Goal: Transaction & Acquisition: Purchase product/service

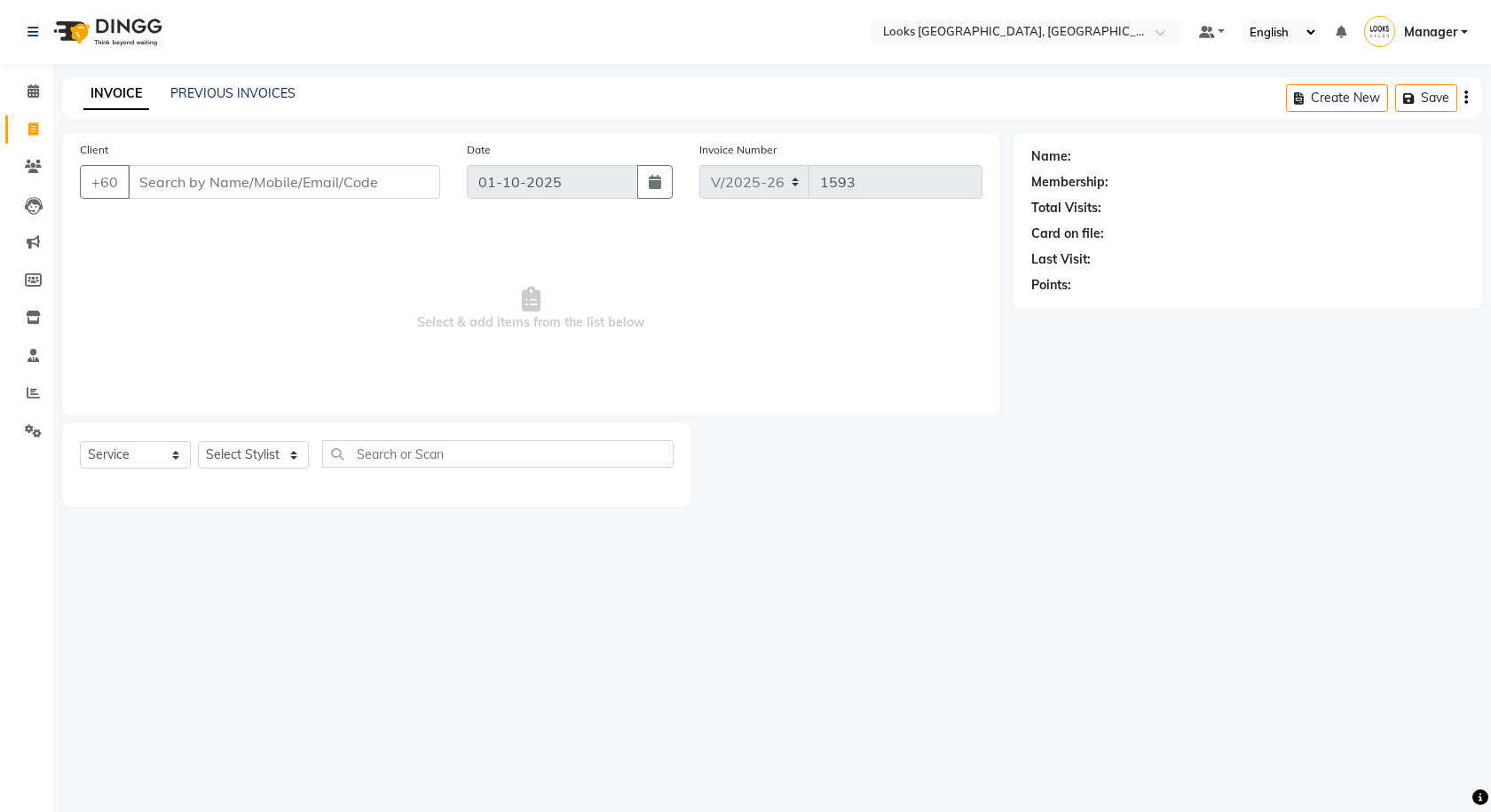
select select "8109"
select select "service"
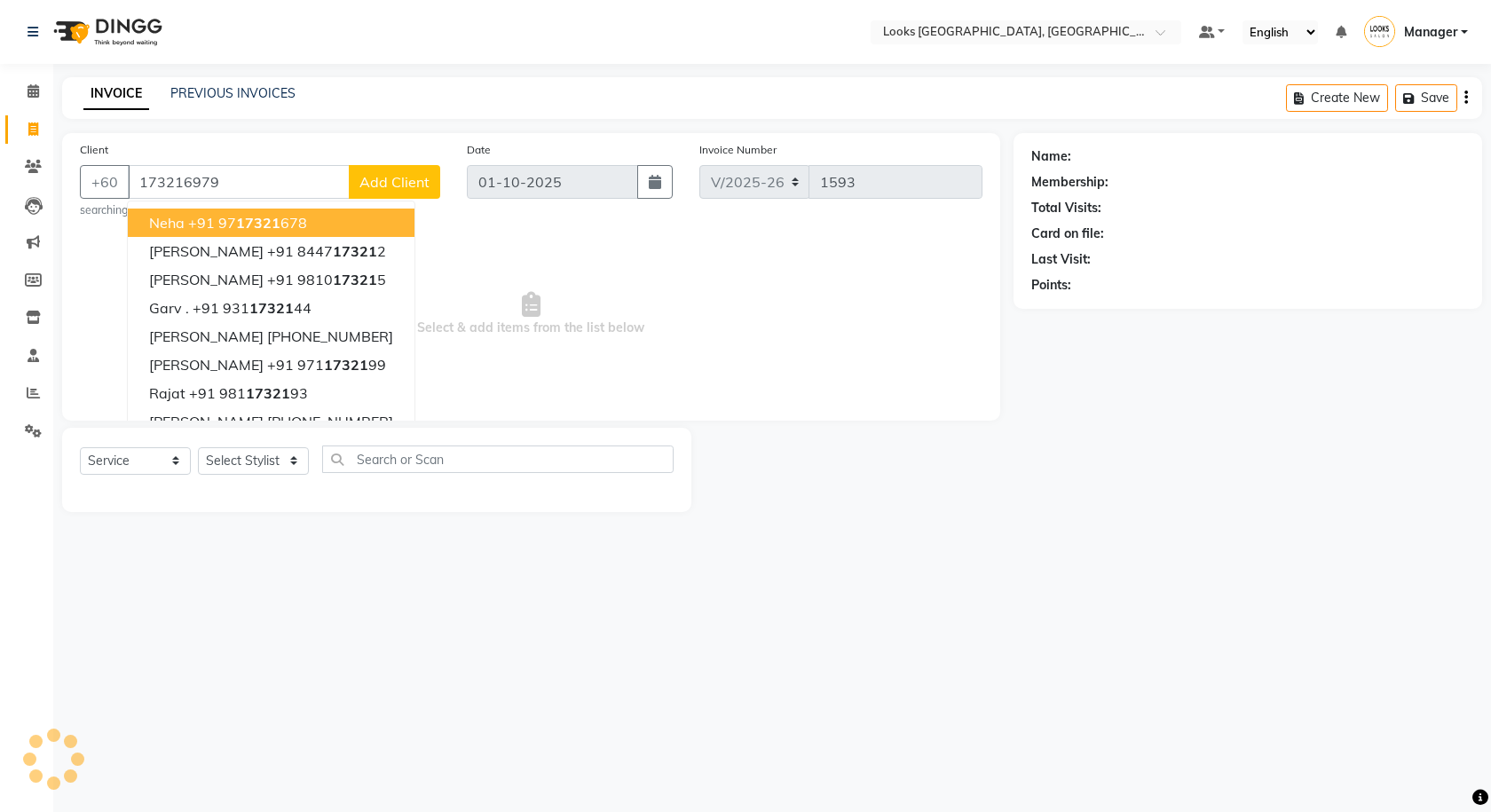
type input "173216979"
select select "1: Object"
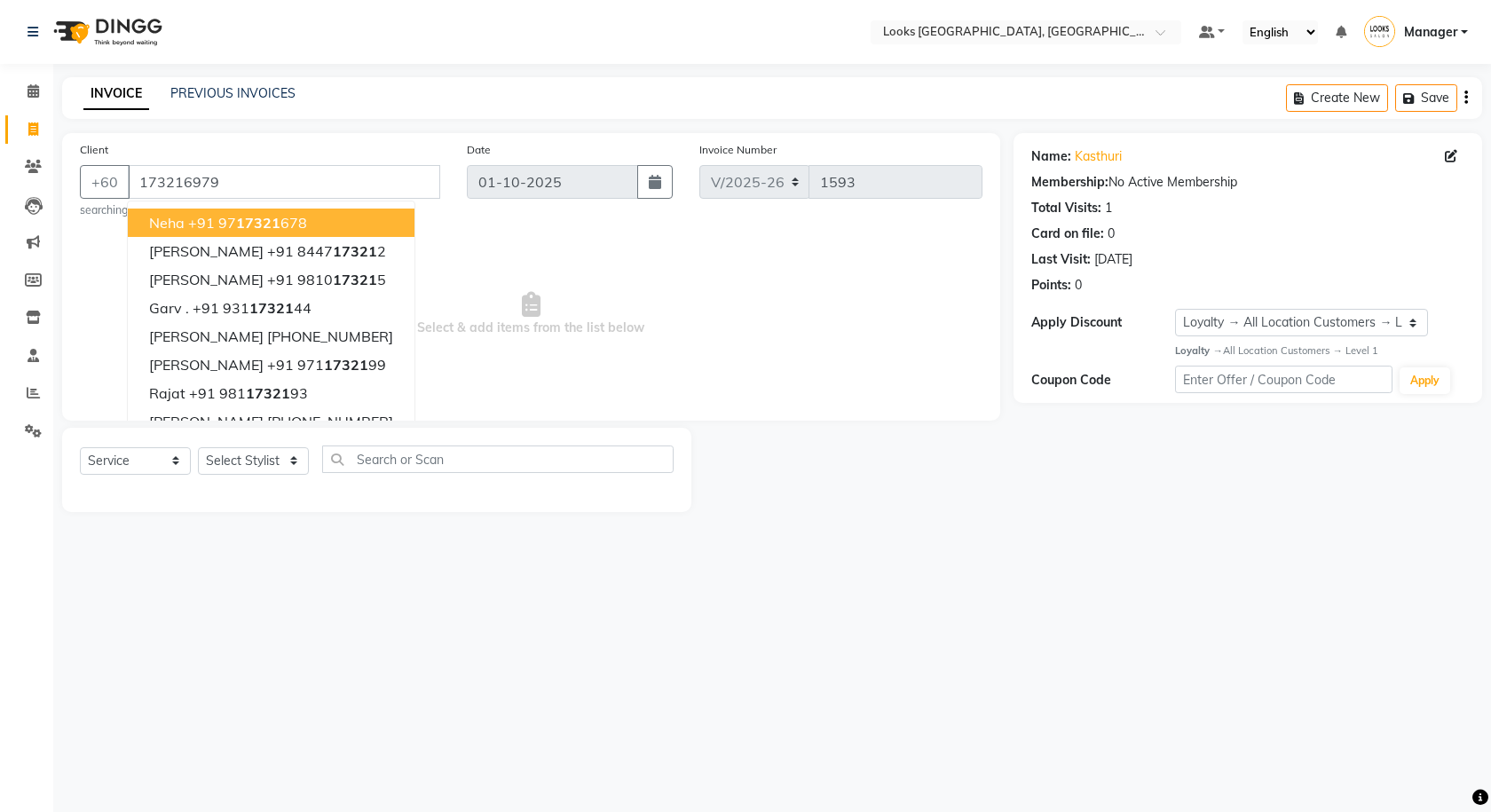
click at [700, 593] on div "Select Location × Looks Kuala Lumpur, Malaysia Default Panel My Panel English E…" at bounding box center [745, 406] width 1491 height 812
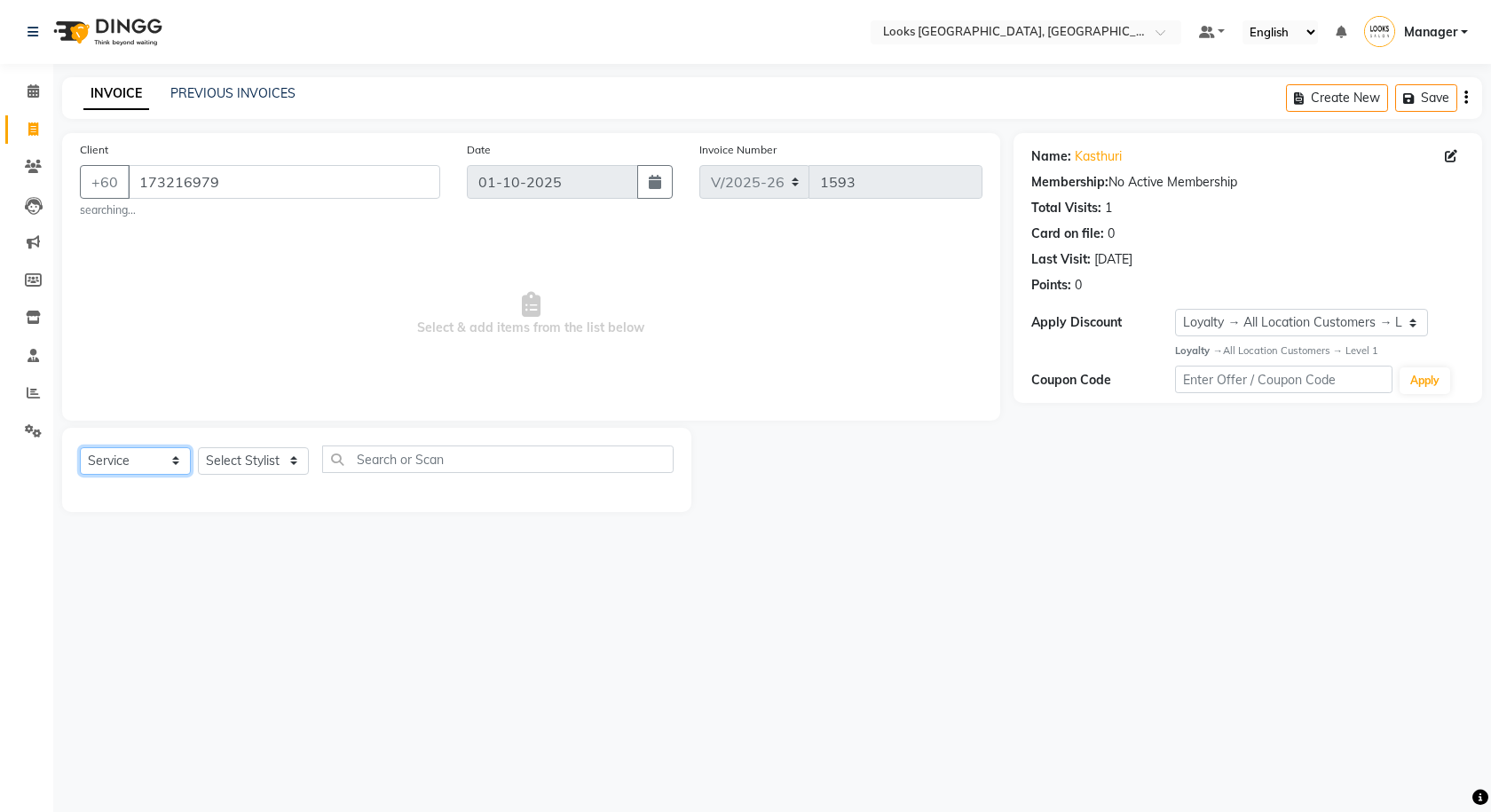
click at [138, 460] on select "Select Service Product Membership Package Voucher Prepaid Gift Card" at bounding box center [134, 461] width 111 height 27
click at [243, 466] on select "Select Stylist Alvina_ pdct Awaiz_Mgr Beenish Counter_Sales Cynthia_pdct Devend…" at bounding box center [253, 461] width 111 height 27
select select "75539"
click at [198, 448] on select "Select Stylist Alvina_ pdct Awaiz_Mgr Beenish Counter_Sales Cynthia_pdct Devend…" at bounding box center [253, 461] width 111 height 27
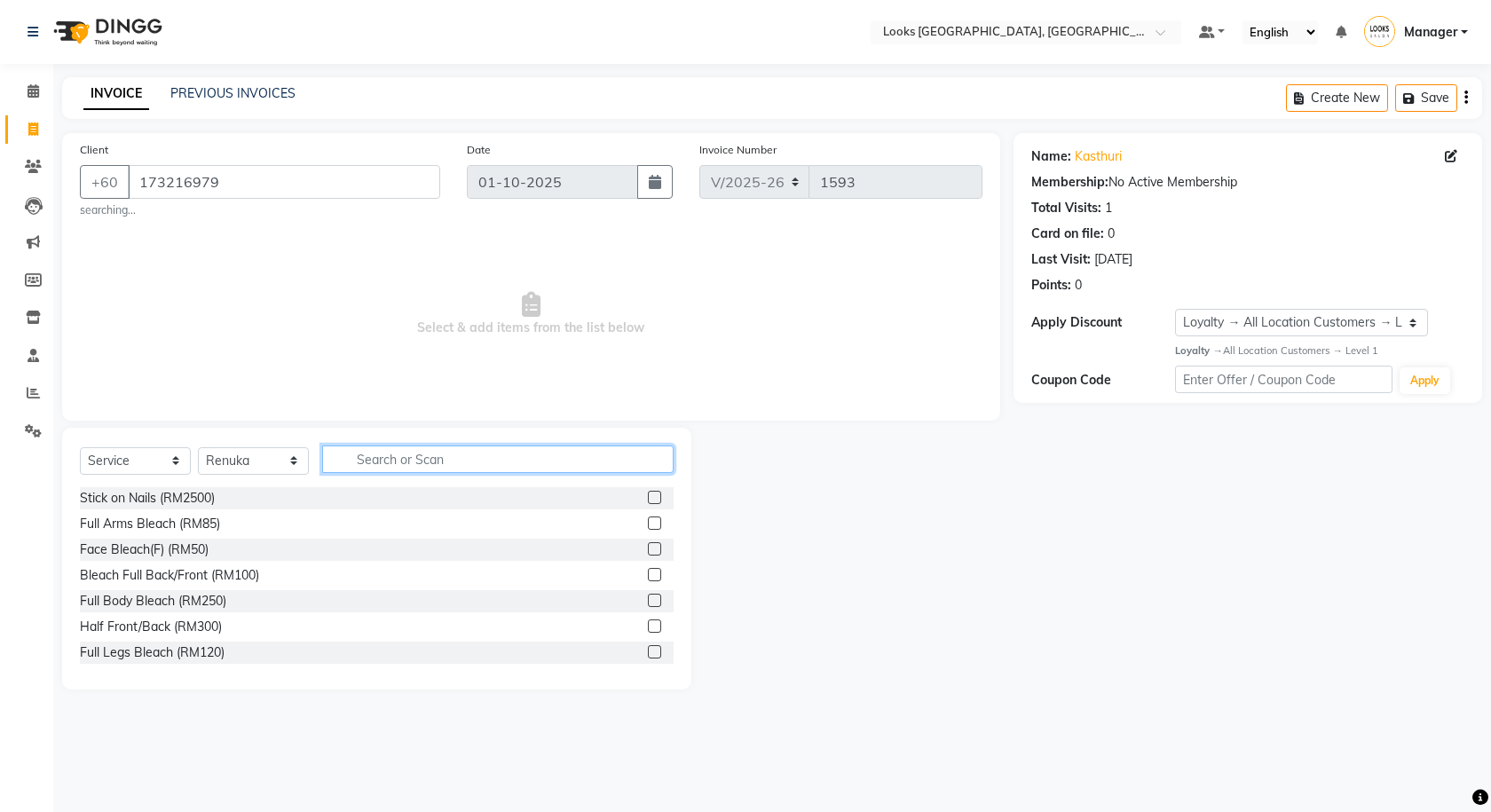
click at [379, 468] on input "text" at bounding box center [497, 459] width 351 height 27
type input "R"
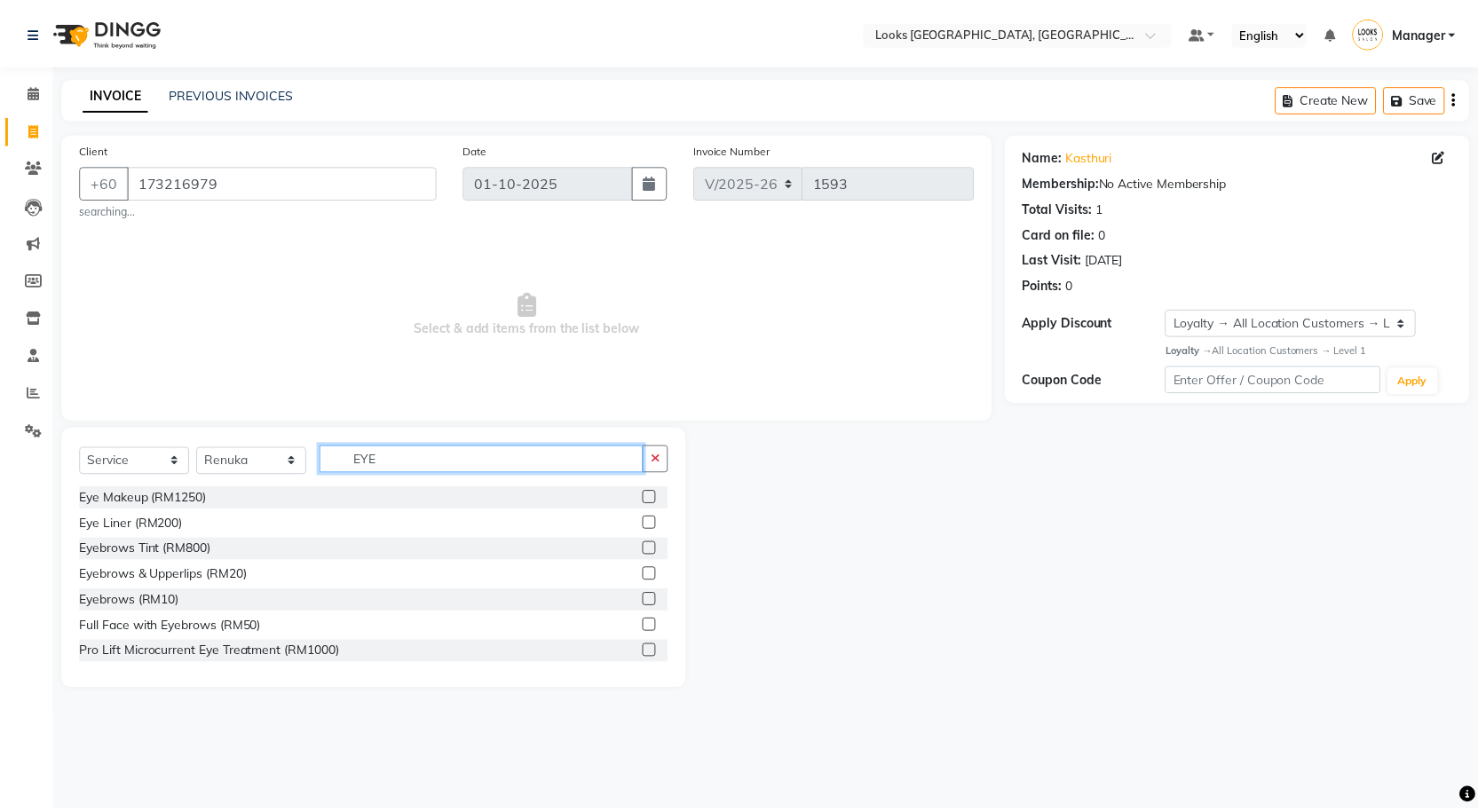
scroll to position [54, 0]
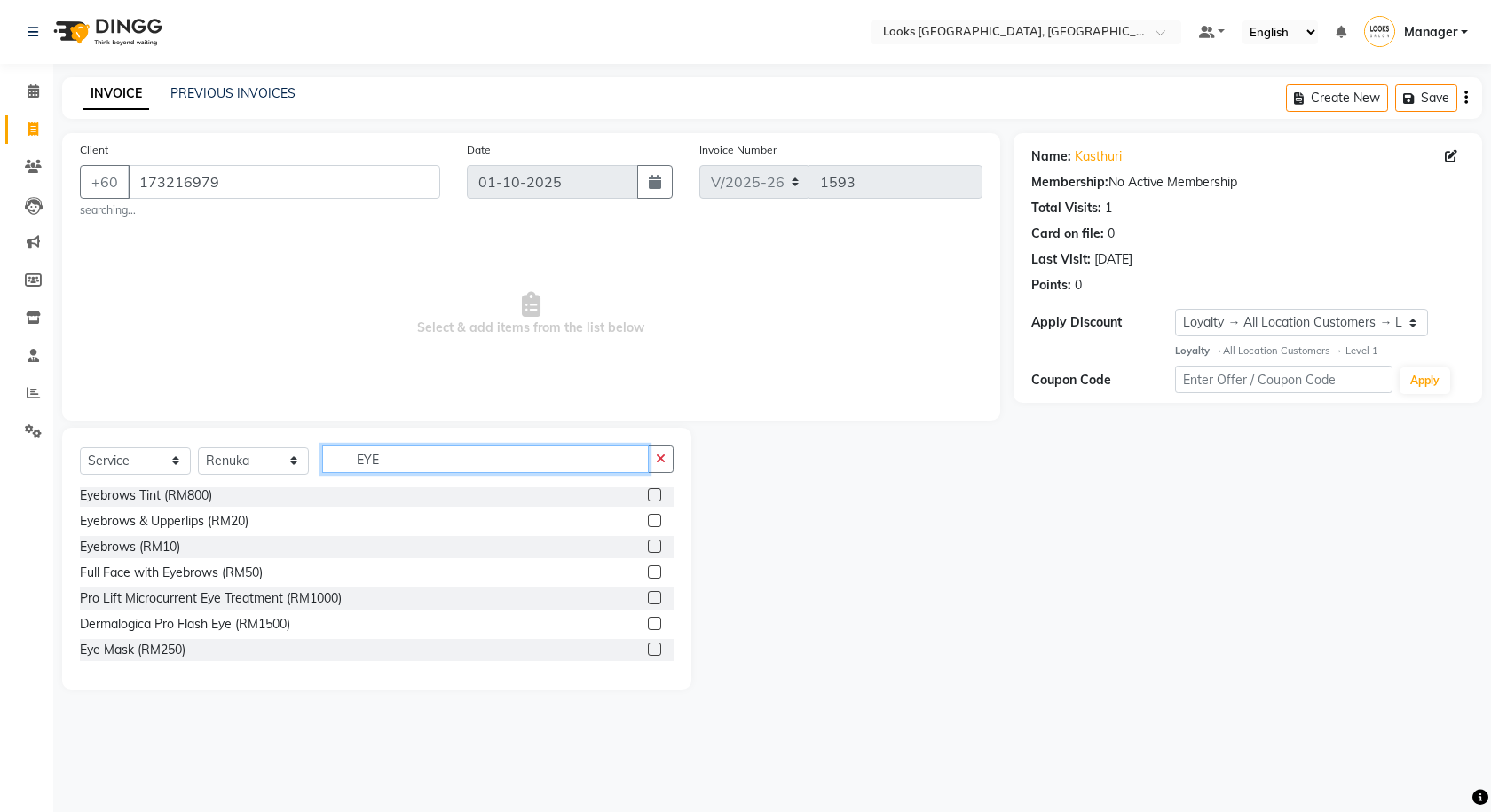
type input "EYE"
click at [648, 543] on label at bounding box center [654, 546] width 13 height 13
click at [648, 543] on input "checkbox" at bounding box center [653, 547] width 11 height 11
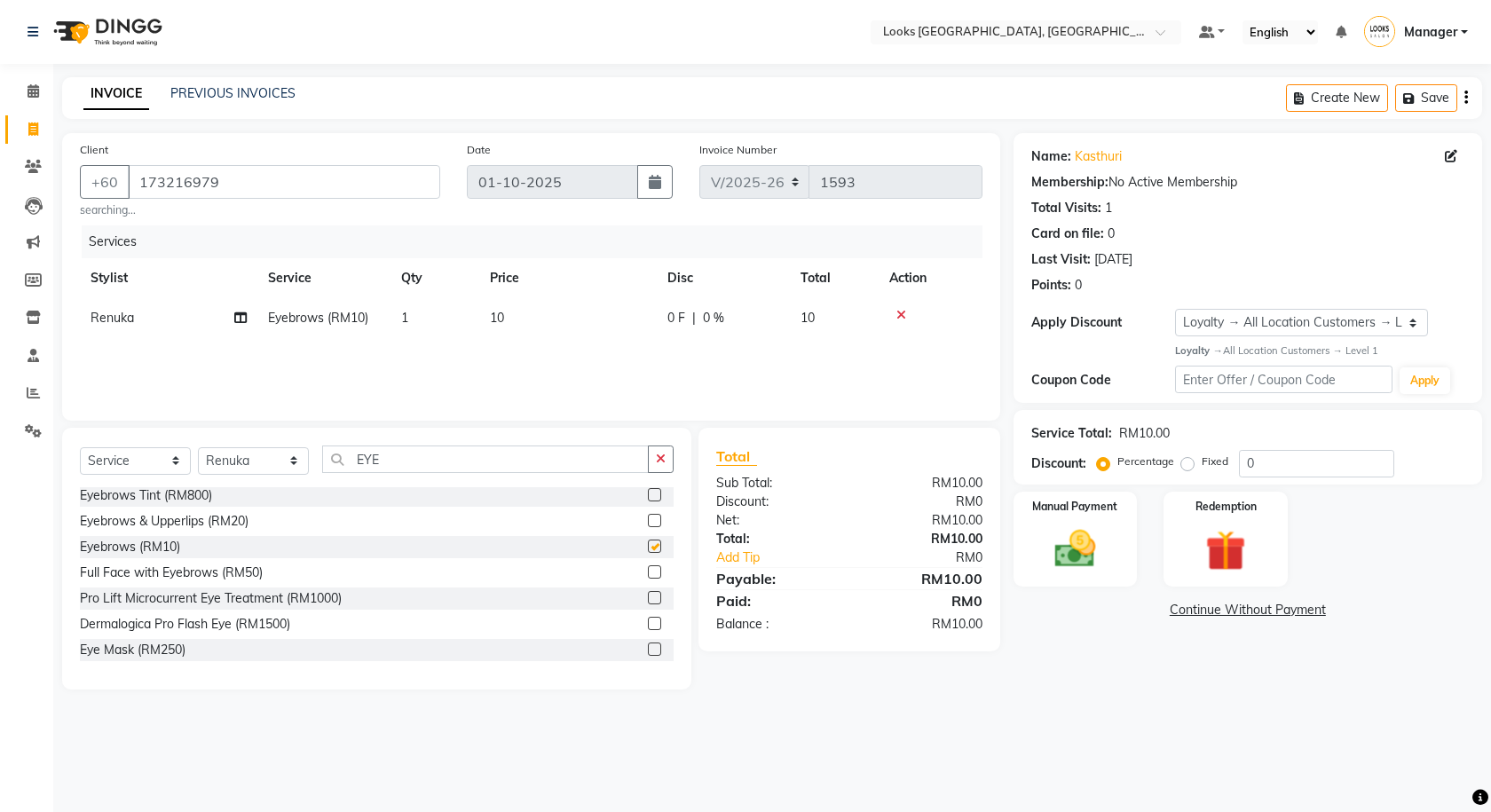
checkbox input "false"
click at [1113, 545] on div "Manual Payment" at bounding box center [1075, 539] width 129 height 98
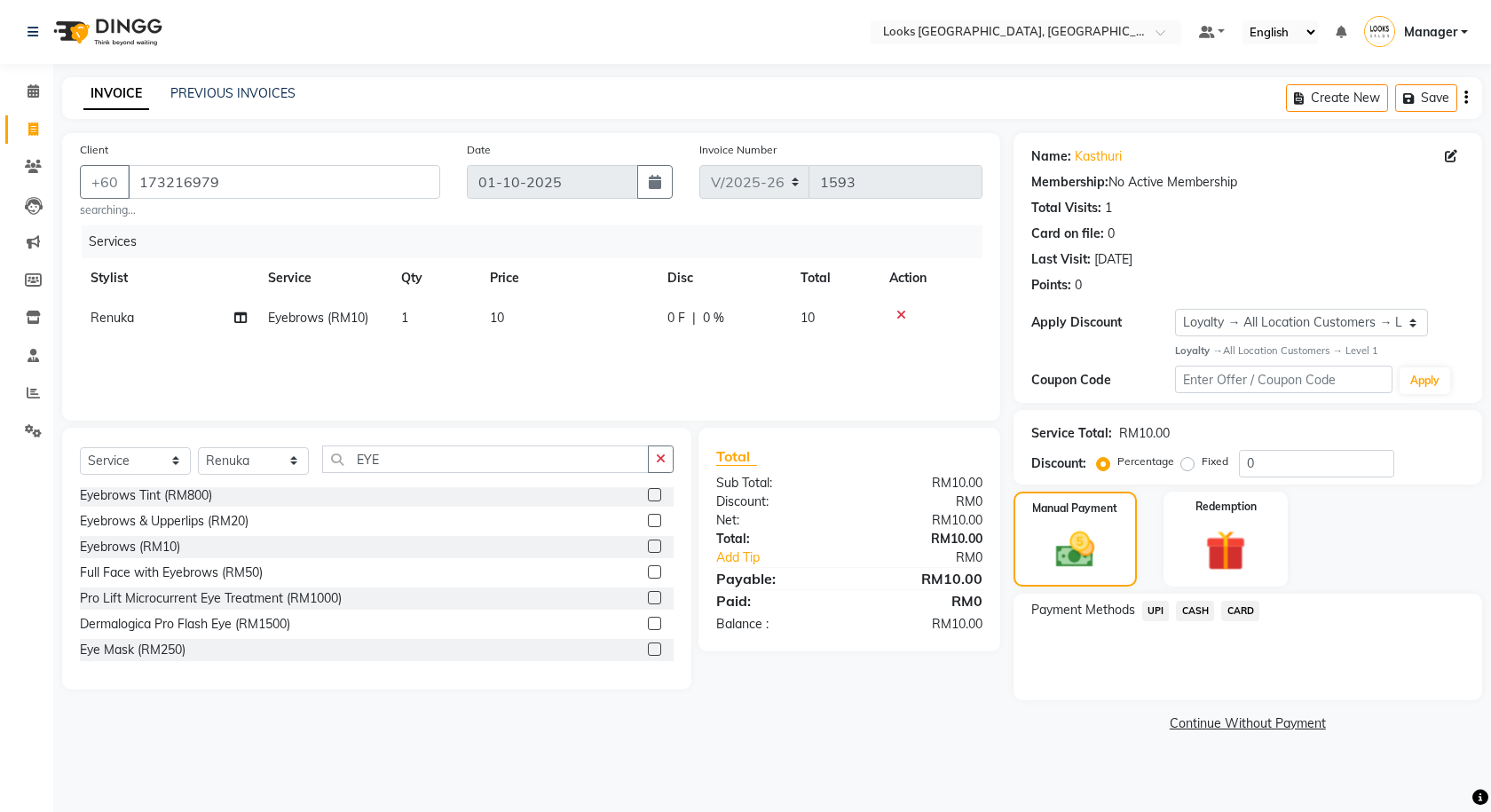
click at [1157, 610] on span "UPI" at bounding box center [1156, 611] width 27 height 21
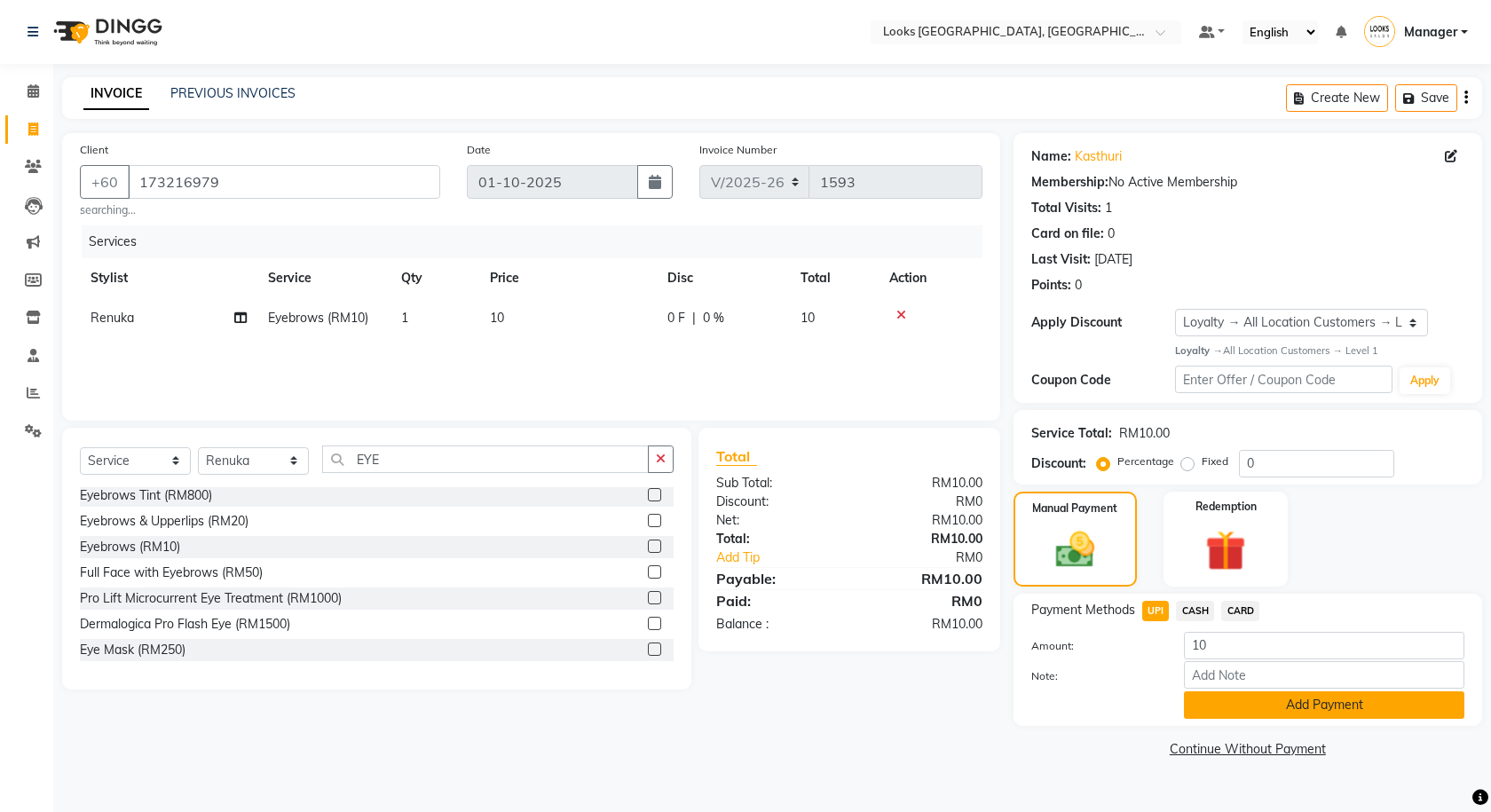
click at [1221, 698] on button "Add Payment" at bounding box center [1324, 704] width 280 height 27
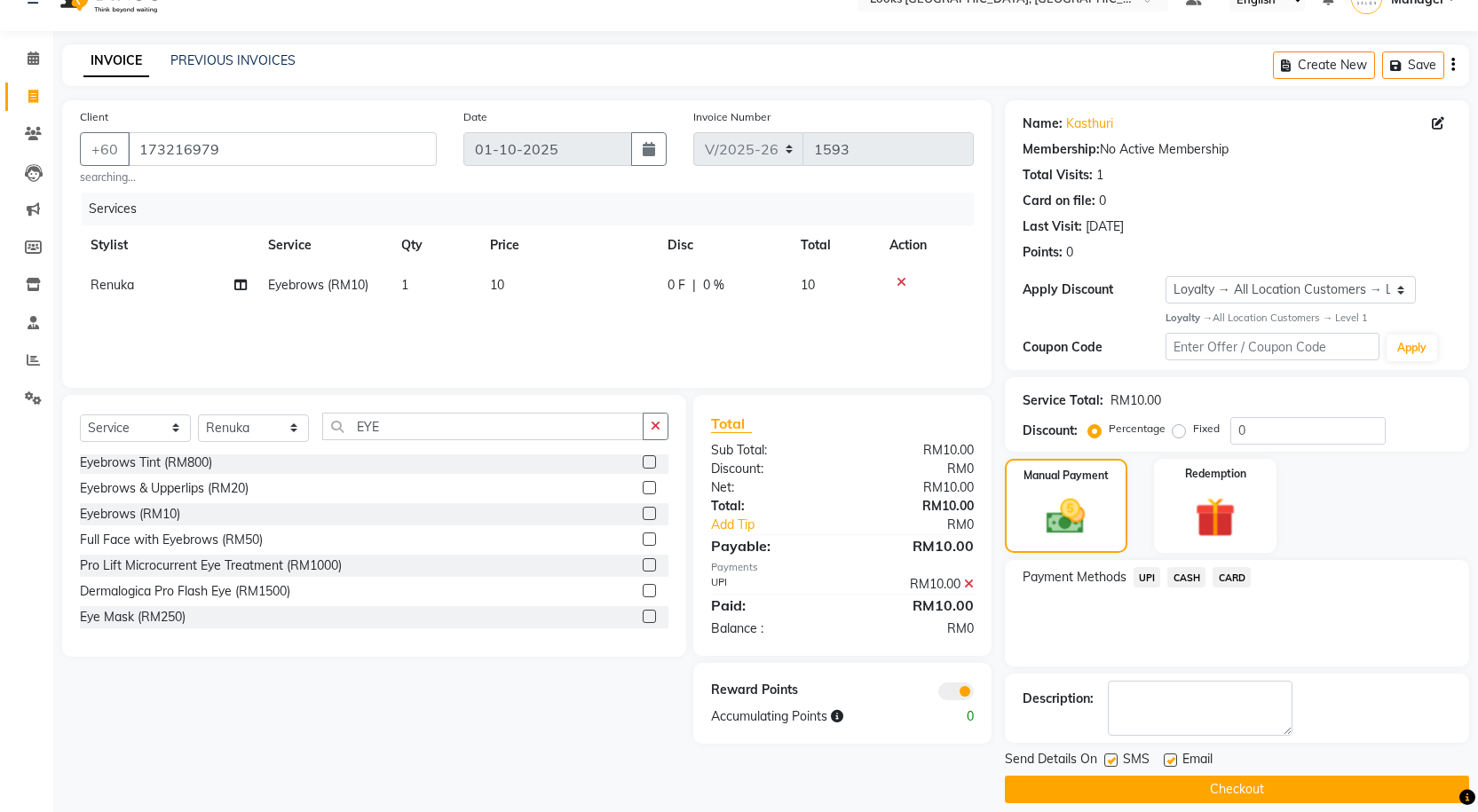
scroll to position [50, 0]
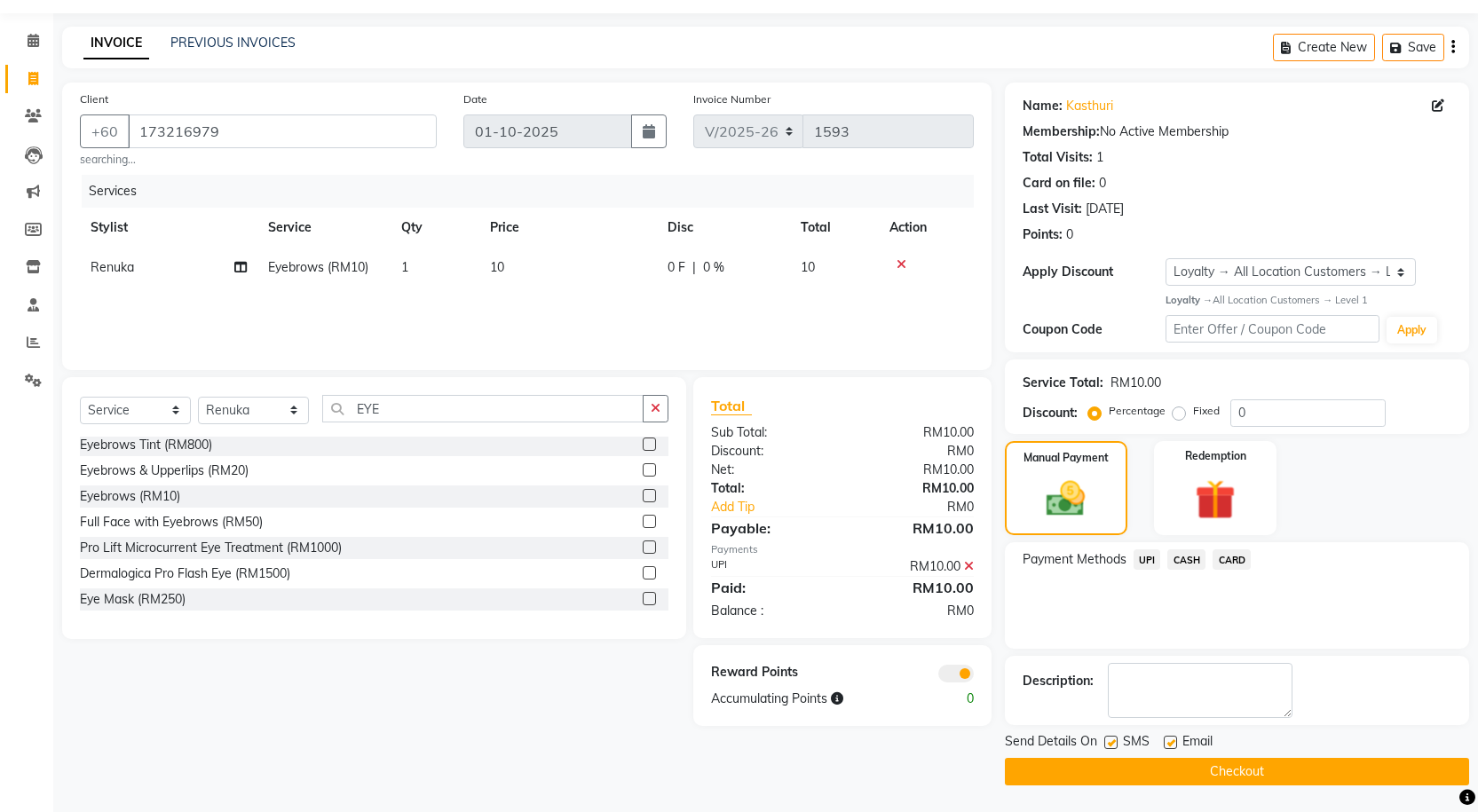
click at [961, 675] on span at bounding box center [956, 673] width 36 height 18
click at [974, 676] on input "checkbox" at bounding box center [974, 676] width 0 height 0
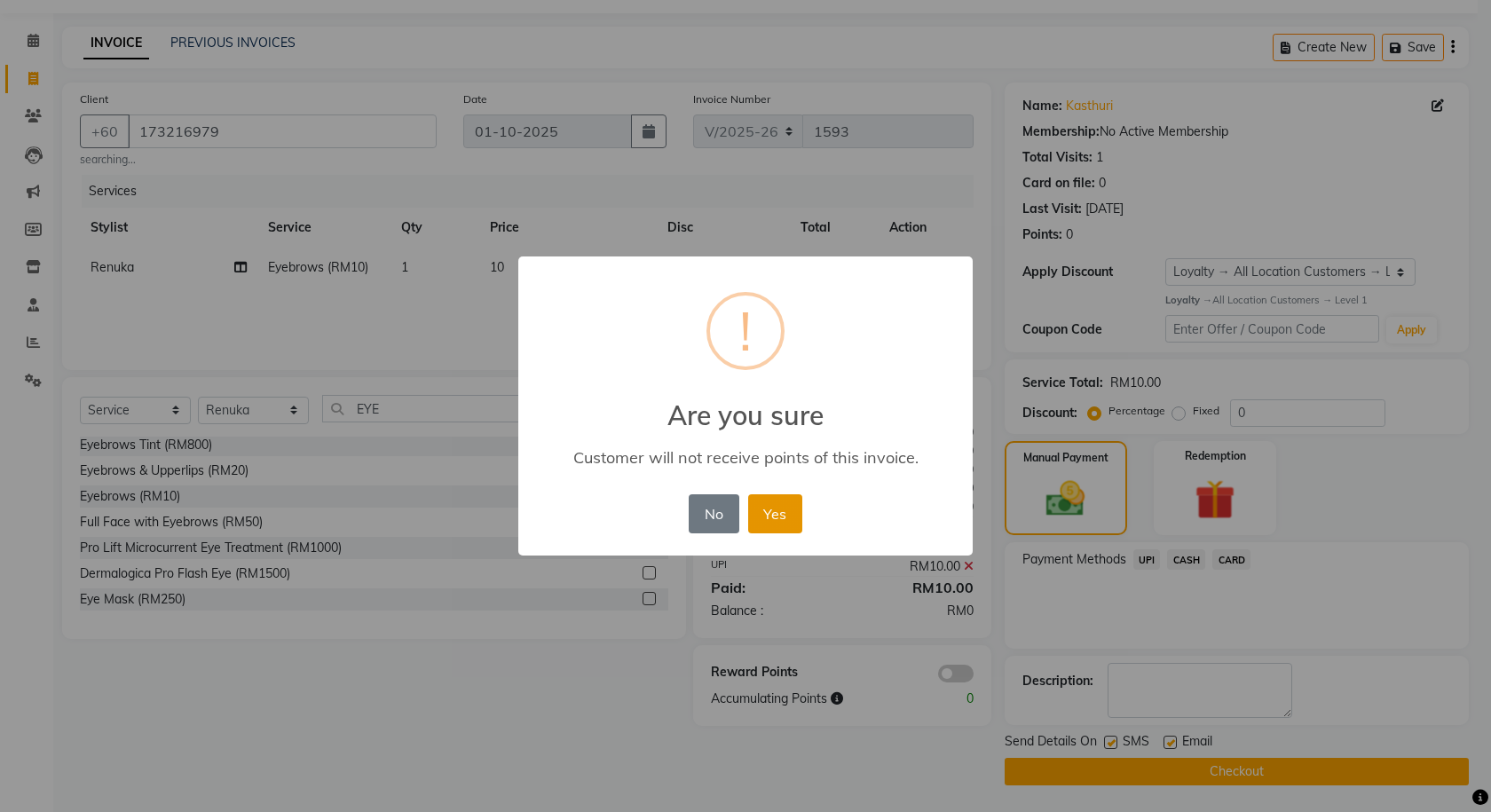
click at [771, 503] on button "Yes" at bounding box center [774, 513] width 54 height 39
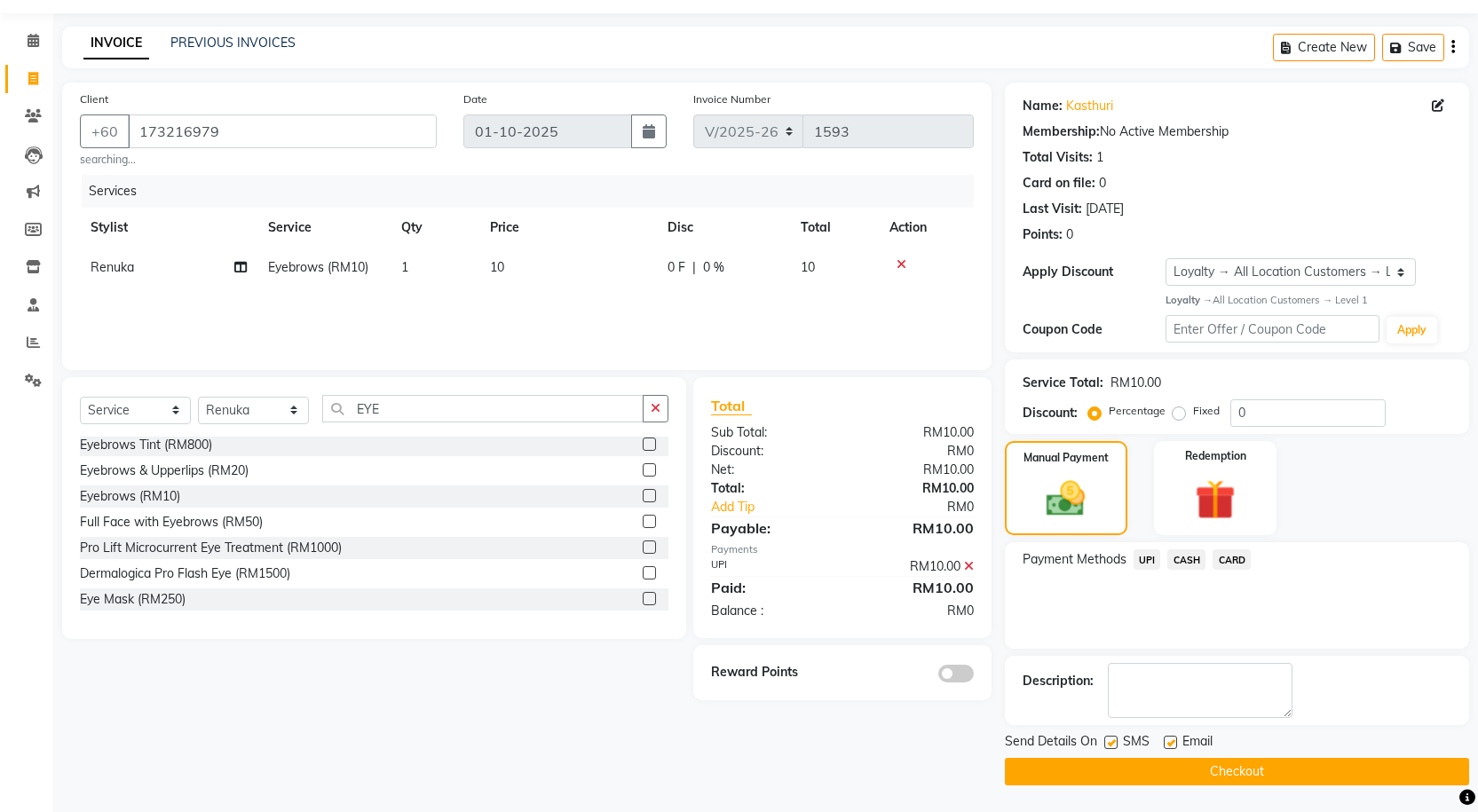
click at [1160, 760] on button "Checkout" at bounding box center [1237, 771] width 464 height 27
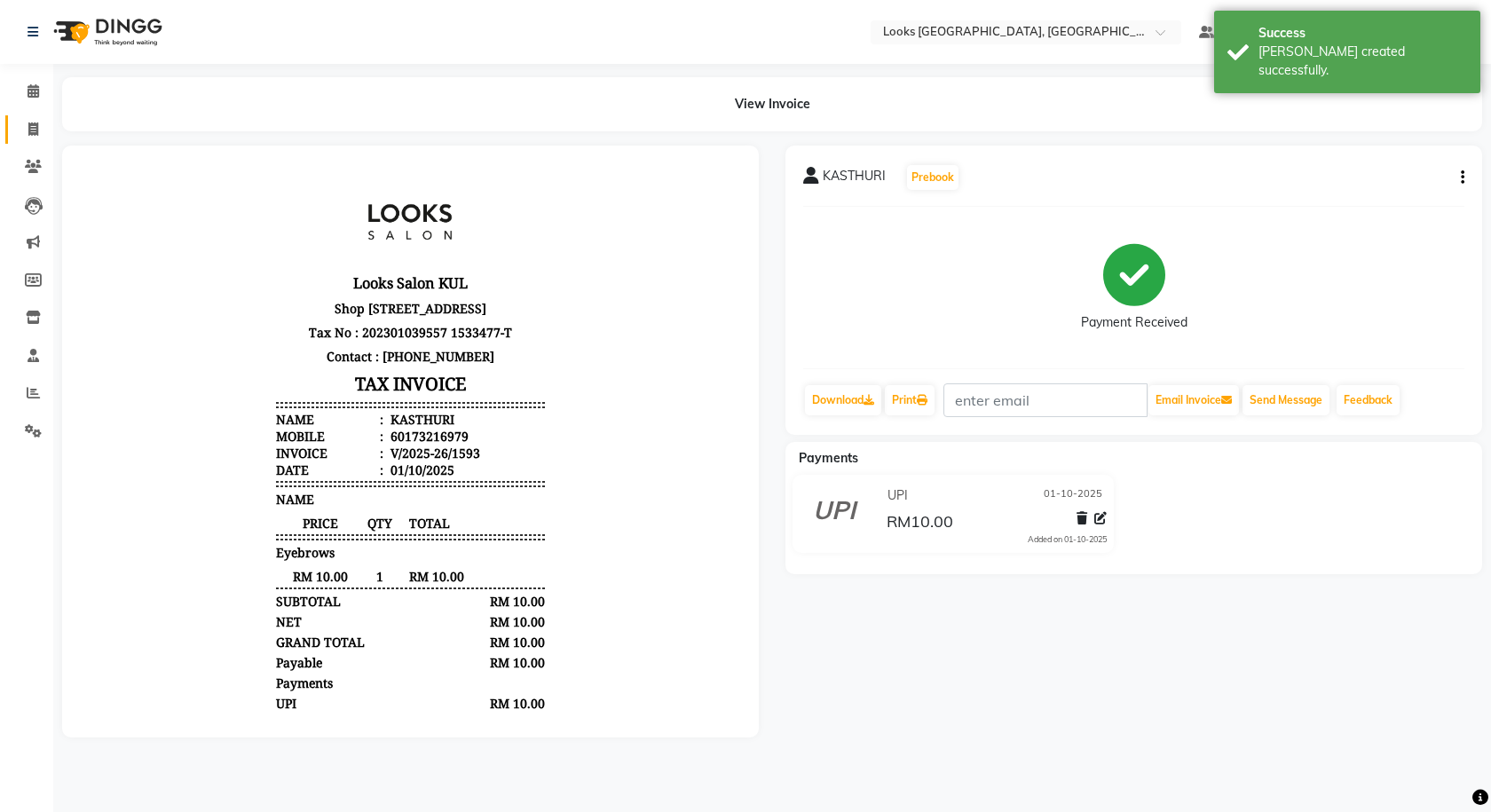
click at [14, 111] on li "Invoice" at bounding box center [27, 130] width 53 height 38
click at [36, 116] on link "Invoice" at bounding box center [27, 130] width 43 height 29
select select "service"
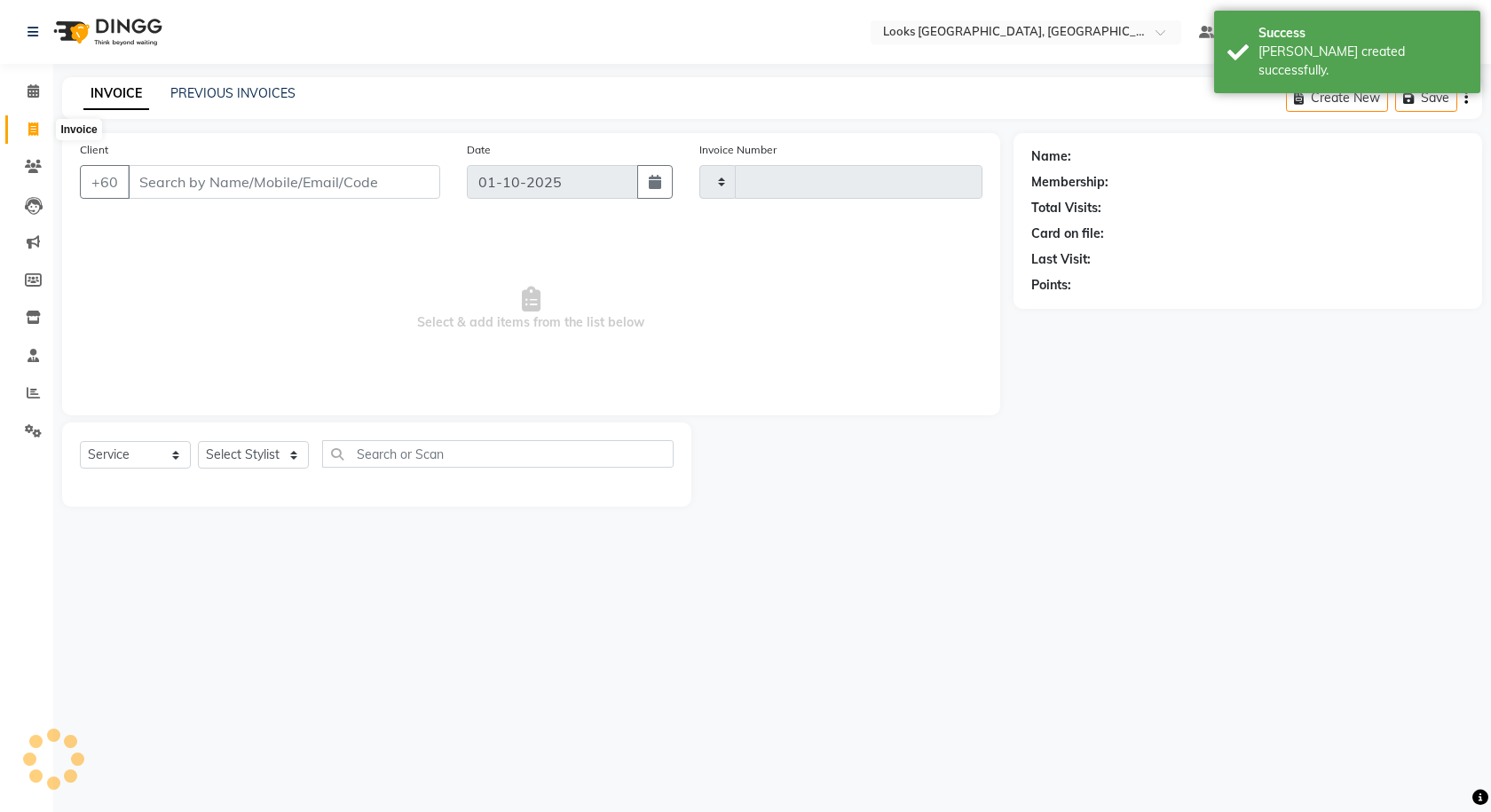
type input "1594"
select select "8109"
click at [279, 77] on div "Select Location × Looks Kuala Lumpur, Malaysia Default Panel My Panel English E…" at bounding box center [745, 406] width 1491 height 812
click at [275, 79] on div "INVOICE PREVIOUS INVOICES Create New Save" at bounding box center [772, 98] width 1420 height 42
click at [272, 81] on div "INVOICE PREVIOUS INVOICES Create New Save" at bounding box center [772, 98] width 1420 height 42
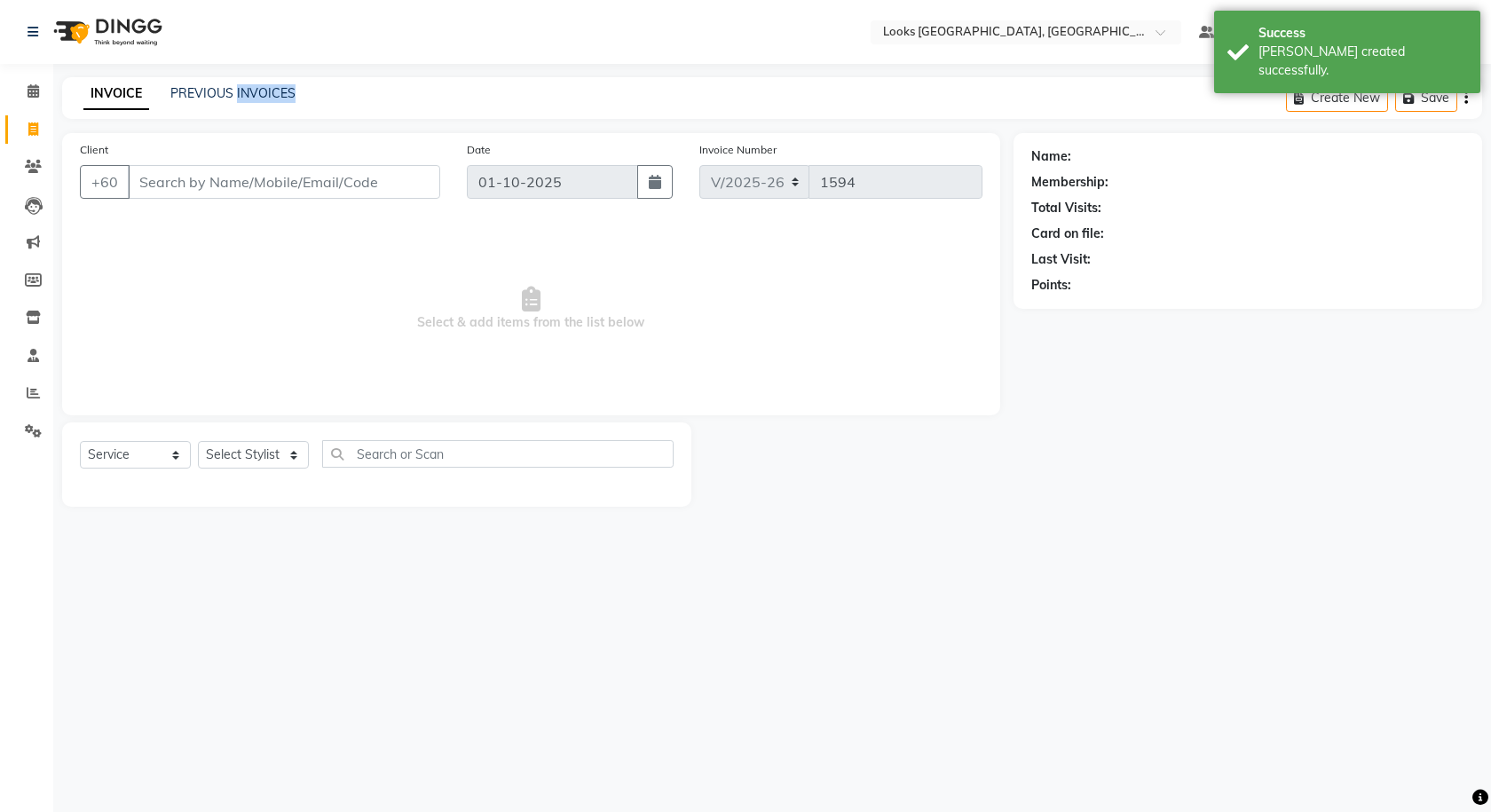
click at [272, 81] on div "INVOICE PREVIOUS INVOICES Create New Save" at bounding box center [772, 98] width 1420 height 42
click at [265, 100] on link "PREVIOUS INVOICES" at bounding box center [233, 93] width 125 height 16
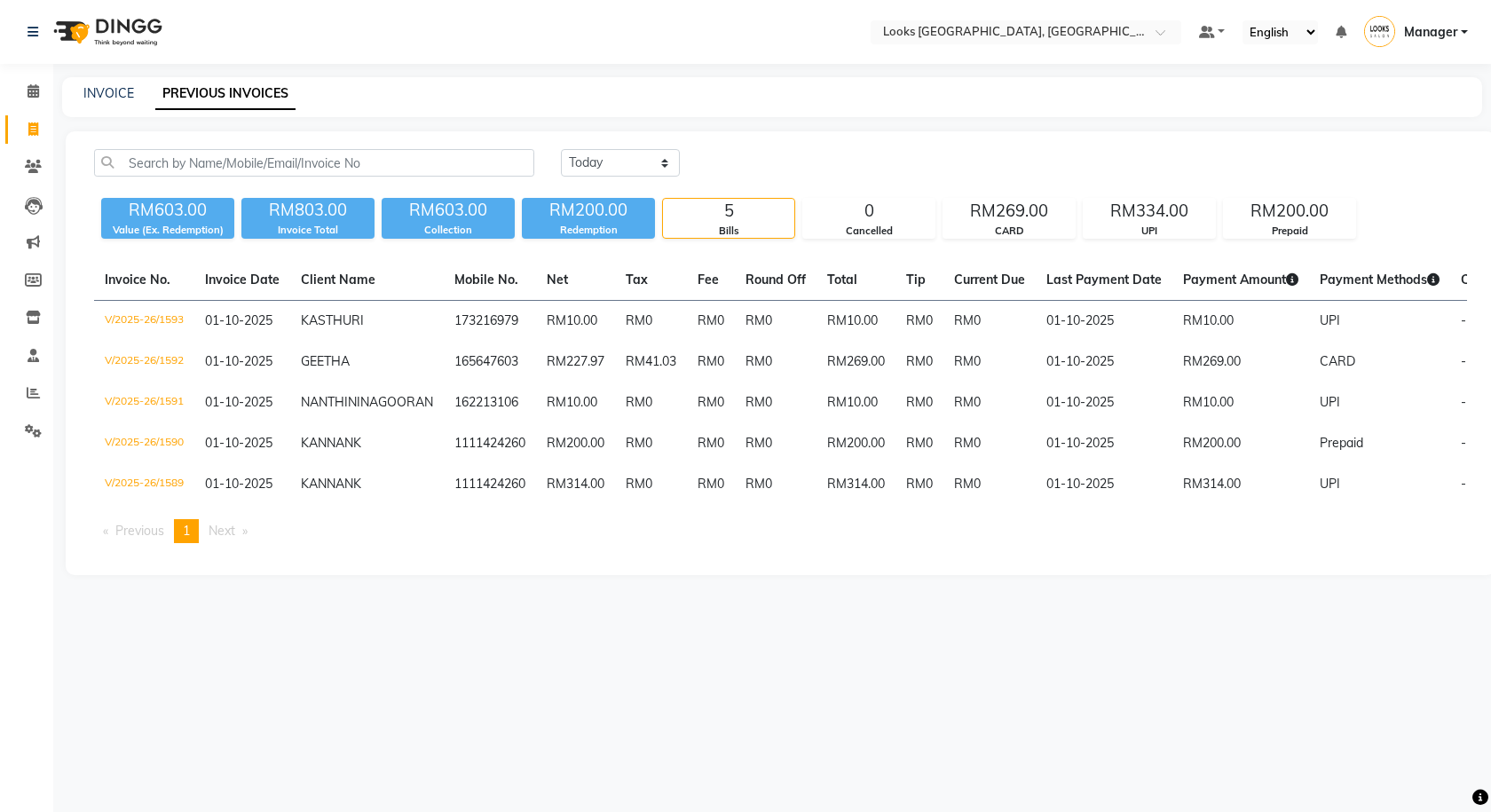
drag, startPoint x: 141, startPoint y: 89, endPoint x: 125, endPoint y: 92, distance: 16.3
click at [139, 89] on div "INVOICE PREVIOUS INVOICES" at bounding box center [762, 94] width 1399 height 19
click at [117, 93] on link "INVOICE" at bounding box center [108, 93] width 50 height 16
select select "service"
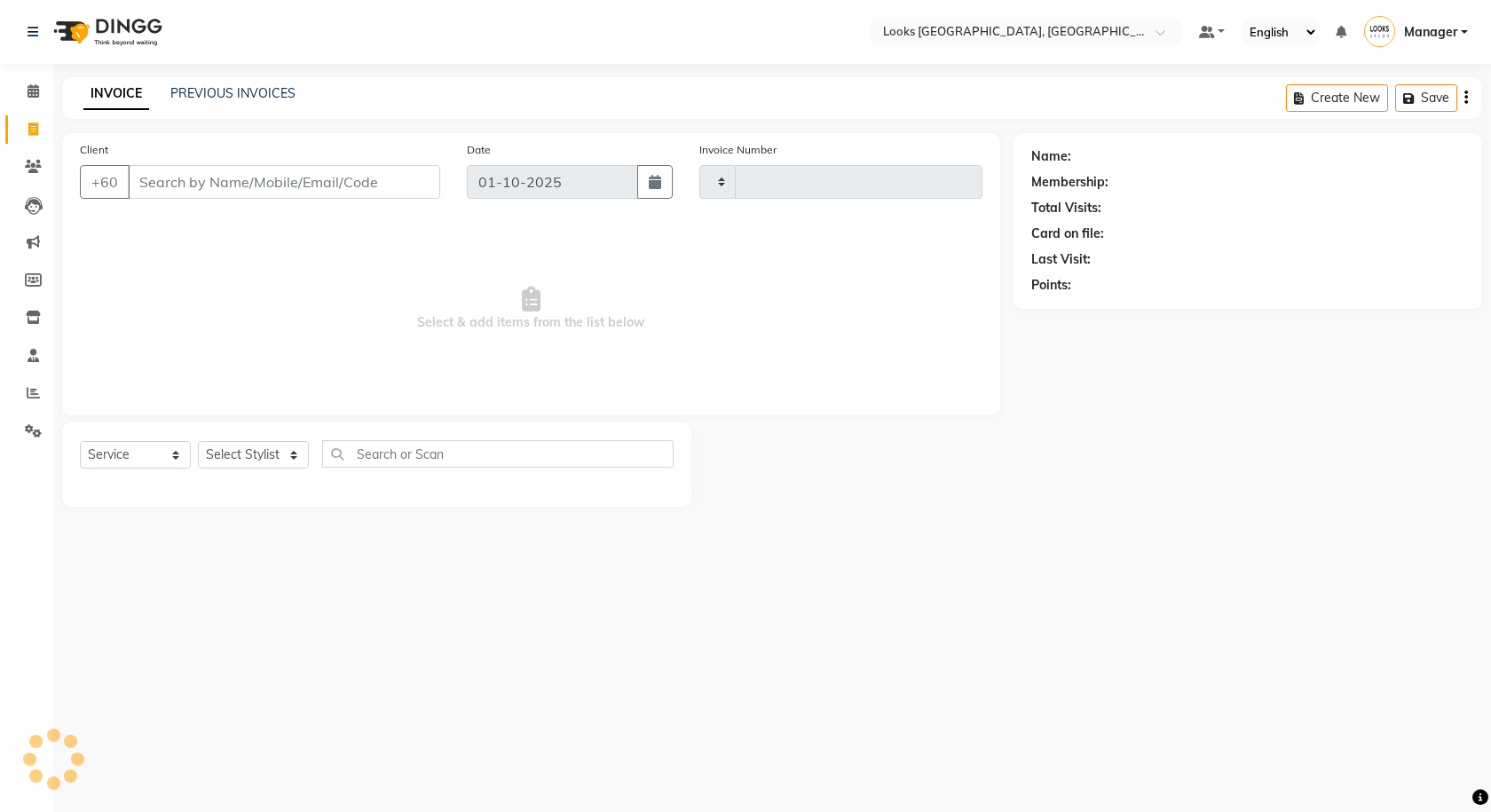
click at [220, 183] on input "Client" at bounding box center [284, 182] width 312 height 34
type input "1594"
select select "8109"
type input "169888302"
click at [373, 178] on span "Add Client" at bounding box center [395, 182] width 70 height 18
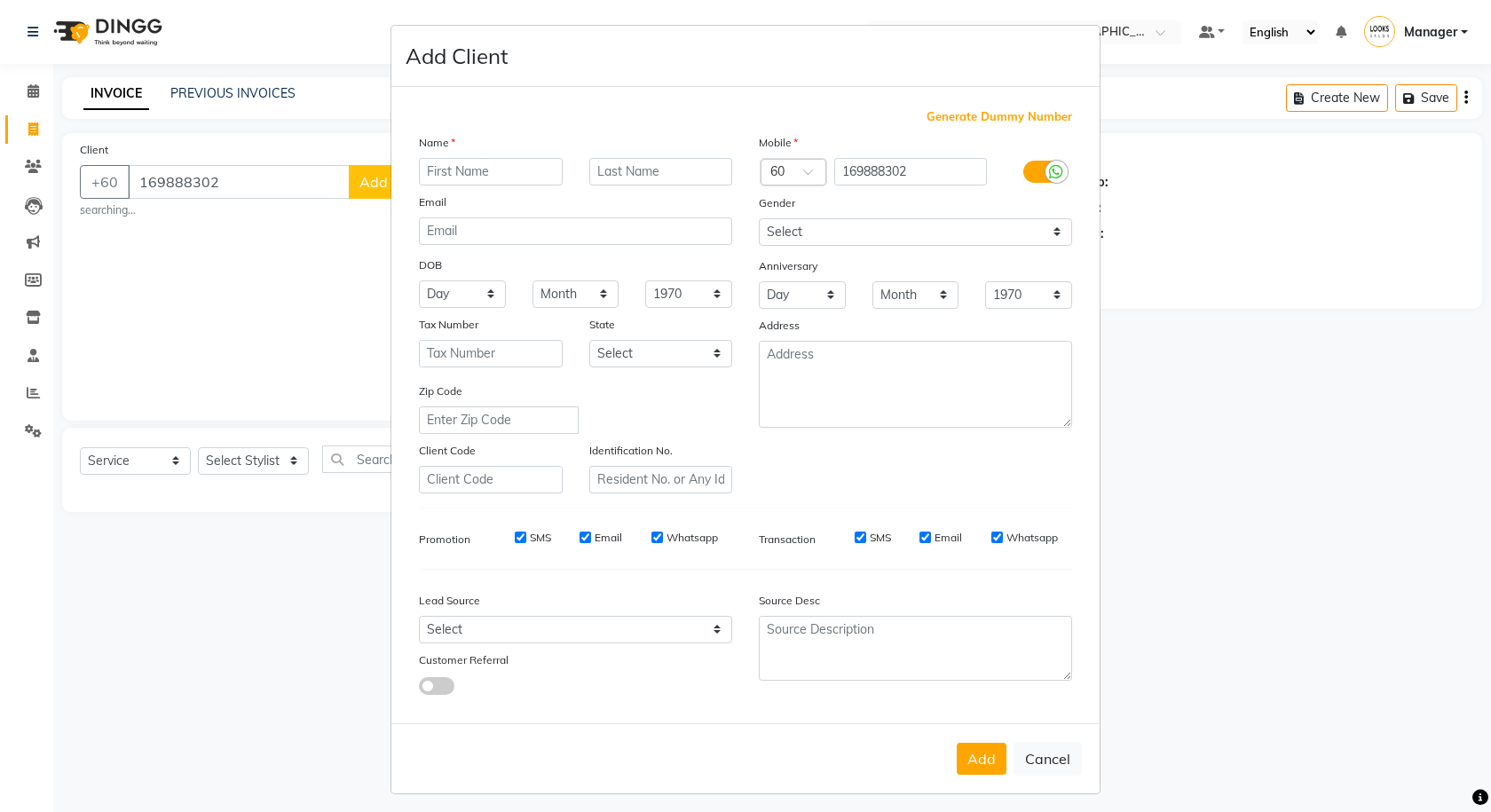
click at [505, 175] on input "text" at bounding box center [491, 171] width 144 height 27
type input "[PERSON_NAME]"
click at [975, 756] on button "Add" at bounding box center [982, 759] width 50 height 32
select select
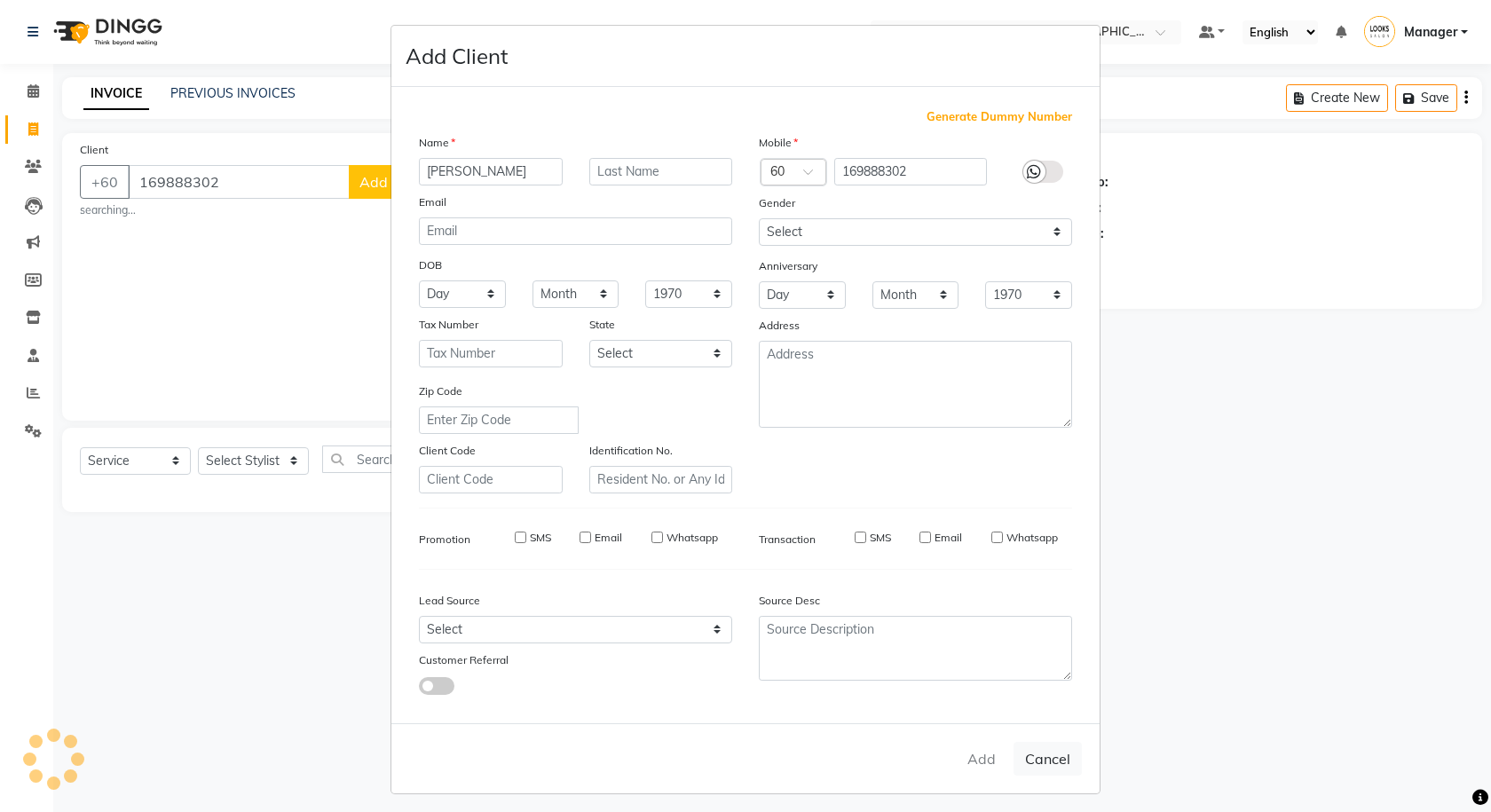
select select
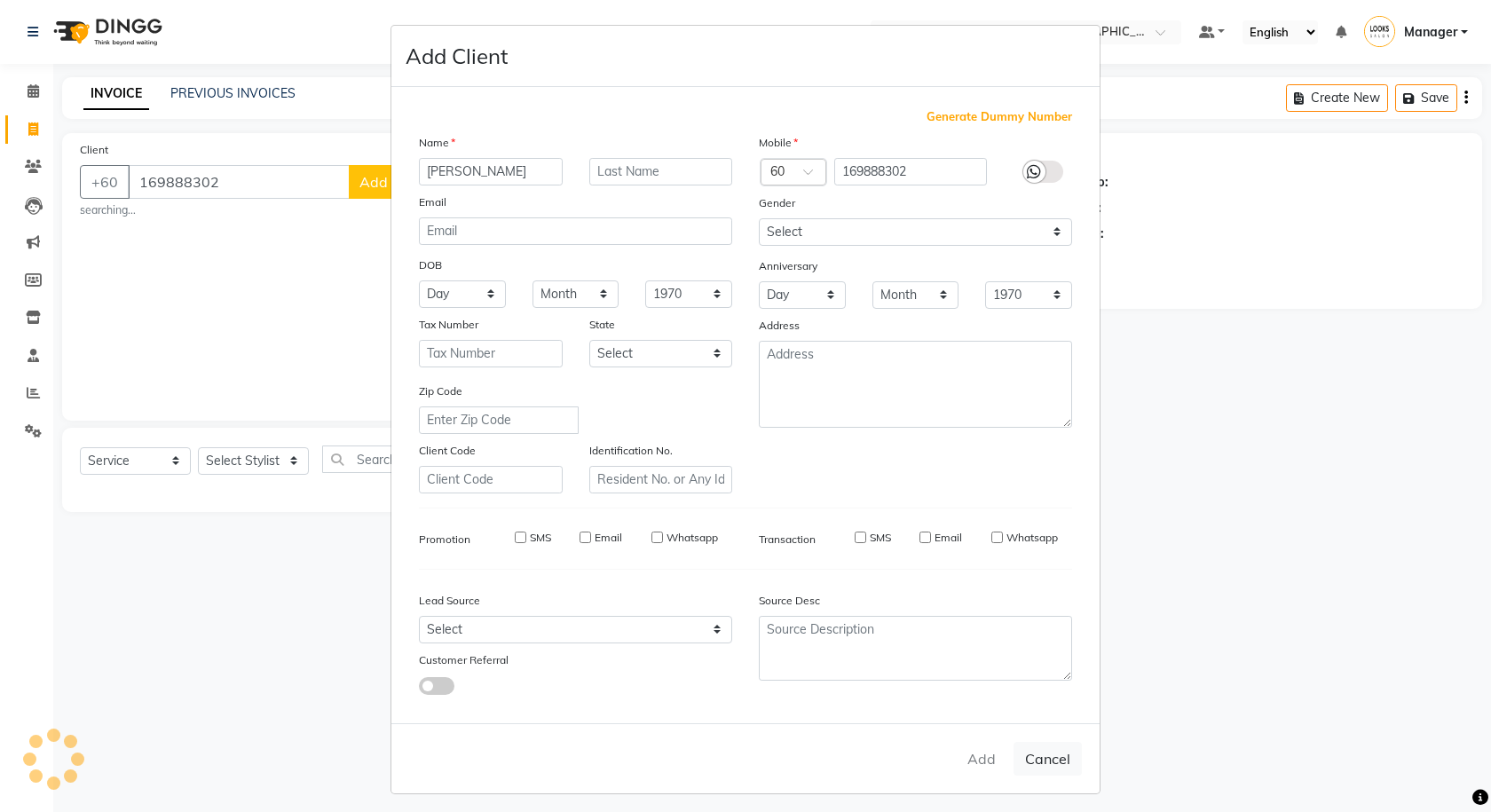
checkbox input "false"
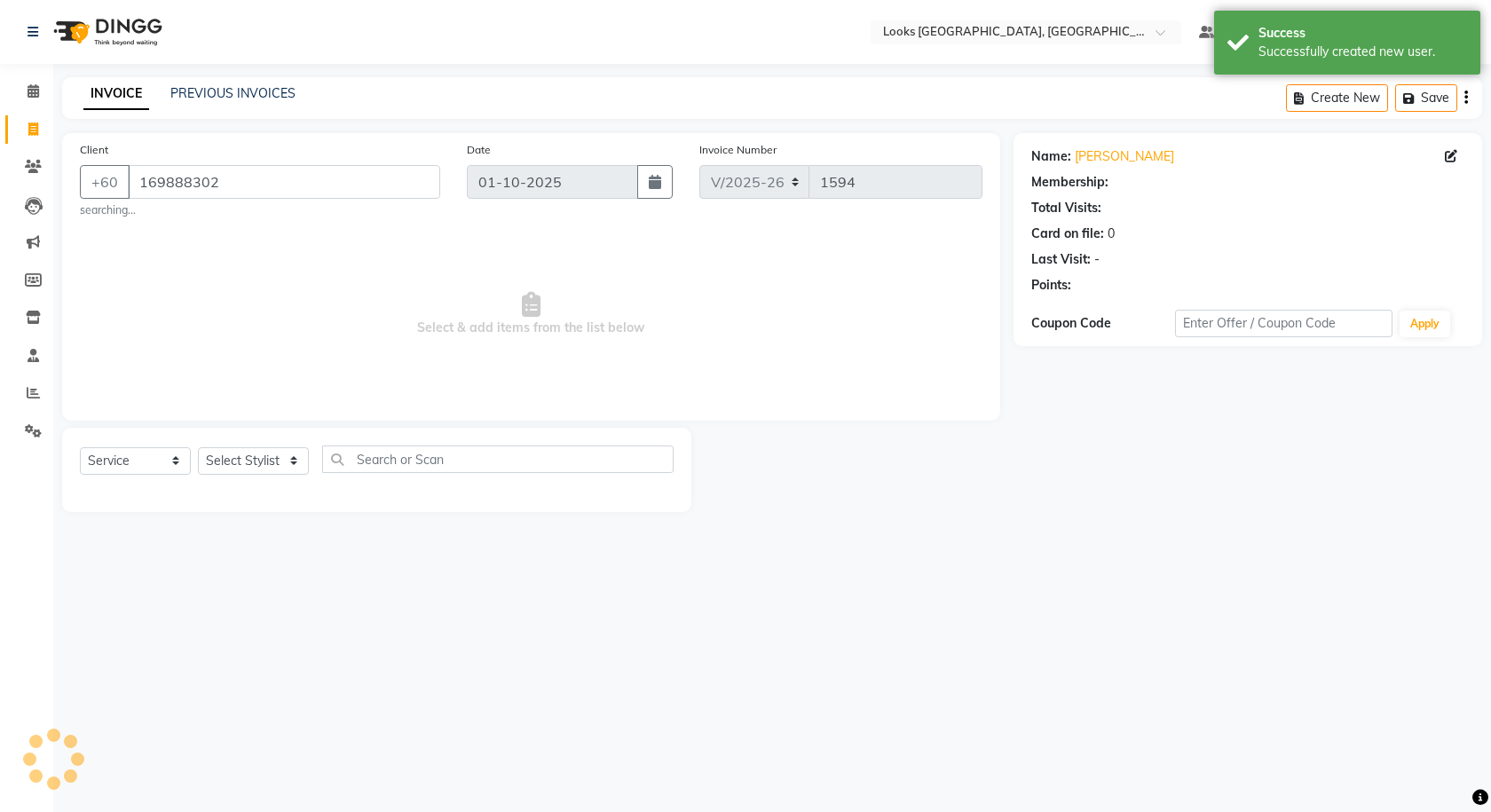
select select "1: Object"
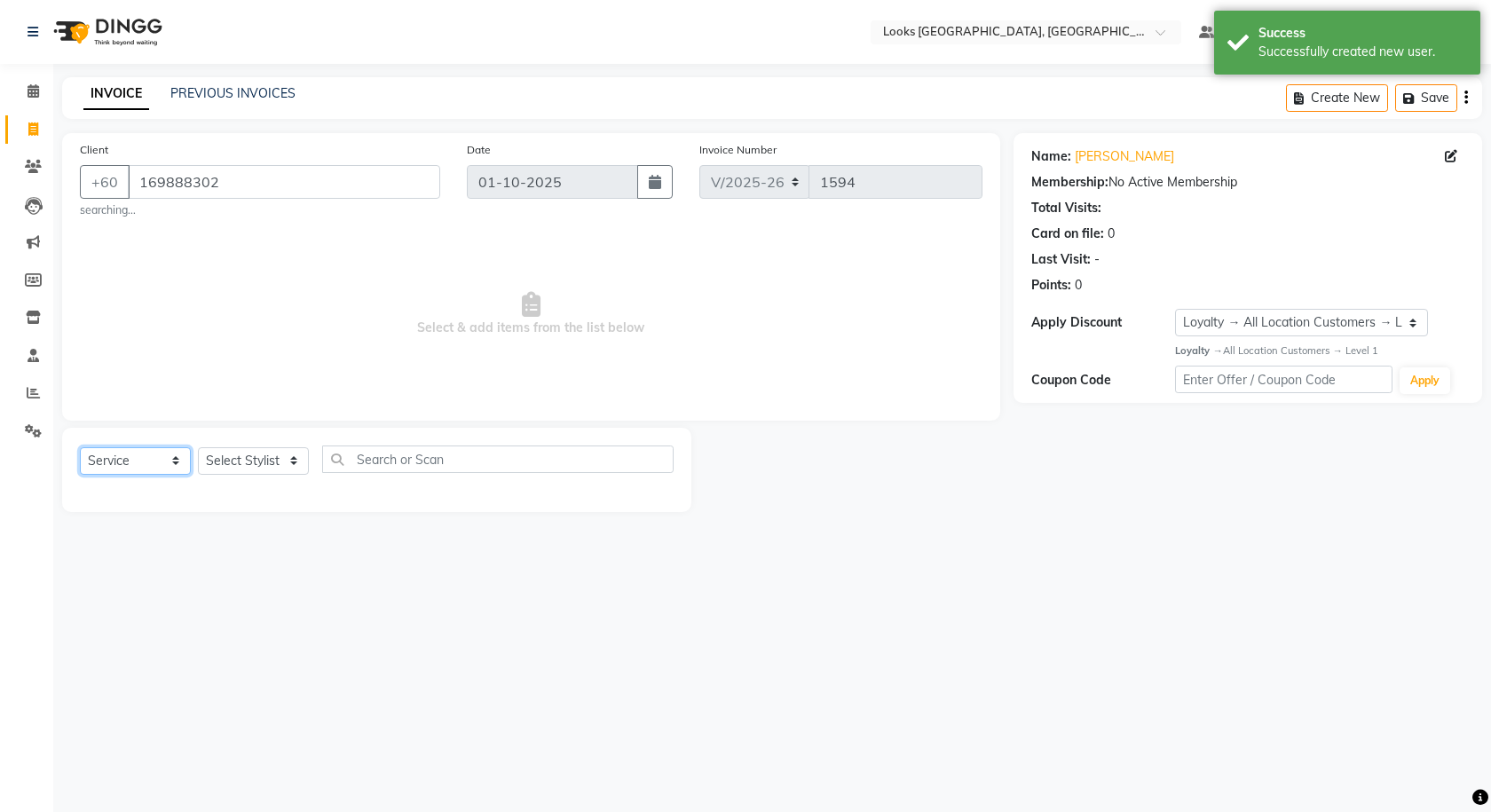
click at [115, 472] on select "Select Service Product Membership Package Voucher Prepaid Gift Card" at bounding box center [134, 461] width 111 height 27
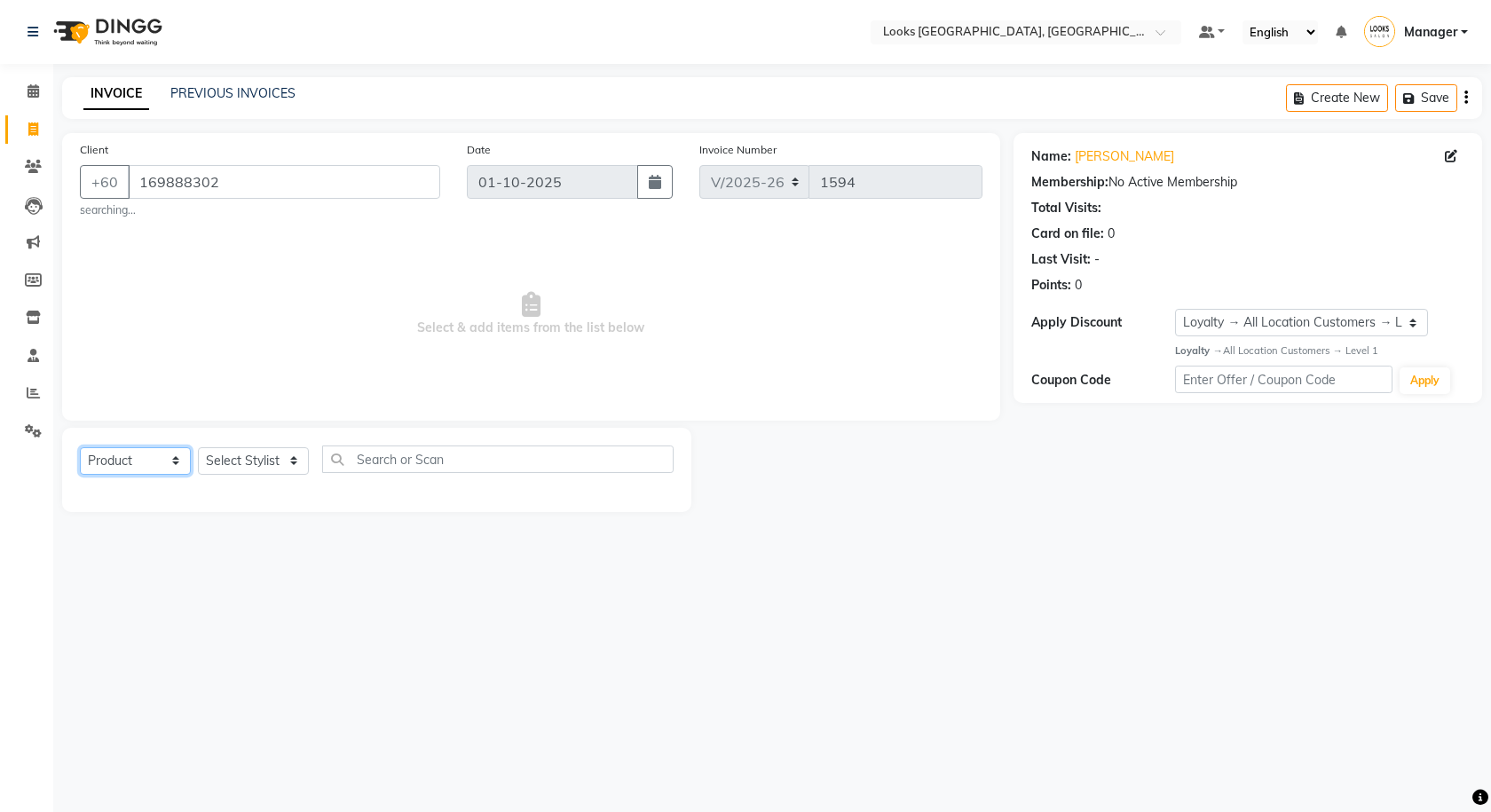
click at [80, 448] on select "Select Service Product Membership Package Voucher Prepaid Gift Card" at bounding box center [134, 461] width 111 height 27
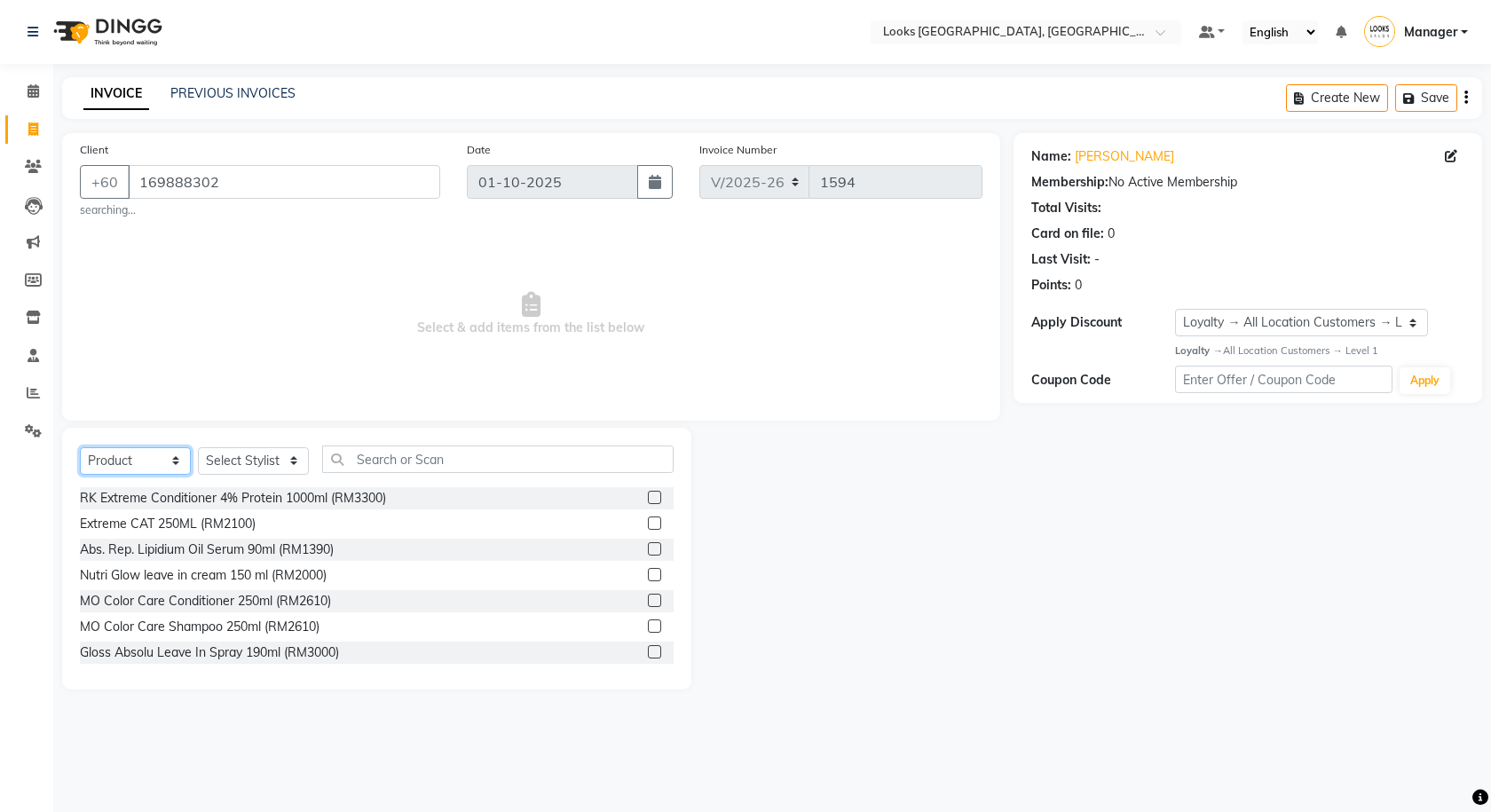
click at [95, 464] on select "Select Service Product Membership Package Voucher Prepaid Gift Card" at bounding box center [134, 461] width 111 height 27
select select "service"
click at [80, 448] on select "Select Service Product Membership Package Voucher Prepaid Gift Card" at bounding box center [134, 461] width 111 height 27
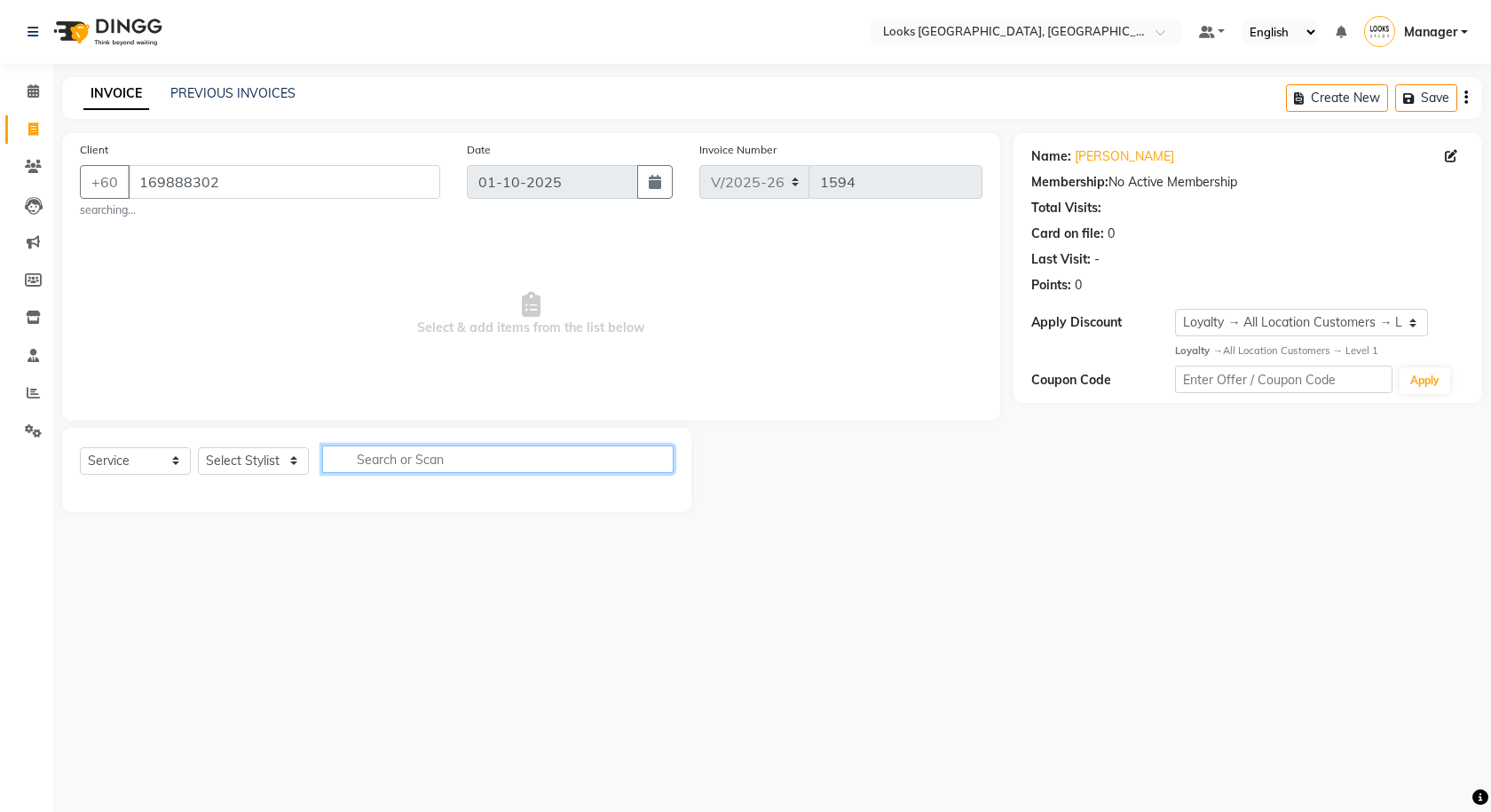
click at [426, 450] on input "text" at bounding box center [497, 459] width 351 height 27
type input "haircut"
click at [127, 472] on select "Select Service Product Membership Package Voucher Prepaid Gift Card" at bounding box center [134, 461] width 111 height 27
drag, startPoint x: 128, startPoint y: 472, endPoint x: 143, endPoint y: 472, distance: 15.0
click at [128, 472] on select "Select Service Product Membership Package Voucher Prepaid Gift Card" at bounding box center [134, 461] width 111 height 27
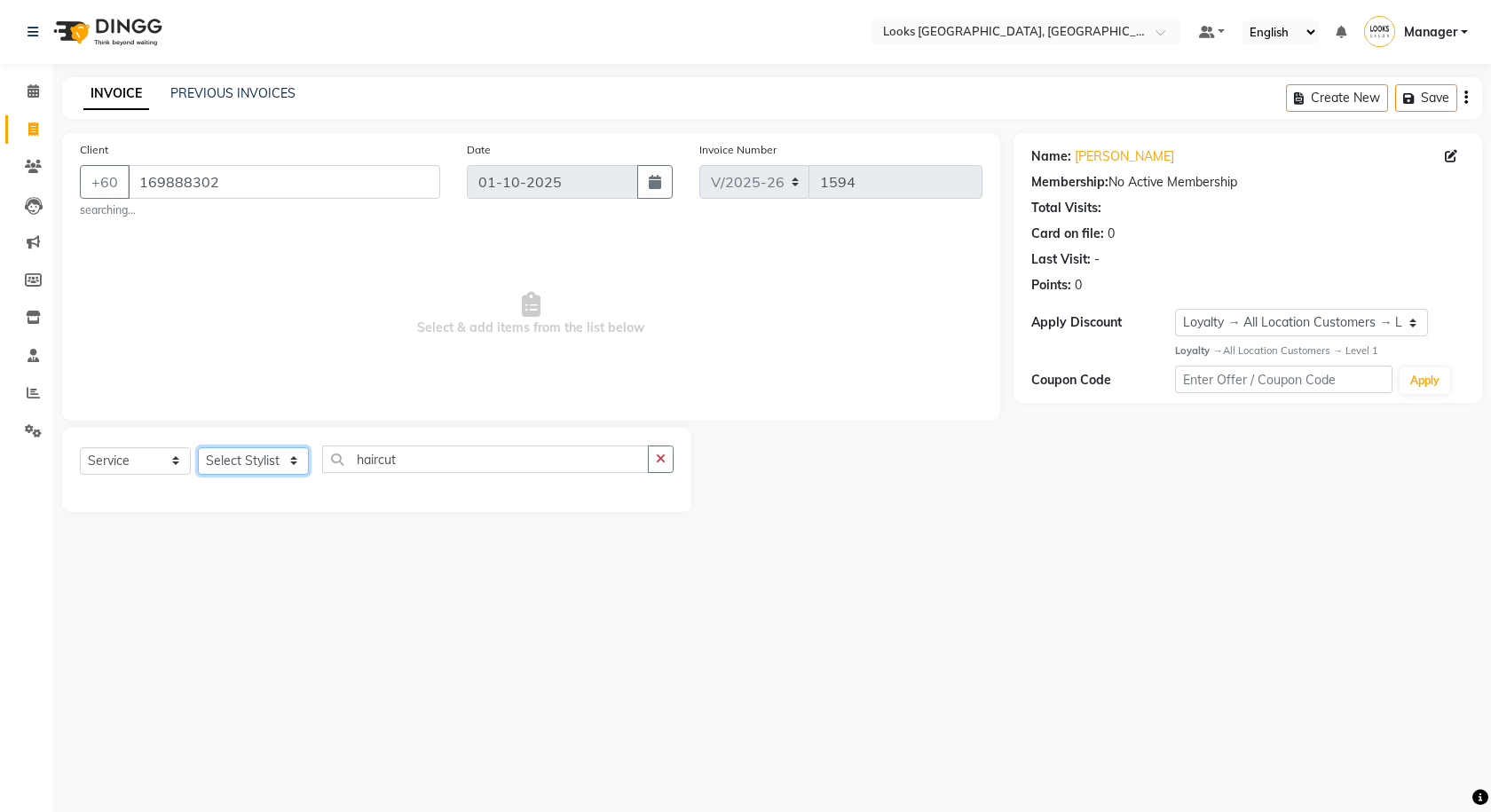
drag, startPoint x: 281, startPoint y: 450, endPoint x: 257, endPoint y: 461, distance: 26.4
click at [281, 450] on select "Select Stylist Alvina_ pdct Awaiz_Mgr Beenish Counter_Sales Cynthia_pdct Devend…" at bounding box center [253, 461] width 111 height 27
select select "75537"
click at [198, 448] on select "Select Stylist Alvina_ pdct Awaiz_Mgr Beenish Counter_Sales Cynthia_pdct Devend…" at bounding box center [253, 461] width 111 height 27
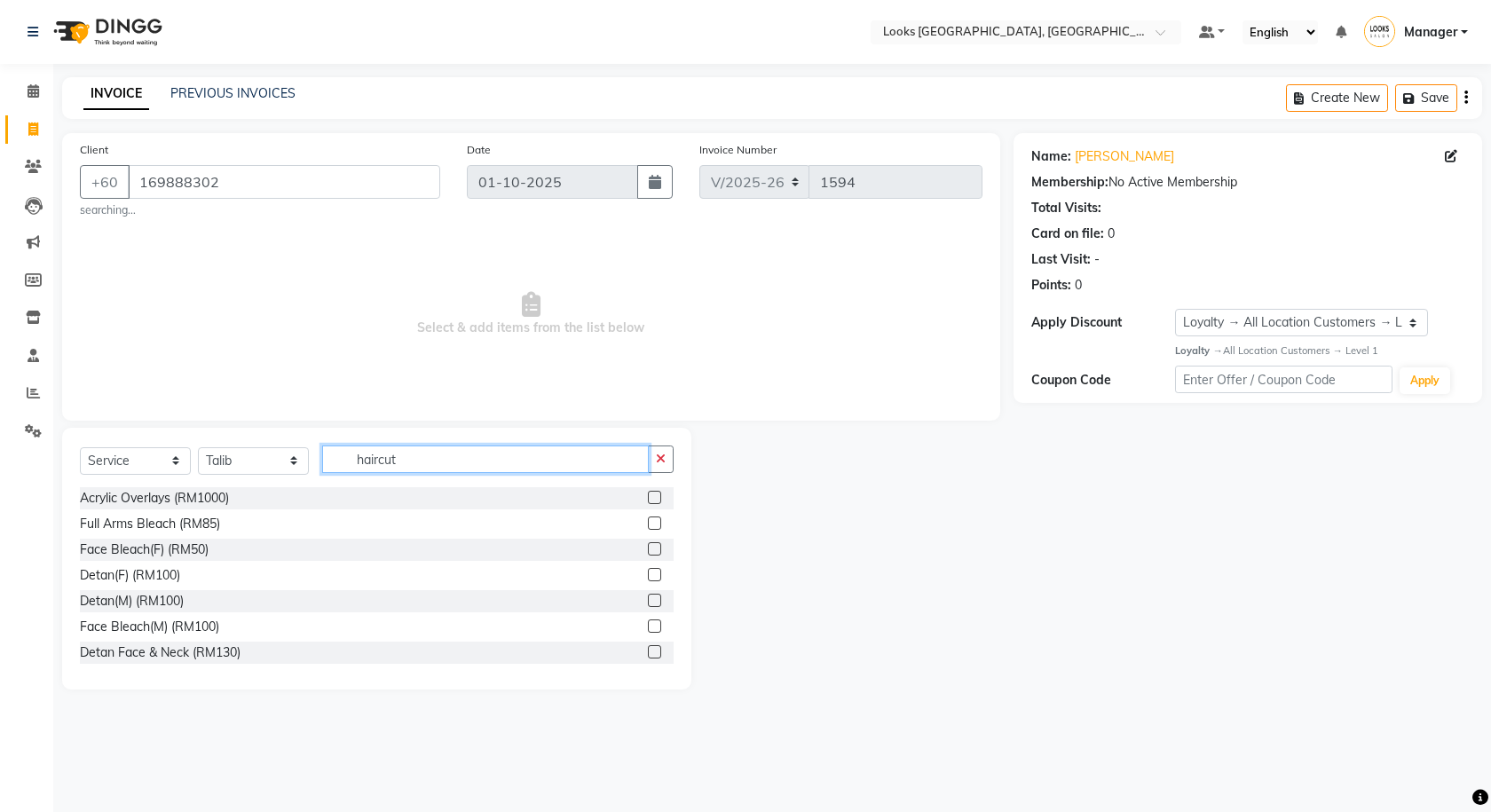
click at [417, 459] on input "haircut" at bounding box center [485, 459] width 327 height 27
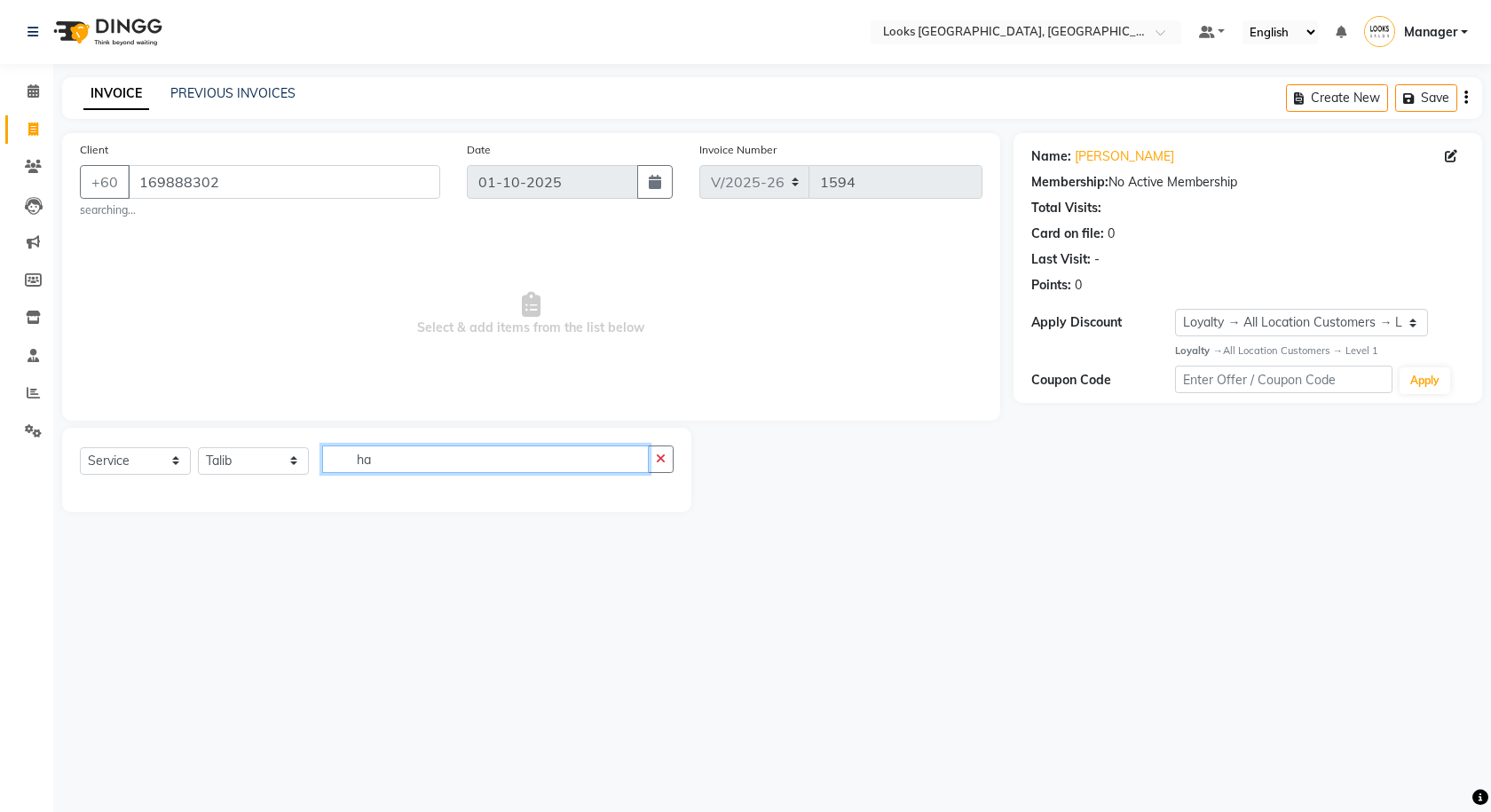
type input "h"
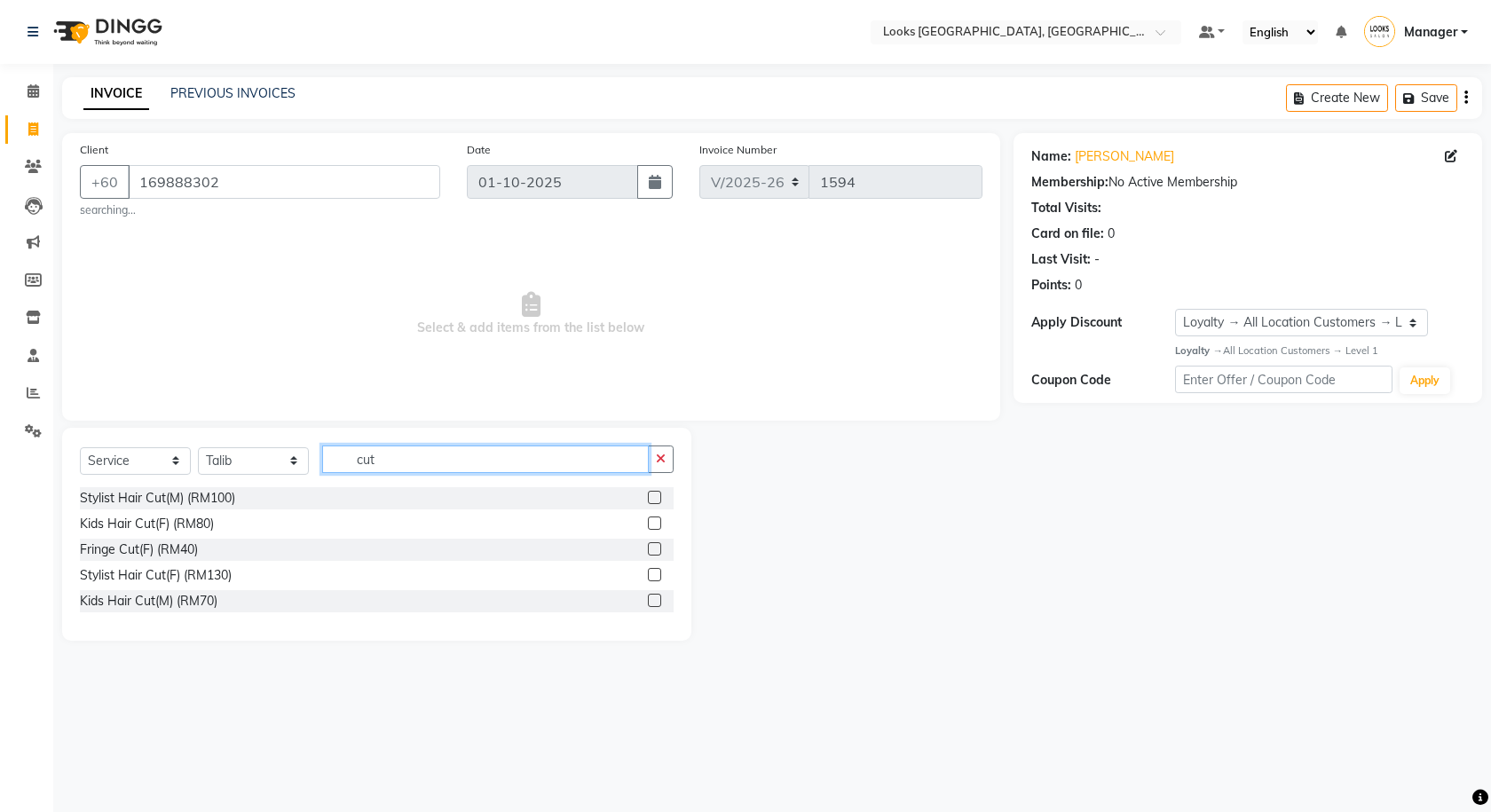
type input "cut"
click at [648, 496] on label at bounding box center [654, 498] width 13 height 13
click at [648, 496] on input "checkbox" at bounding box center [653, 498] width 11 height 11
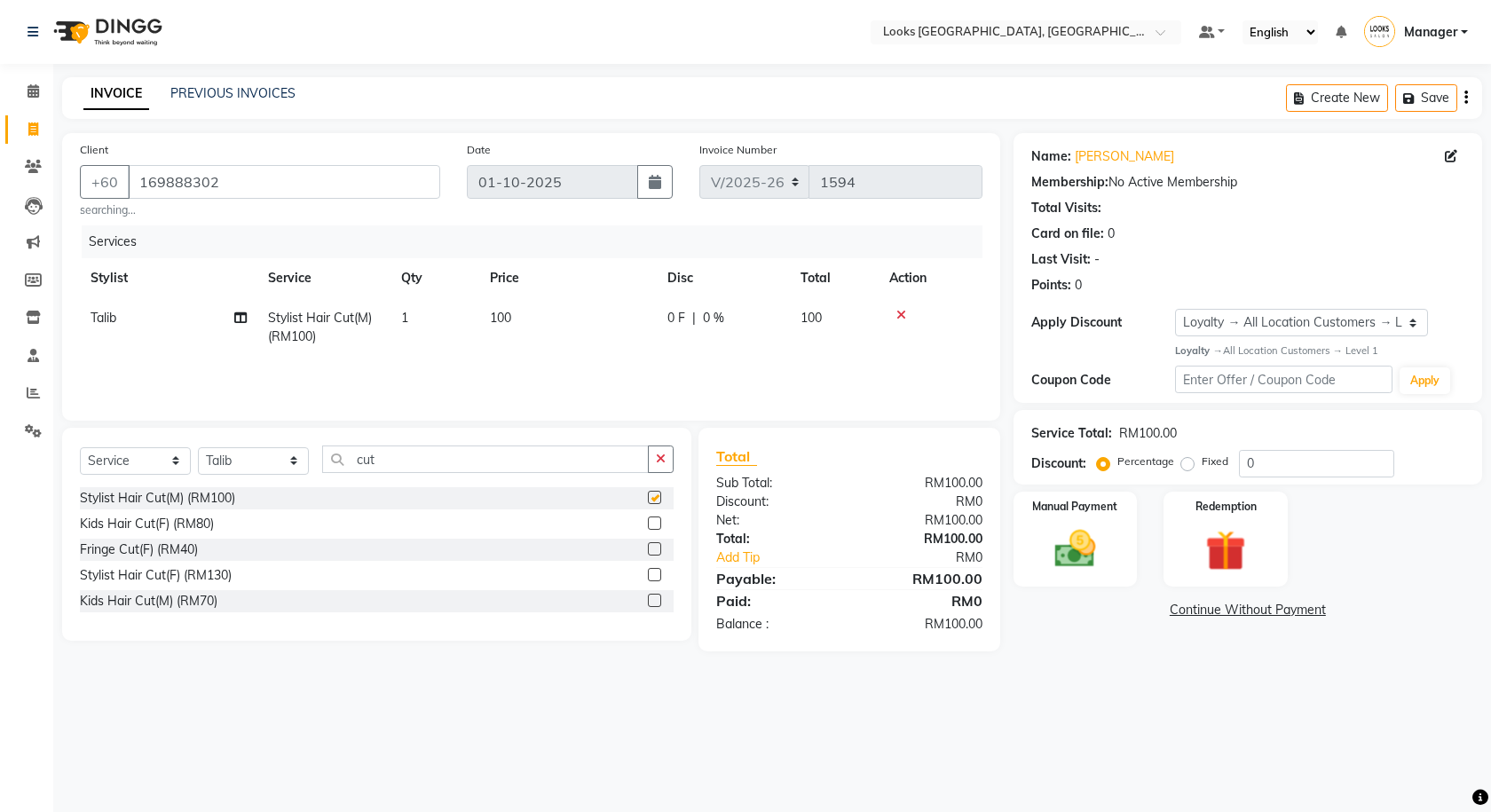
checkbox input "false"
drag, startPoint x: 470, startPoint y: 471, endPoint x: 465, endPoint y: 463, distance: 9.4
click at [465, 463] on input "cut" at bounding box center [485, 459] width 327 height 27
click at [452, 446] on input "cut" at bounding box center [485, 459] width 327 height 27
type input "c"
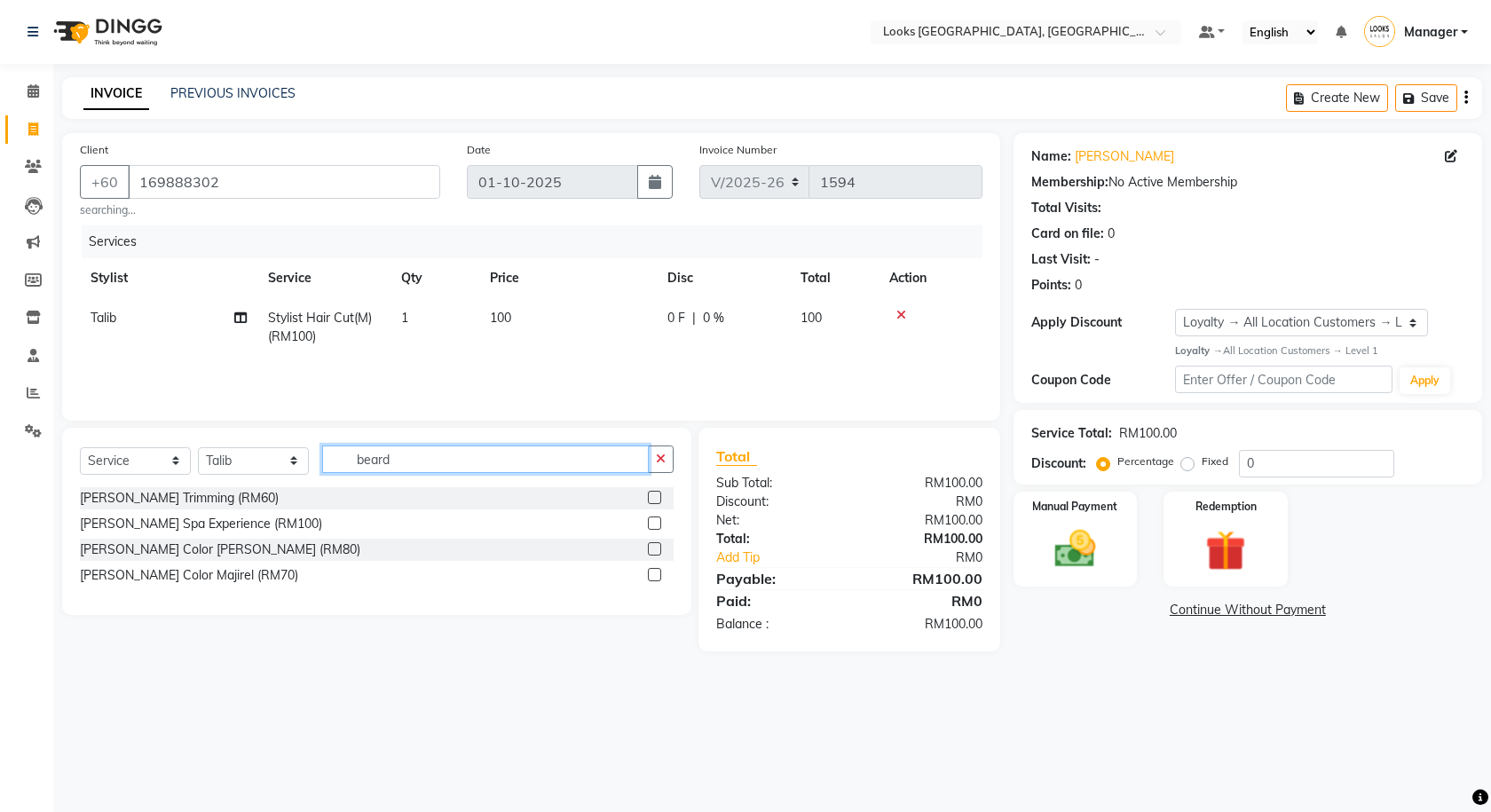
type input "beard"
click at [653, 496] on label at bounding box center [654, 498] width 13 height 13
click at [653, 496] on input "checkbox" at bounding box center [653, 498] width 11 height 11
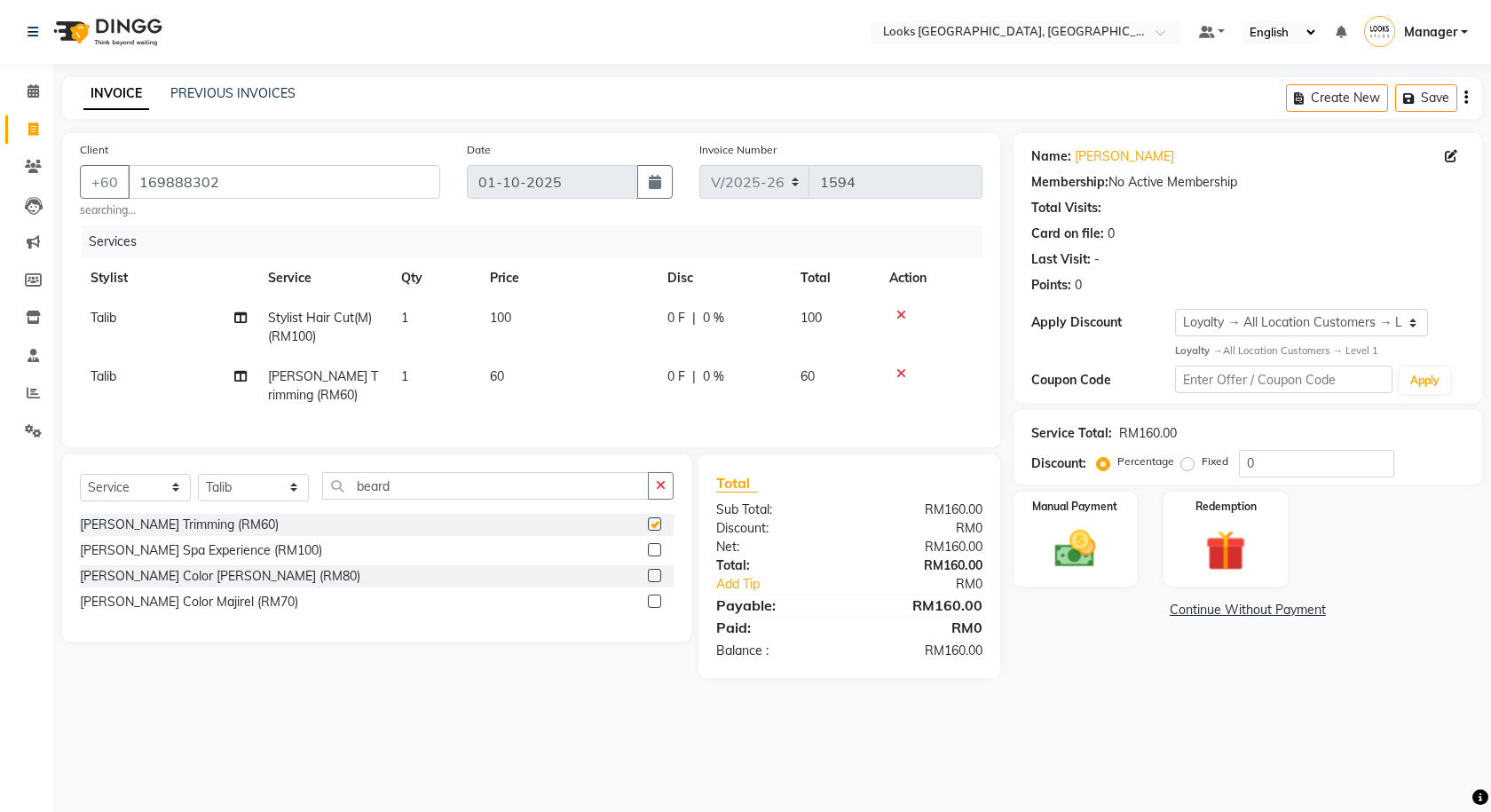
click at [562, 471] on div "Select Service Product Membership Package Voucher Prepaid Gift Card Select Styl…" at bounding box center [377, 548] width 630 height 187
checkbox input "false"
click at [547, 485] on div "Select Service Product Membership Package Voucher Prepaid Gift Card Select Styl…" at bounding box center [377, 548] width 630 height 187
click at [528, 498] on input "beard" at bounding box center [485, 485] width 327 height 27
click at [529, 498] on input "beard" at bounding box center [485, 485] width 327 height 27
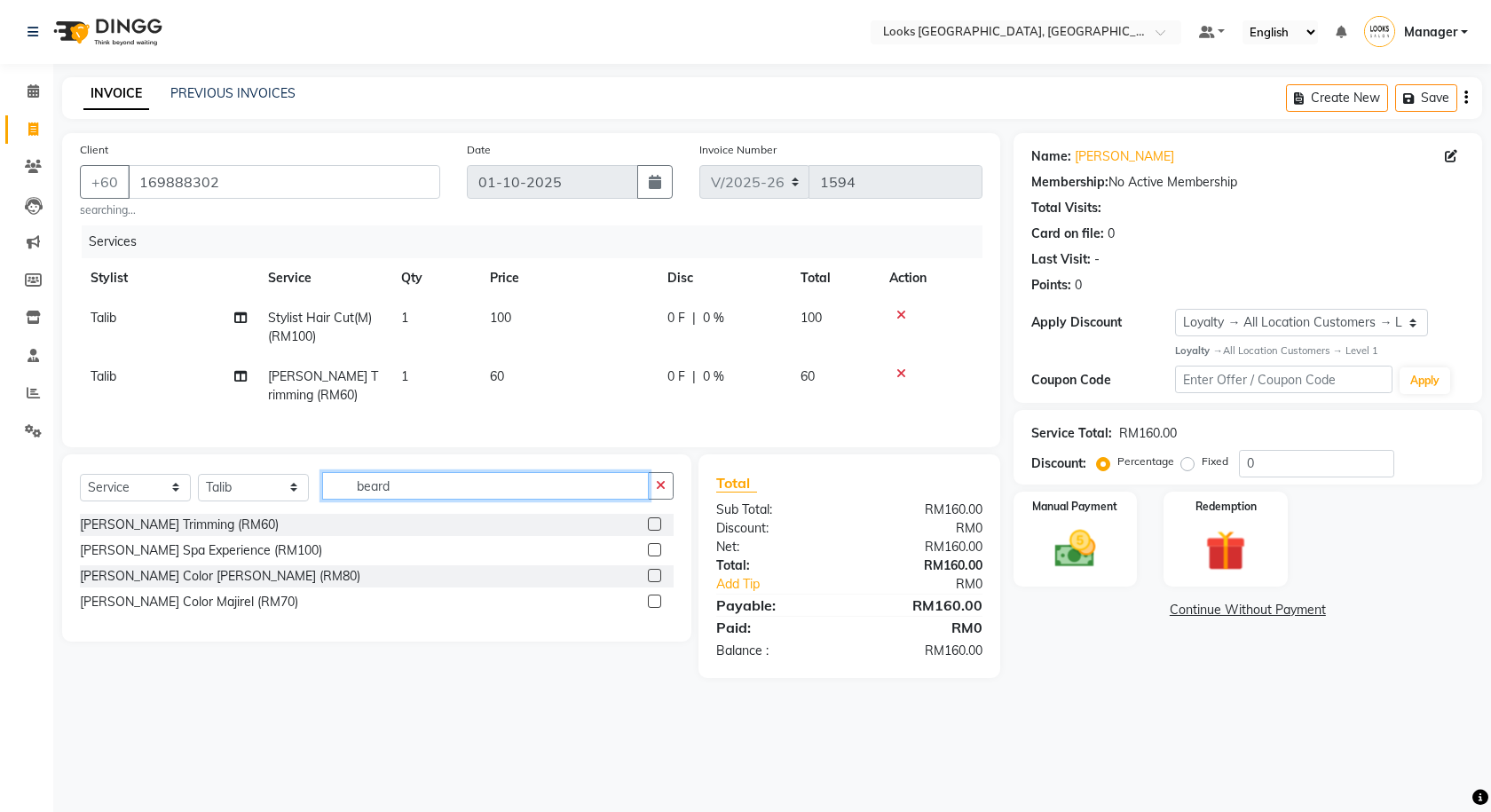
click at [529, 498] on input "beard" at bounding box center [485, 485] width 327 height 27
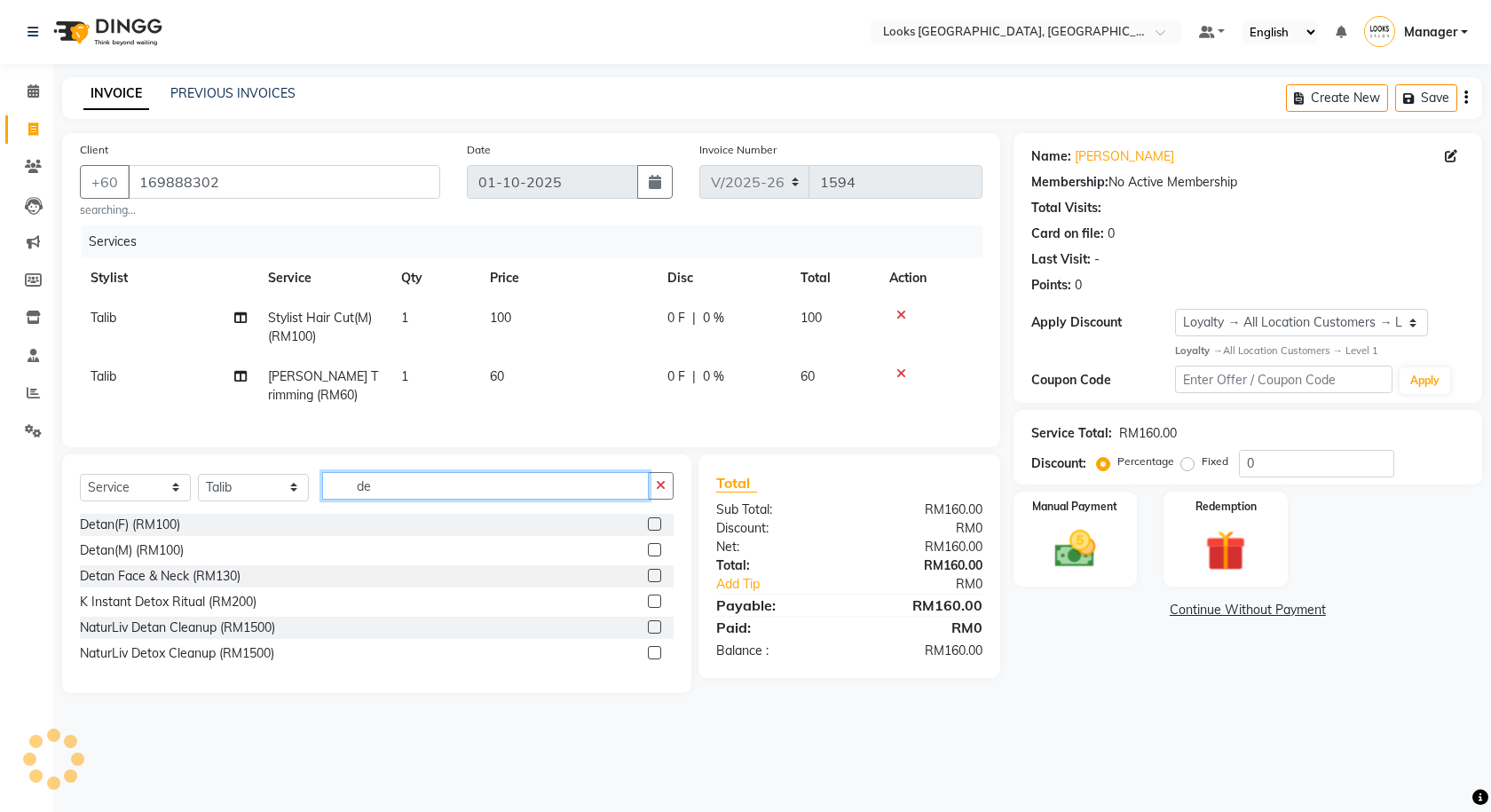
type input "d"
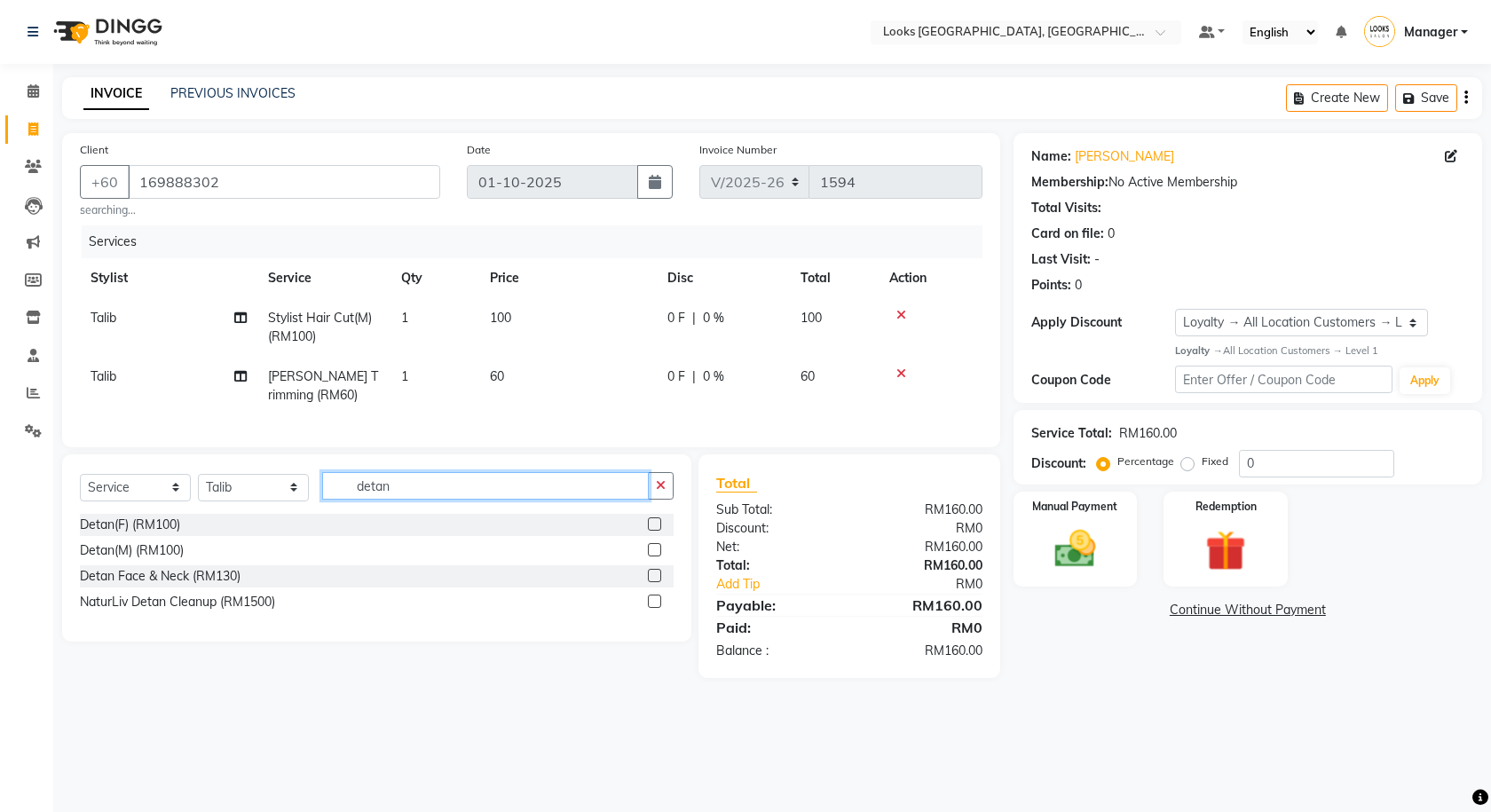
type input "detan"
click at [660, 608] on label at bounding box center [654, 601] width 13 height 13
click at [660, 608] on input "checkbox" at bounding box center [653, 602] width 11 height 11
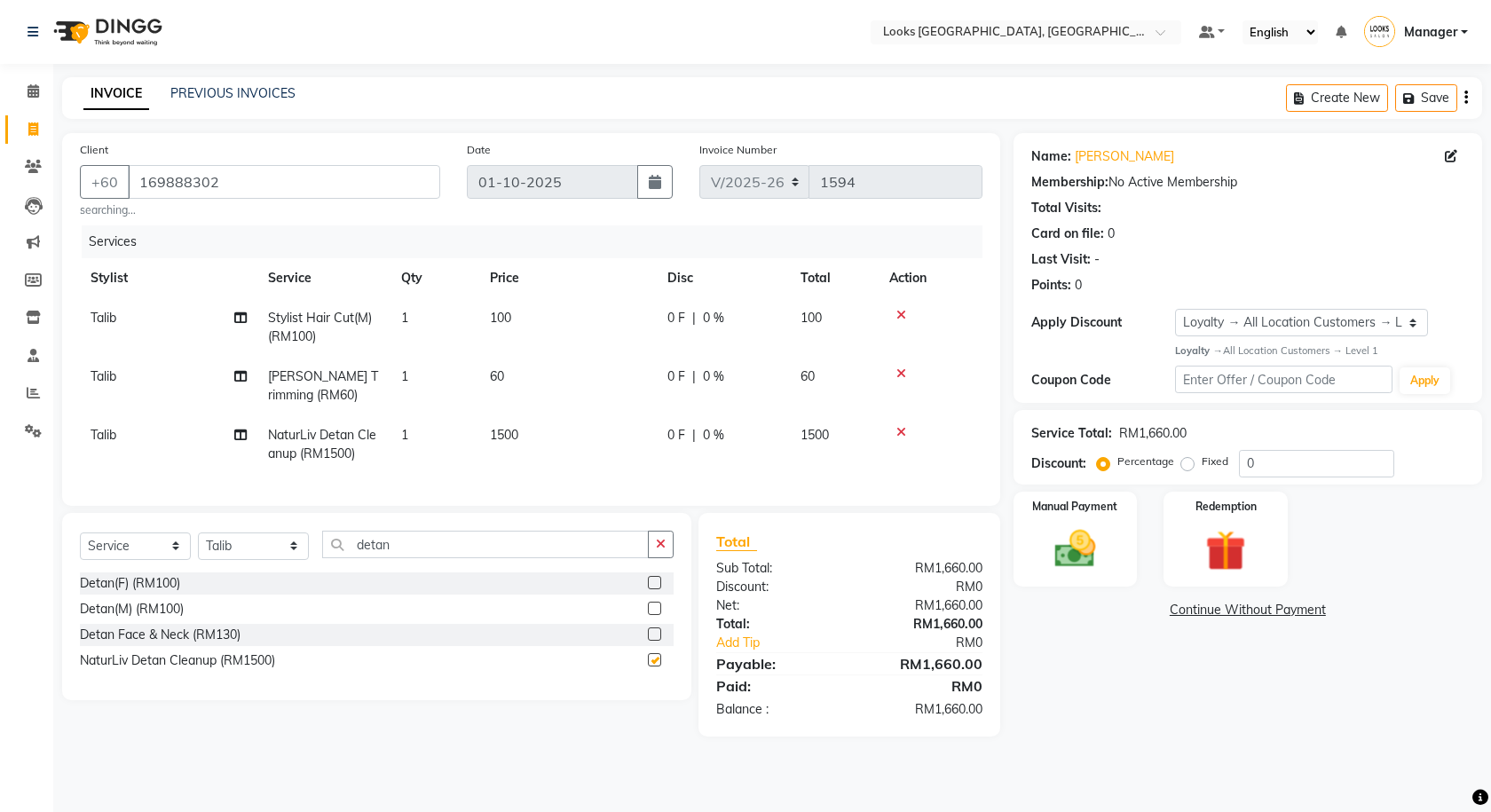
checkbox input "false"
click at [573, 314] on td "100" at bounding box center [568, 327] width 178 height 59
select select "75537"
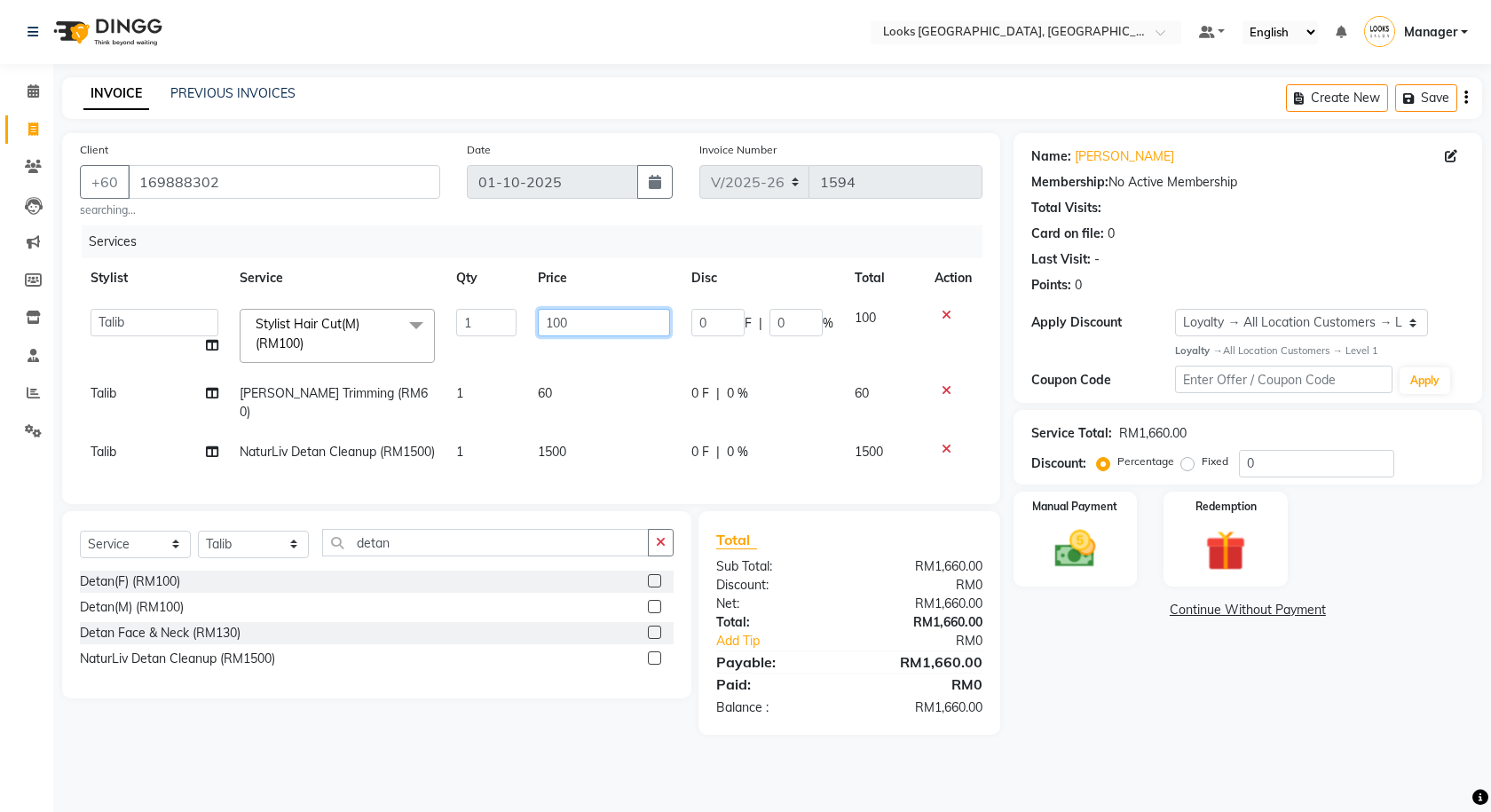
click at [573, 314] on input "100" at bounding box center [603, 322] width 132 height 27
click at [576, 318] on input "100" at bounding box center [603, 322] width 132 height 27
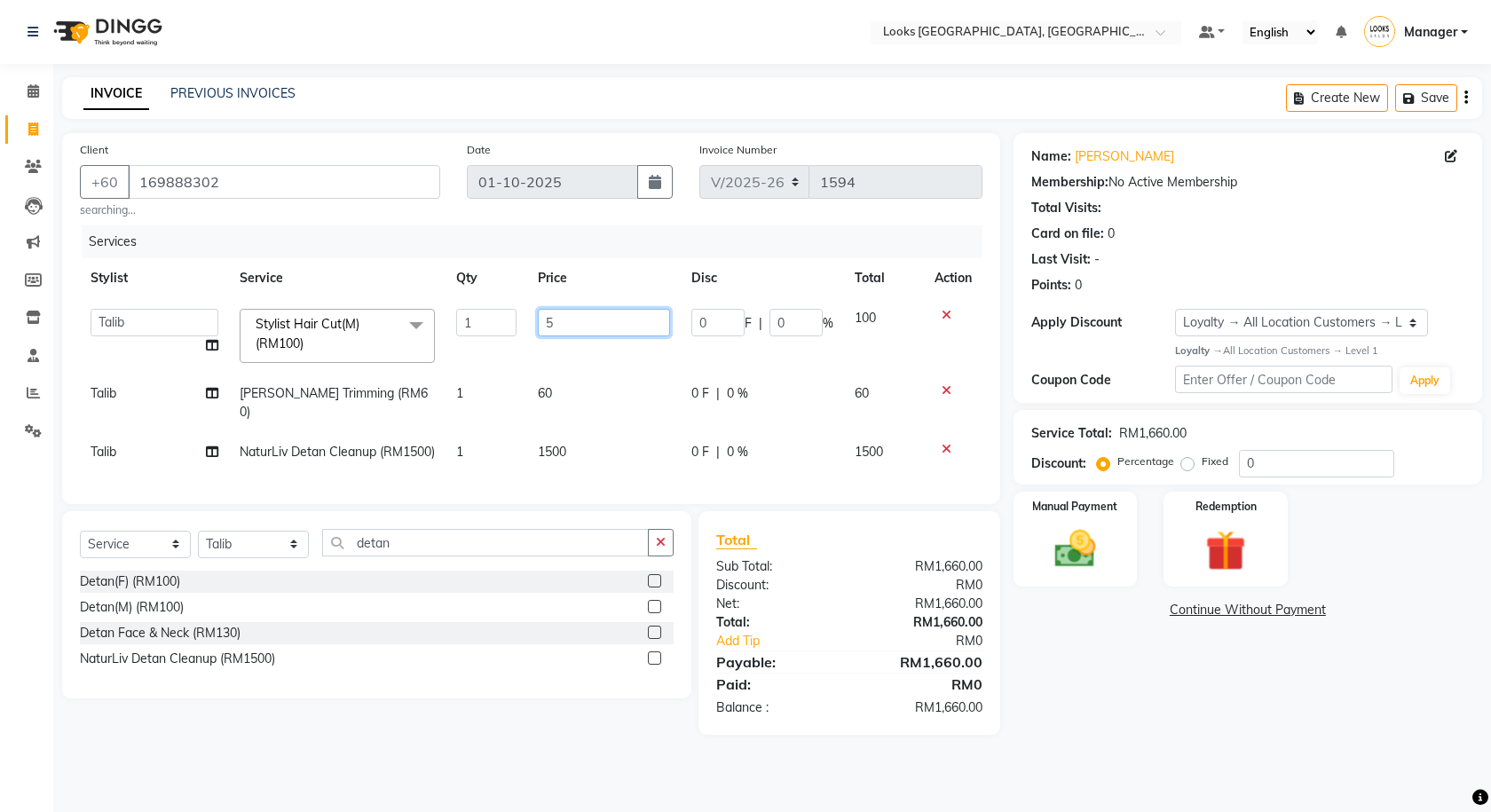
type input "59"
click at [595, 389] on td "60" at bounding box center [603, 403] width 152 height 59
select select "75537"
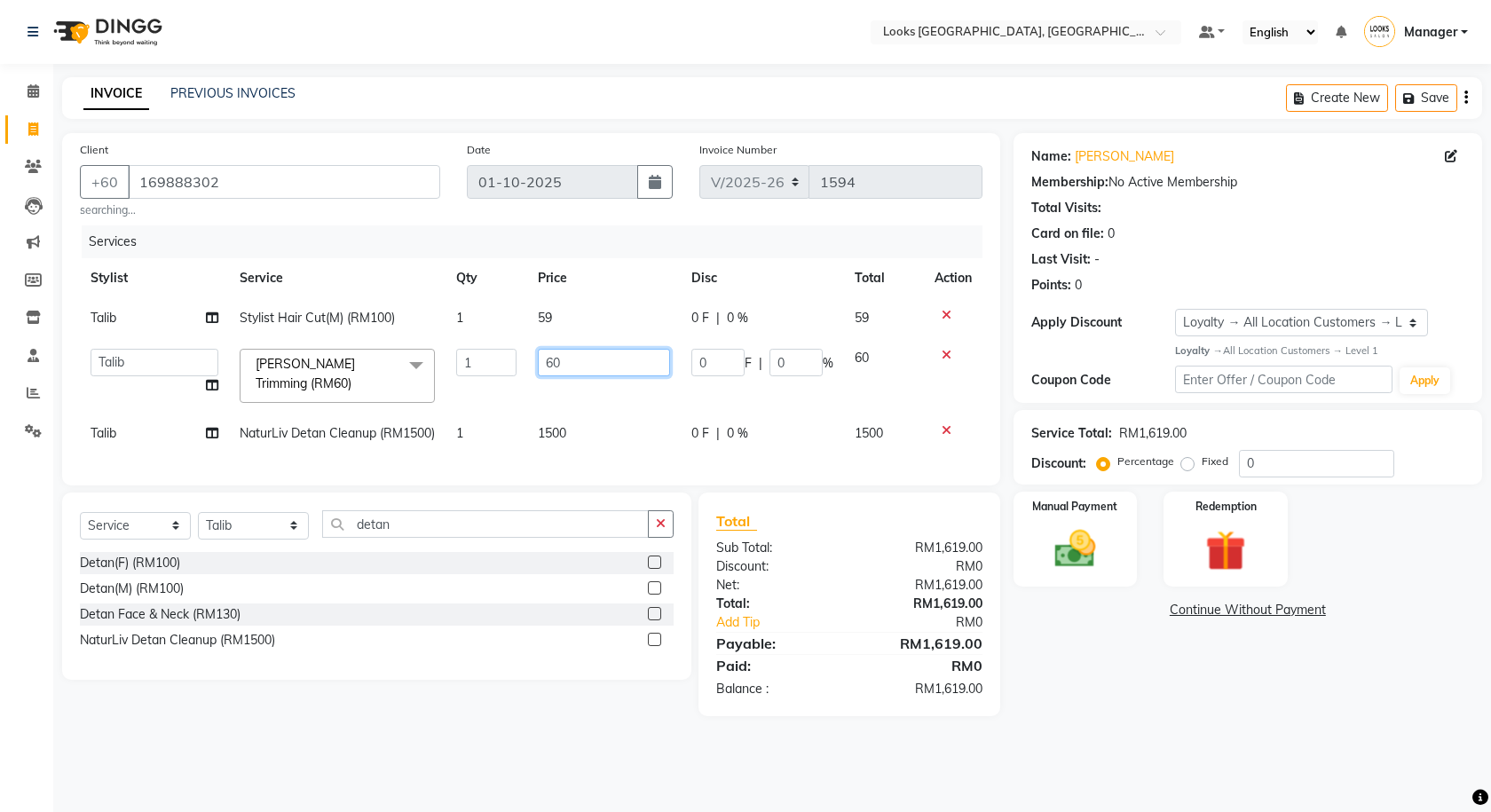
click at [590, 359] on input "60" at bounding box center [603, 362] width 132 height 27
type input "39"
click at [1015, 647] on div "Name: Joel Membership: No Active Membership Total Visits: Card on file: 0 Last …" at bounding box center [1254, 425] width 482 height 583
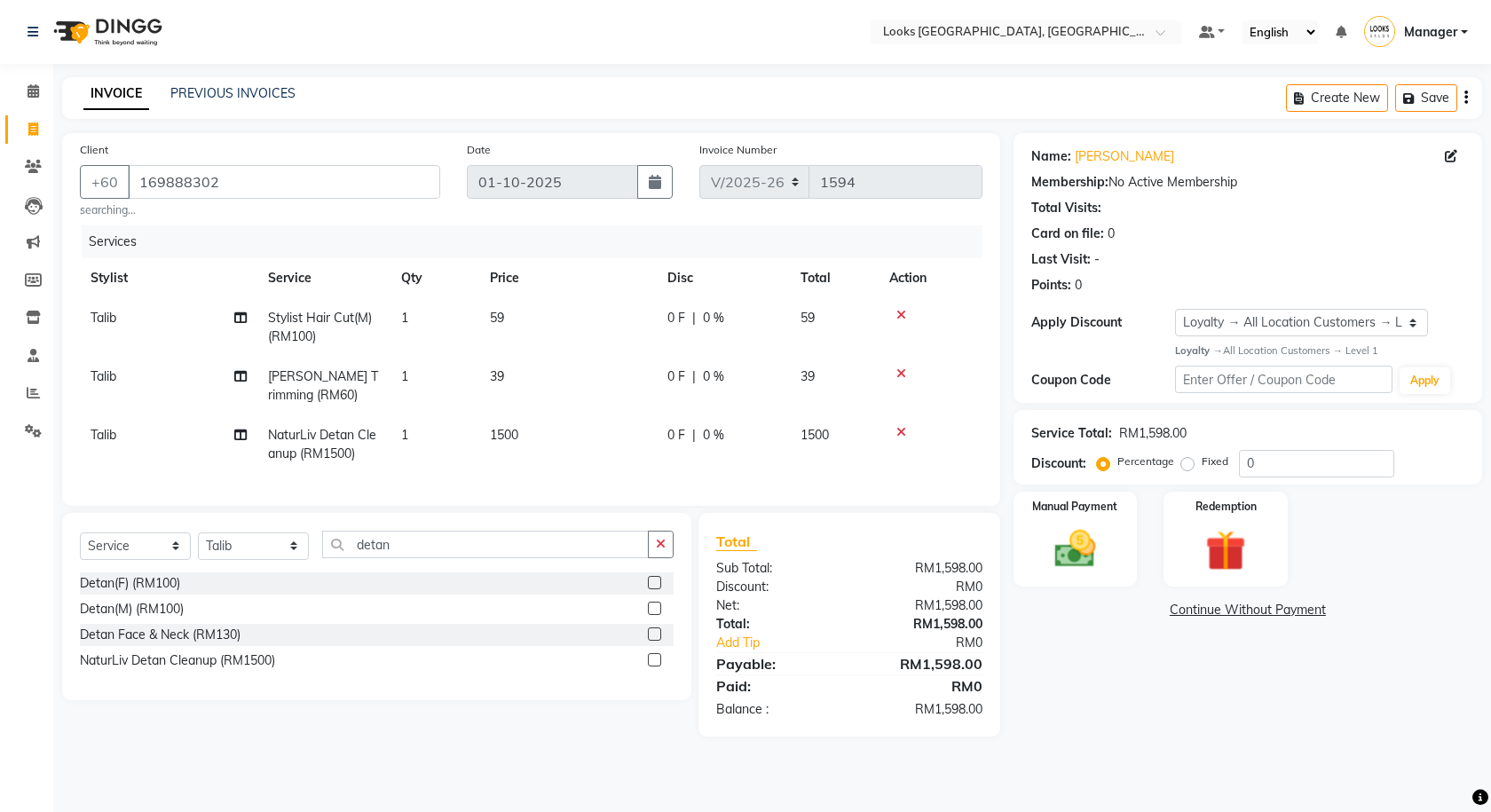
click at [553, 427] on td "1500" at bounding box center [568, 445] width 178 height 59
select select "75537"
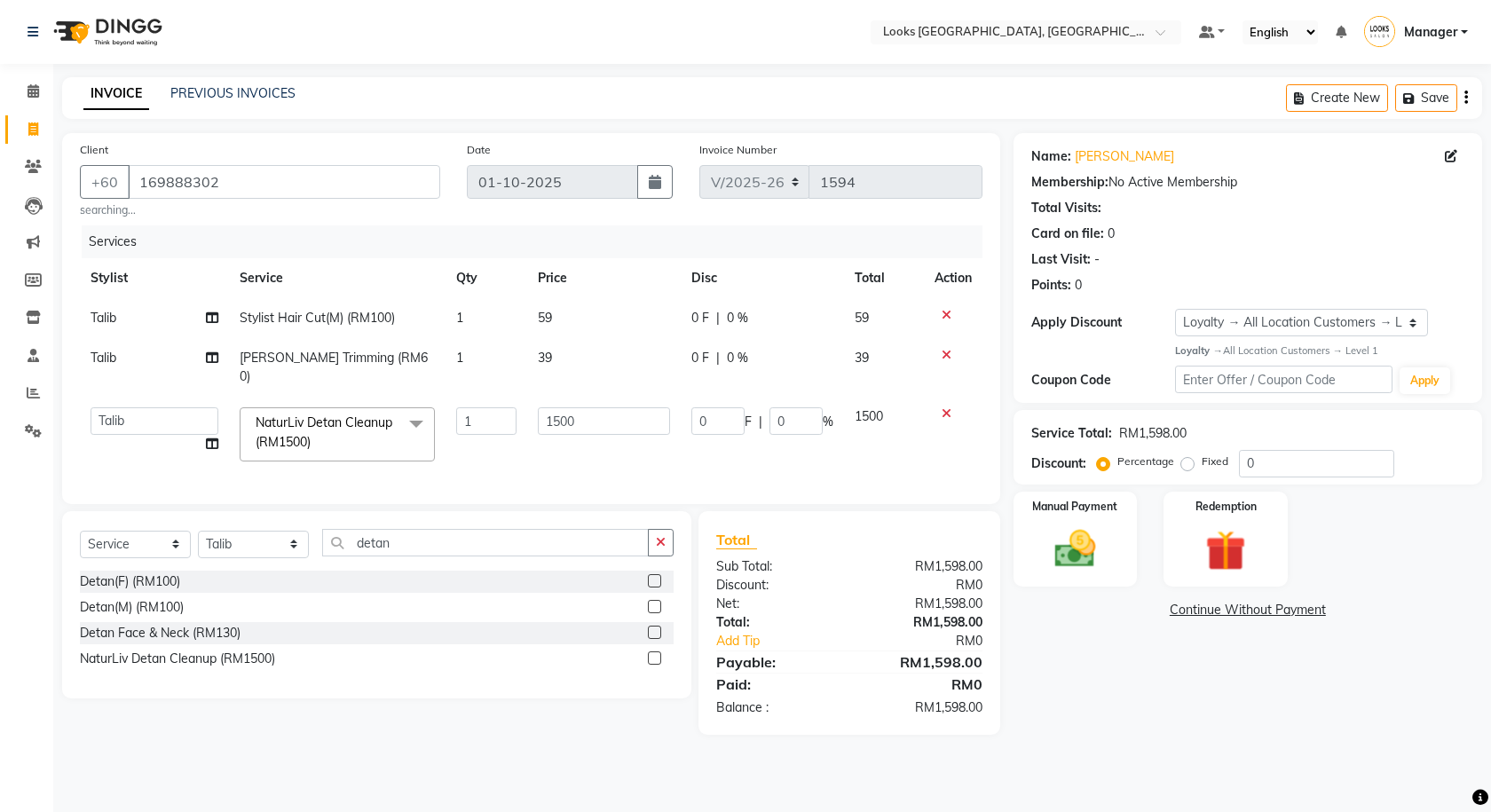
click at [553, 427] on td "1500" at bounding box center [603, 434] width 152 height 76
click at [578, 407] on input "1500" at bounding box center [603, 420] width 132 height 27
type input "79"
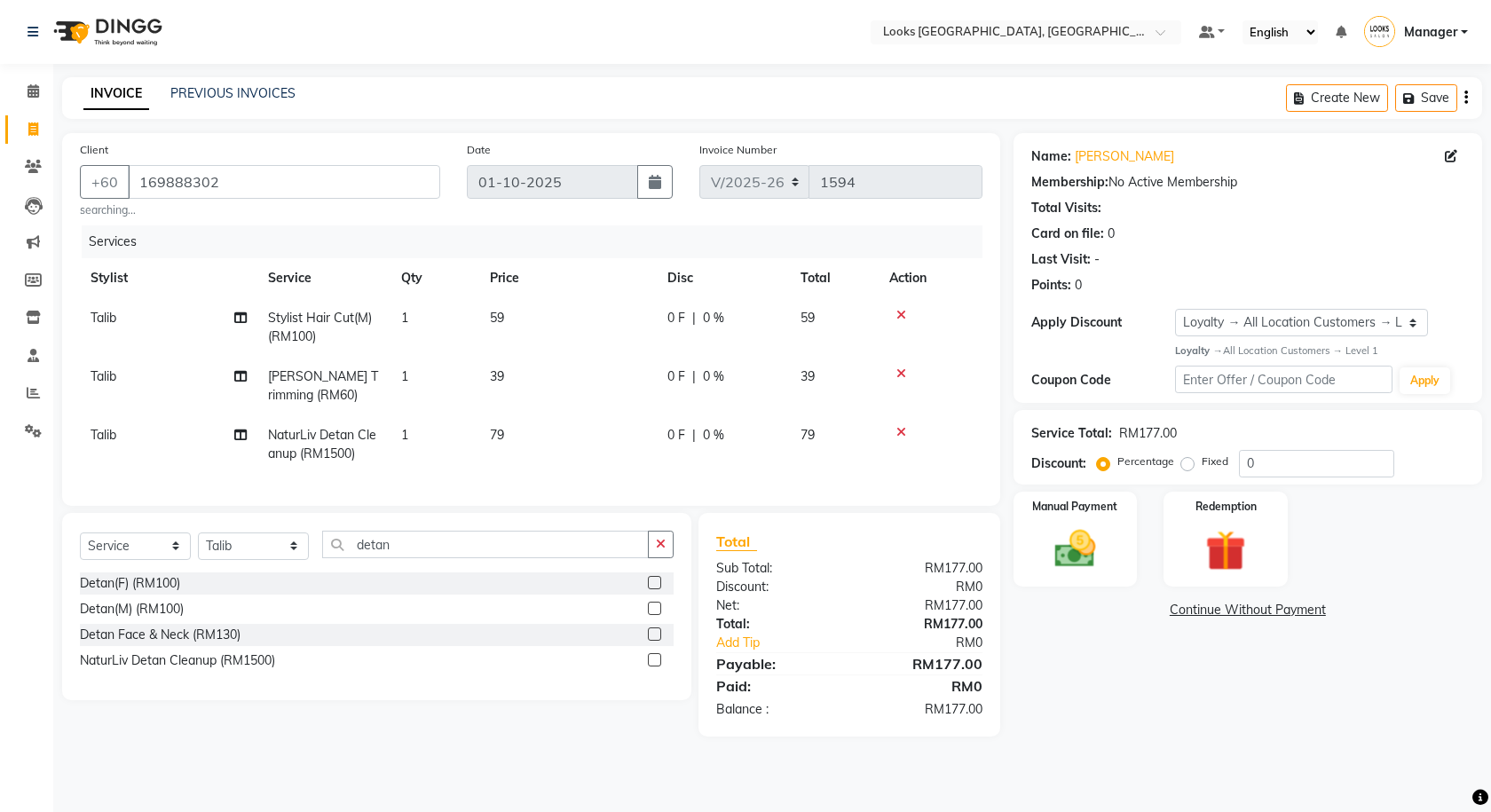
click at [1040, 674] on div "Name: Joel Membership: No Active Membership Total Visits: Card on file: 0 Last …" at bounding box center [1254, 435] width 482 height 604
click at [1066, 524] on img at bounding box center [1075, 549] width 69 height 49
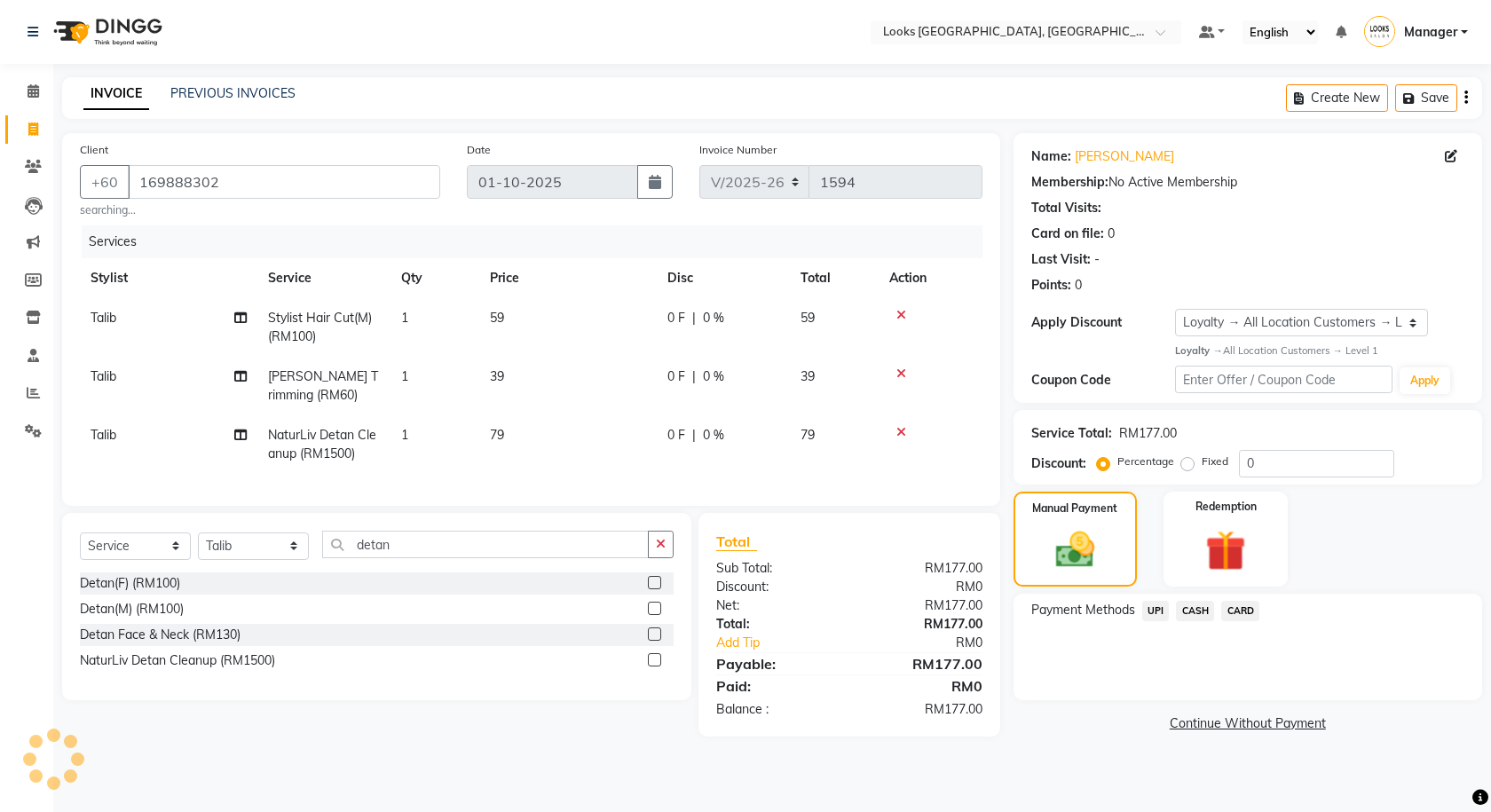
click at [1160, 611] on span "UPI" at bounding box center [1156, 611] width 27 height 21
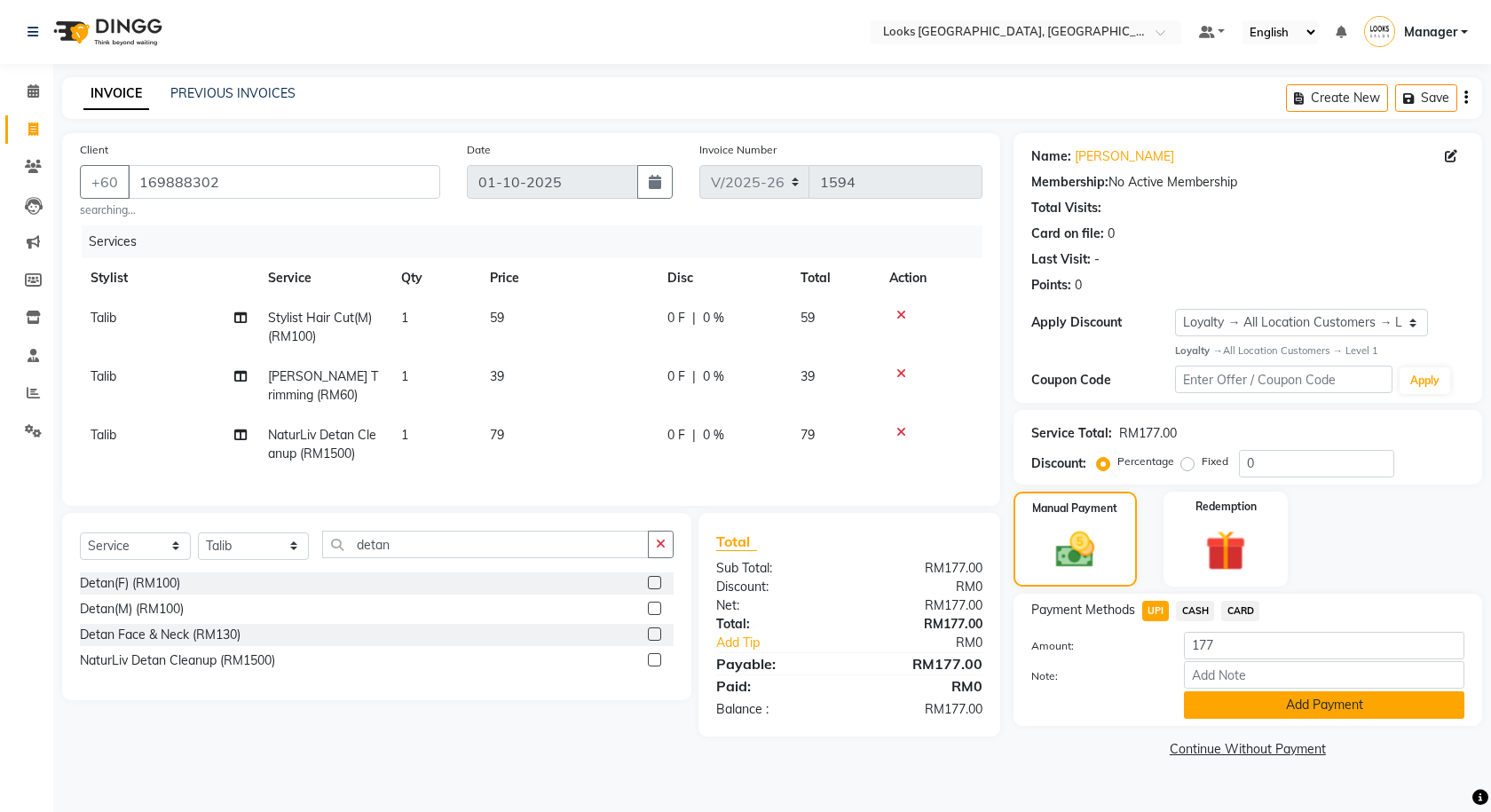
click at [1271, 697] on button "Add Payment" at bounding box center [1324, 704] width 280 height 27
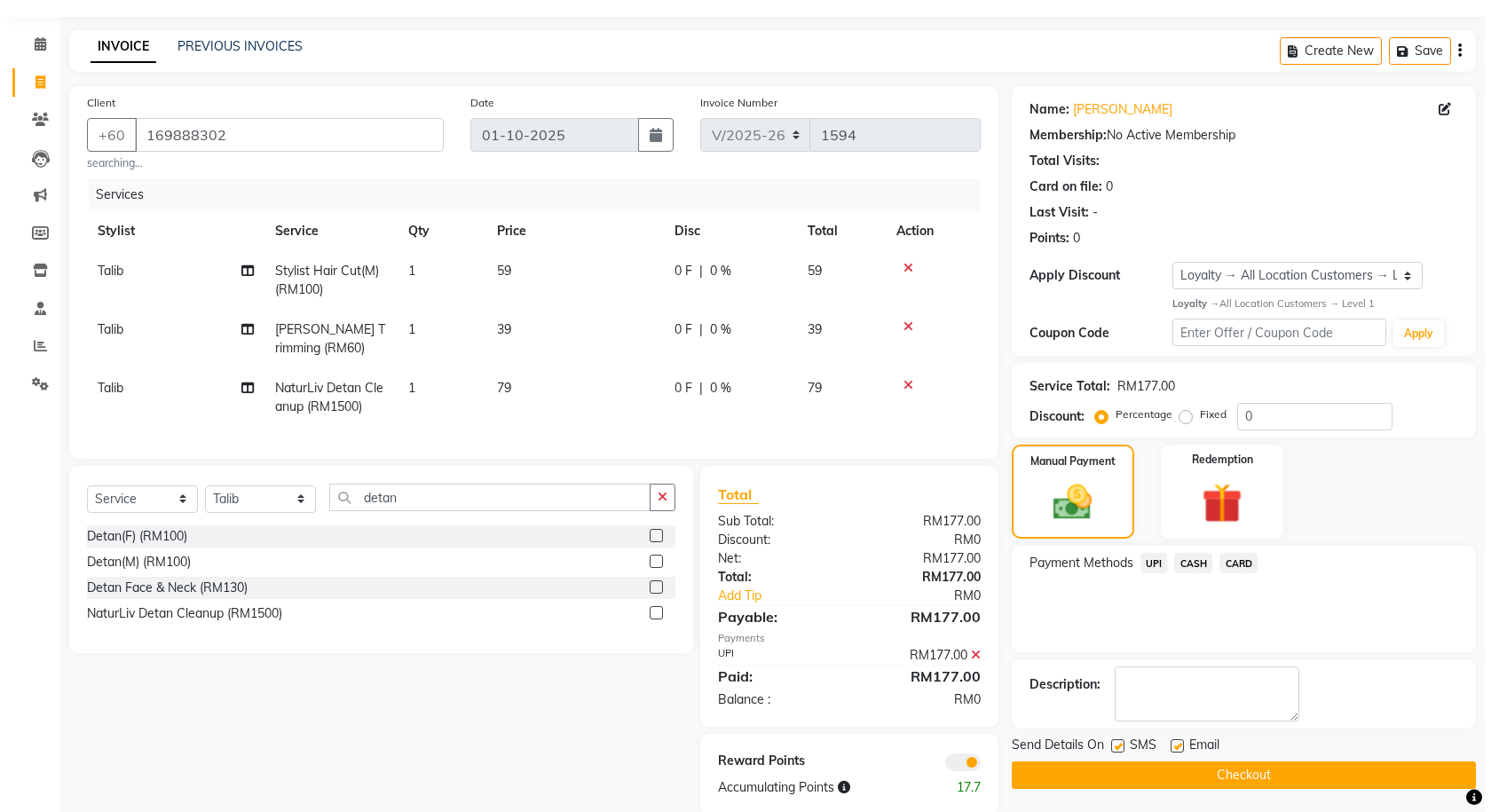
scroll to position [90, 0]
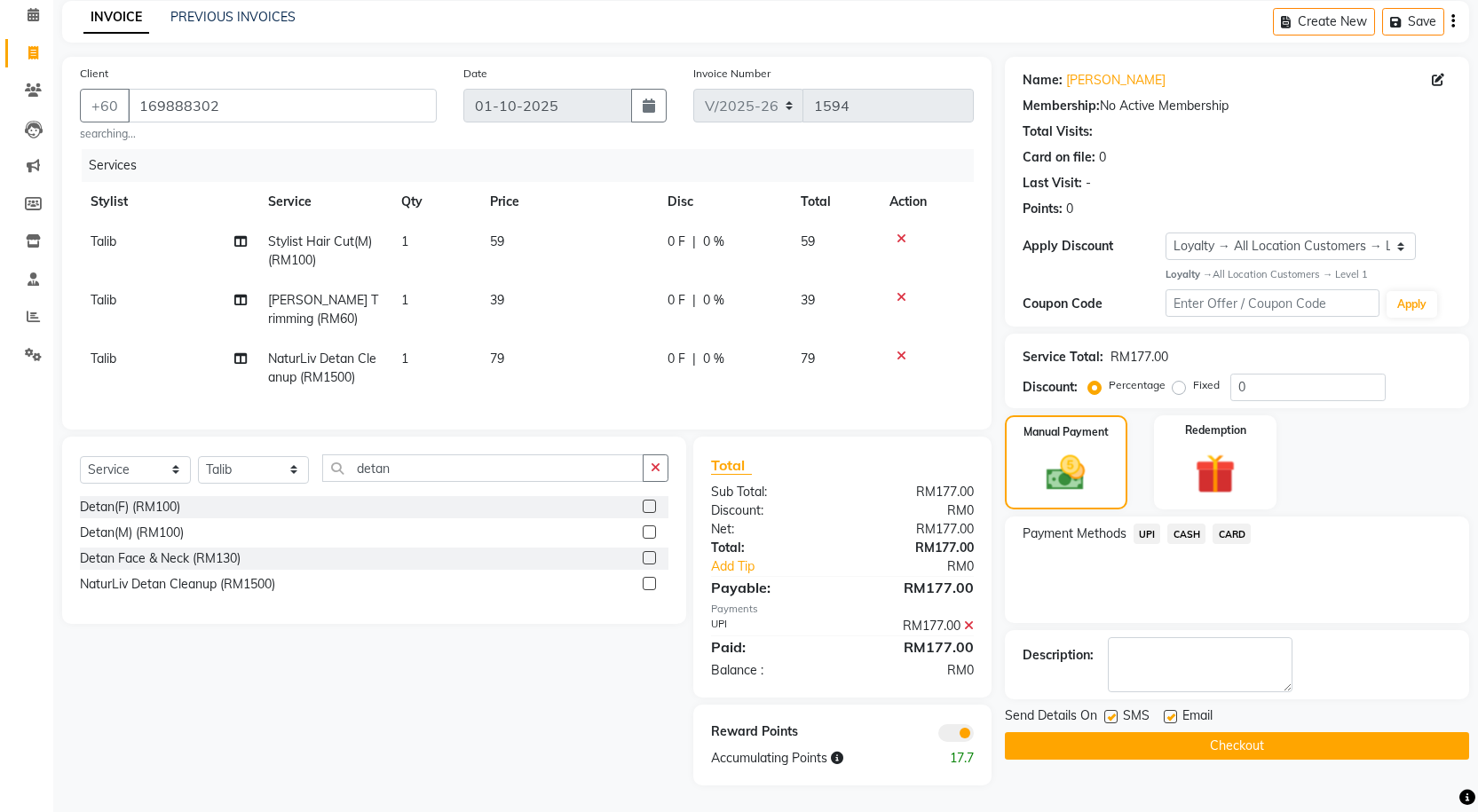
click at [942, 731] on span at bounding box center [956, 733] width 36 height 18
click at [974, 735] on input "checkbox" at bounding box center [974, 735] width 0 height 0
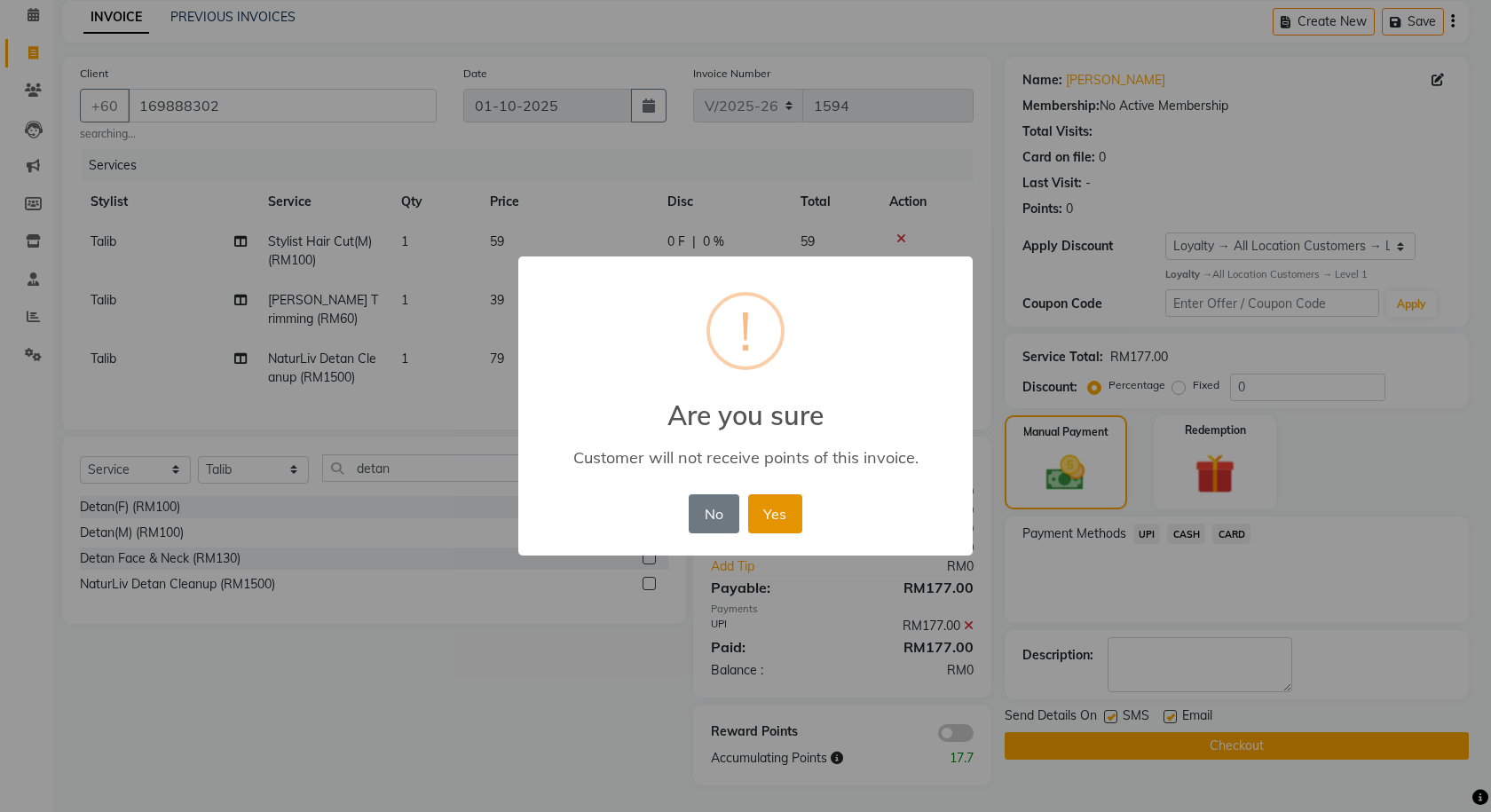
click at [770, 503] on button "Yes" at bounding box center [774, 513] width 54 height 39
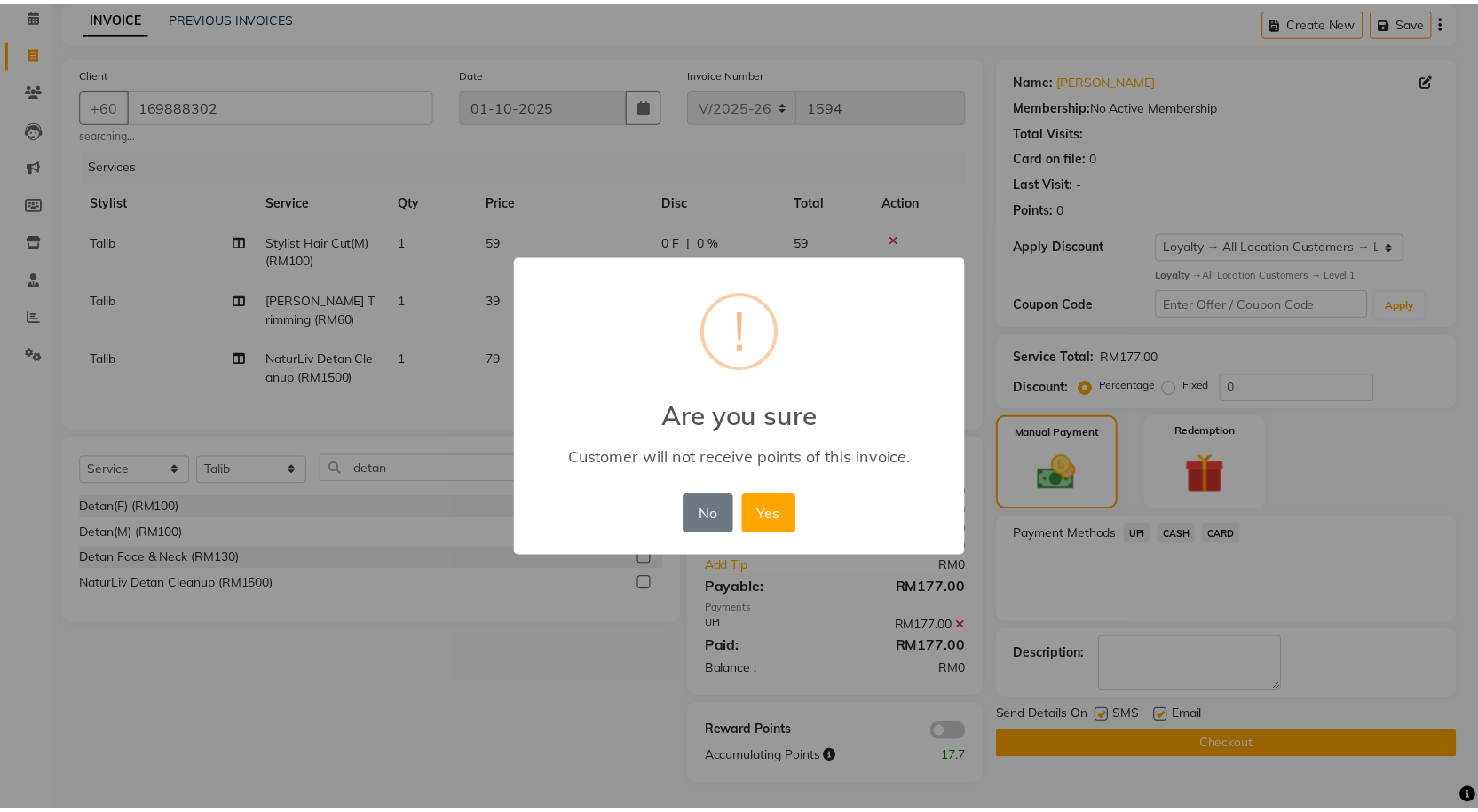
scroll to position [64, 0]
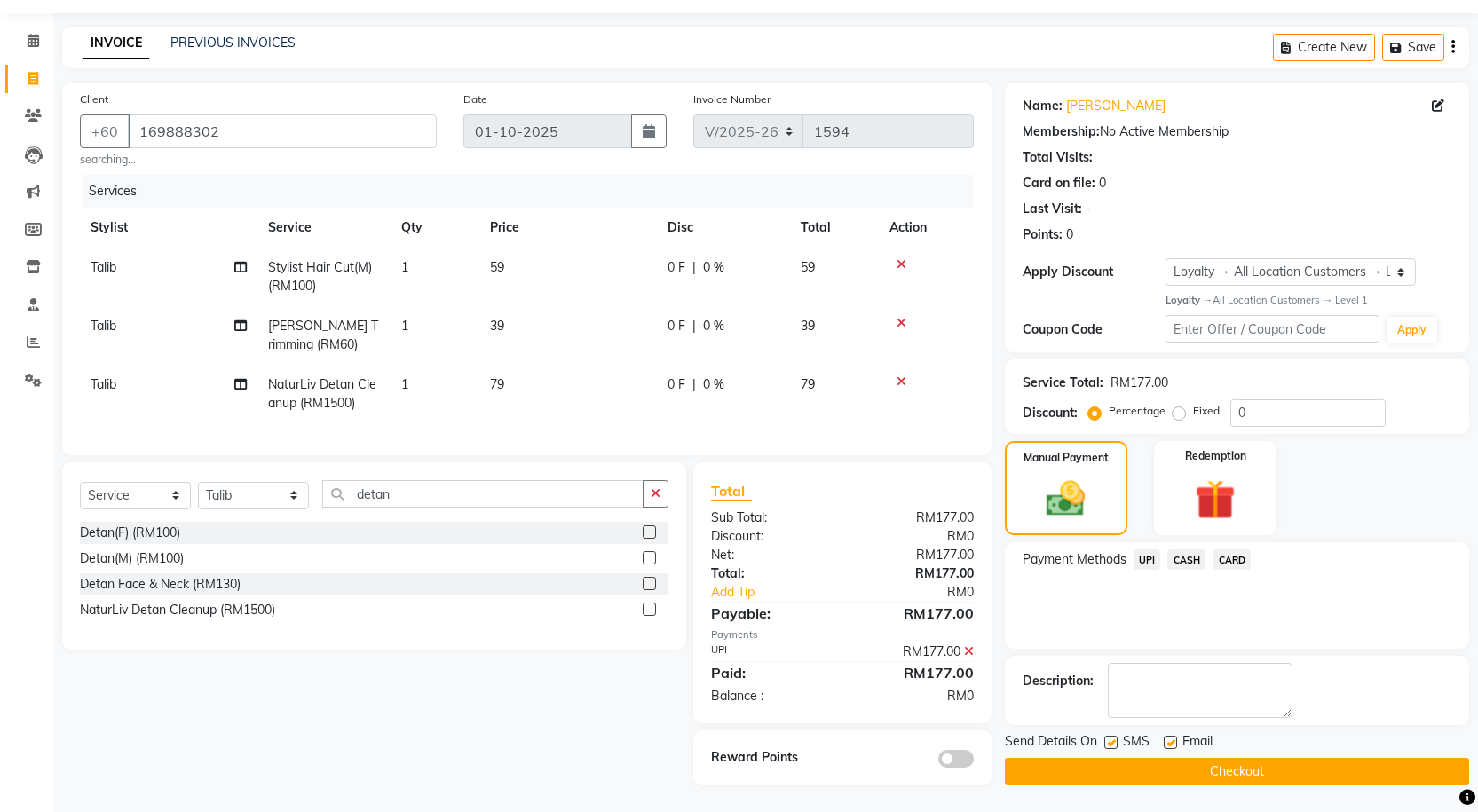
click at [1093, 758] on button "Checkout" at bounding box center [1237, 771] width 464 height 27
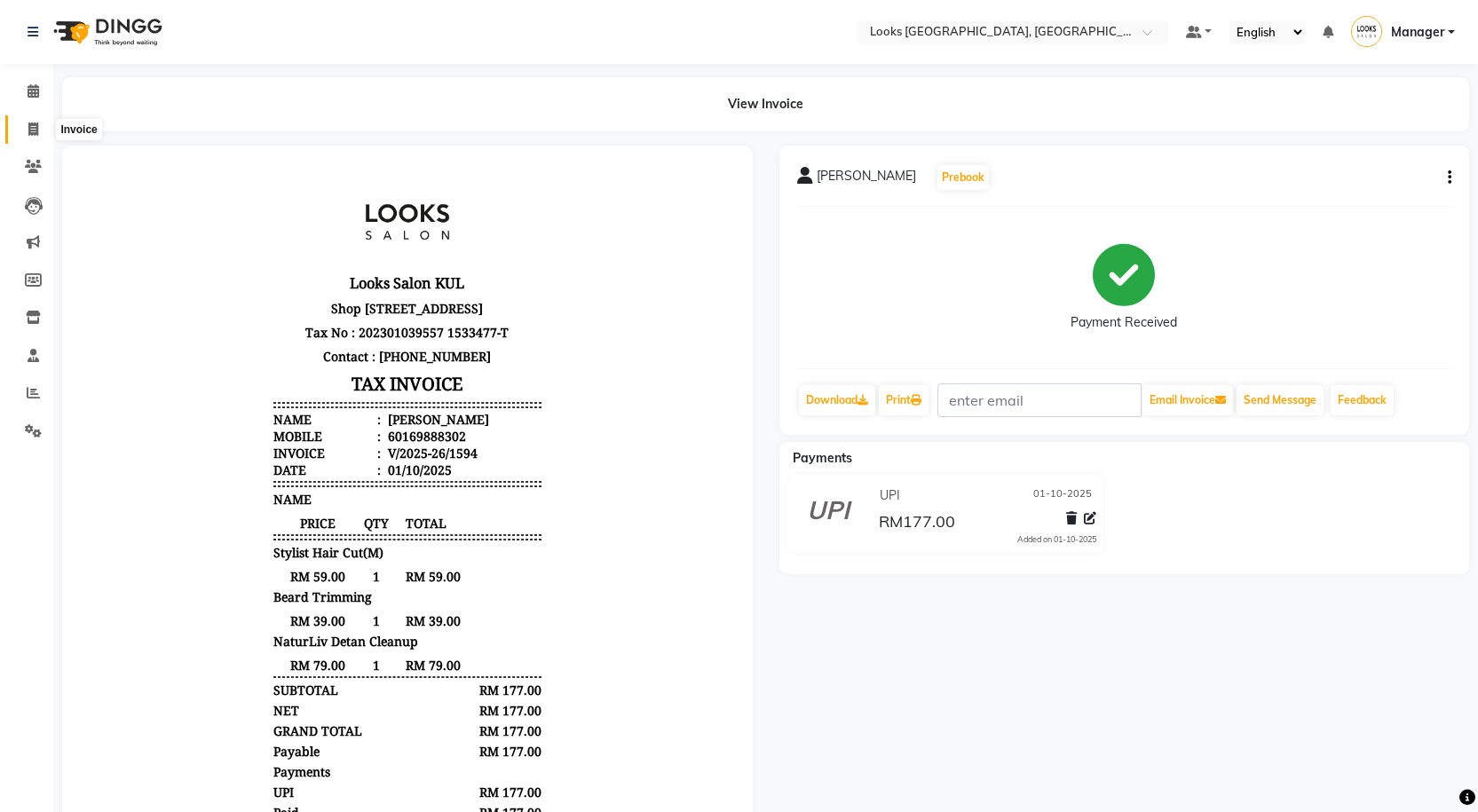
click at [24, 128] on span at bounding box center [33, 131] width 31 height 21
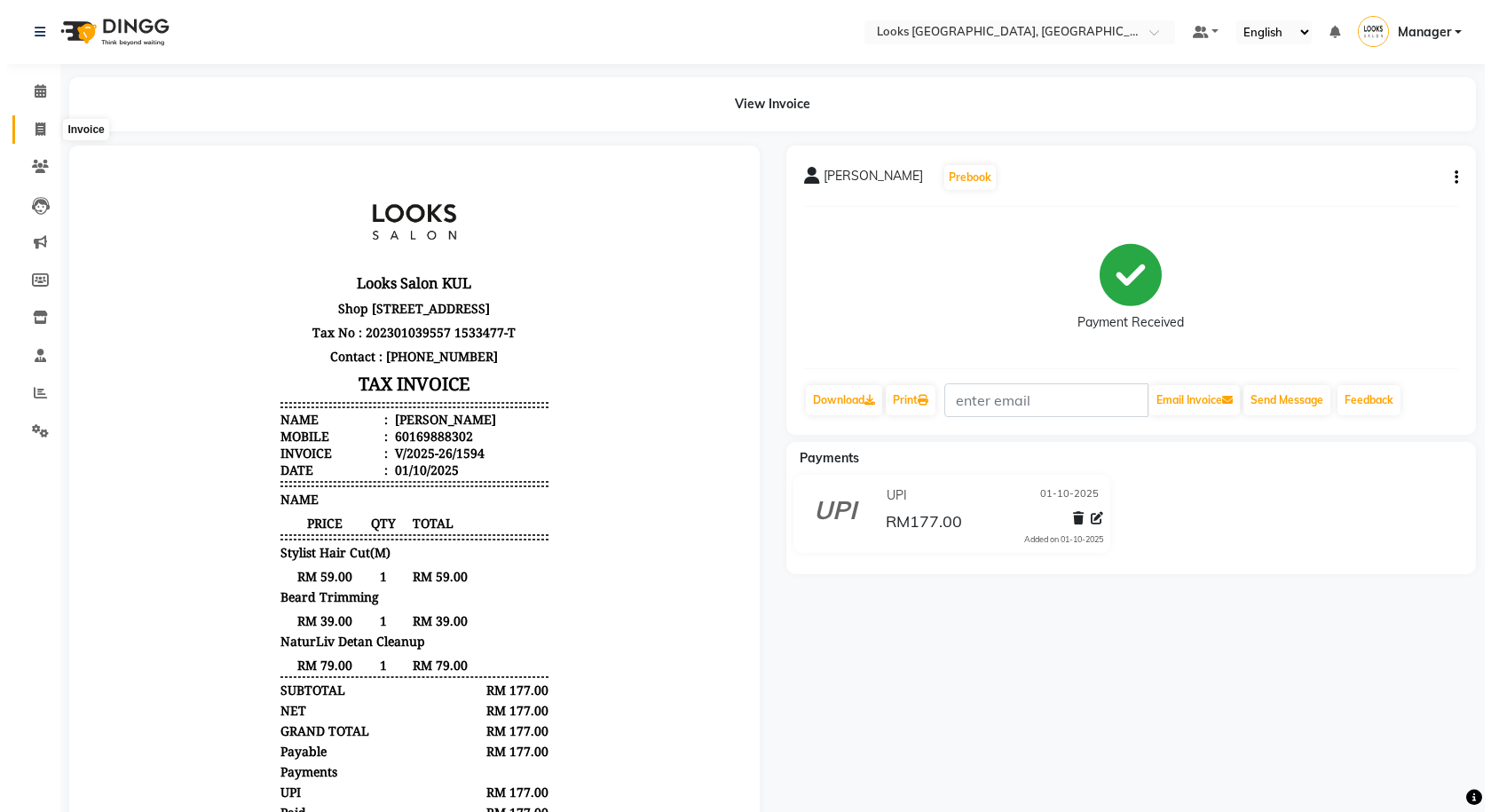
select select "service"
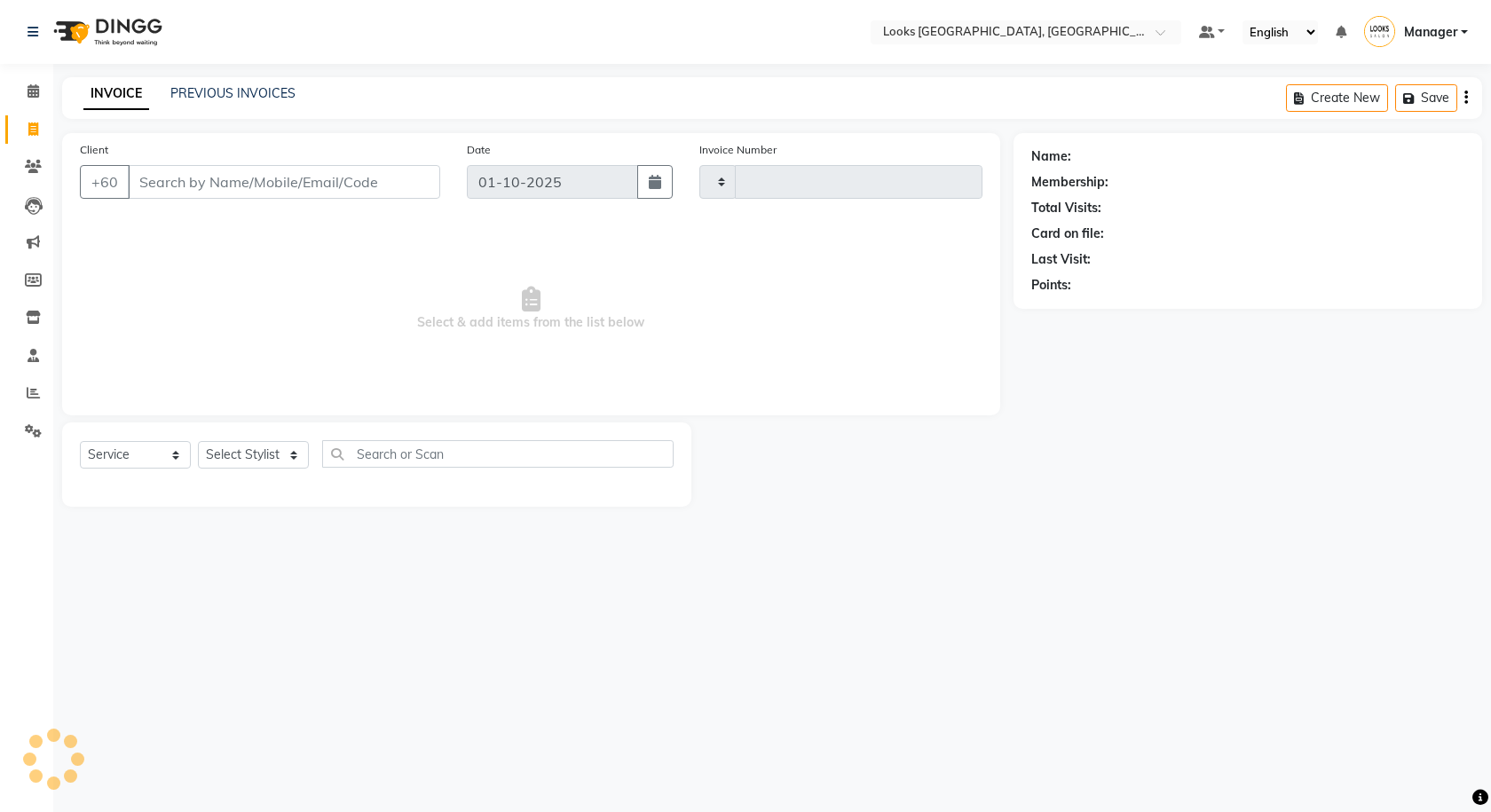
type input "1595"
select select "8109"
drag, startPoint x: 216, startPoint y: 200, endPoint x: 213, endPoint y: 188, distance: 12.4
click at [215, 198] on div "Client +60" at bounding box center [259, 176] width 387 height 73
click at [213, 188] on input "Client" at bounding box center [284, 182] width 312 height 34
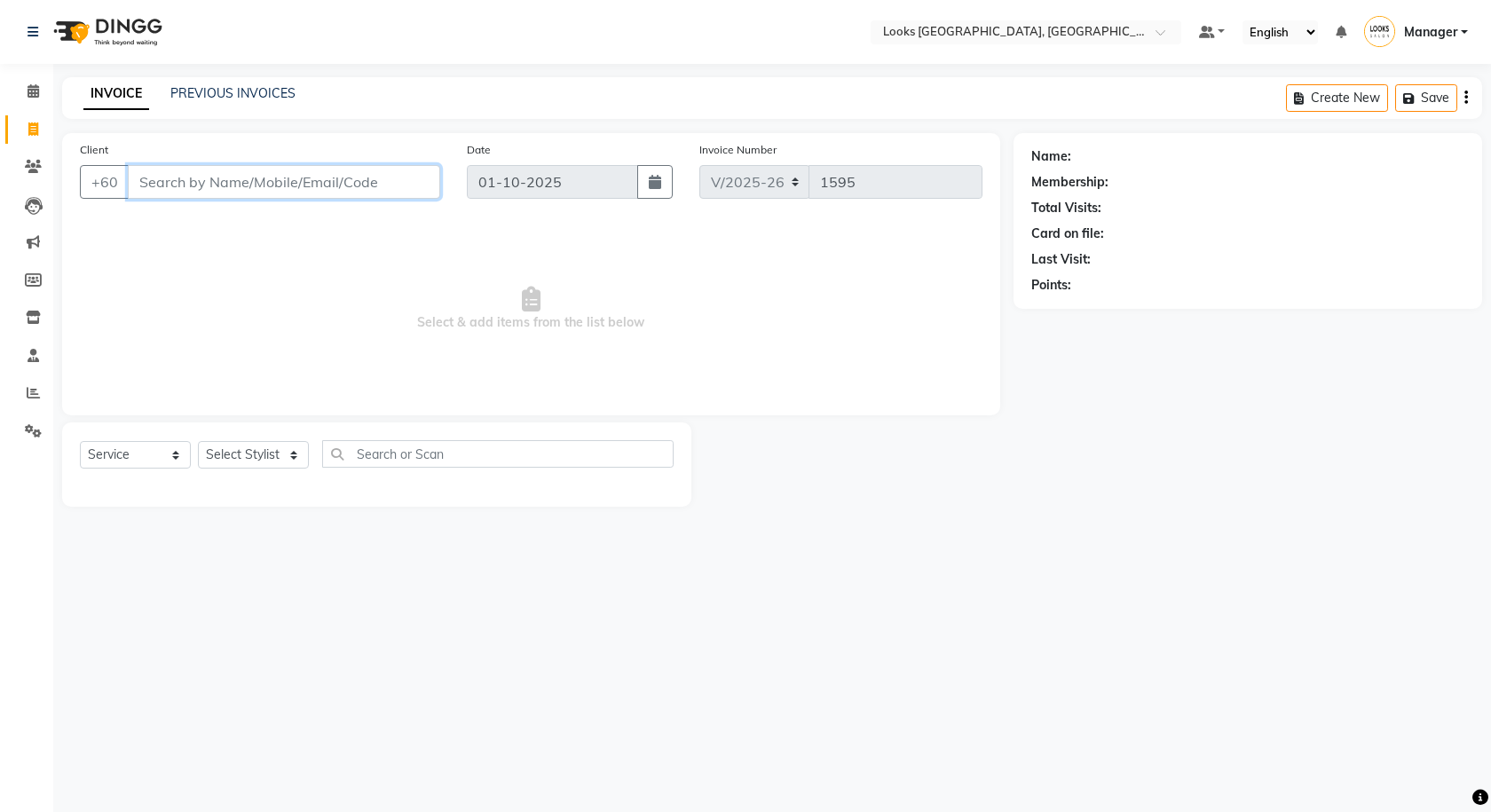
click at [215, 186] on input "Client" at bounding box center [284, 182] width 312 height 34
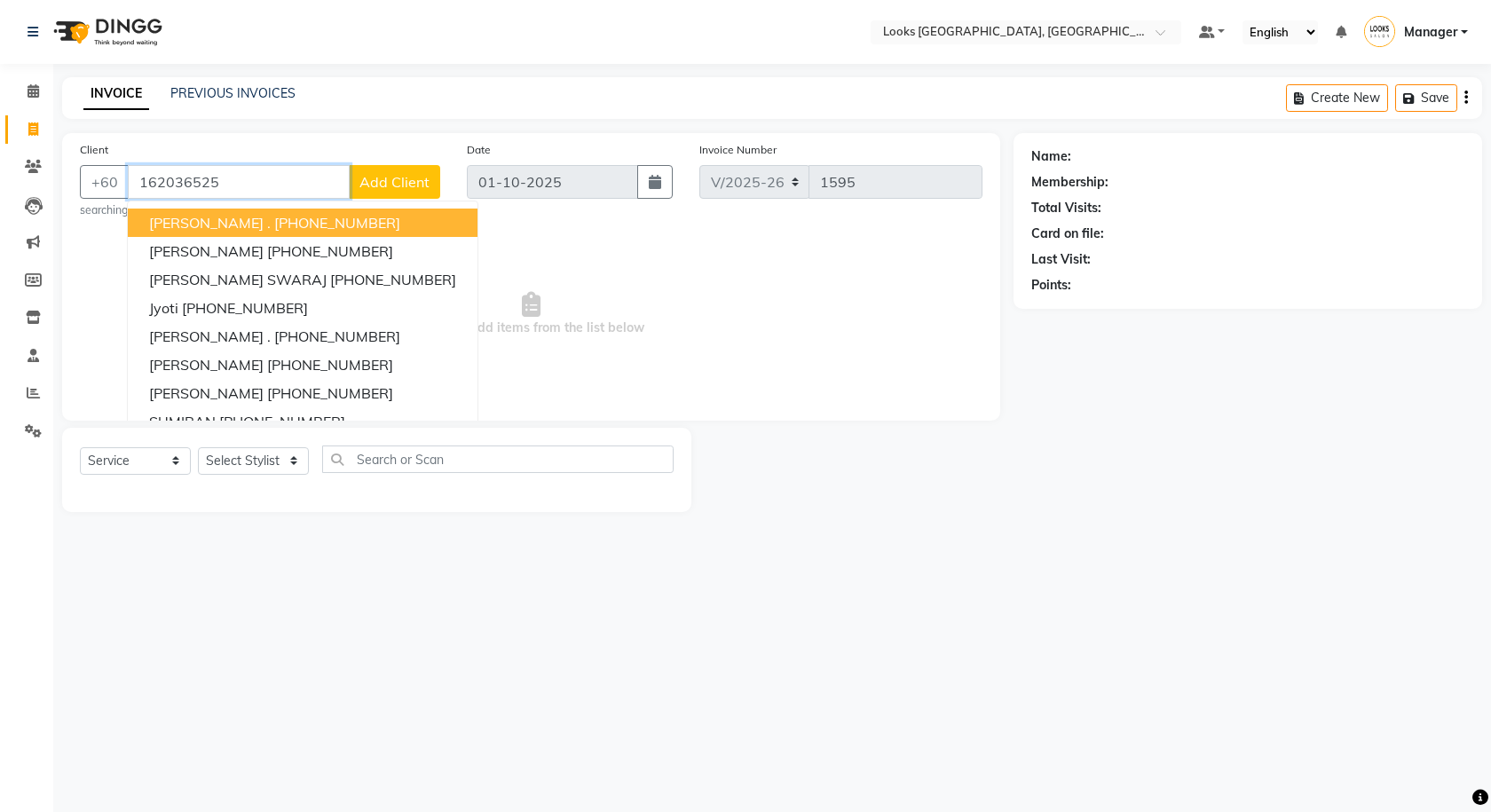
type input "162036525"
click at [365, 160] on div "Client +60 162036525 Apurv . +91 6203788441 yashu +91 6203047296 SURBHI SWARAJ …" at bounding box center [259, 179] width 387 height 79
select select "1: Object"
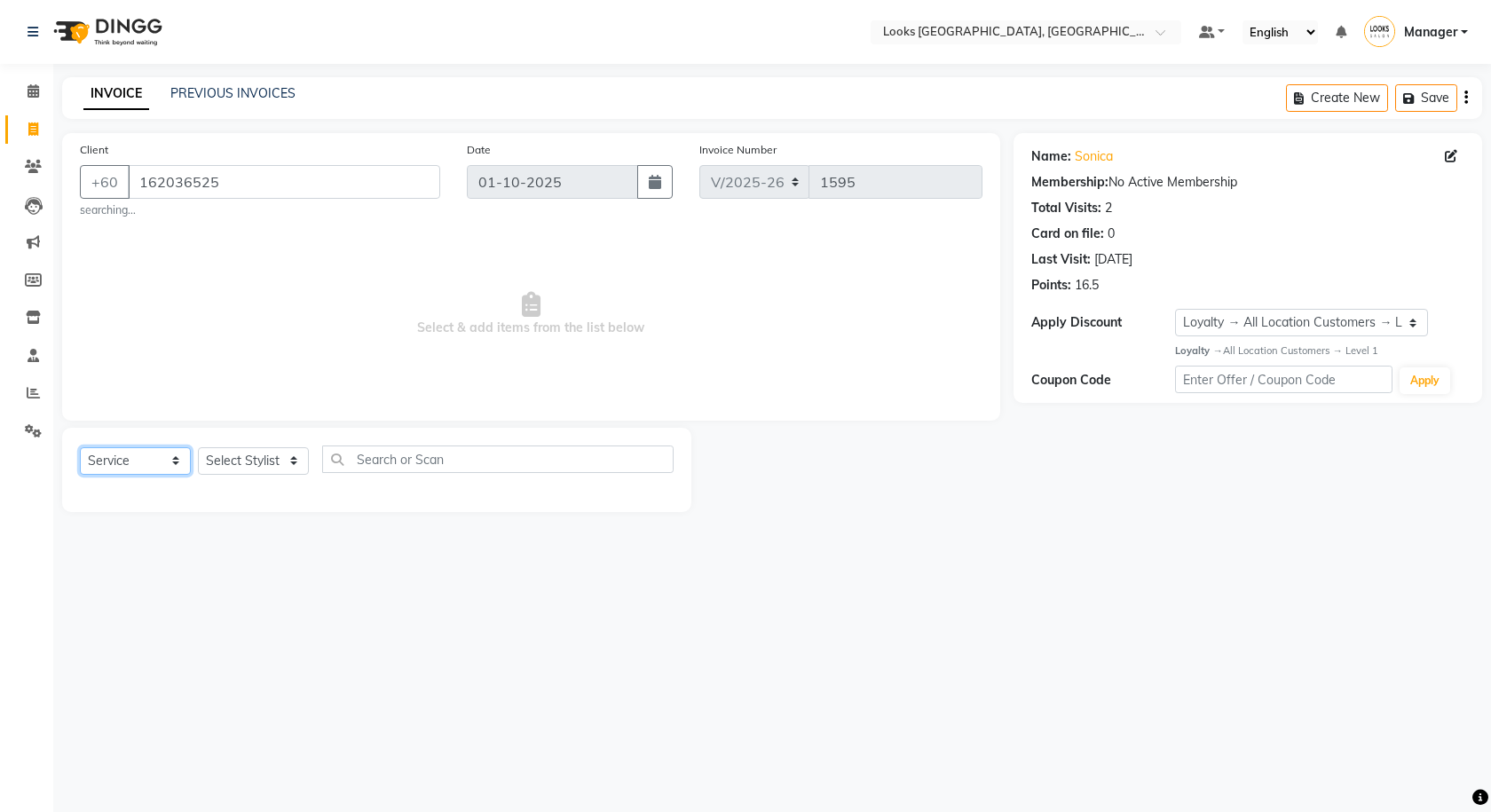
click at [158, 471] on select "Select Service Product Membership Package Voucher Prepaid Gift Card" at bounding box center [134, 461] width 111 height 27
click at [206, 469] on select "Select Stylist Alvina_ pdct Awaiz_Mgr Beenish Counter_Sales Cynthia_pdct Devend…" at bounding box center [253, 461] width 111 height 27
select select "75536"
click at [198, 448] on select "Select Stylist Alvina_ pdct Awaiz_Mgr Beenish Counter_Sales Cynthia_pdct Devend…" at bounding box center [253, 461] width 111 height 27
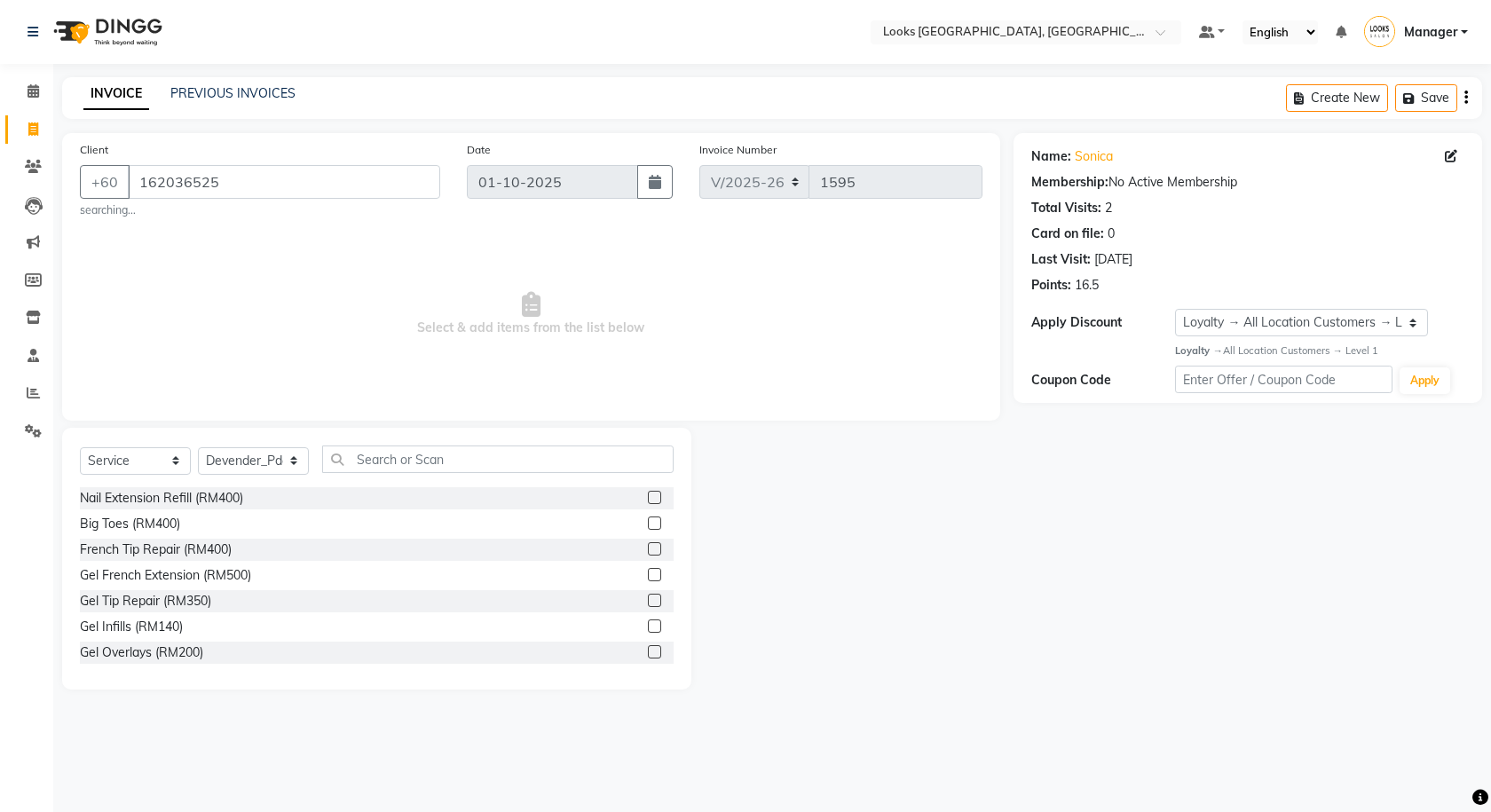
drag, startPoint x: 368, startPoint y: 474, endPoint x: 377, endPoint y: 454, distance: 21.9
click at [370, 473] on div "Select Service Product Membership Package Voucher Prepaid Gift Card Select Styl…" at bounding box center [376, 467] width 594 height 42
click at [377, 454] on input "text" at bounding box center [497, 459] width 351 height 27
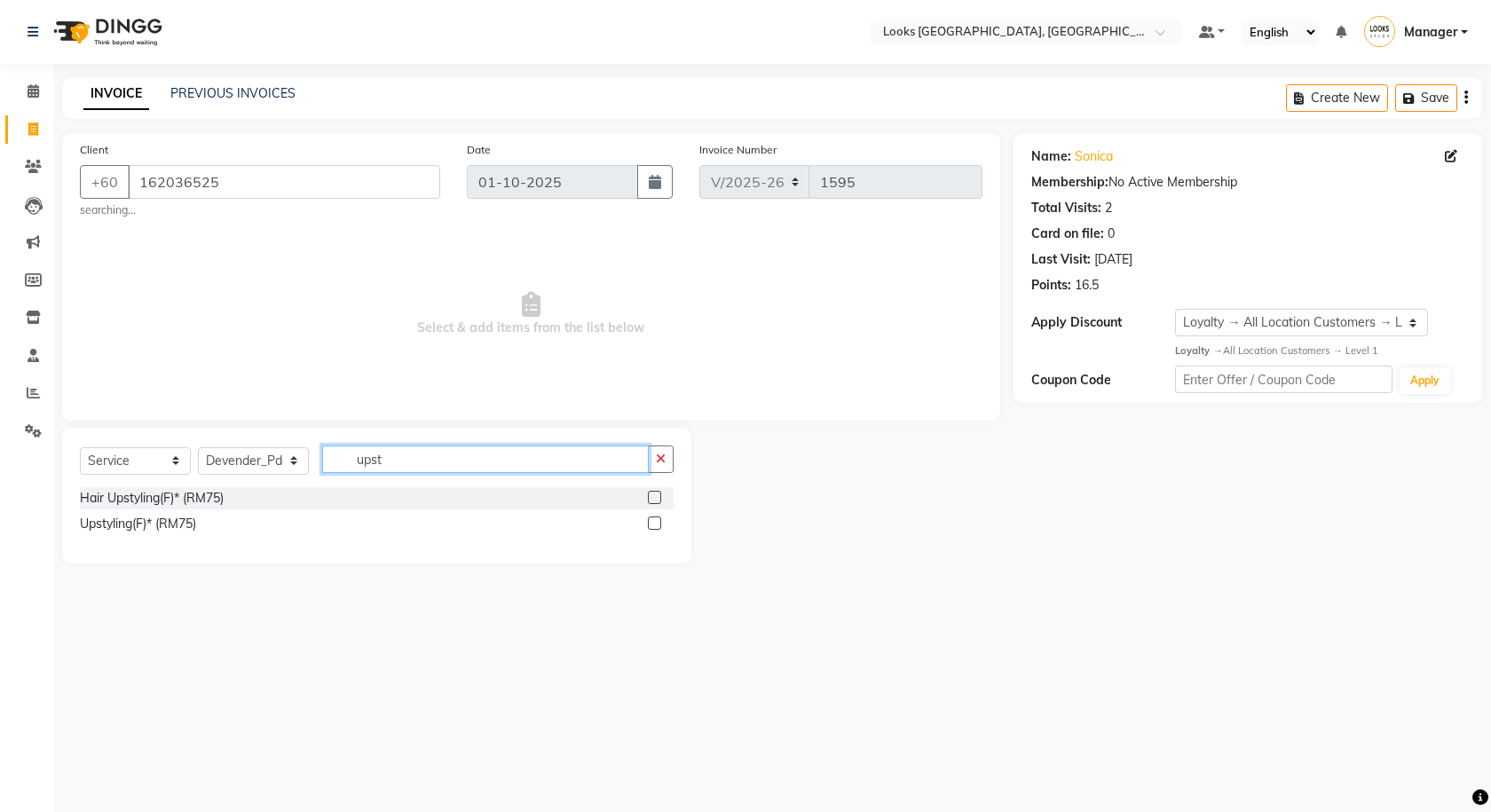
type input "upst"
click at [647, 486] on div "Select Service Product Membership Package Voucher Prepaid Gift Card Select Styl…" at bounding box center [376, 467] width 594 height 42
click at [648, 498] on label at bounding box center [654, 498] width 13 height 13
click at [648, 498] on input "checkbox" at bounding box center [653, 498] width 11 height 11
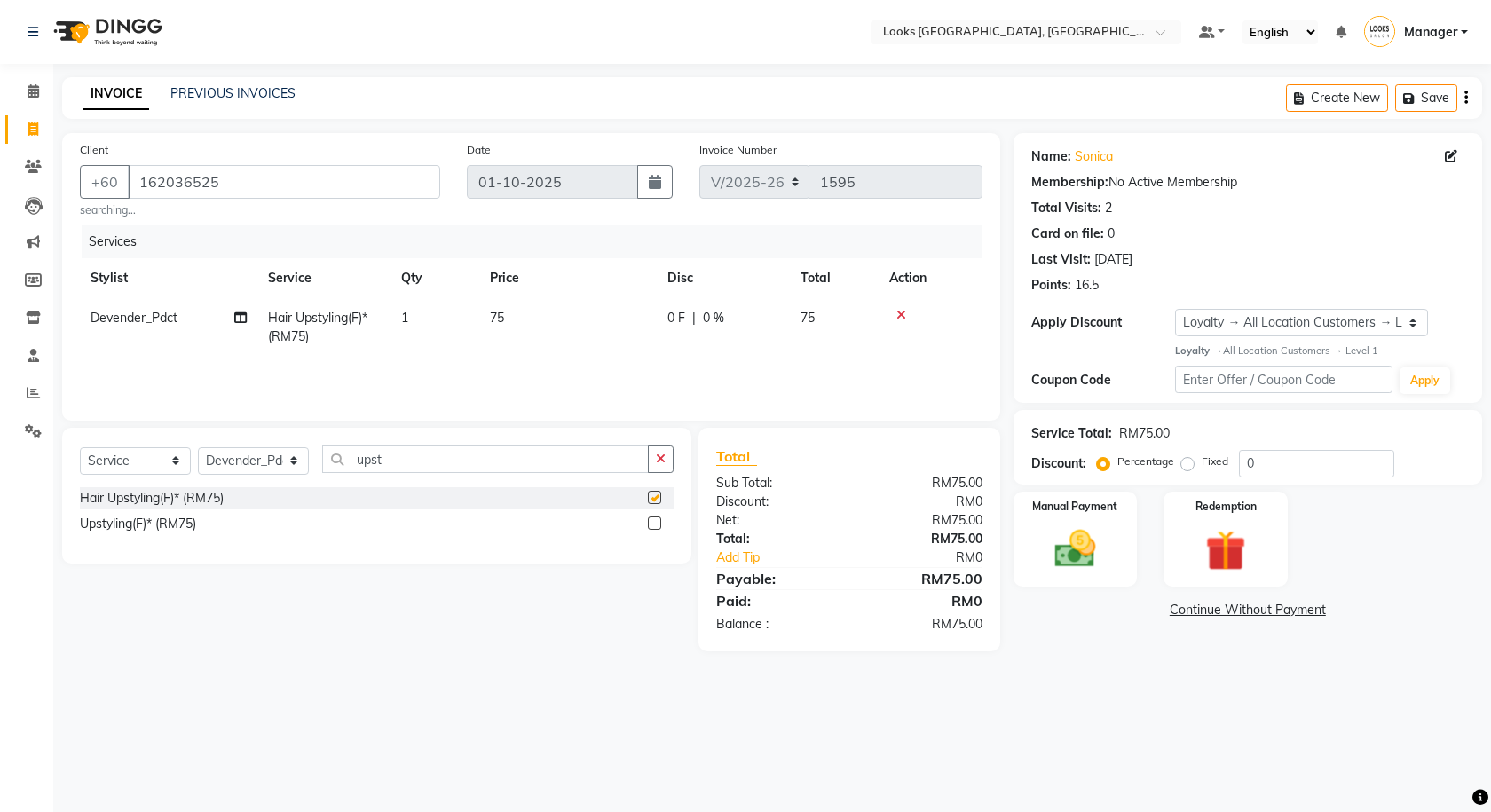
checkbox input "false"
click at [548, 341] on td "75" at bounding box center [568, 327] width 178 height 59
select select "75536"
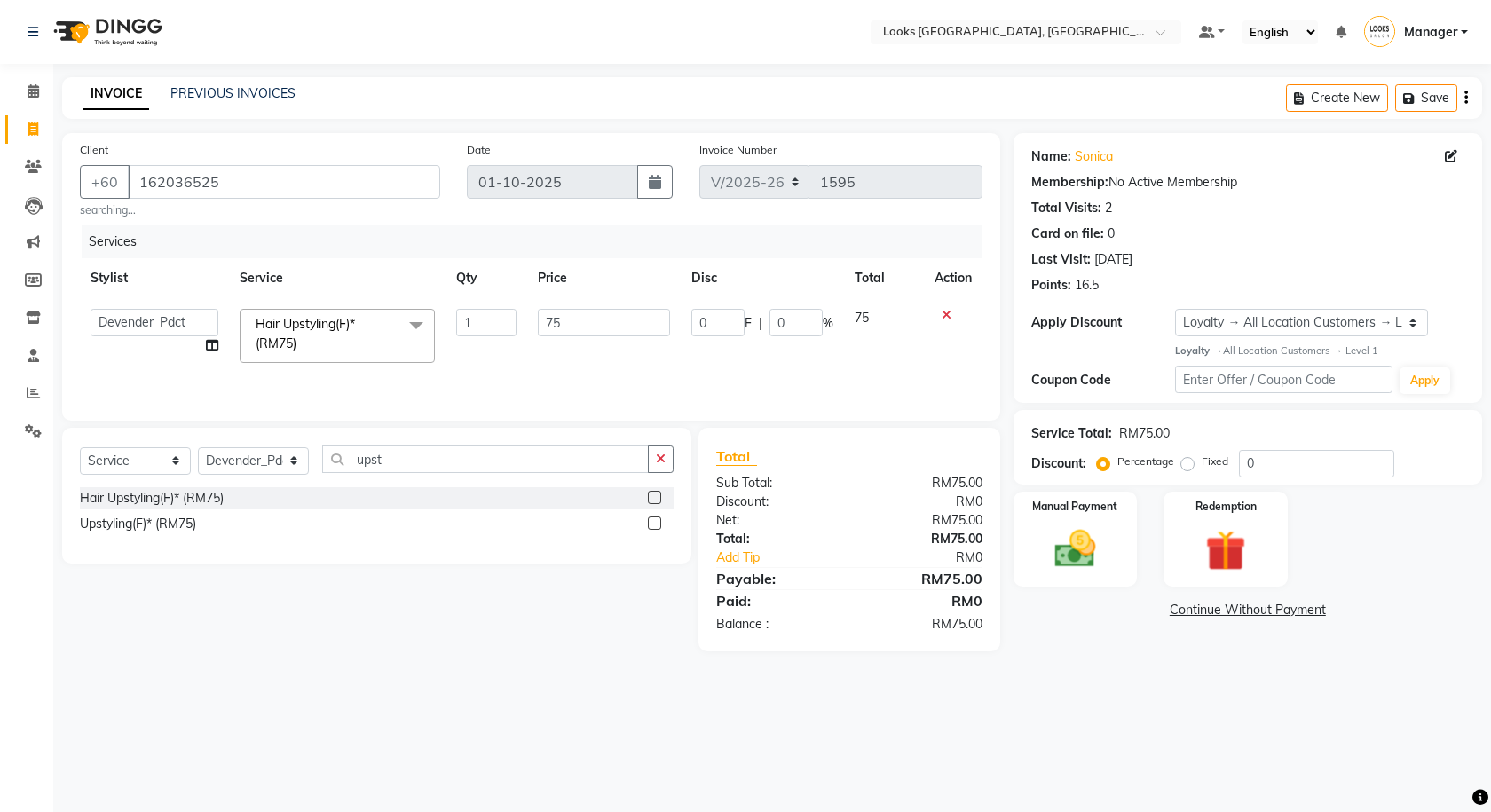
click at [589, 296] on th "Price" at bounding box center [603, 278] width 152 height 40
drag, startPoint x: 589, startPoint y: 317, endPoint x: 506, endPoint y: 305, distance: 83.9
click at [500, 294] on table "Stylist Service Qty Price Disc Total Action Alvina_ pdct Awaiz_Mgr Beenish Coun…" at bounding box center [531, 316] width 903 height 115
type input "65"
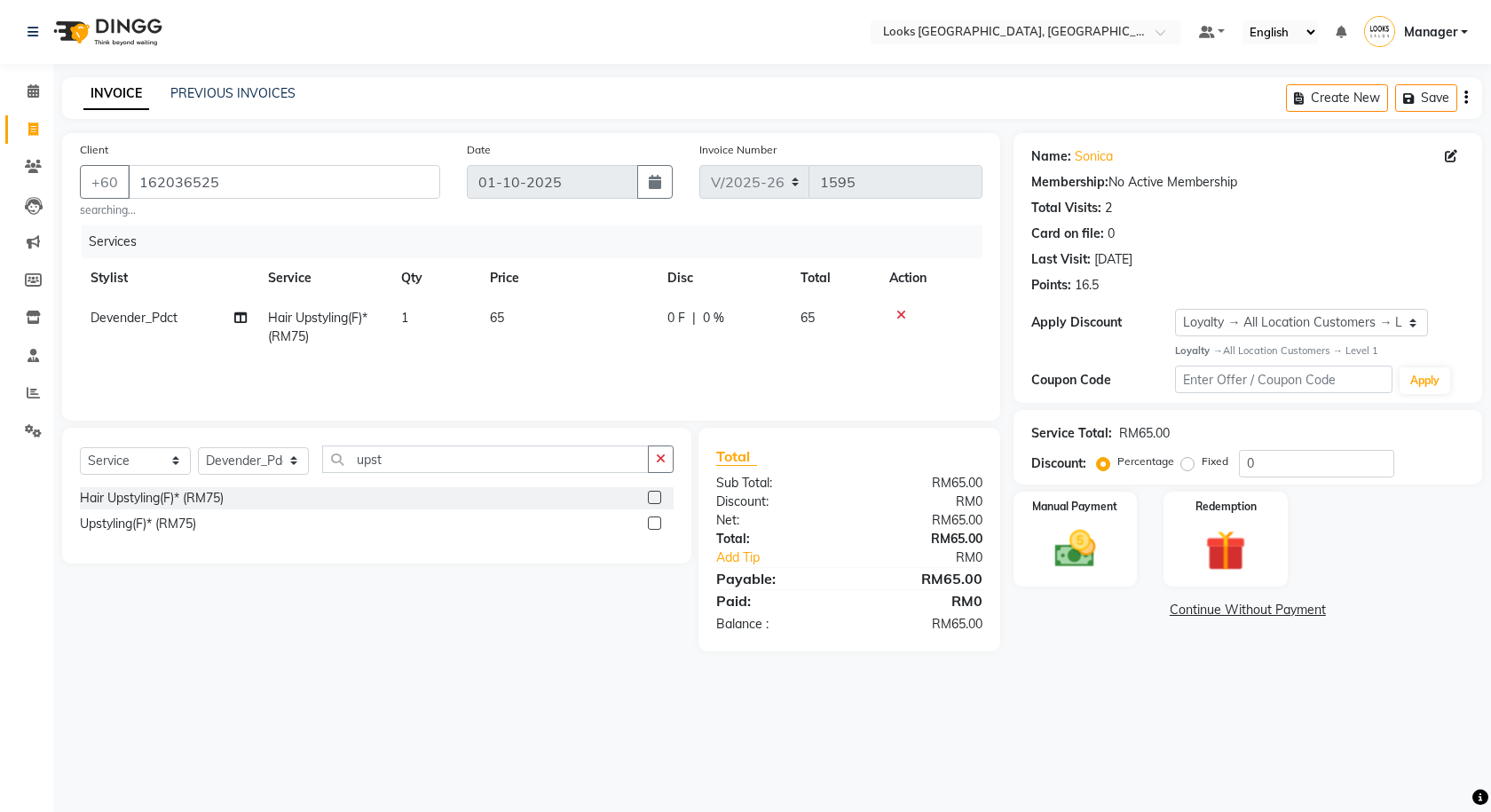
click at [1223, 750] on div "Select Location × Looks Kuala Lumpur, Malaysia Default Panel My Panel English E…" at bounding box center [745, 406] width 1491 height 812
drag, startPoint x: 1136, startPoint y: 562, endPoint x: 1125, endPoint y: 557, distance: 12.1
click at [1128, 557] on div "Manual Payment Redemption" at bounding box center [1248, 538] width 495 height 95
click at [1112, 556] on div "Manual Payment" at bounding box center [1075, 539] width 129 height 98
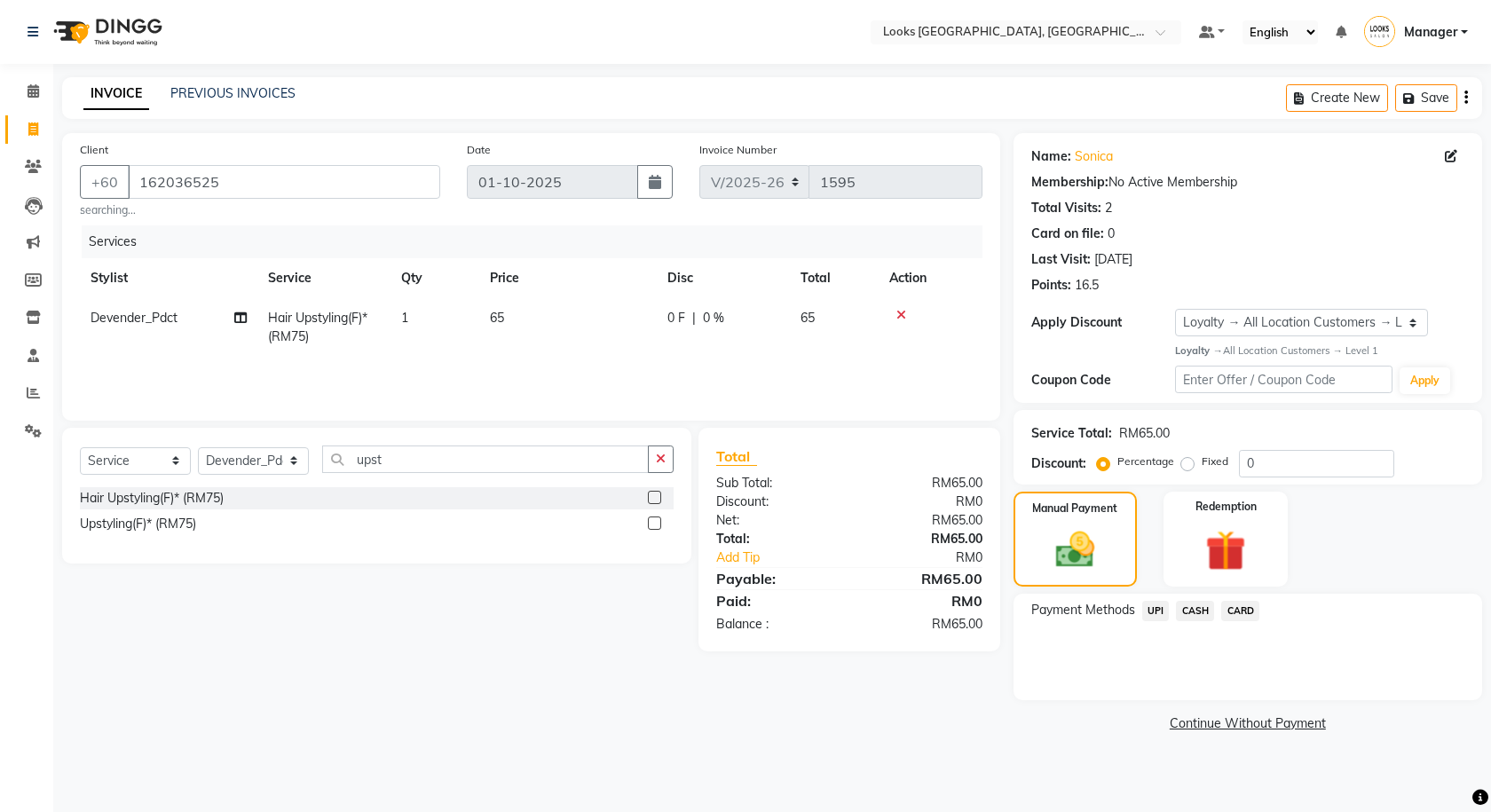
click at [1246, 612] on span "CARD" at bounding box center [1240, 611] width 38 height 21
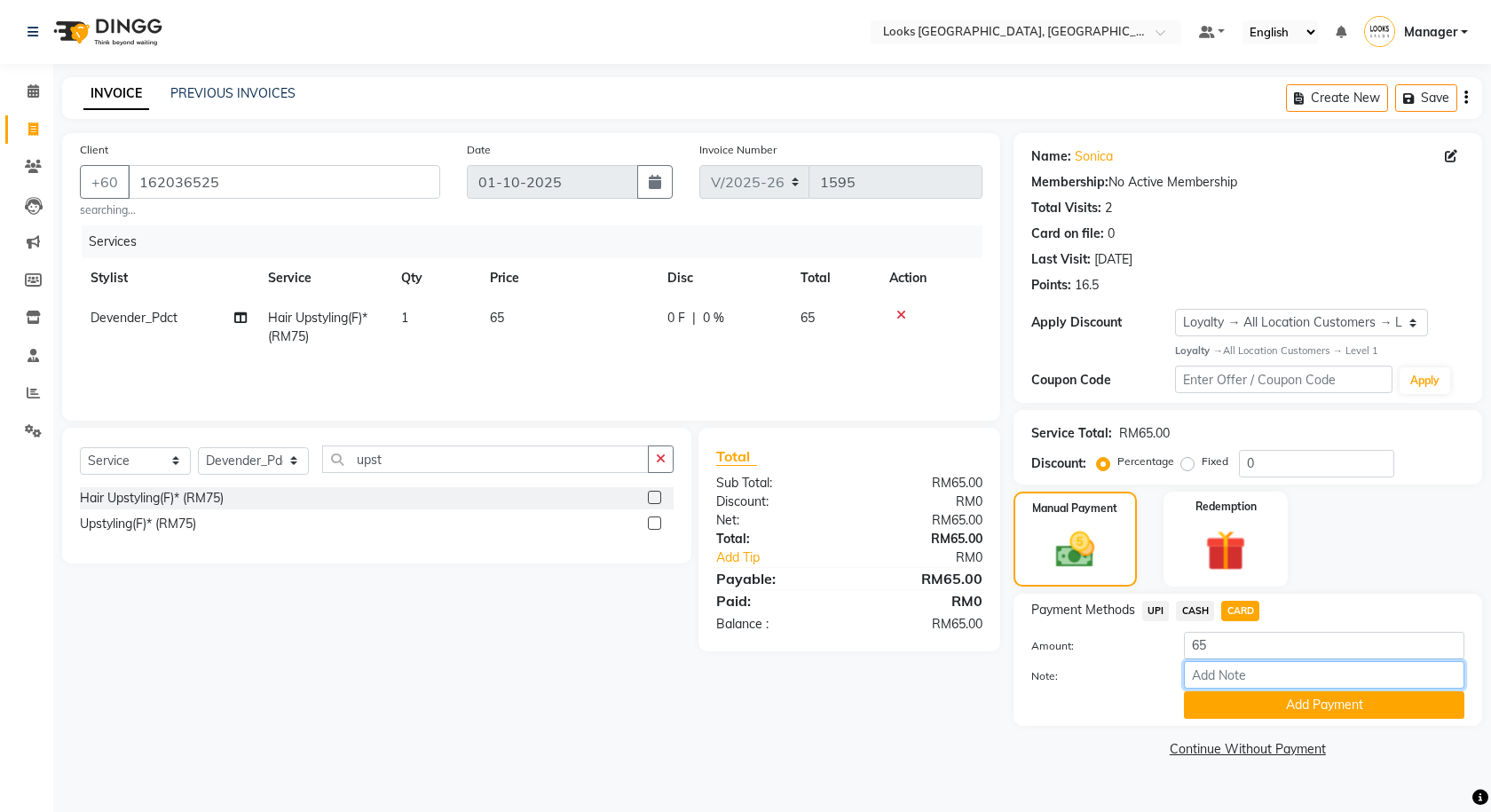
click at [1241, 669] on input "Note:" at bounding box center [1324, 675] width 280 height 27
type input "6873"
click at [1308, 725] on div "Payment Methods UPI CASH CARD Amount: 65 Note: 6873 Add Payment" at bounding box center [1248, 660] width 469 height 132
click at [1304, 716] on button "Add Payment" at bounding box center [1324, 704] width 280 height 27
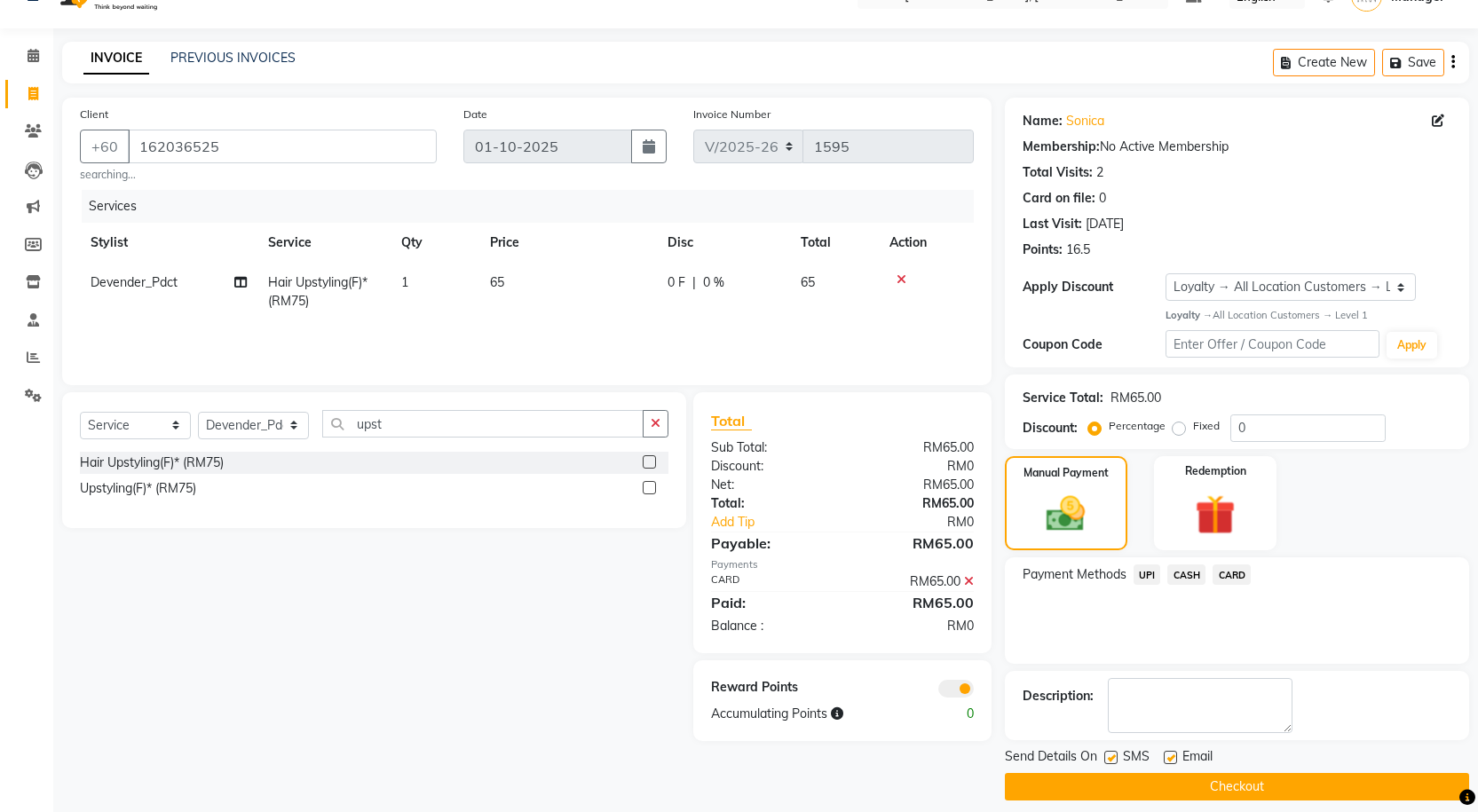
scroll to position [50, 0]
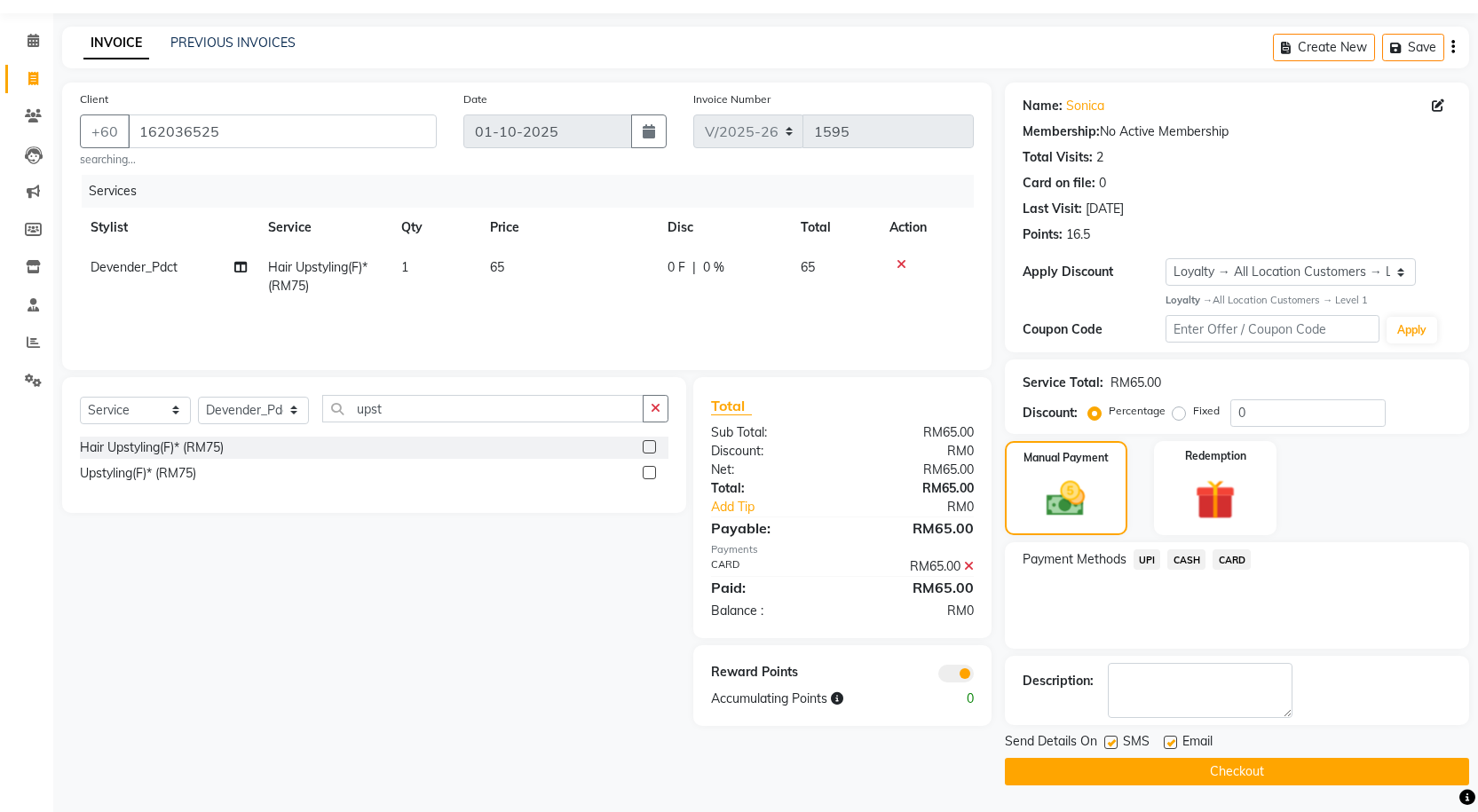
click at [941, 666] on span at bounding box center [956, 673] width 36 height 18
click at [974, 676] on input "checkbox" at bounding box center [974, 676] width 0 height 0
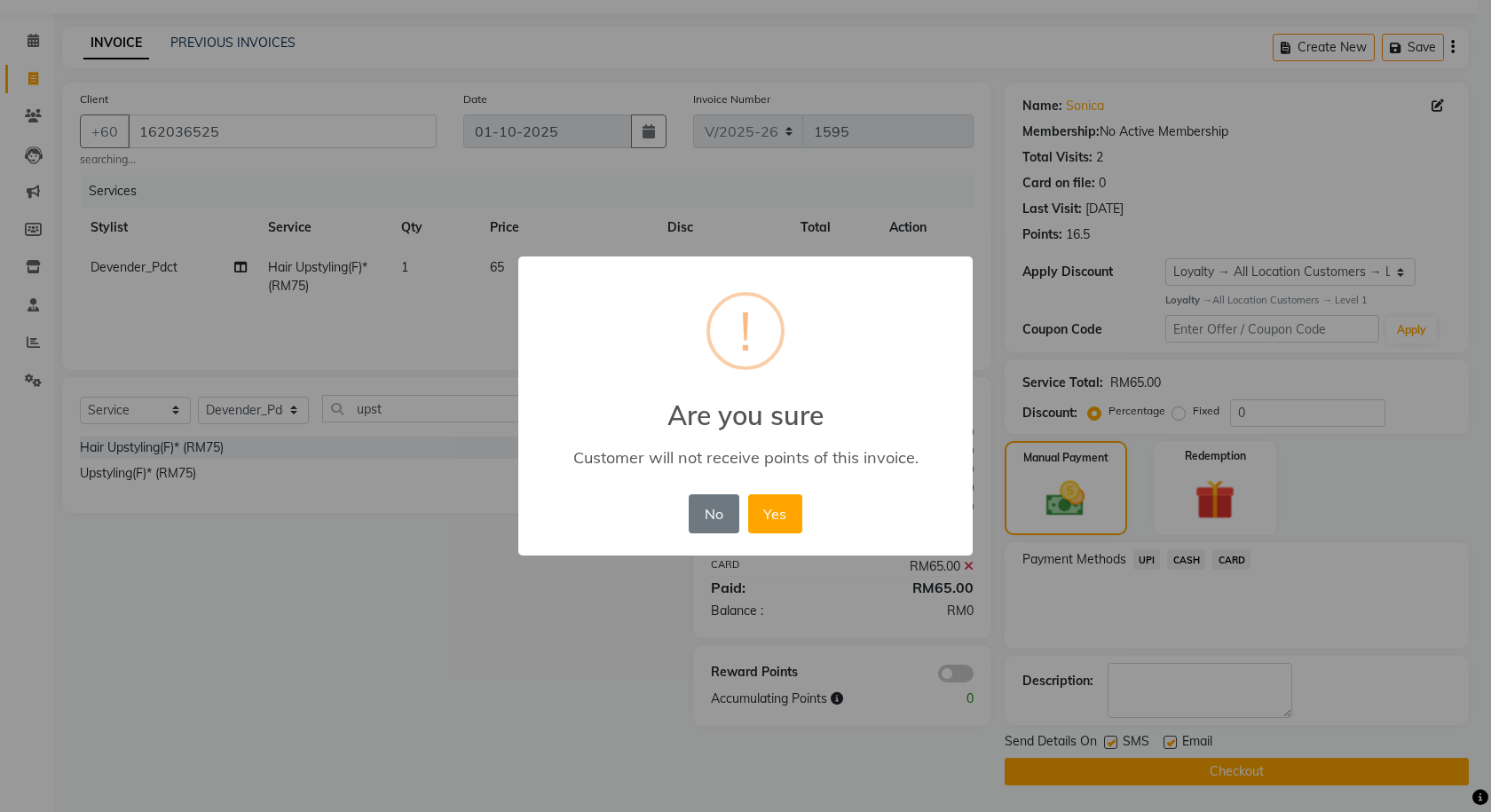
click at [804, 521] on div "No No Yes" at bounding box center [745, 514] width 121 height 48
click at [790, 524] on button "Yes" at bounding box center [774, 513] width 54 height 39
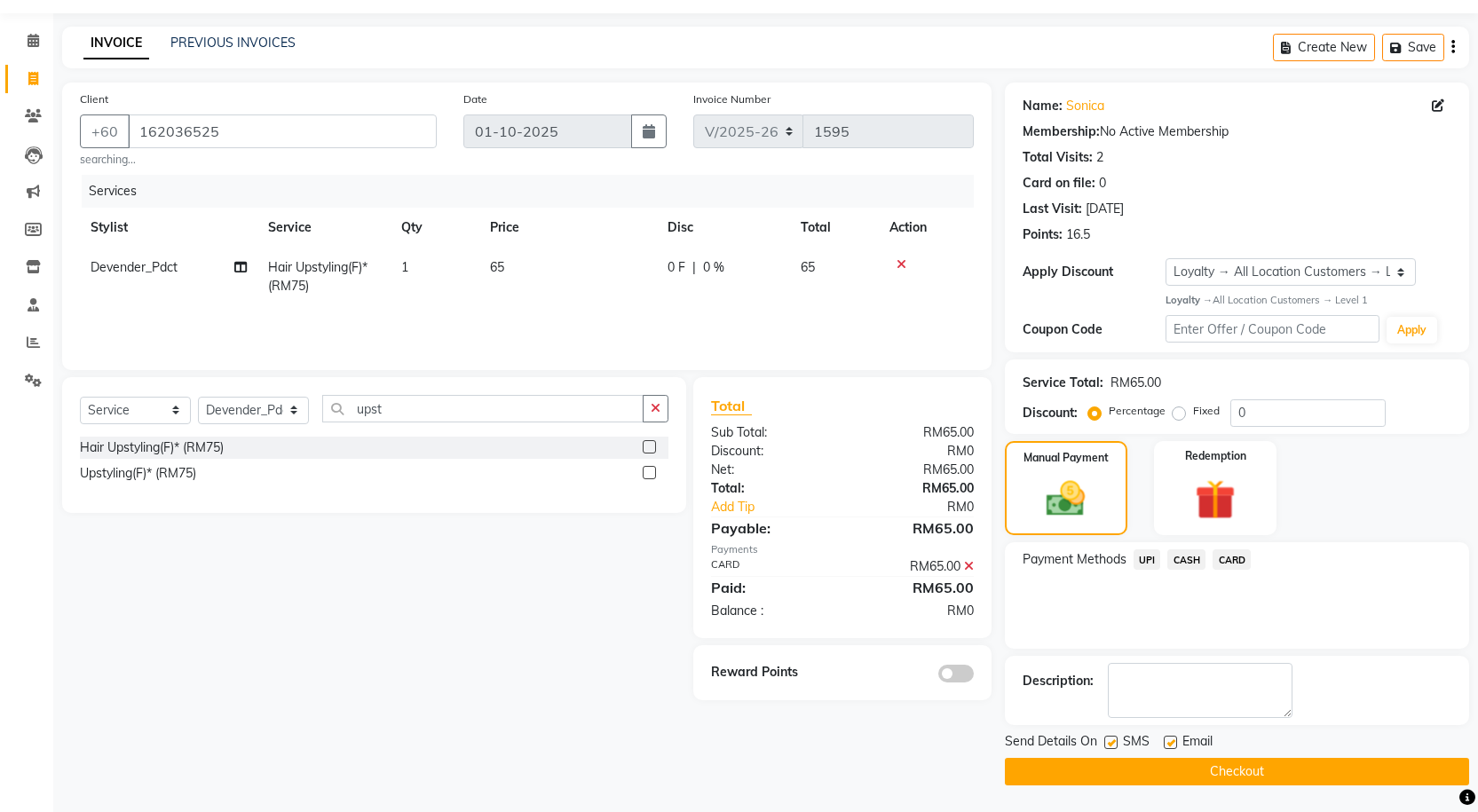
click at [1049, 782] on button "Checkout" at bounding box center [1237, 771] width 464 height 27
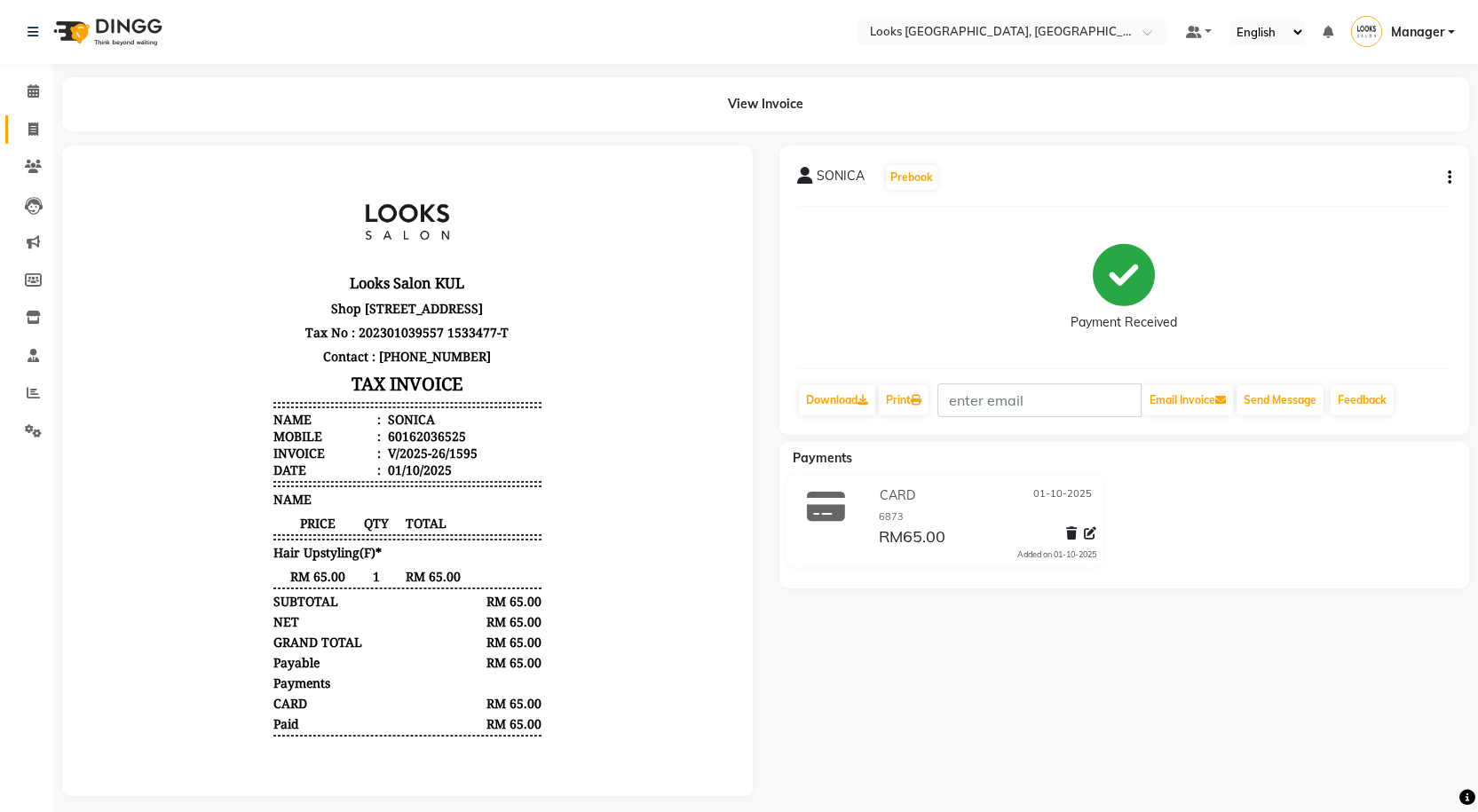
drag, startPoint x: 17, startPoint y: 126, endPoint x: 39, endPoint y: 124, distance: 22.1
click at [17, 126] on link "Invoice" at bounding box center [27, 130] width 43 height 29
select select "service"
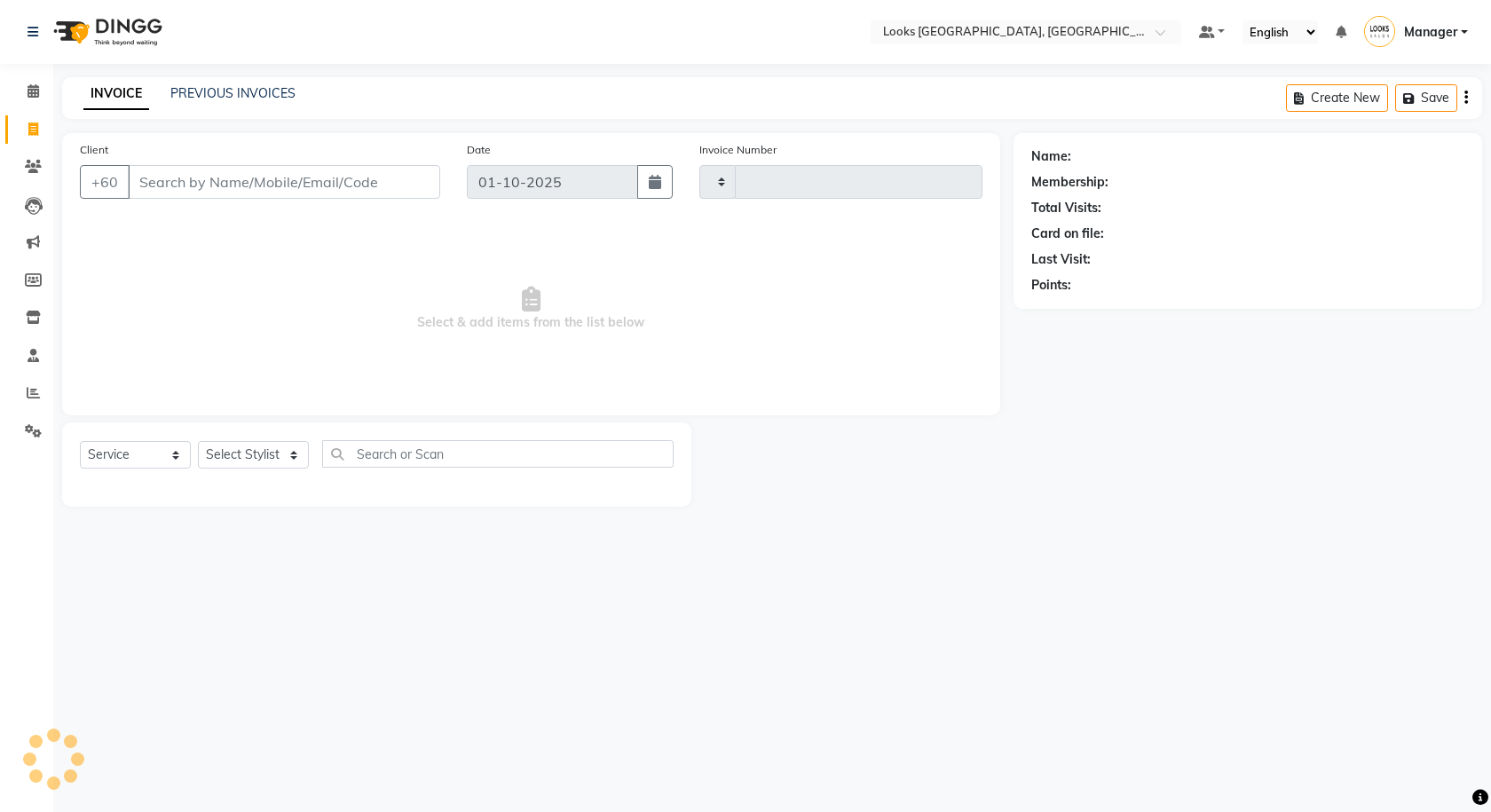
type input "1596"
select select "8109"
click at [219, 97] on link "PREVIOUS INVOICES" at bounding box center [233, 93] width 125 height 16
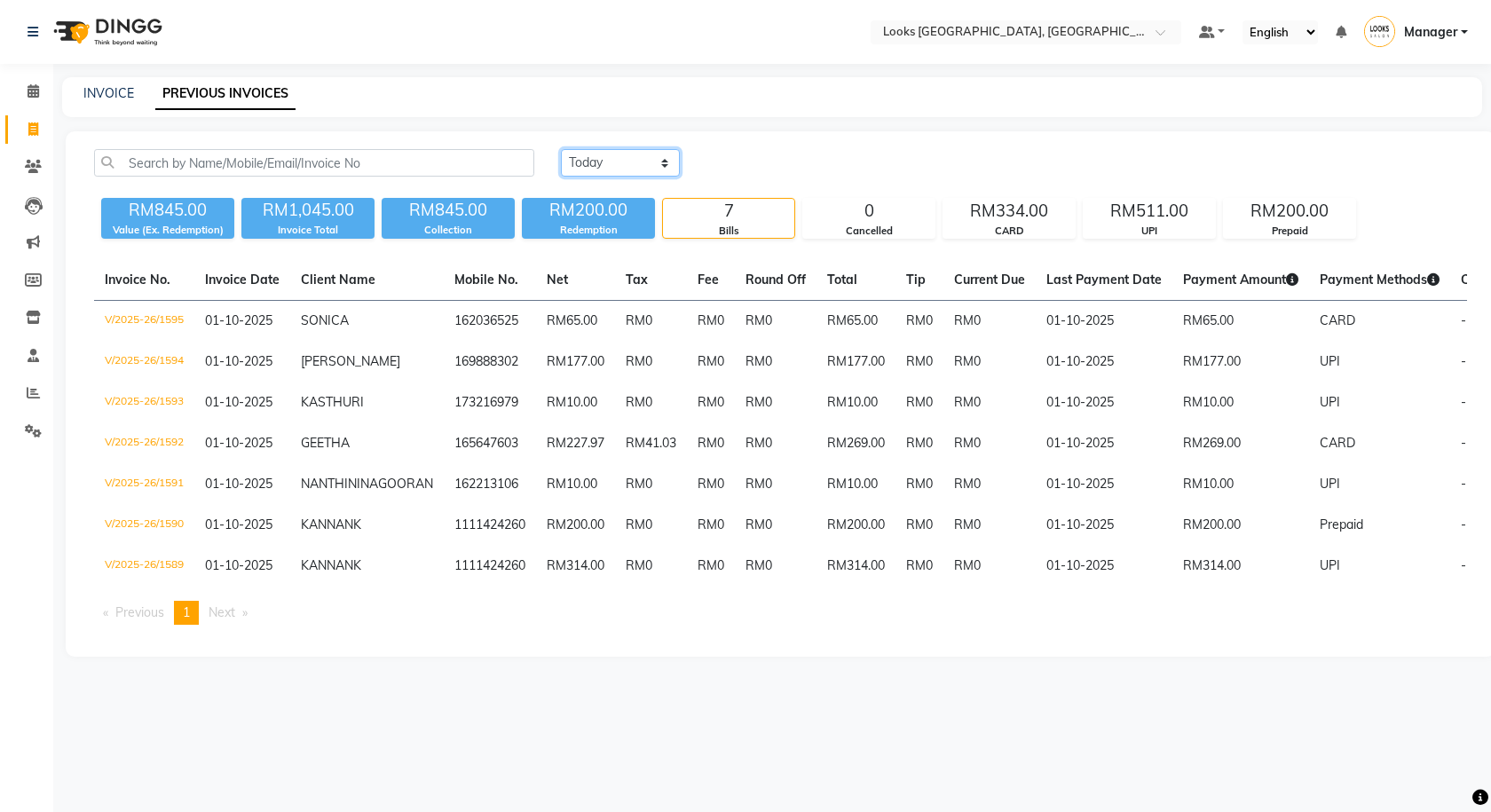
click at [664, 151] on select "Today Yesterday Custom Range" at bounding box center [621, 163] width 119 height 27
click at [561, 150] on select "Today Yesterday Custom Range" at bounding box center [621, 163] width 119 height 27
click at [638, 166] on select "Today Yesterday Custom Range" at bounding box center [628, 163] width 133 height 27
select select "yesterday"
click at [561, 150] on select "Today Yesterday Custom Range" at bounding box center [628, 163] width 133 height 27
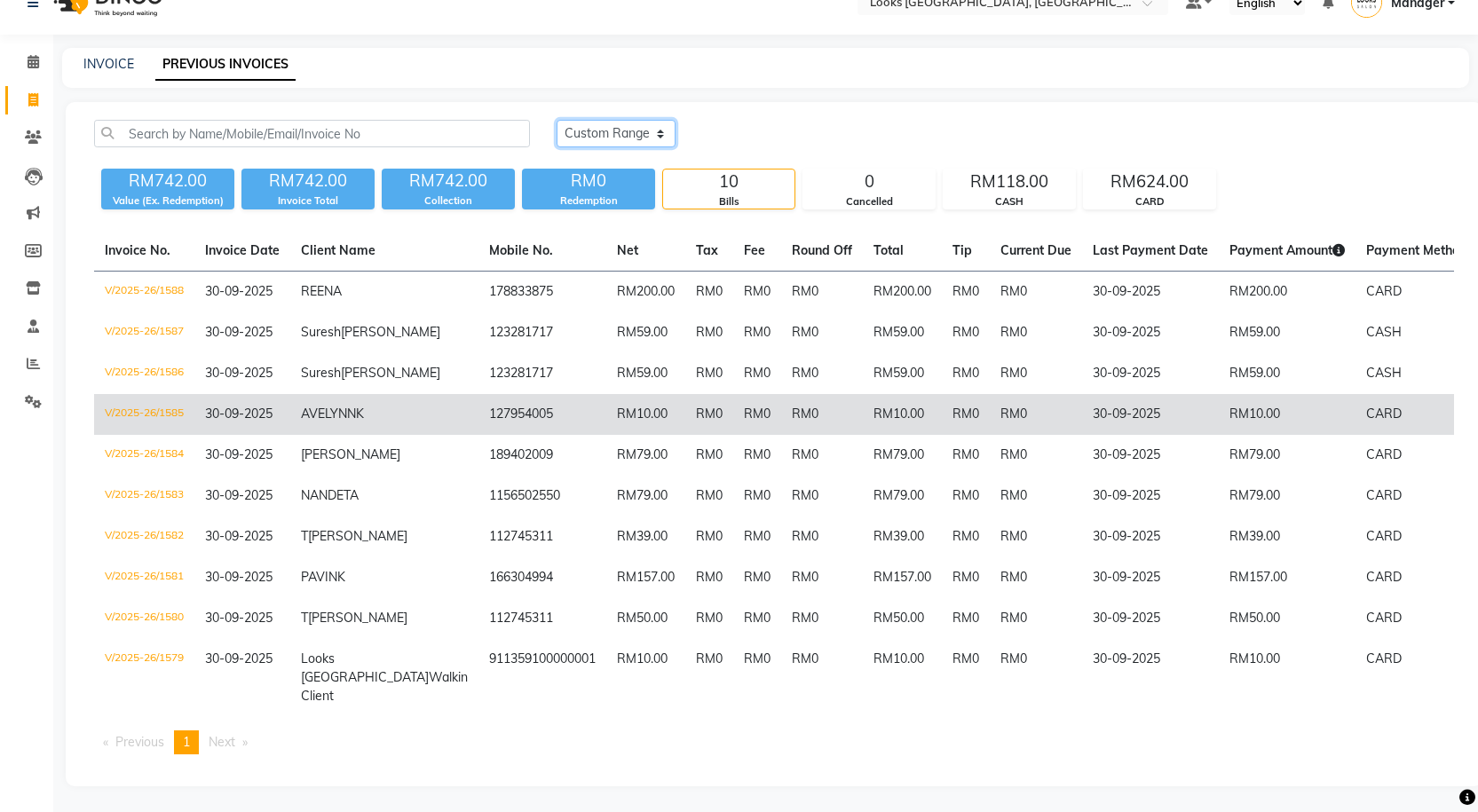
scroll to position [79, 0]
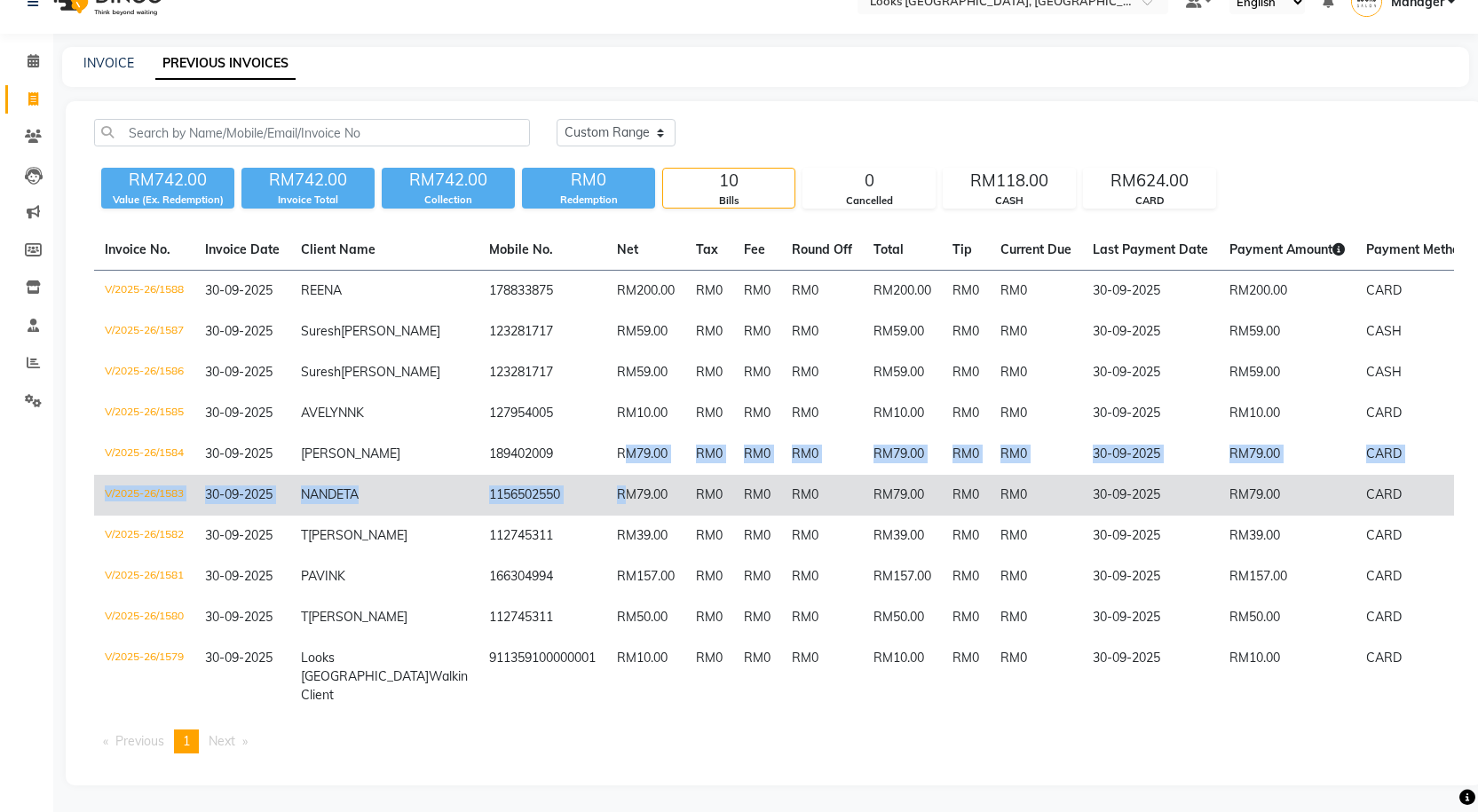
drag, startPoint x: 545, startPoint y: 449, endPoint x: 545, endPoint y: 485, distance: 36.0
click at [545, 485] on tbody "V/2025-26/1588 30-09-2025 REENA 178833875 RM200.00 RM0 RM0 RM0 RM200.00 RM0 RM0…" at bounding box center [880, 493] width 1573 height 446
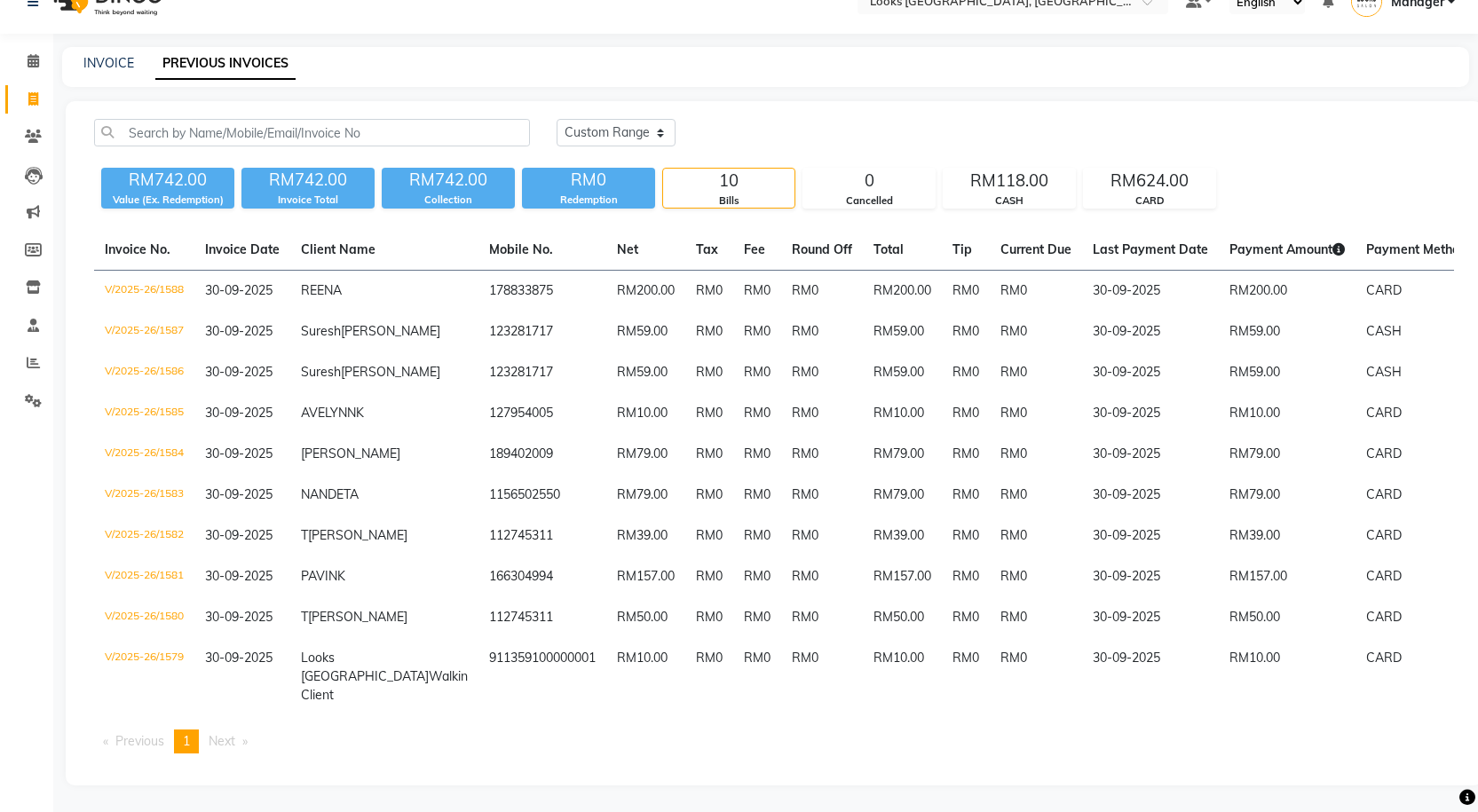
click at [503, 802] on main "INVOICE PREVIOUS INVOICES Today Yesterday Custom Range RM742.00 Value (Ex. Rede…" at bounding box center [765, 430] width 1425 height 765
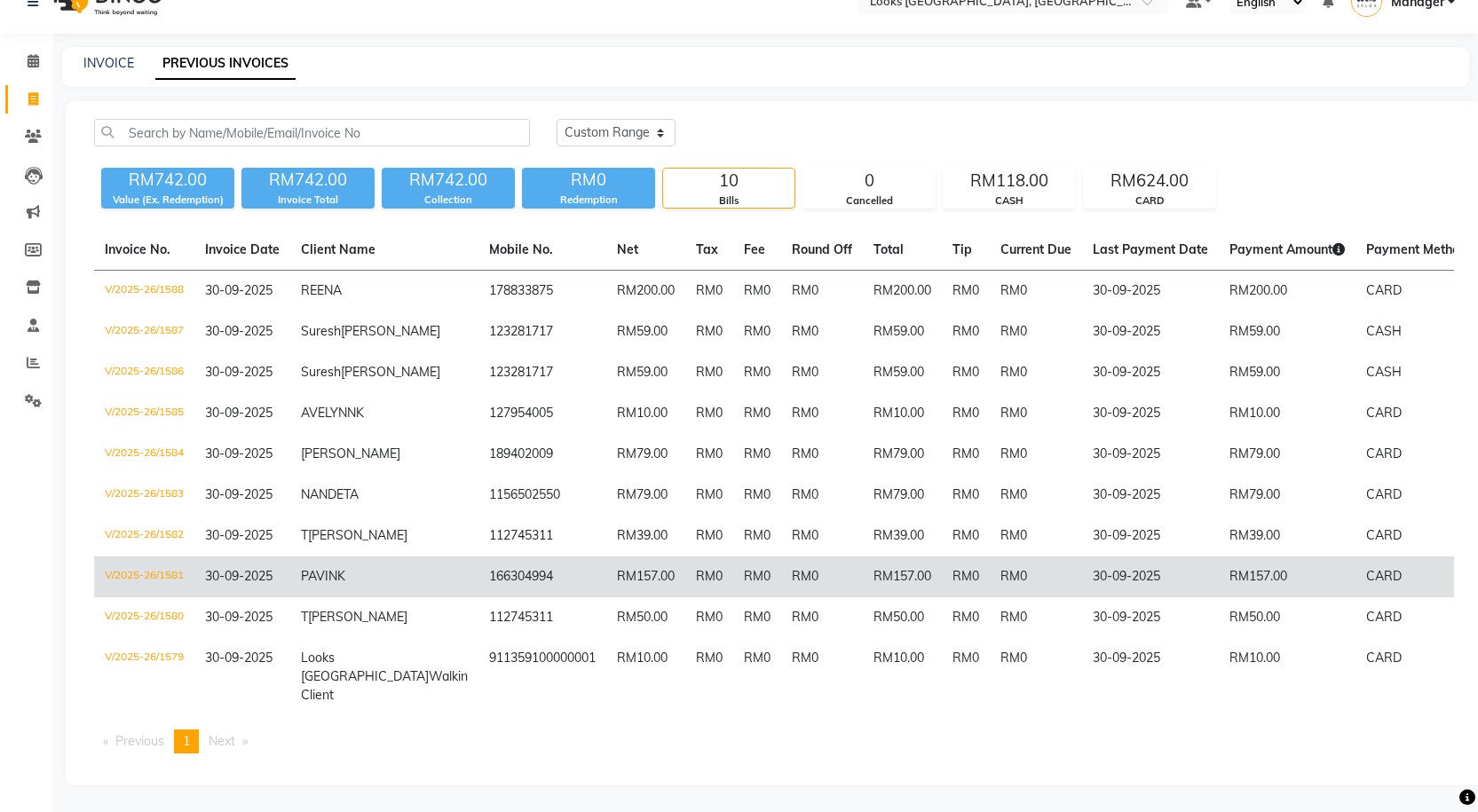
click at [733, 564] on td "RM0" at bounding box center [757, 576] width 48 height 41
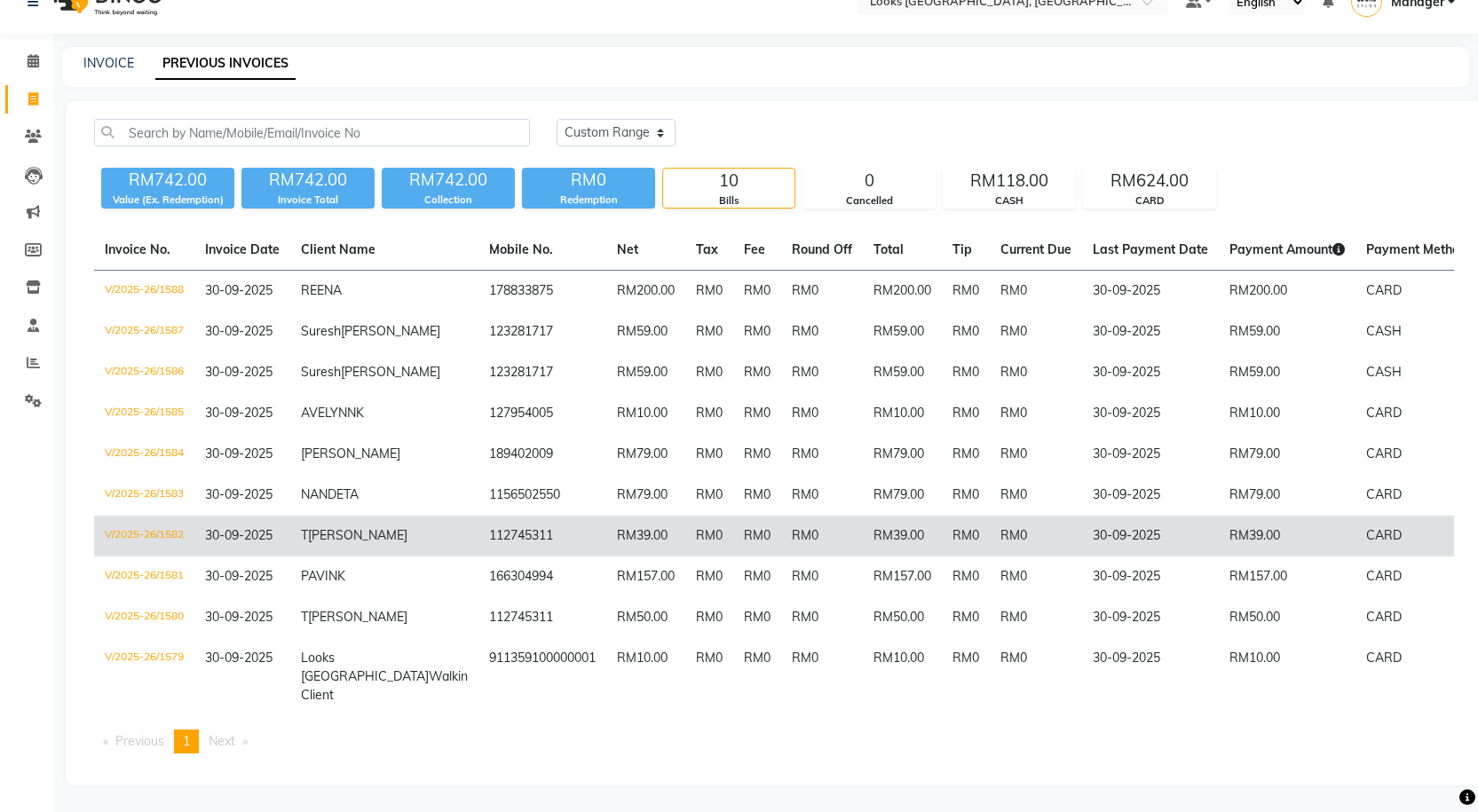
drag, startPoint x: 913, startPoint y: 505, endPoint x: 918, endPoint y: 514, distance: 10.3
click at [989, 516] on td "RM0" at bounding box center [1036, 536] width 93 height 41
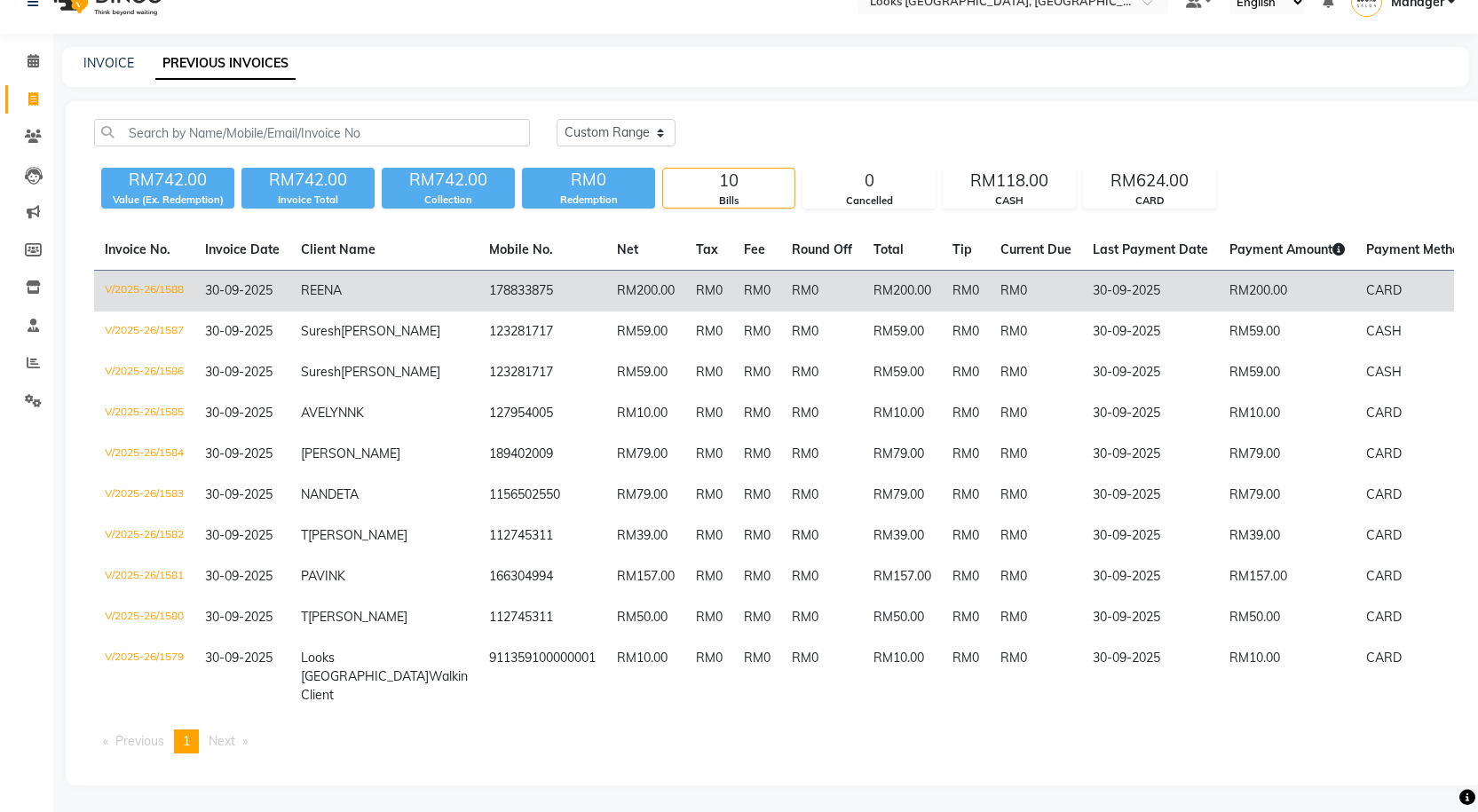
click at [863, 271] on td "RM200.00" at bounding box center [901, 291] width 79 height 42
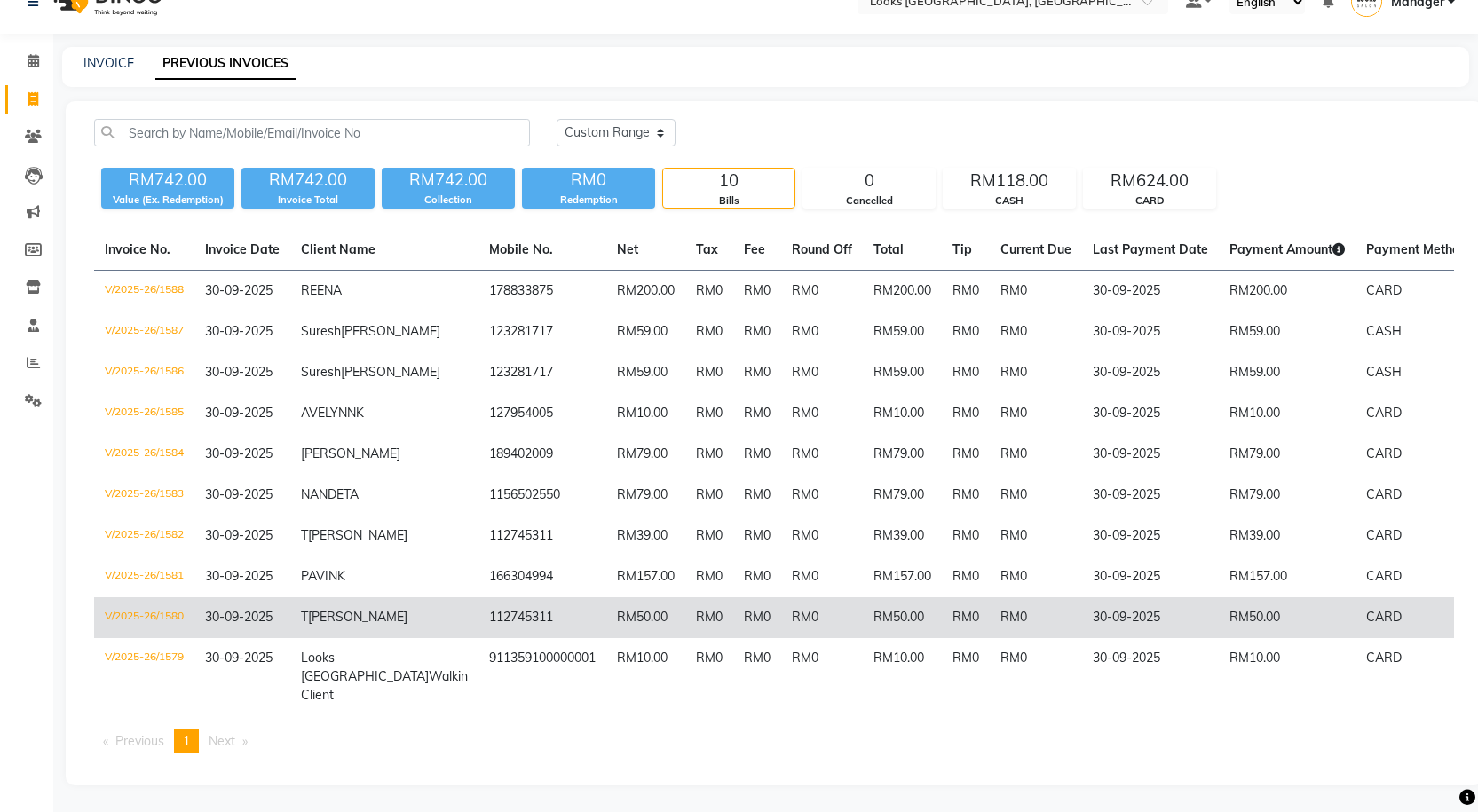
click at [478, 597] on td "112745311" at bounding box center [542, 617] width 128 height 41
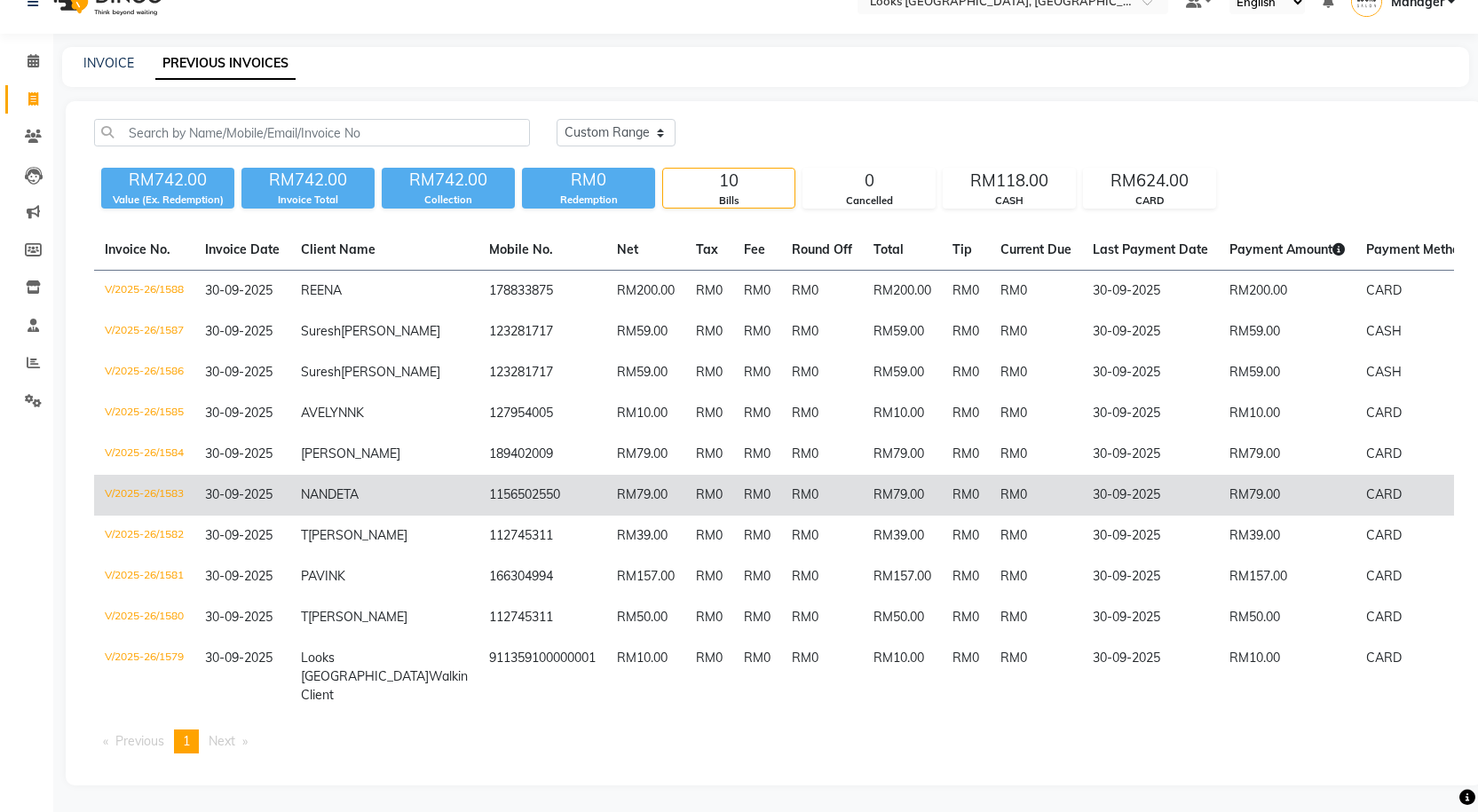
click at [863, 489] on td "RM79.00" at bounding box center [901, 495] width 79 height 41
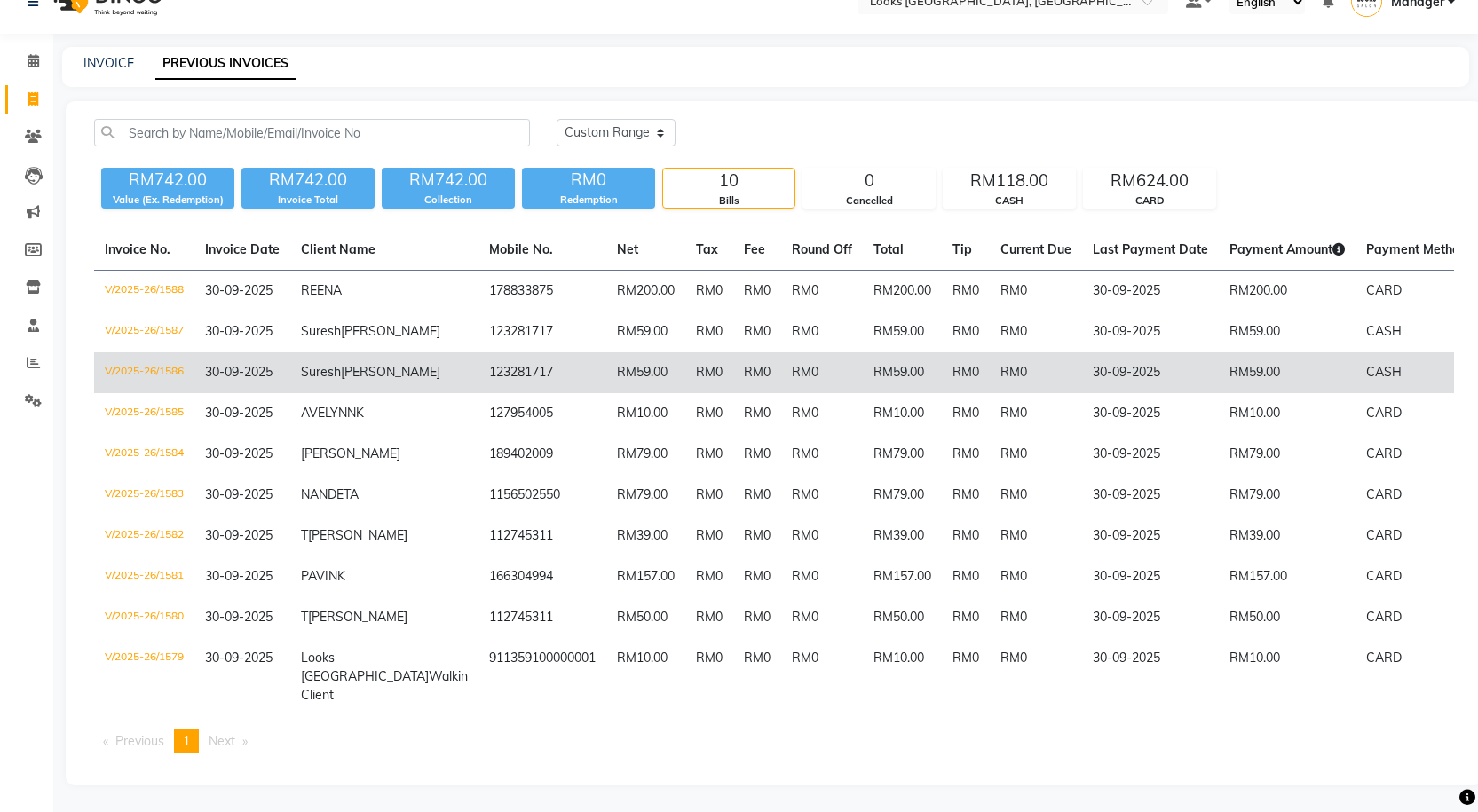
click at [781, 362] on td "RM0" at bounding box center [822, 372] width 81 height 41
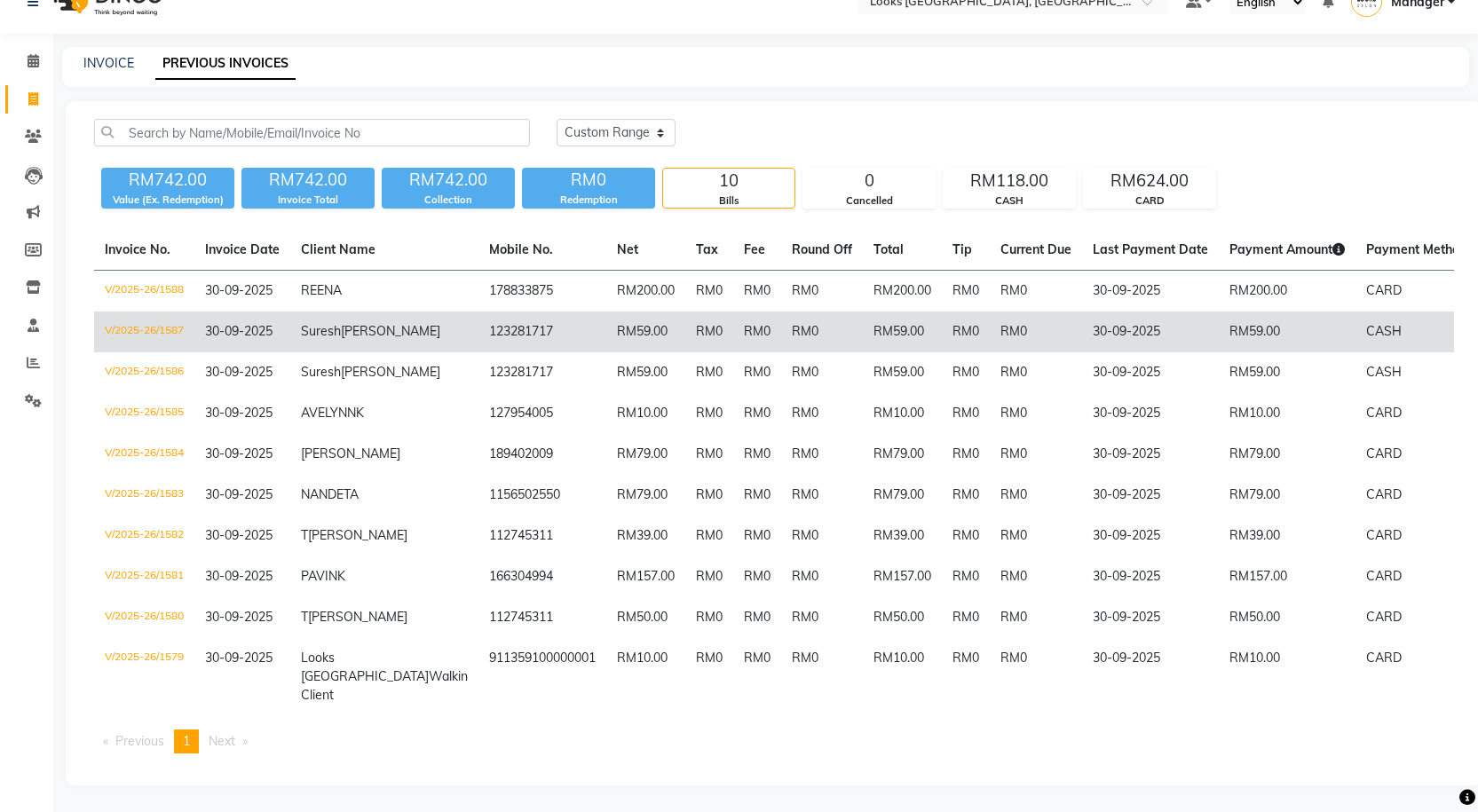
click at [781, 311] on td "RM0" at bounding box center [822, 331] width 81 height 41
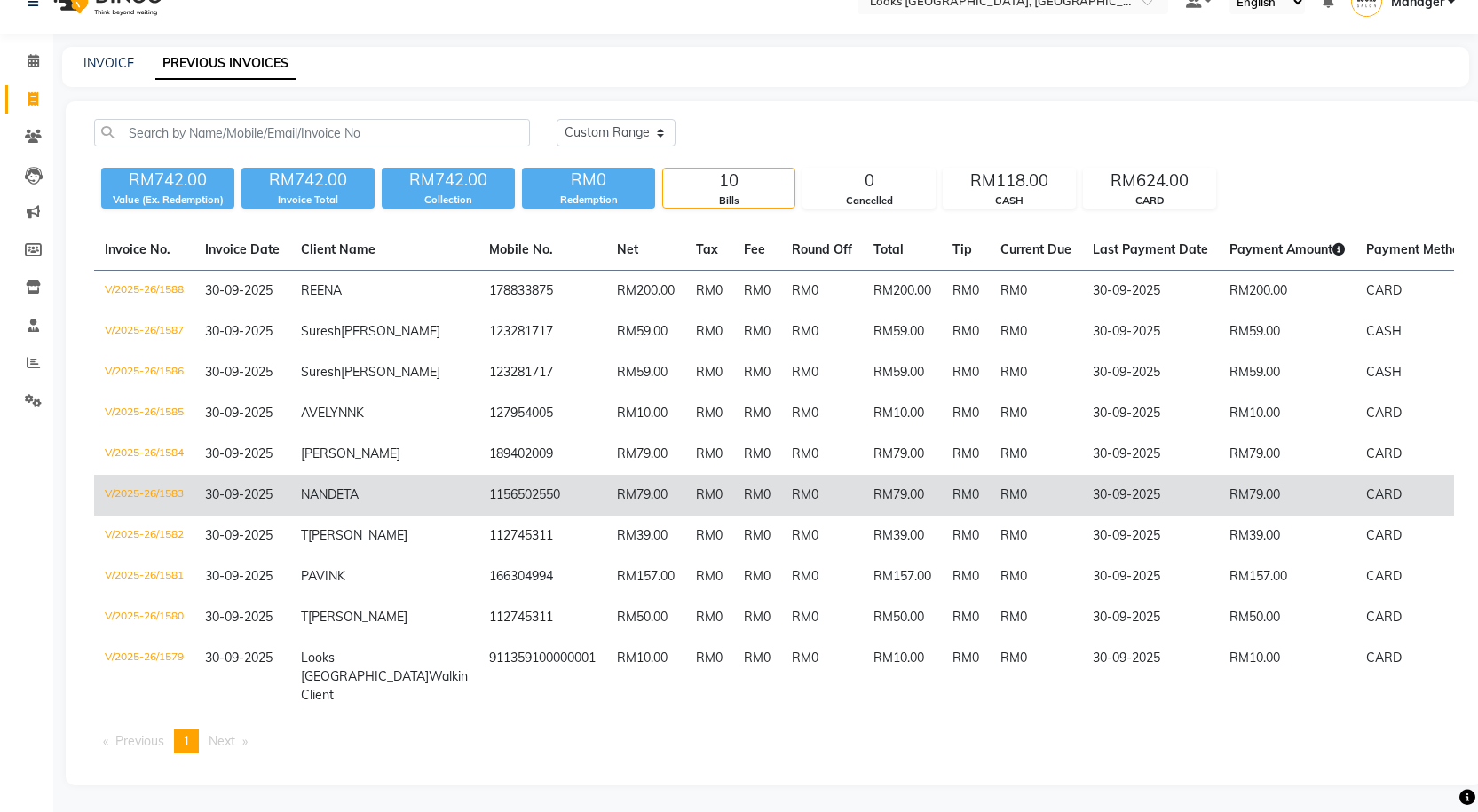
click at [478, 496] on td "1156502550" at bounding box center [542, 495] width 128 height 41
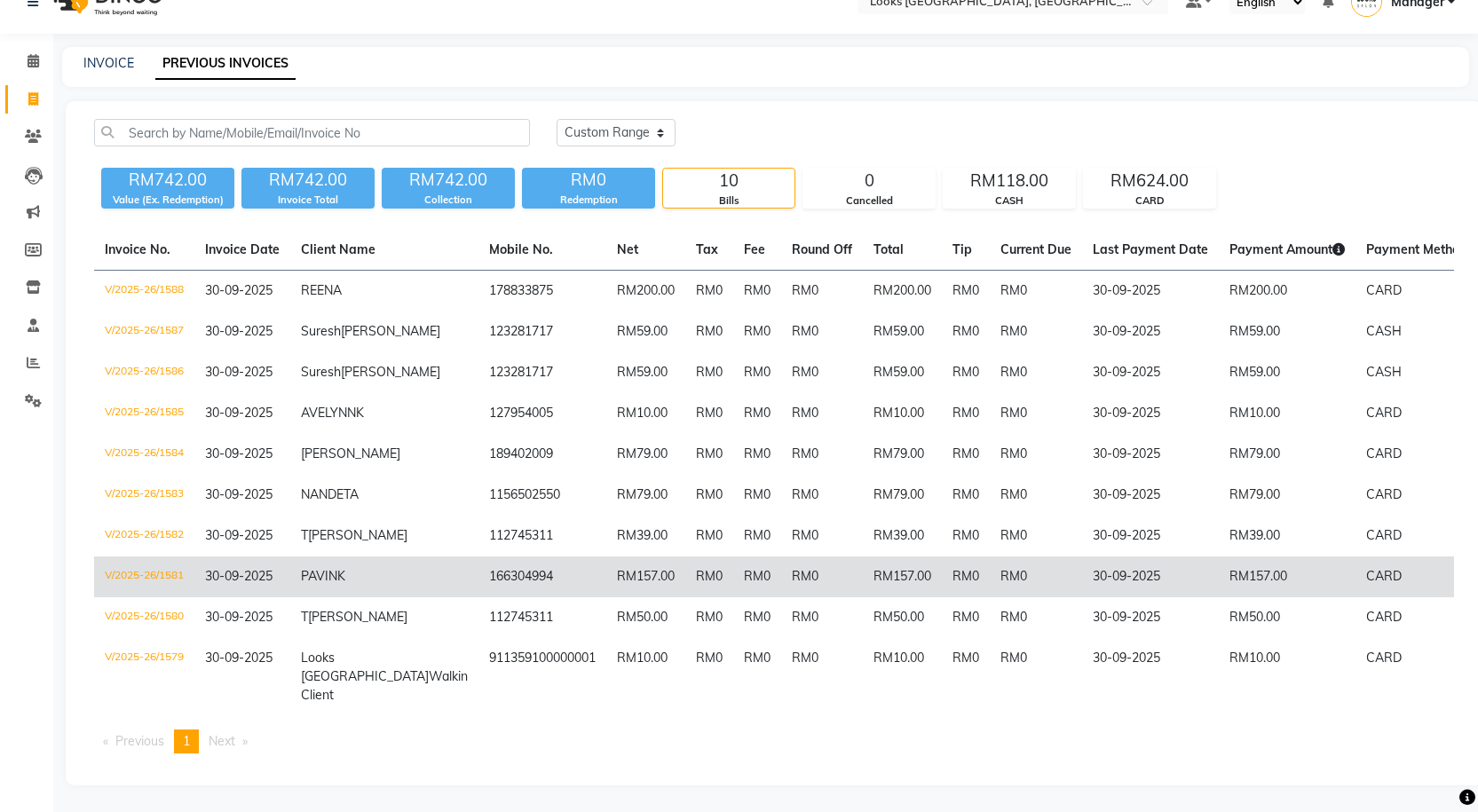
click at [686, 573] on td "RM0" at bounding box center [709, 576] width 48 height 41
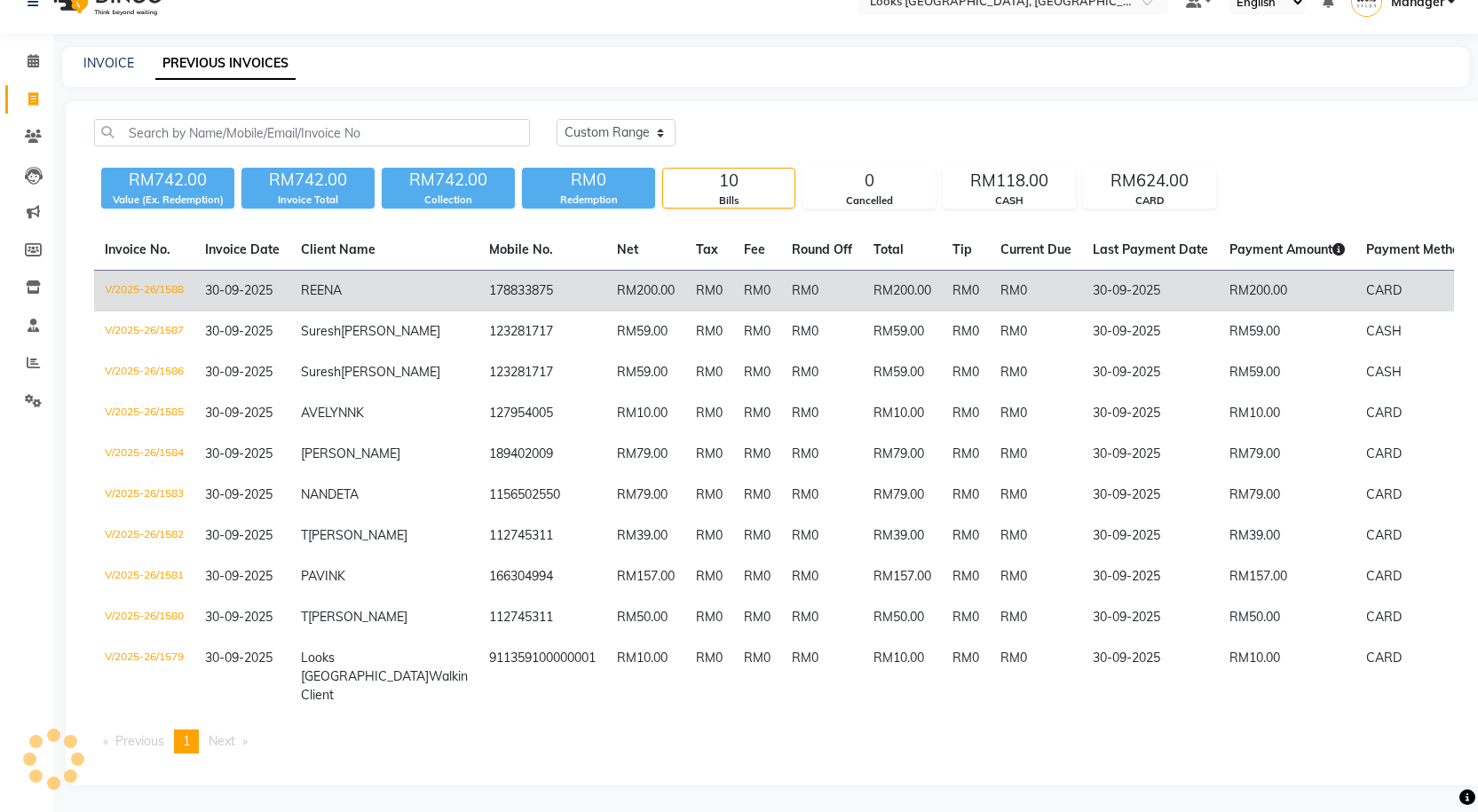
click at [606, 271] on td "RM200.00" at bounding box center [645, 291] width 79 height 42
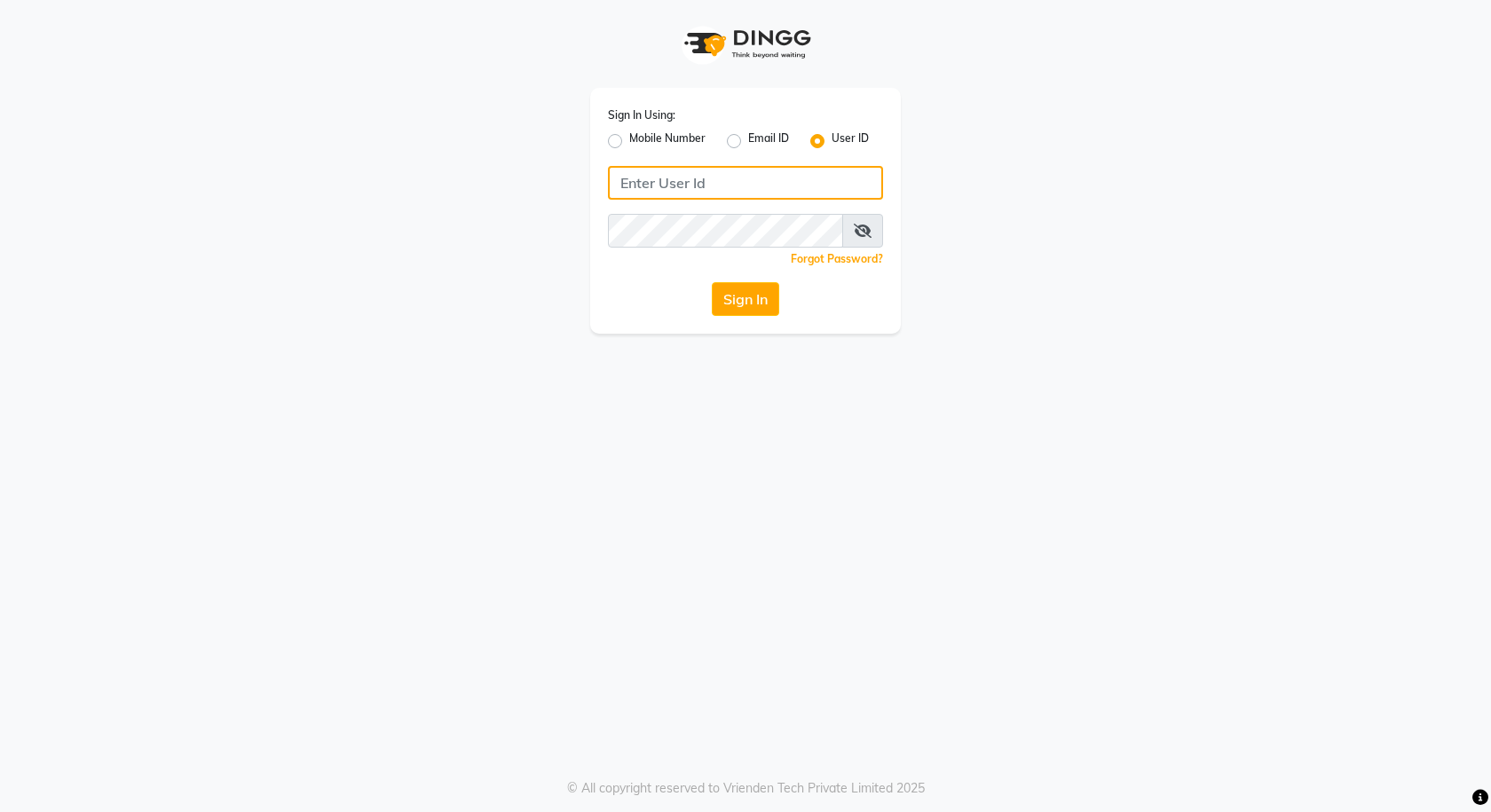
type input "e3591-01"
drag, startPoint x: 685, startPoint y: 274, endPoint x: 694, endPoint y: 284, distance: 13.5
click at [690, 281] on div "Sign In Using: Mobile Number Email ID User ID e3591-01 Remember me Forgot Passw…" at bounding box center [746, 211] width 311 height 246
click at [723, 298] on button "Sign In" at bounding box center [745, 299] width 67 height 34
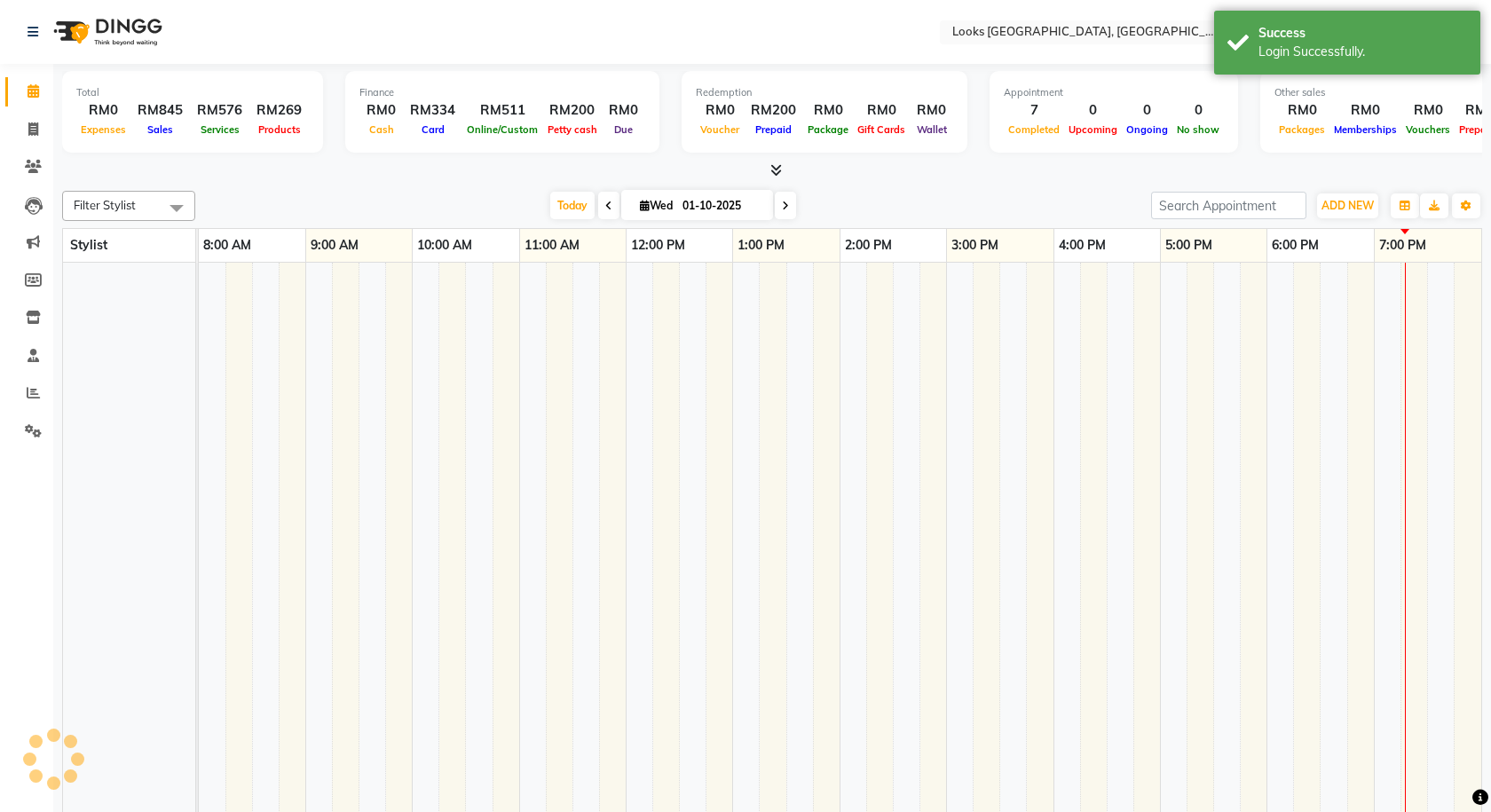
select select "en"
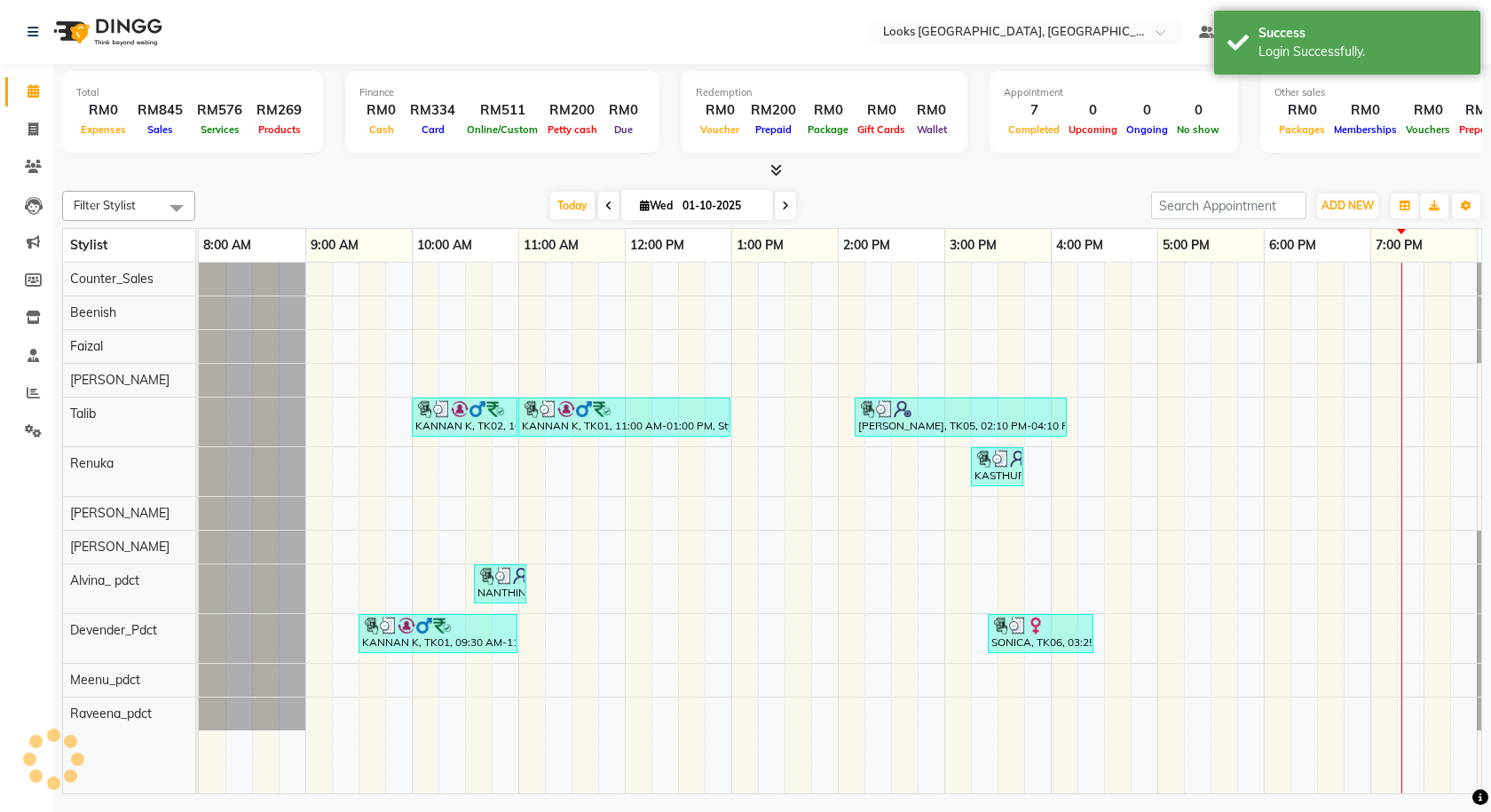
click at [0, 131] on li "Invoice" at bounding box center [27, 130] width 53 height 38
click at [5, 132] on li "Invoice" at bounding box center [27, 130] width 53 height 38
click at [34, 123] on icon at bounding box center [33, 129] width 9 height 13
select select "service"
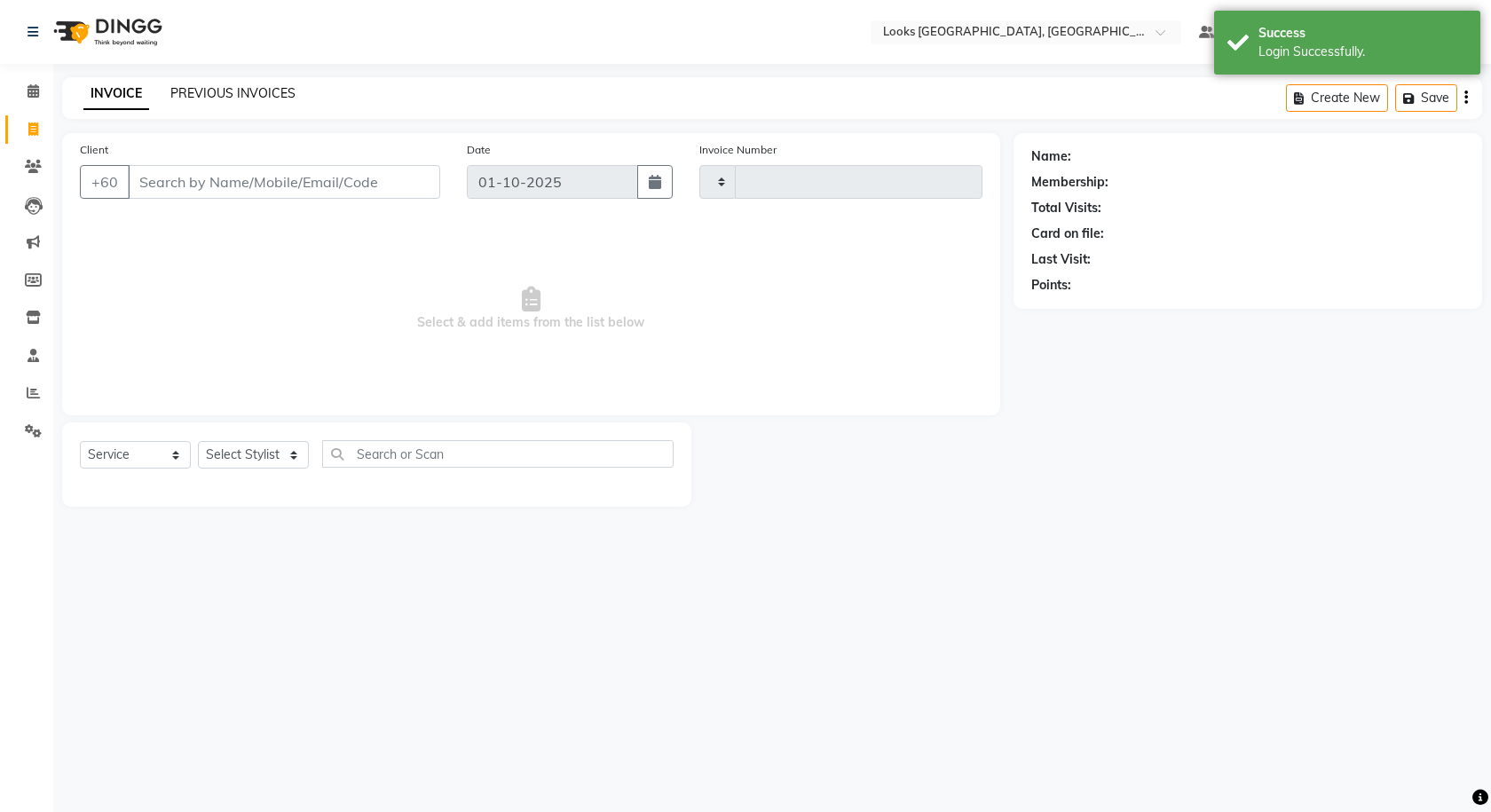
type input "1596"
select select "8109"
click at [219, 180] on input "Client" at bounding box center [284, 182] width 312 height 34
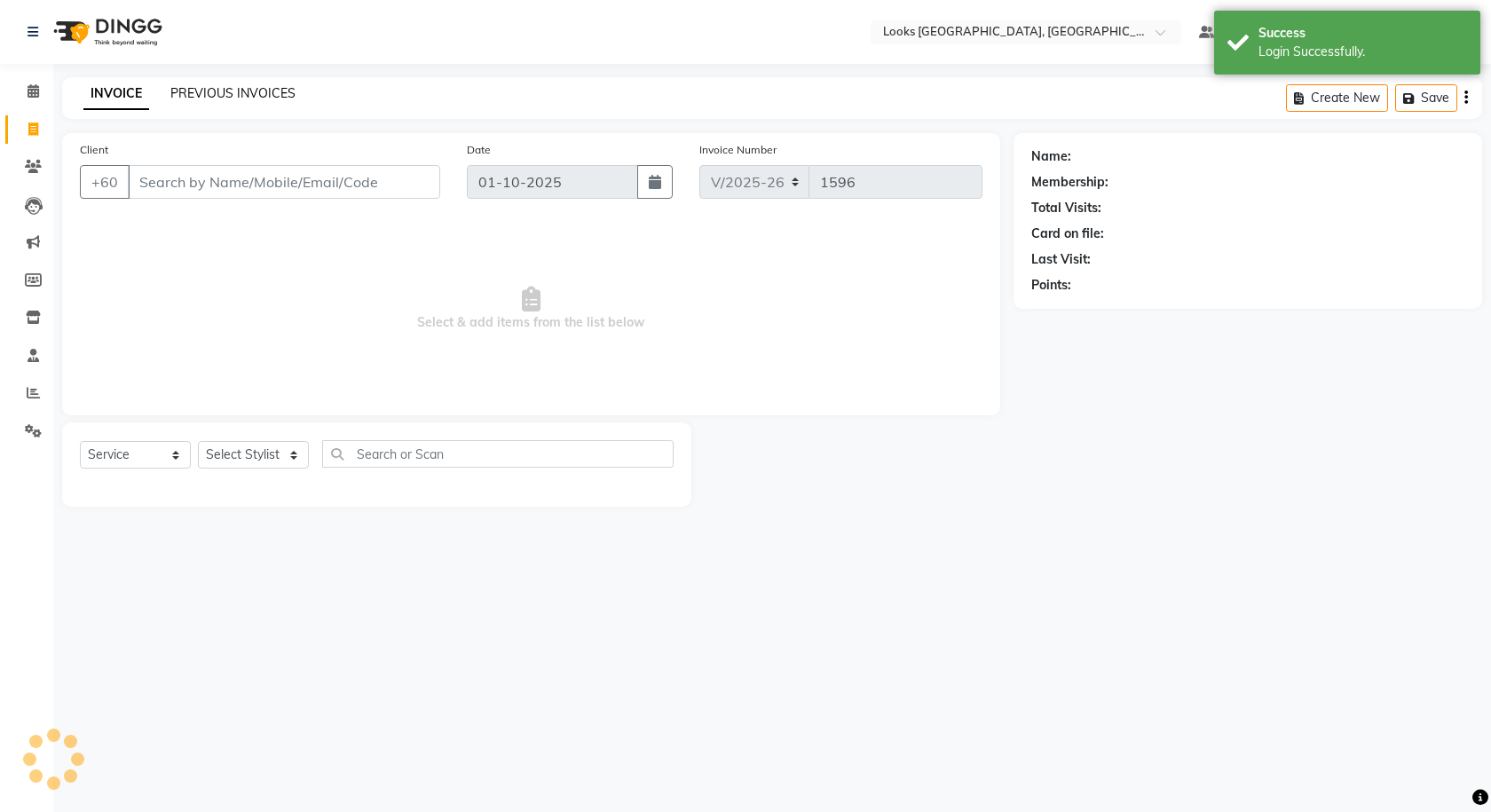
click at [244, 88] on link "PREVIOUS INVOICES" at bounding box center [233, 93] width 125 height 16
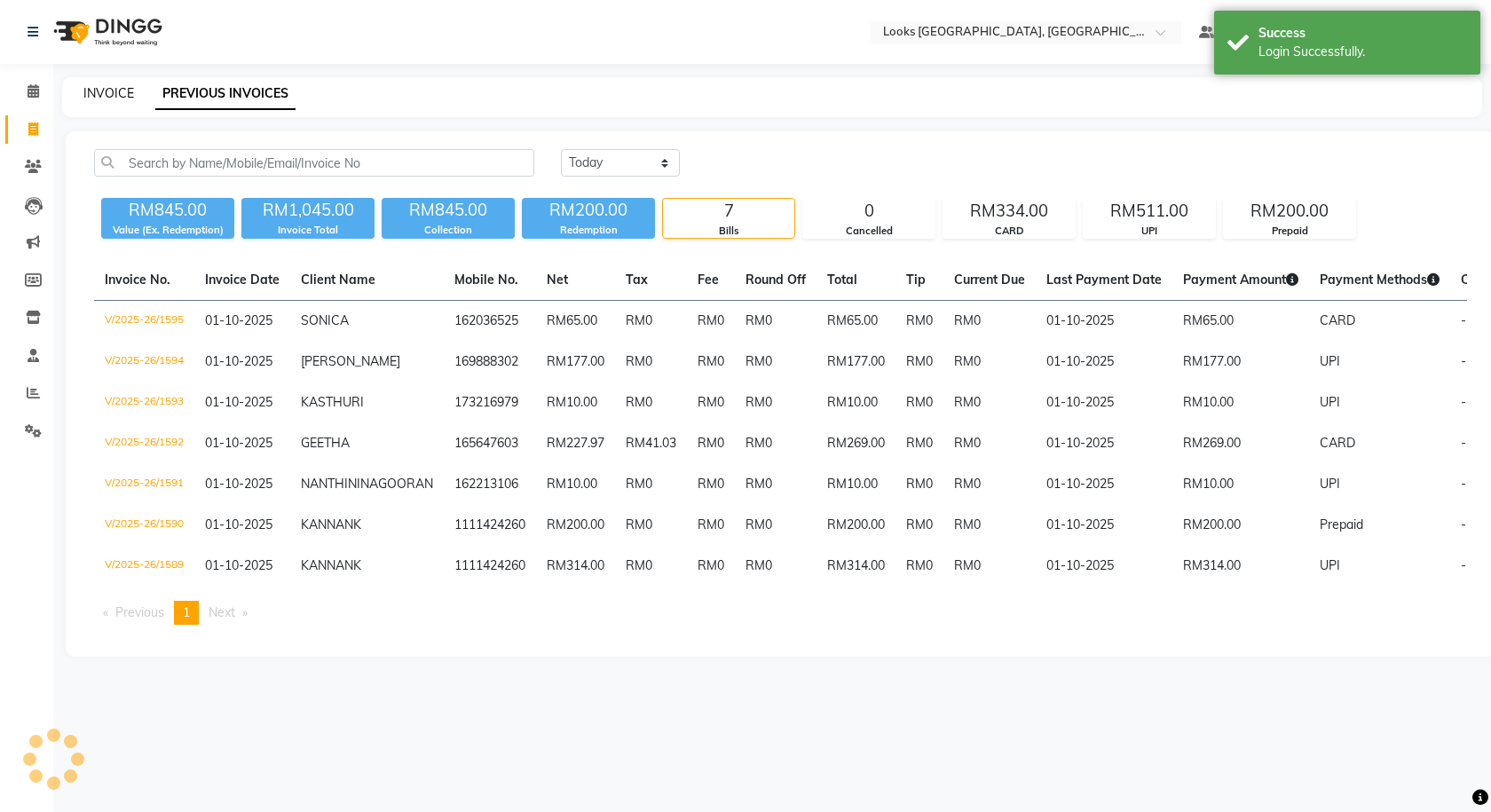
click at [127, 96] on link "INVOICE" at bounding box center [108, 93] width 50 height 16
select select "service"
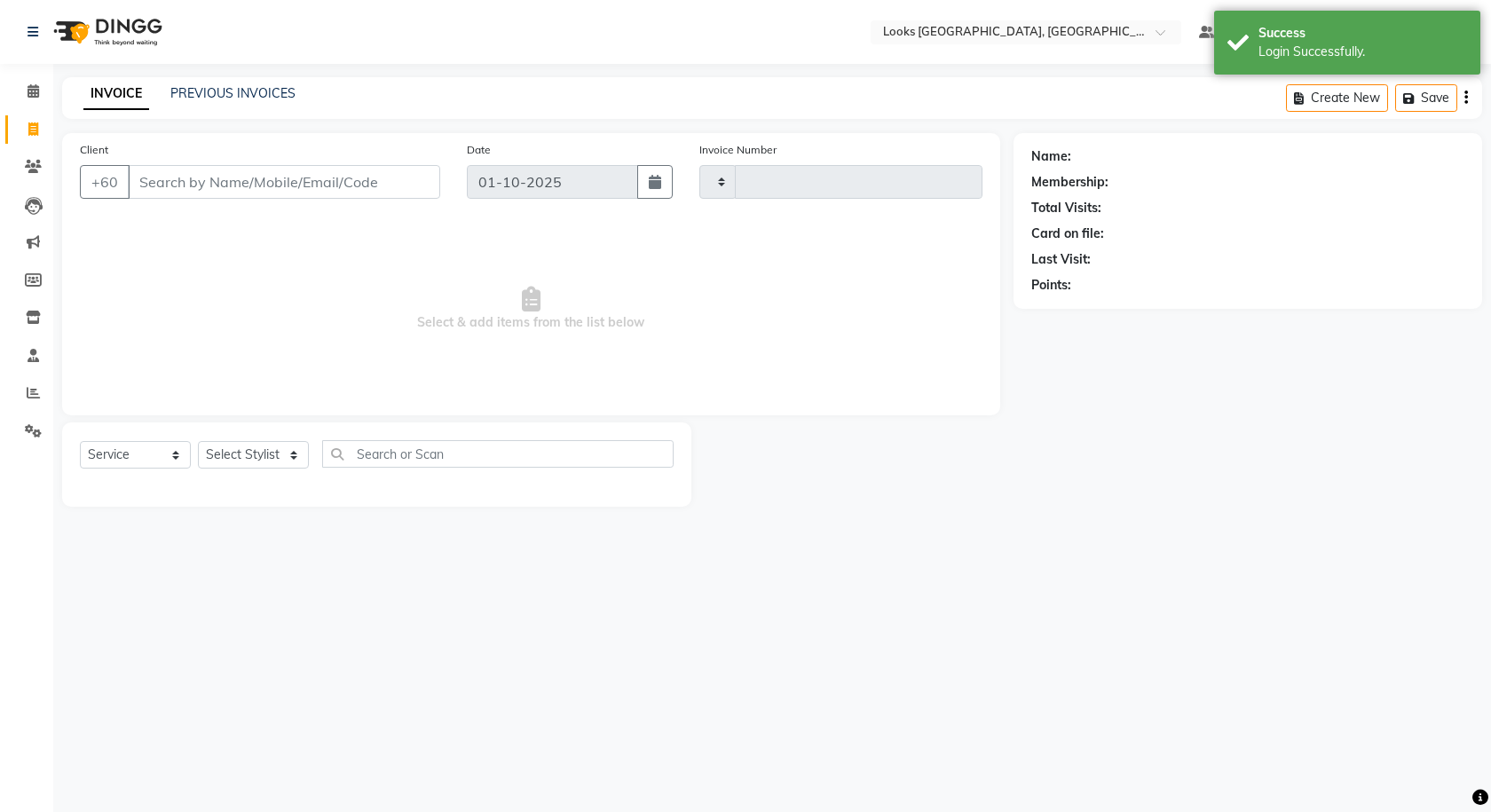
type input "1596"
select select "8109"
click at [192, 175] on input "Client" at bounding box center [284, 182] width 312 height 34
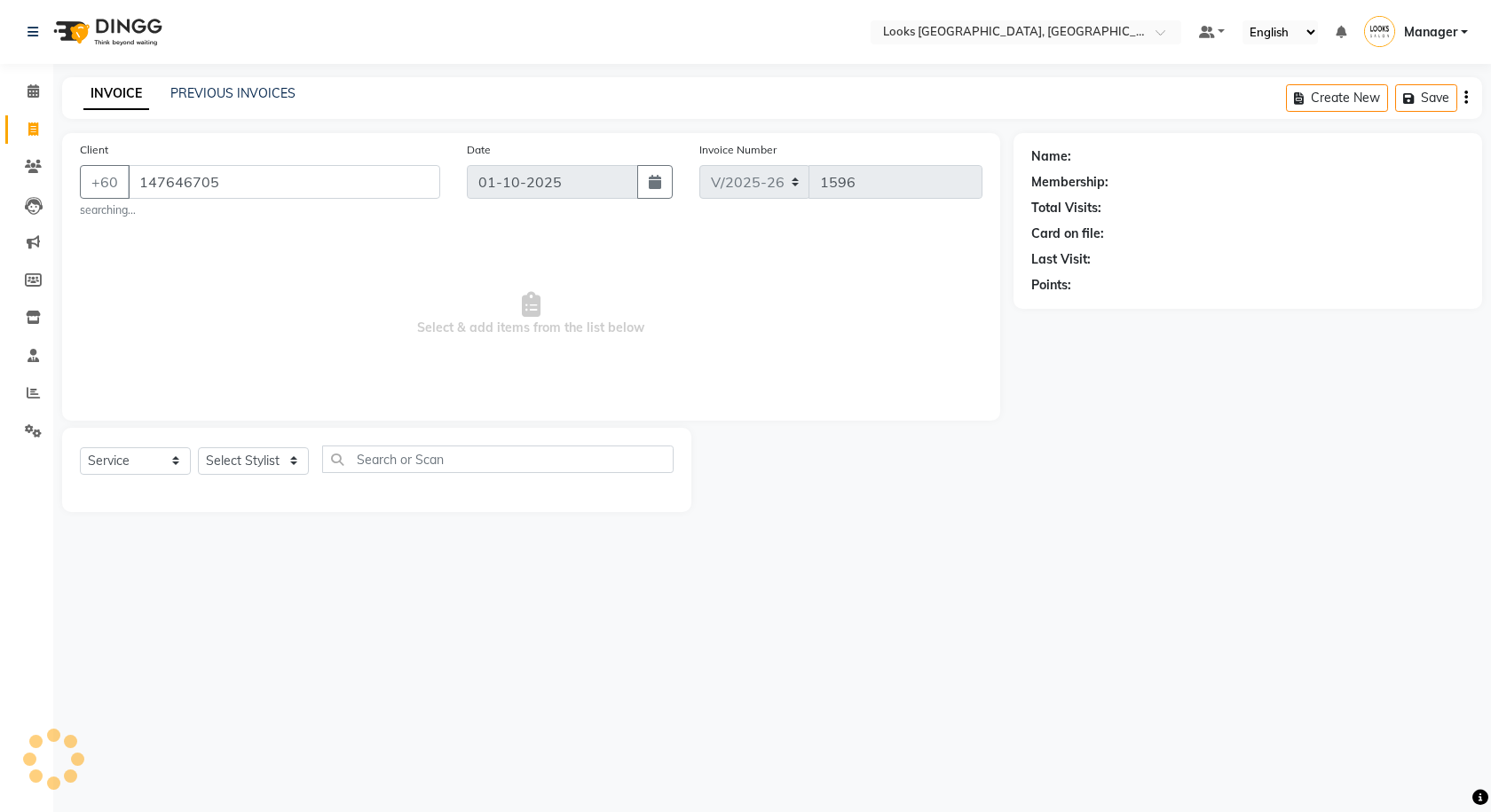
type input "147646705"
select select "1: Object"
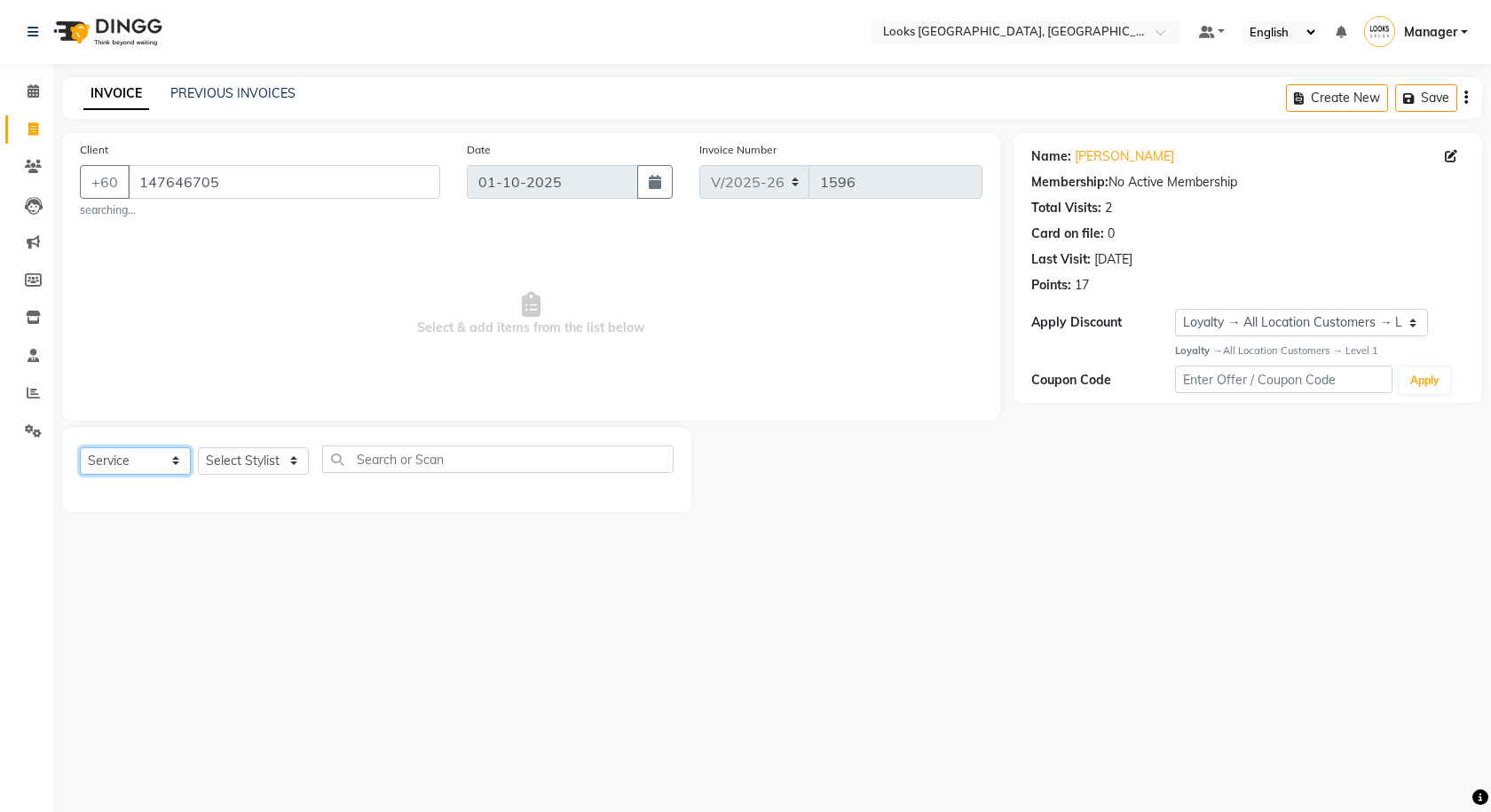
click at [160, 463] on select "Select Service Product Membership Package Voucher Prepaid Gift Card" at bounding box center [134, 461] width 111 height 27
click at [159, 463] on select "Select Service Product Membership Package Voucher Prepaid Gift Card" at bounding box center [134, 461] width 111 height 27
click at [229, 455] on select "Select Stylist Alvina_ pdct Awaiz_Mgr Beenish Counter_Sales Cynthia_pdct Devend…" at bounding box center [253, 461] width 111 height 27
select select "75537"
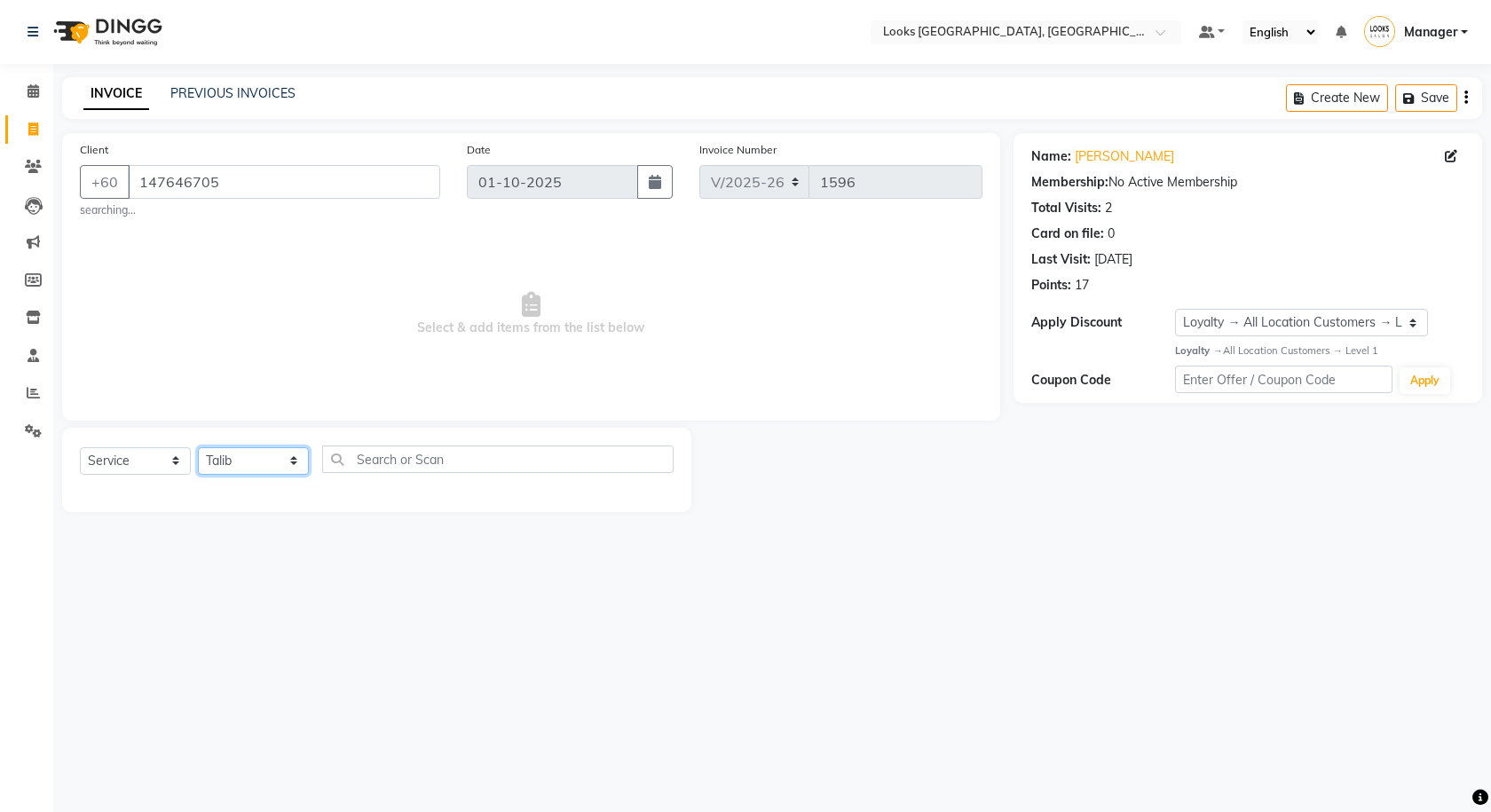
click at [198, 448] on select "Select Stylist Alvina_ pdct Awaiz_Mgr Beenish Counter_Sales Cynthia_pdct Devend…" at bounding box center [253, 461] width 111 height 27
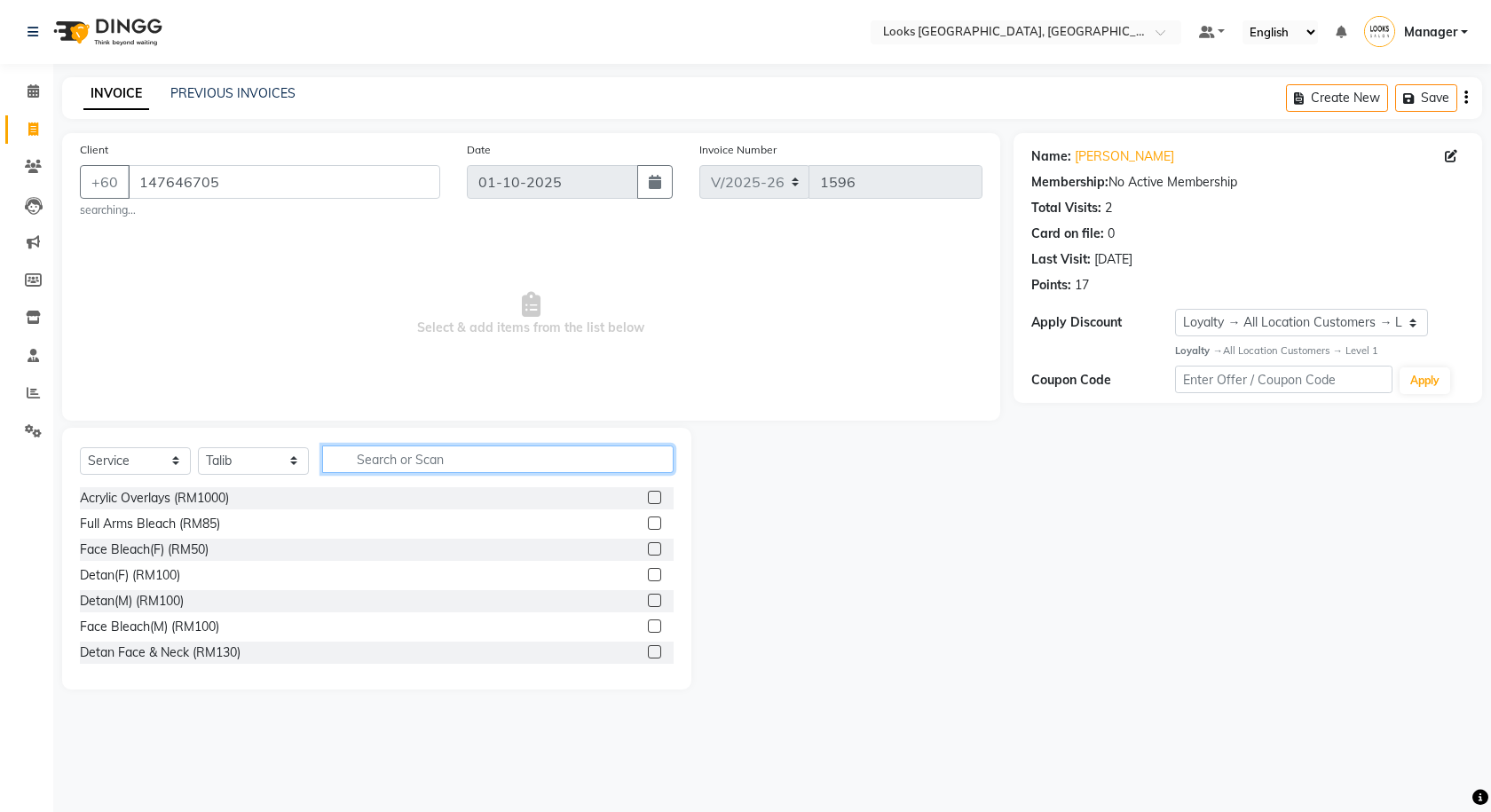
click at [372, 455] on input "text" at bounding box center [497, 459] width 351 height 27
type input "cut"
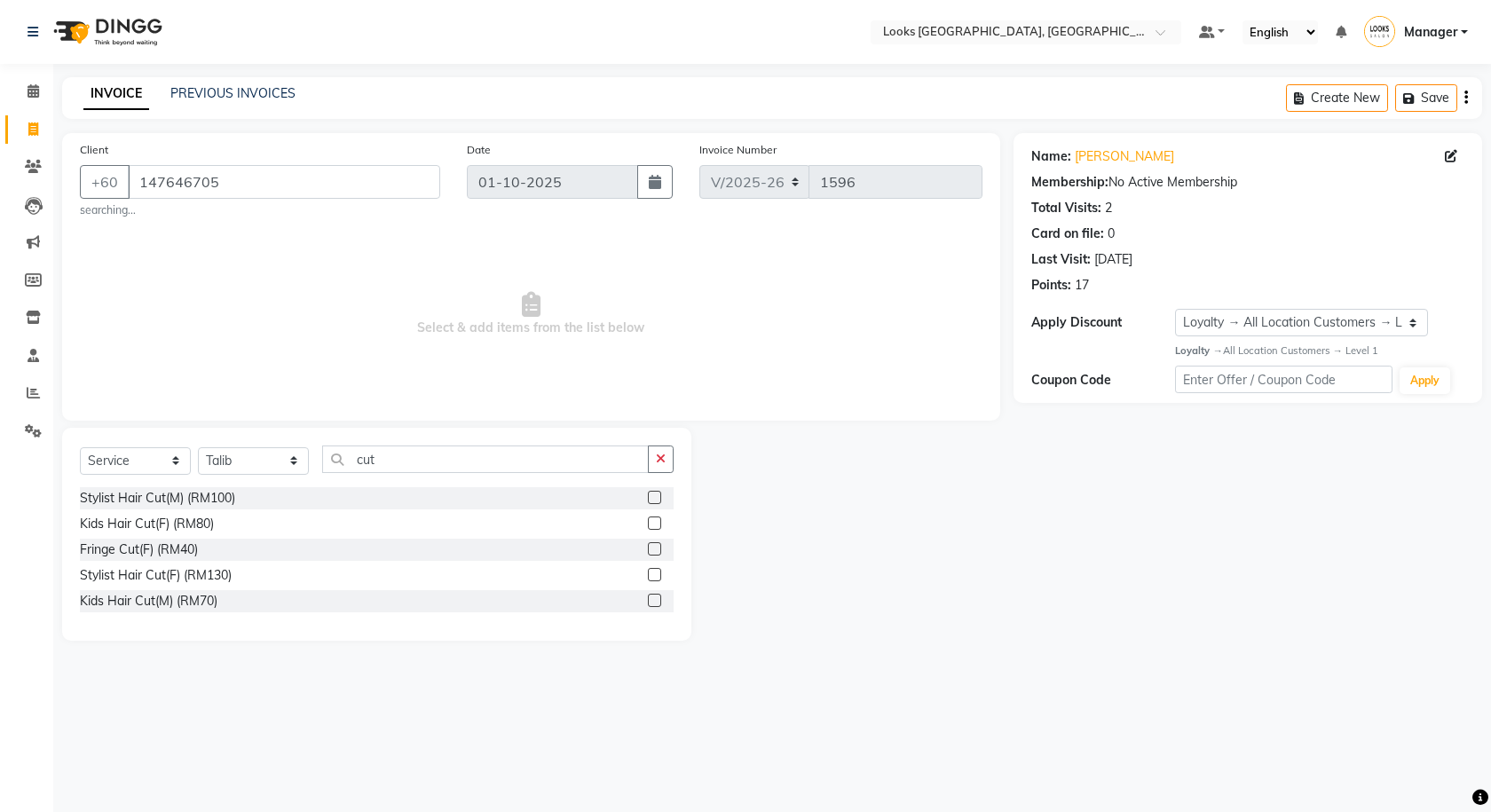
click at [659, 498] on label at bounding box center [654, 498] width 13 height 13
click at [659, 498] on input "checkbox" at bounding box center [653, 498] width 11 height 11
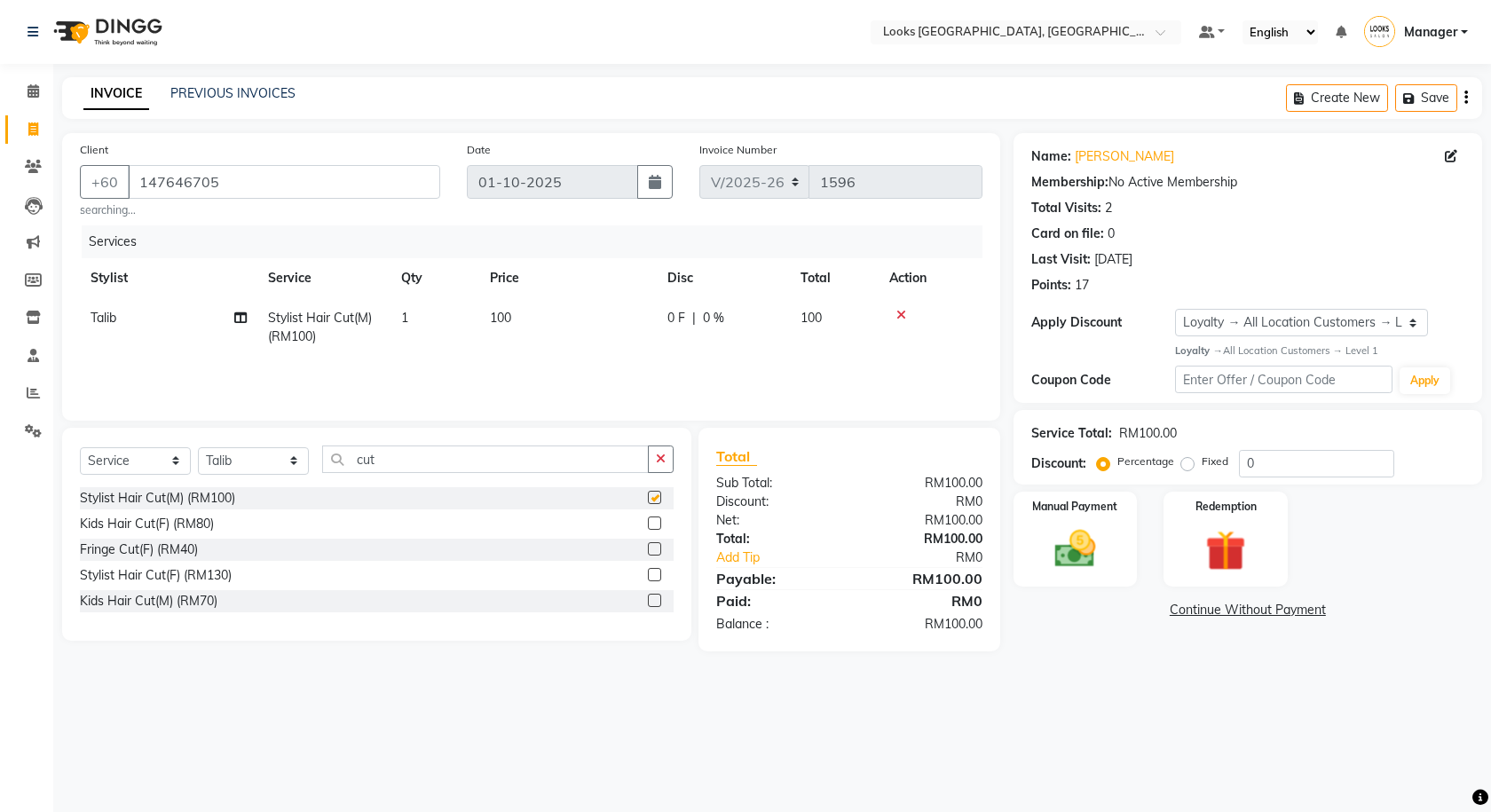
checkbox input "false"
click at [469, 463] on input "cut" at bounding box center [485, 459] width 327 height 27
click at [469, 462] on input "cut" at bounding box center [485, 459] width 327 height 27
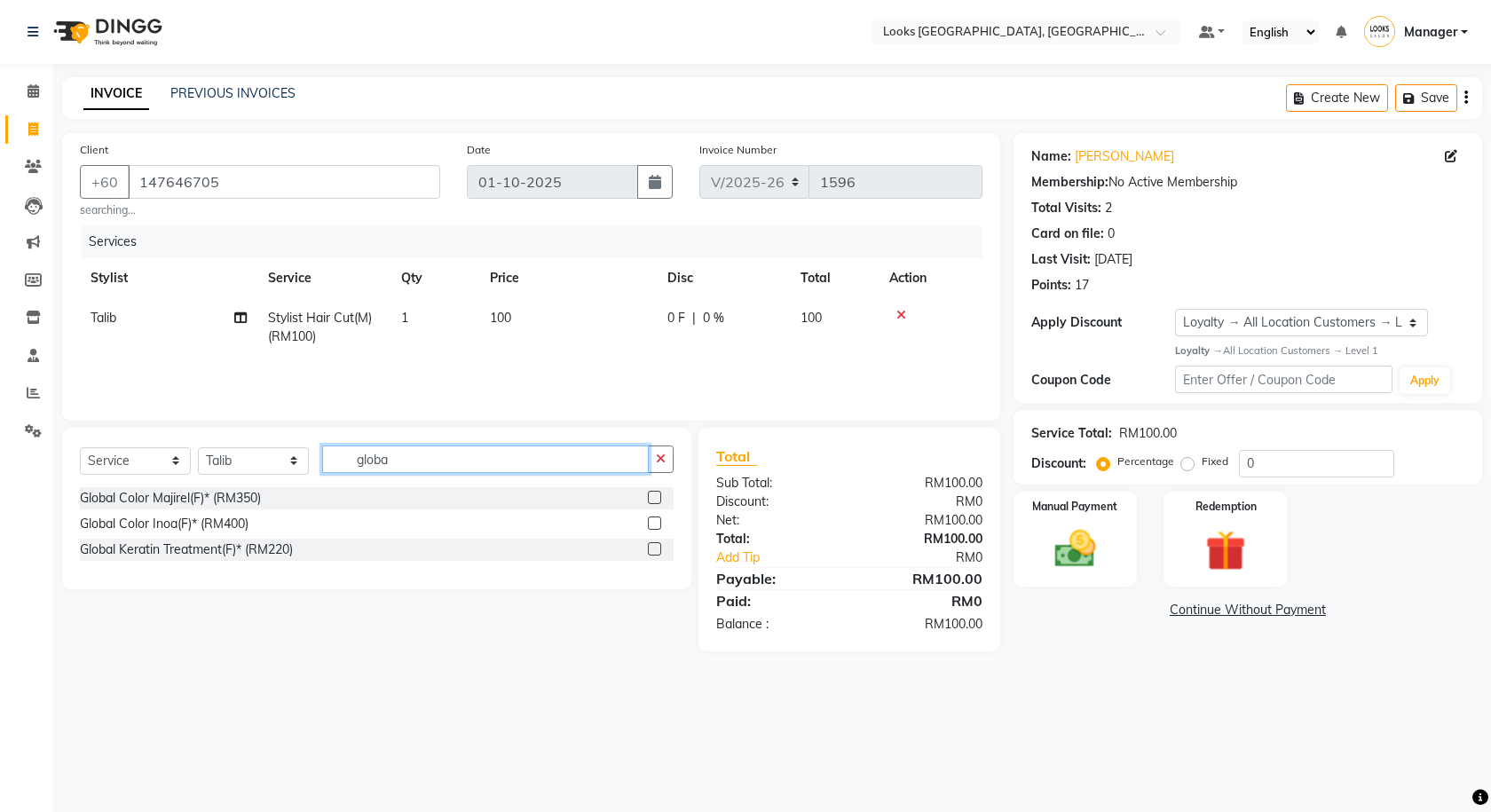
type input "globa"
click at [650, 522] on label at bounding box center [654, 523] width 13 height 13
click at [650, 522] on input "checkbox" at bounding box center [653, 524] width 11 height 11
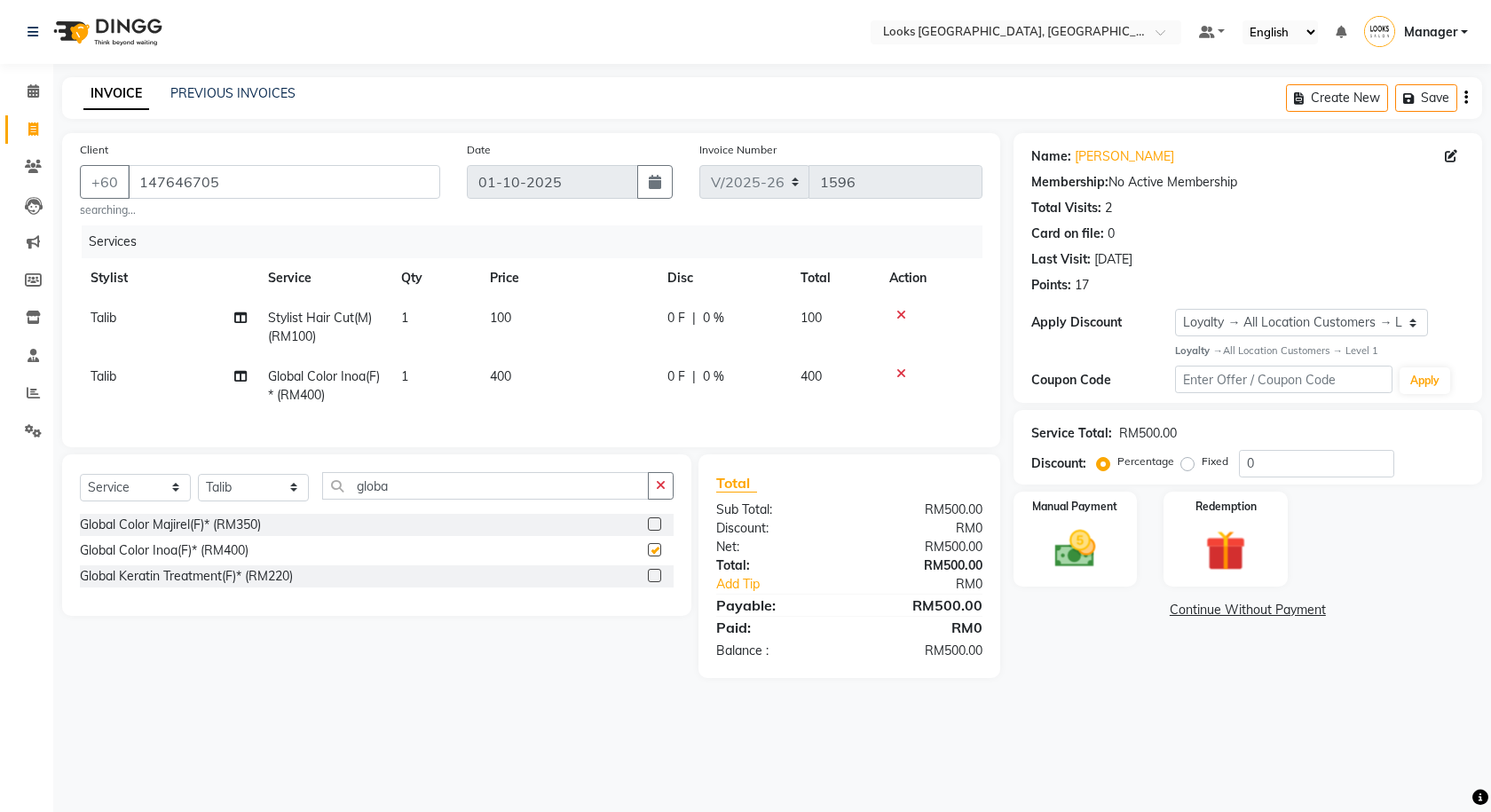
checkbox input "false"
drag, startPoint x: 440, startPoint y: 503, endPoint x: 341, endPoint y: 496, distance: 99.2
click at [341, 496] on input "globa" at bounding box center [485, 485] width 327 height 27
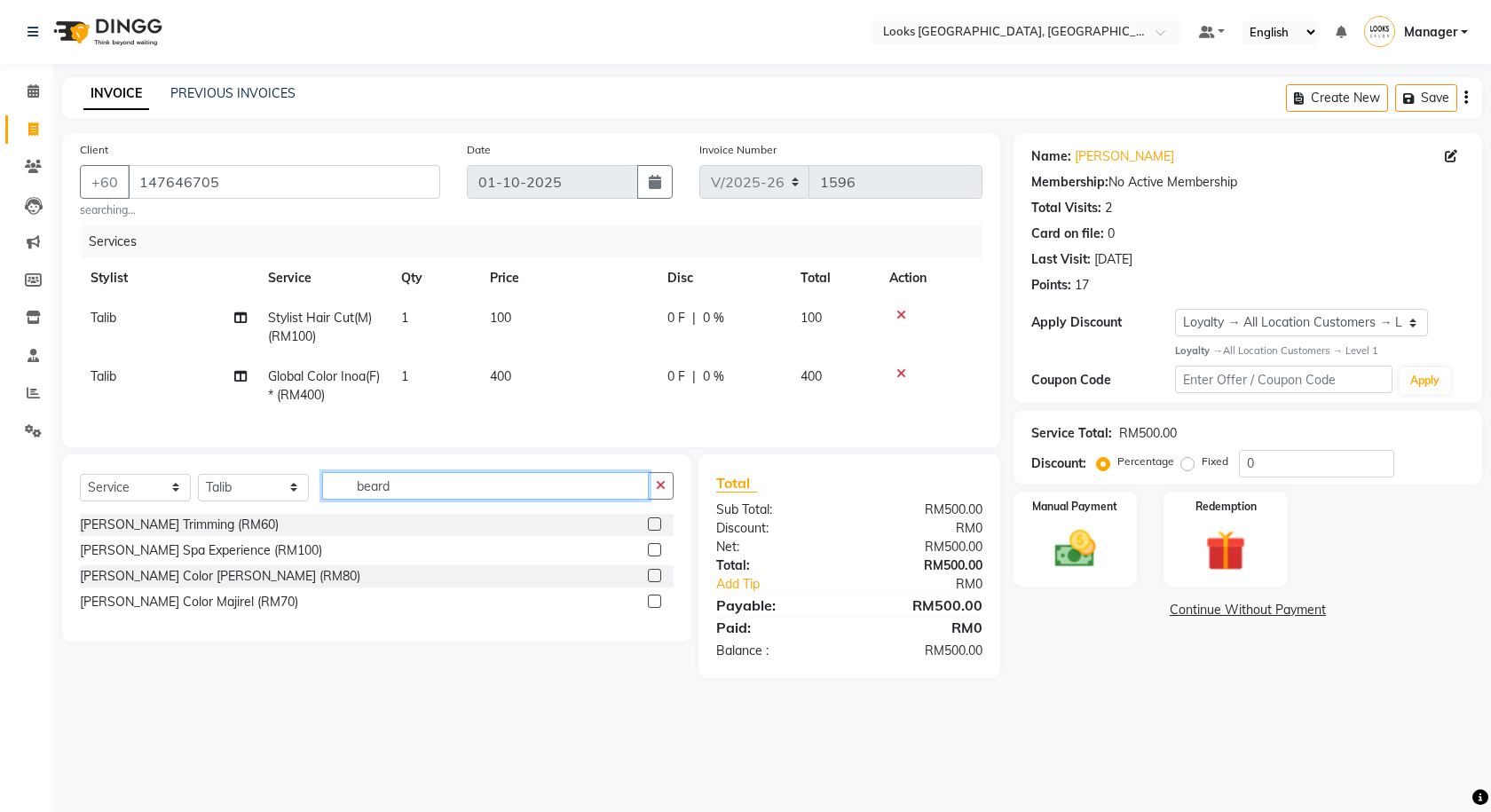
type input "beard"
click at [649, 531] on label at bounding box center [654, 524] width 13 height 13
click at [649, 531] on input "checkbox" at bounding box center [653, 525] width 11 height 11
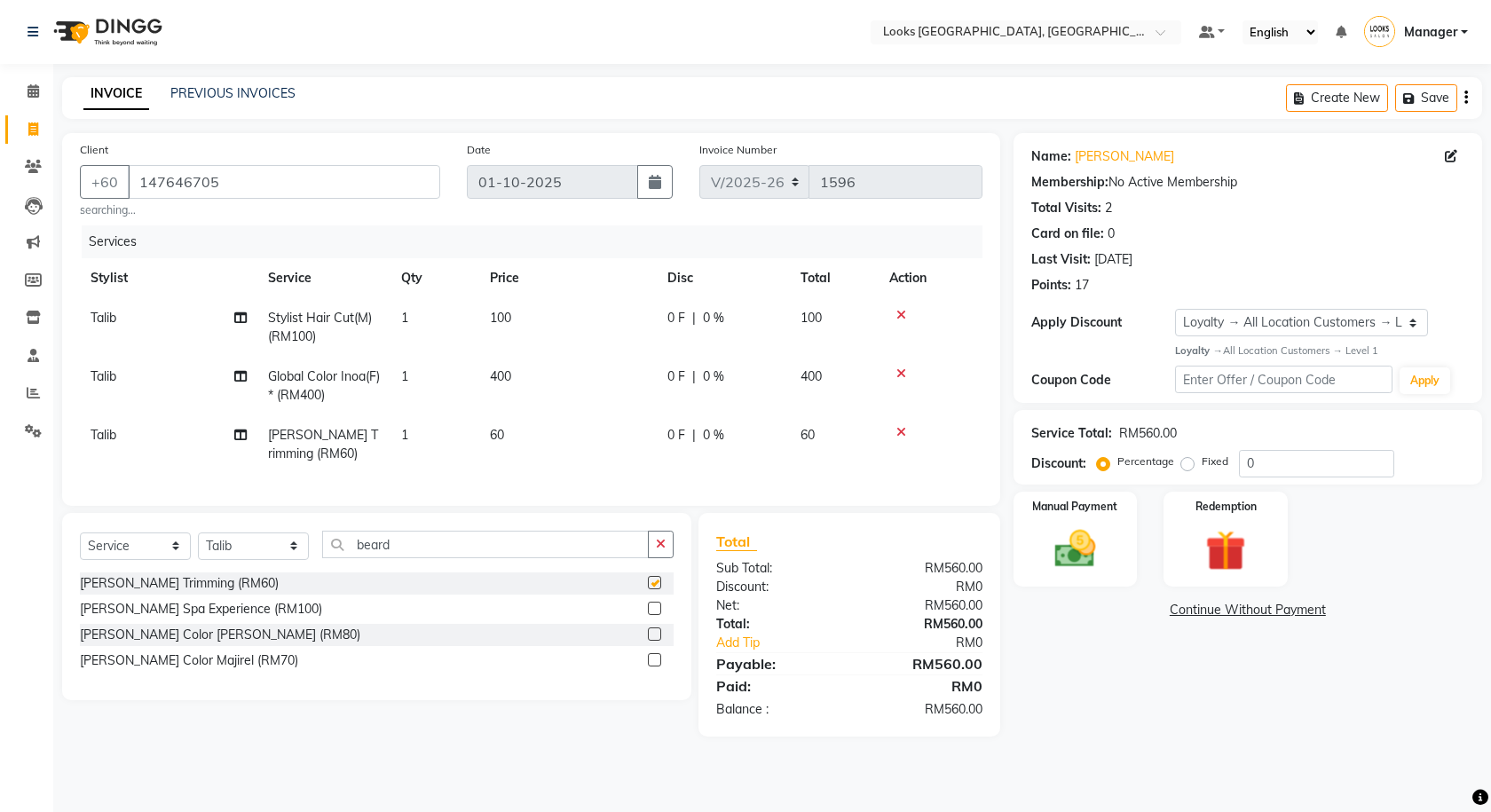
checkbox input "false"
click at [491, 552] on input "beard" at bounding box center [485, 544] width 327 height 27
click at [484, 558] on input "beard" at bounding box center [485, 544] width 327 height 27
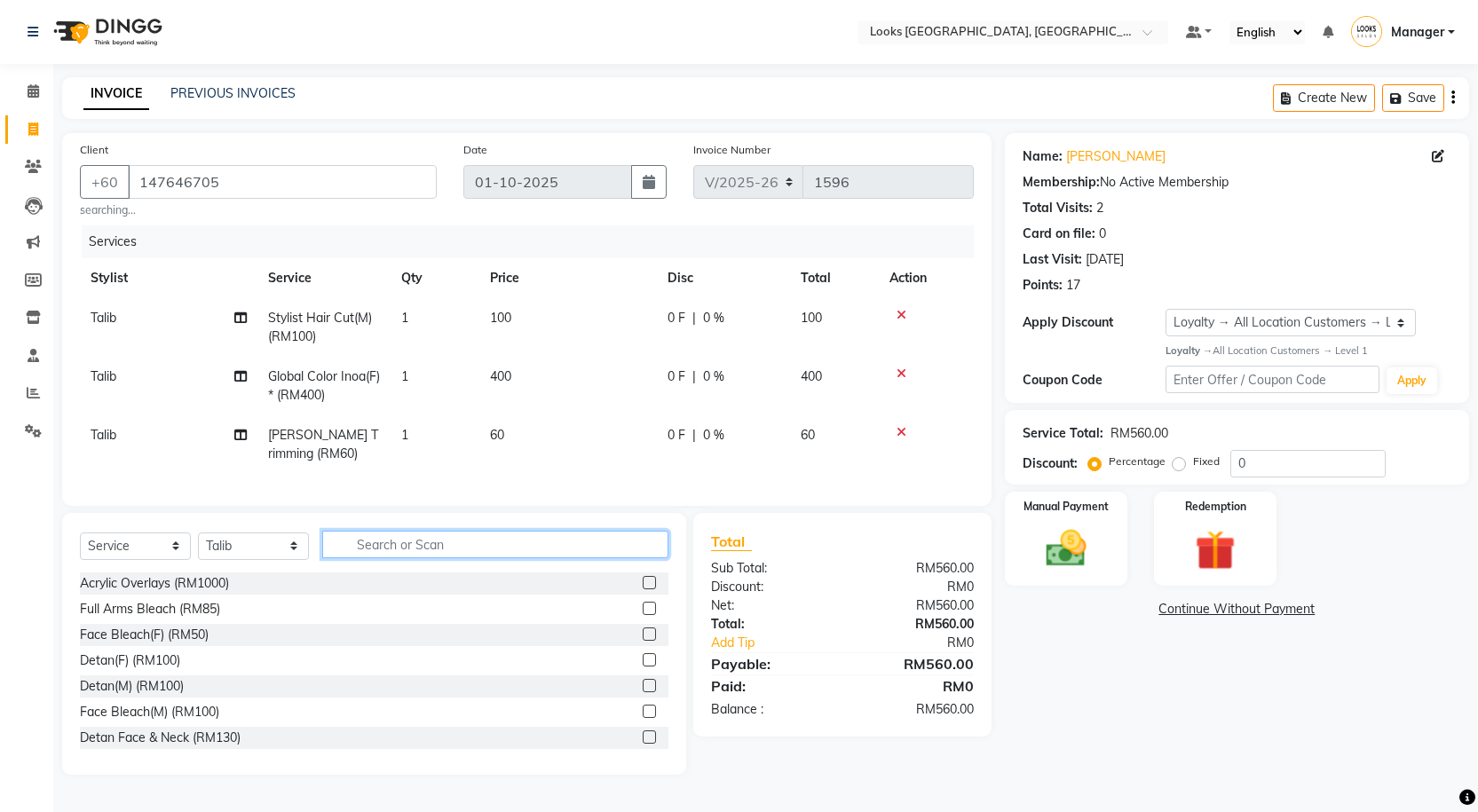
click at [501, 556] on input "text" at bounding box center [495, 544] width 347 height 27
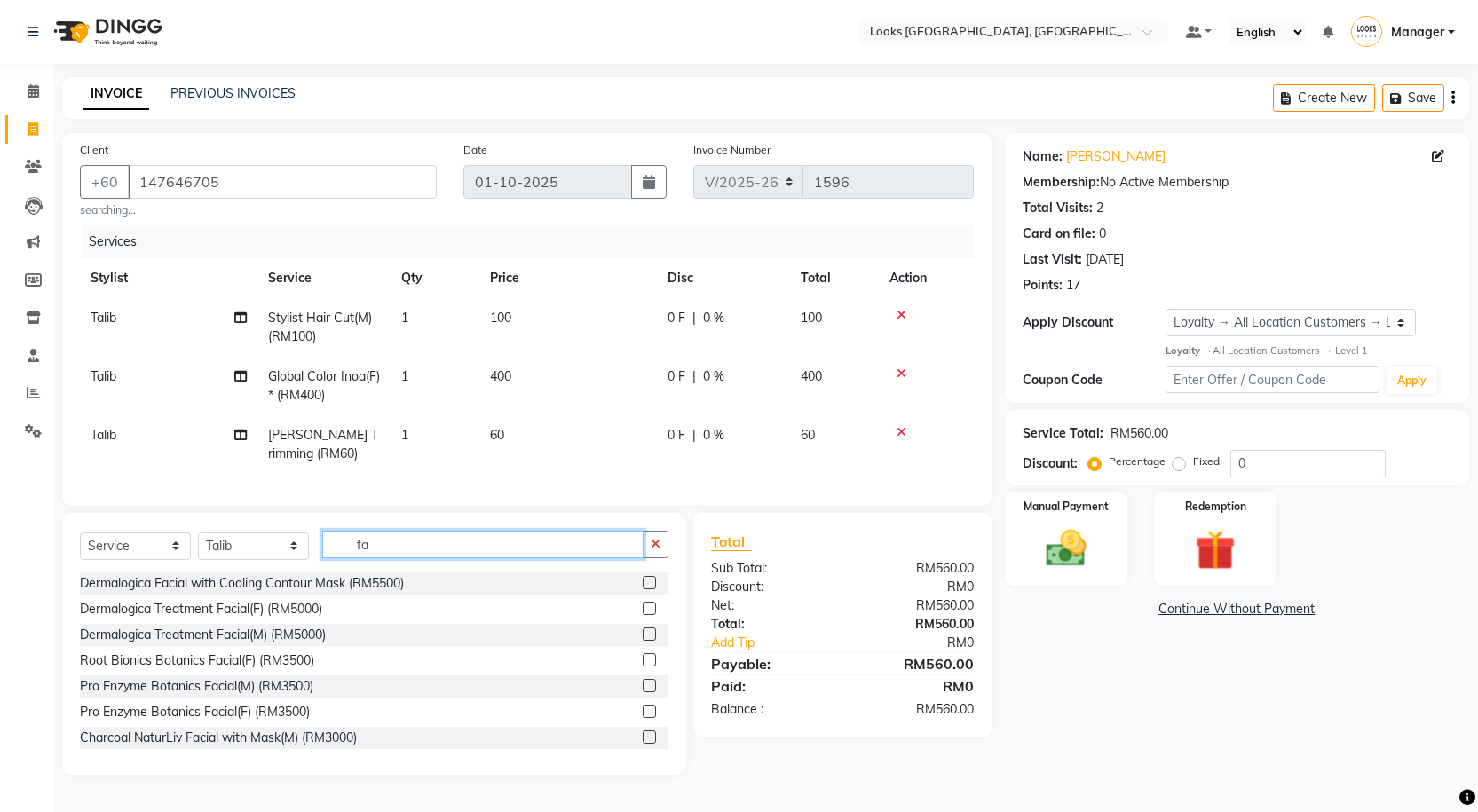
type input "f"
type input "c"
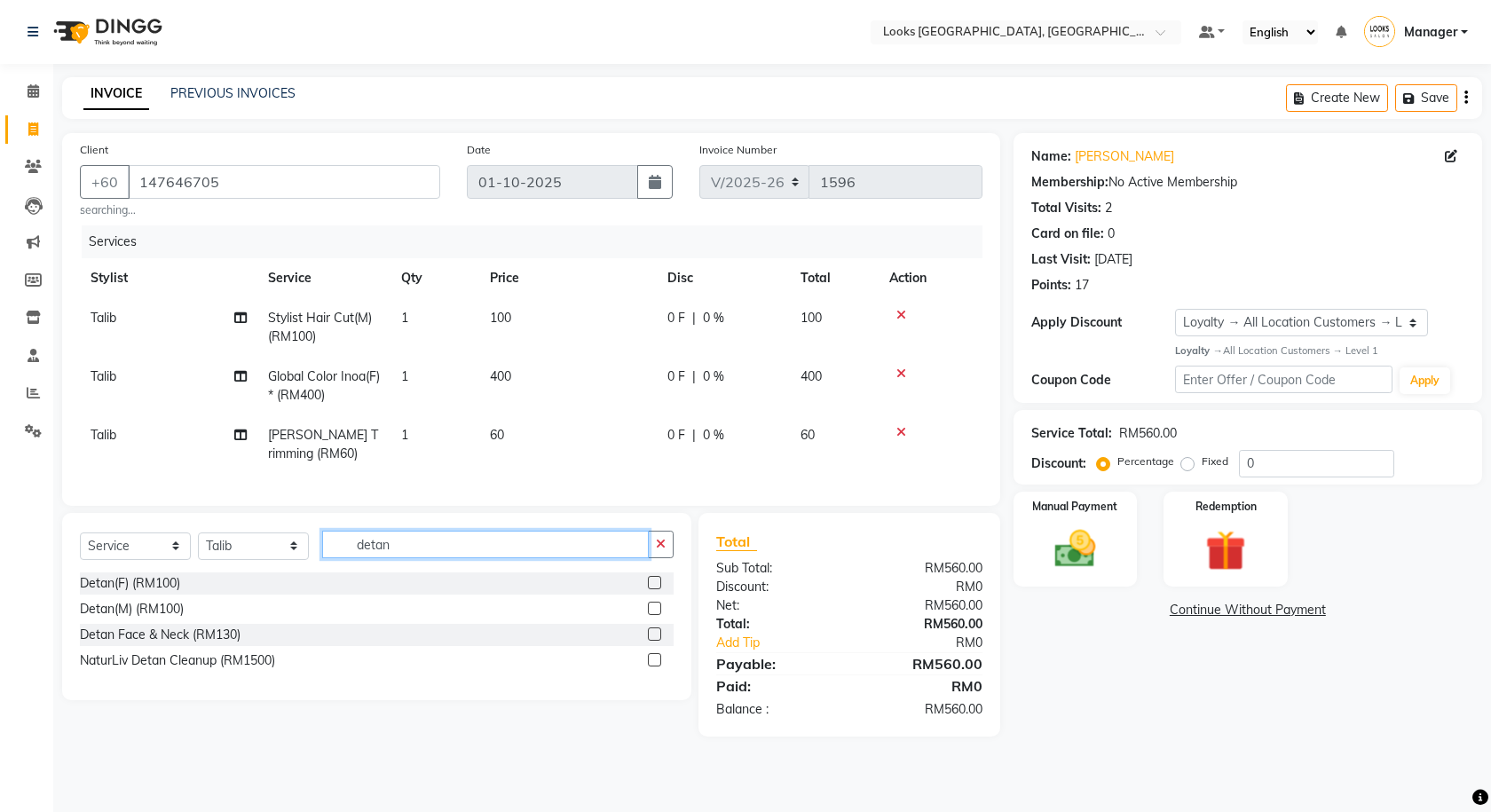
type input "detan"
click at [657, 672] on div at bounding box center [653, 662] width 11 height 19
click at [648, 666] on label at bounding box center [654, 660] width 13 height 13
click at [648, 666] on input "checkbox" at bounding box center [653, 661] width 11 height 11
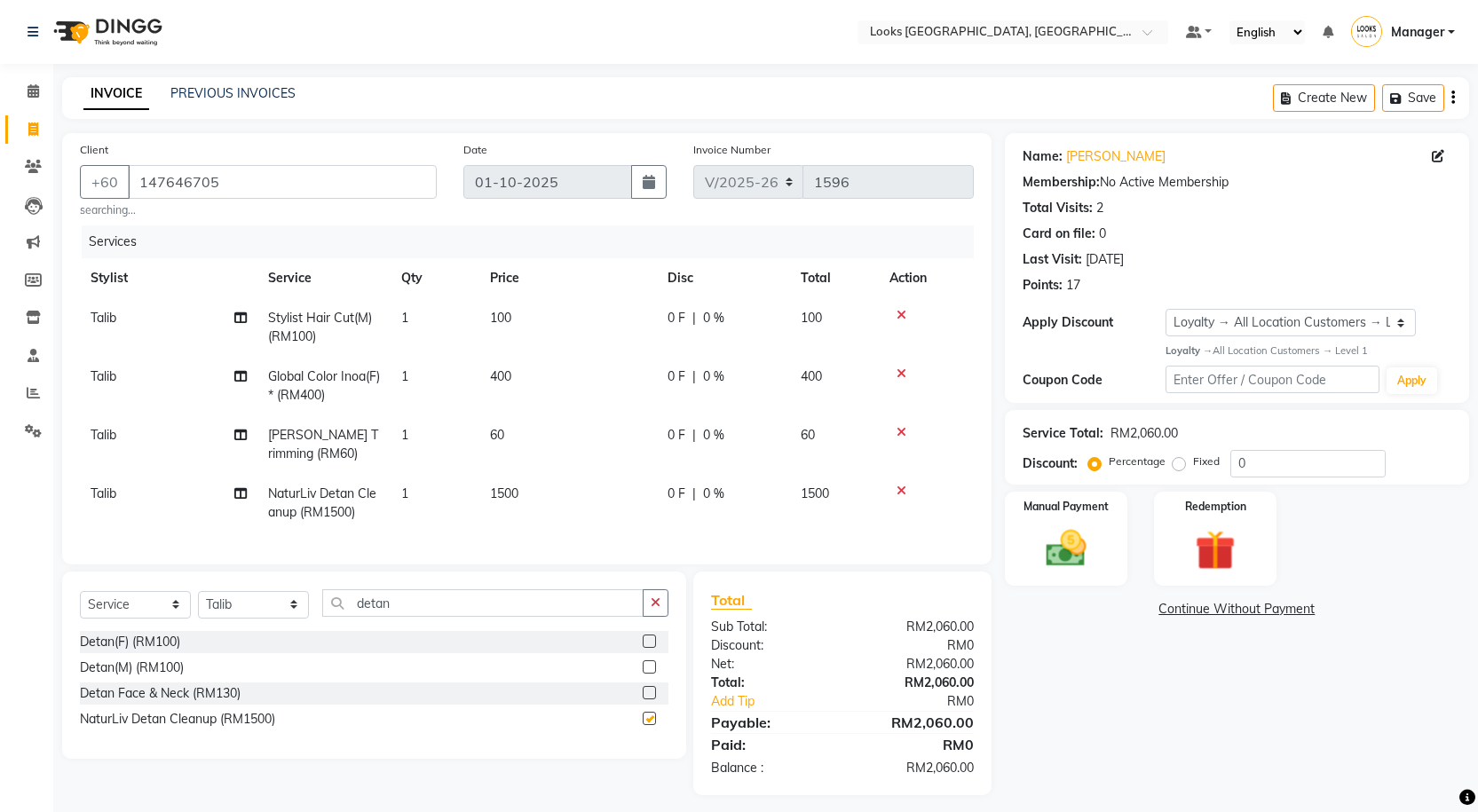
scroll to position [23, 0]
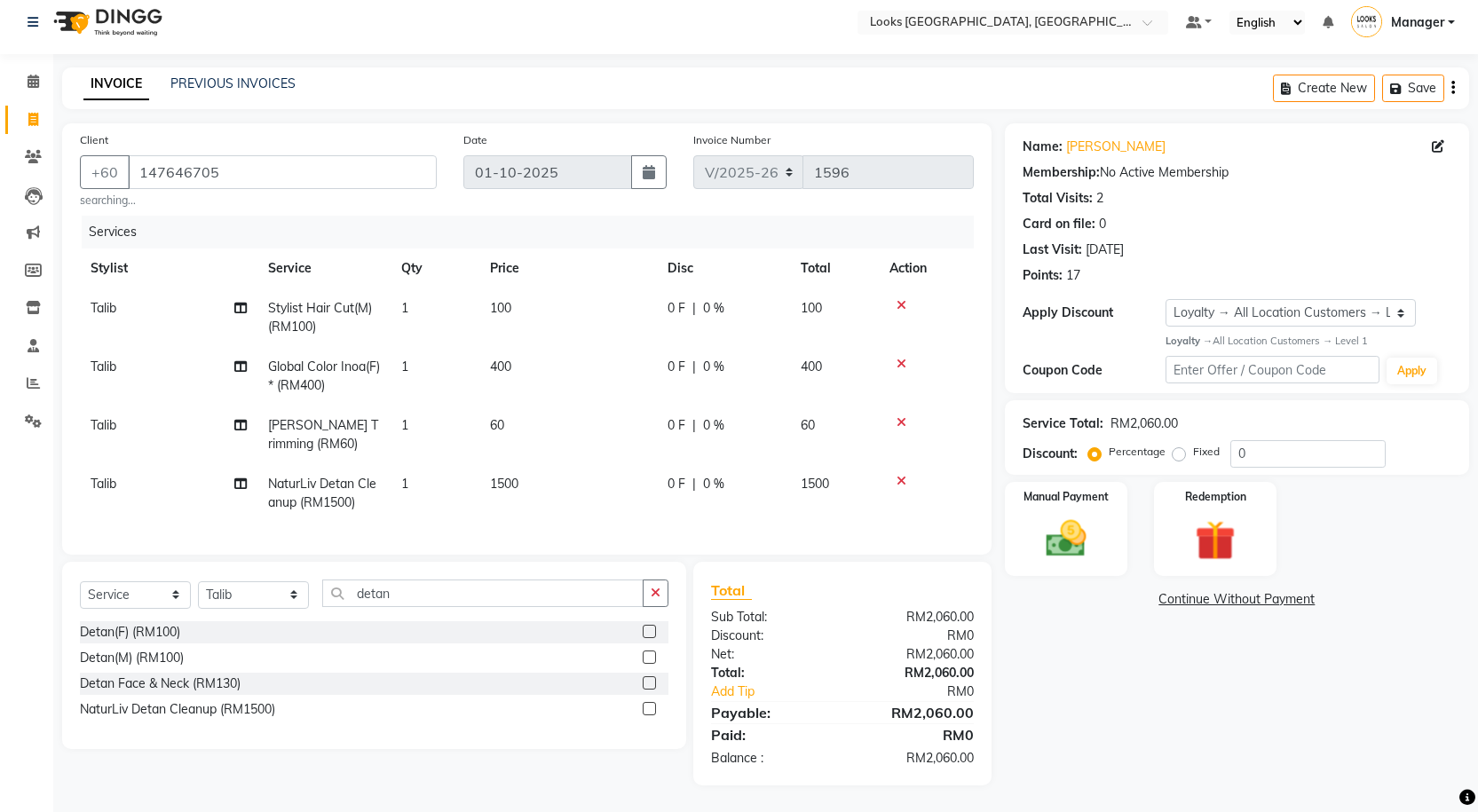
checkbox input "false"
click at [832, 289] on td "100" at bounding box center [834, 318] width 89 height 59
select select "75537"
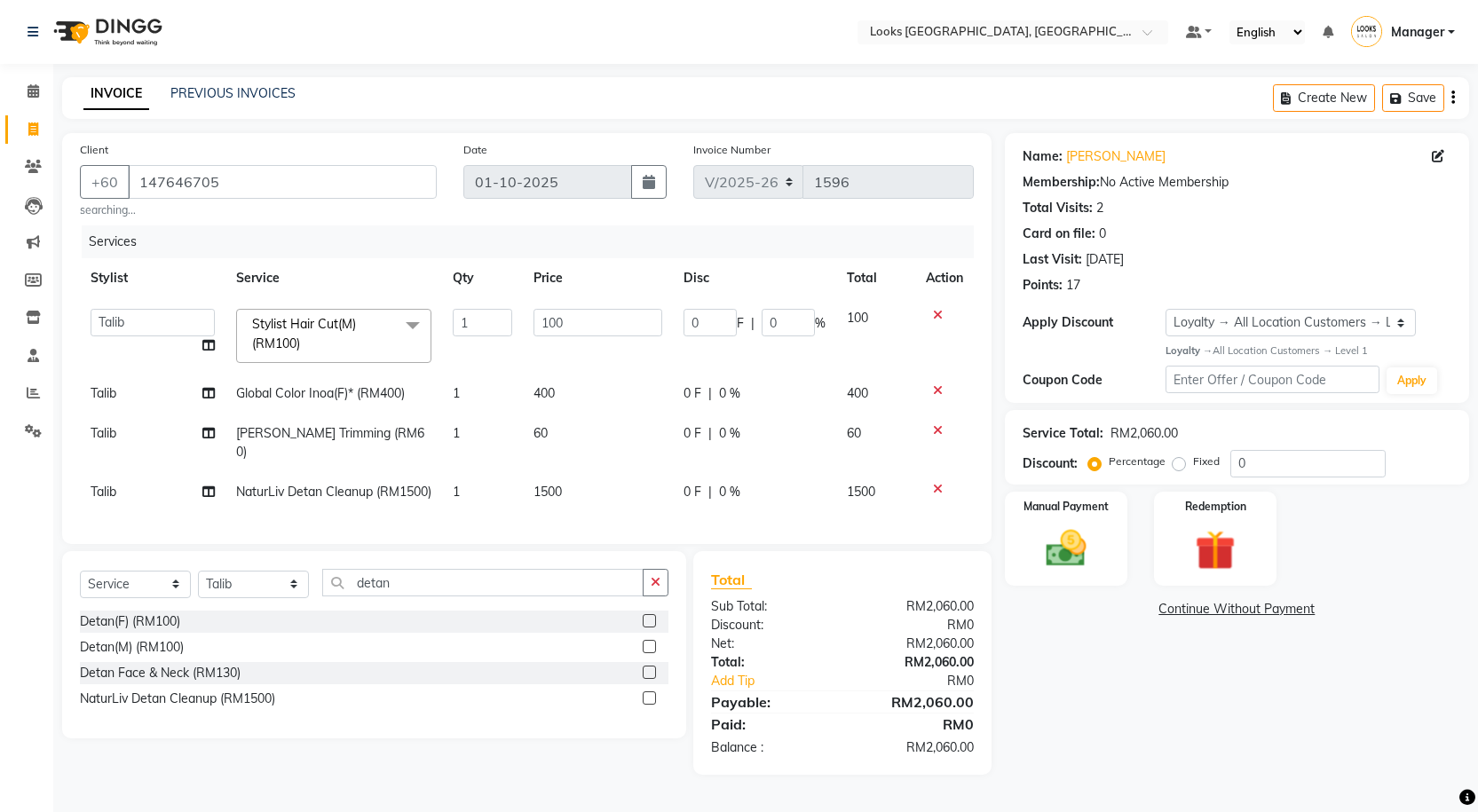
scroll to position [3, 0]
click at [571, 309] on input "100" at bounding box center [598, 322] width 129 height 27
drag, startPoint x: 590, startPoint y: 321, endPoint x: 455, endPoint y: 308, distance: 135.6
click at [455, 308] on tr "Alvina_ pdct Awaiz_Mgr Beenish Counter_Sales Cynthia_pdct Devender_Pdct Faizal …" at bounding box center [526, 336] width 894 height 76
type input "59"
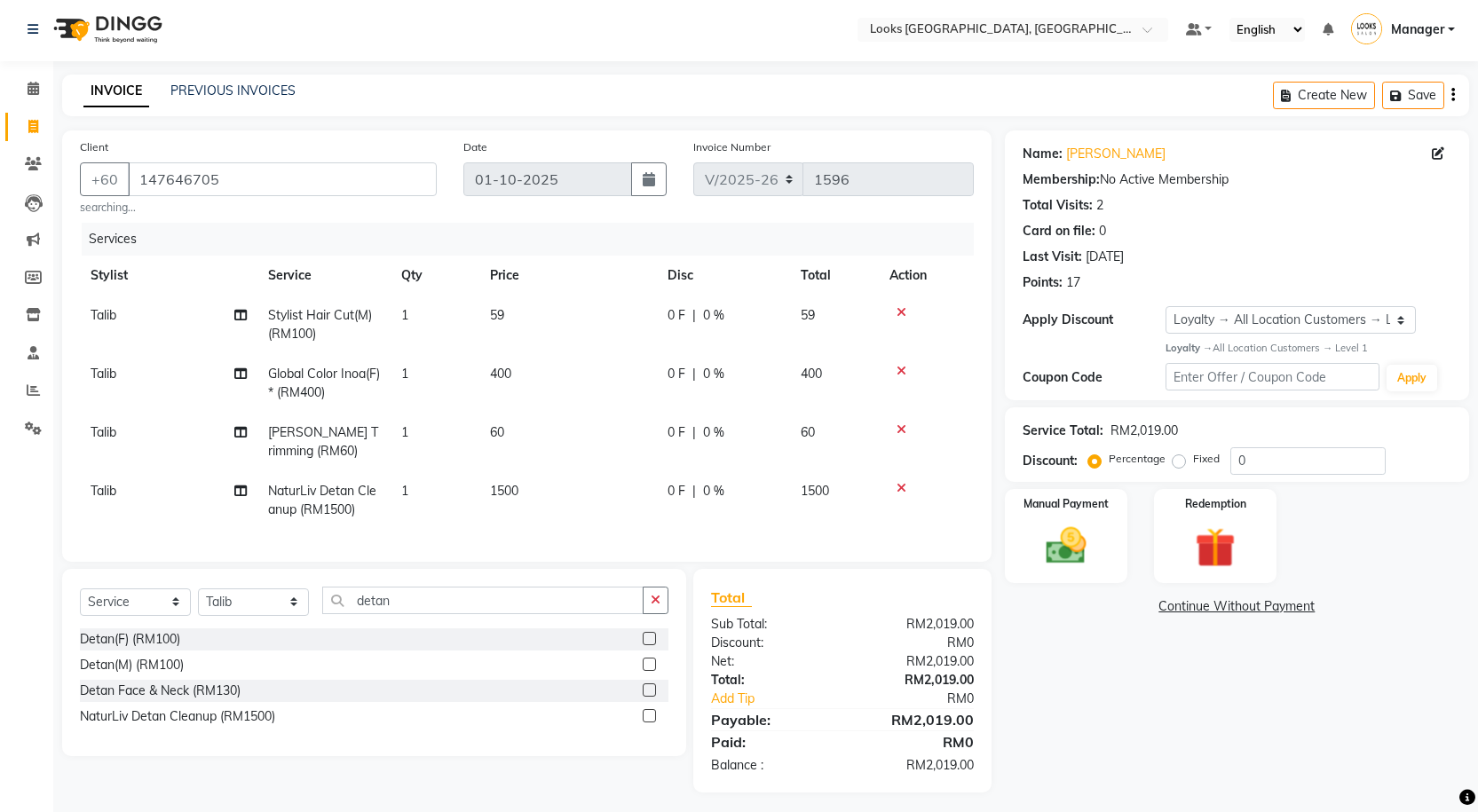
click at [681, 379] on td "0 F | 0 %" at bounding box center [723, 383] width 134 height 59
select select "75537"
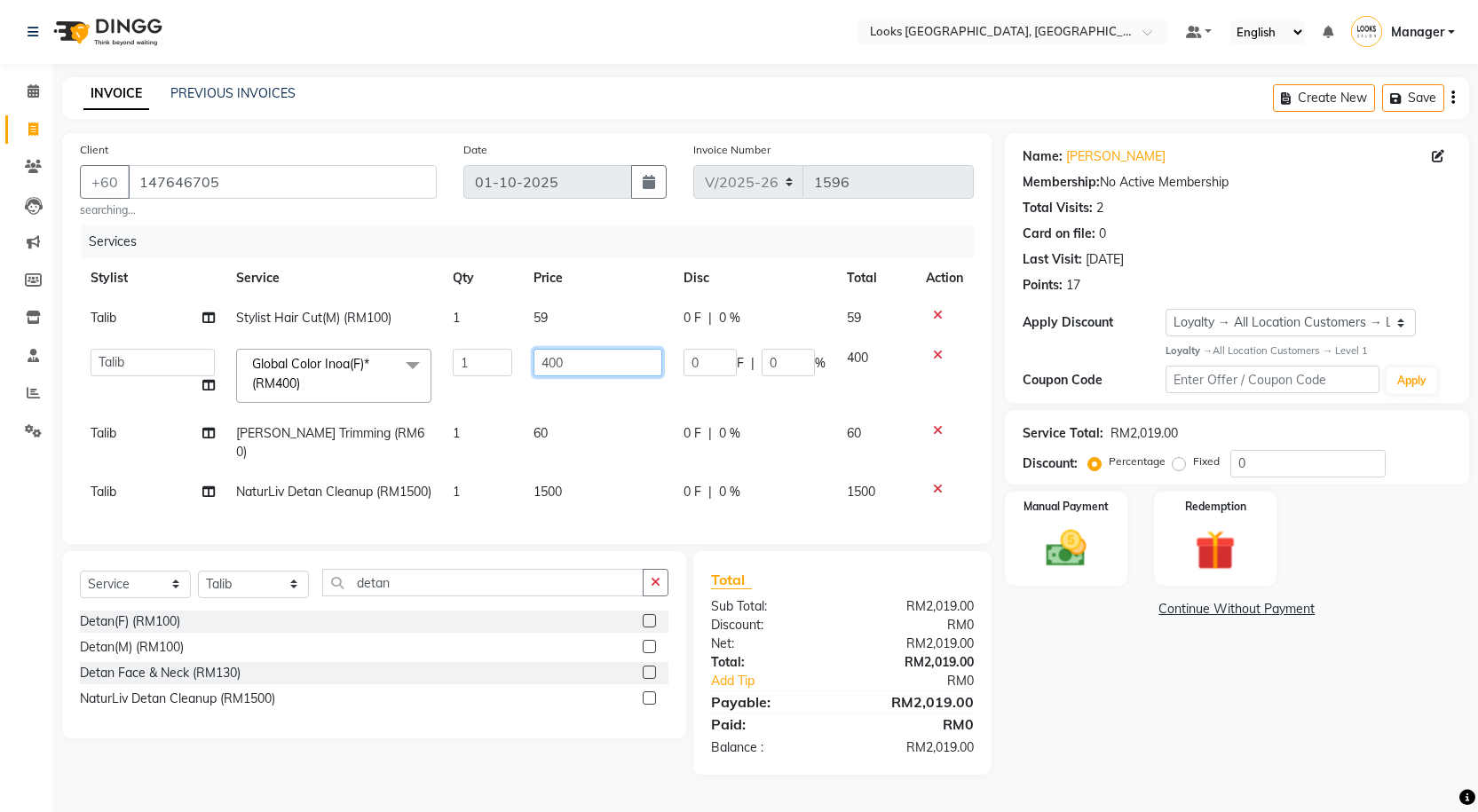
drag, startPoint x: 591, startPoint y: 358, endPoint x: 537, endPoint y: 358, distance: 54.0
click at [537, 358] on input "400" at bounding box center [598, 362] width 129 height 27
click at [587, 424] on td "60" at bounding box center [597, 443] width 150 height 59
select select "75537"
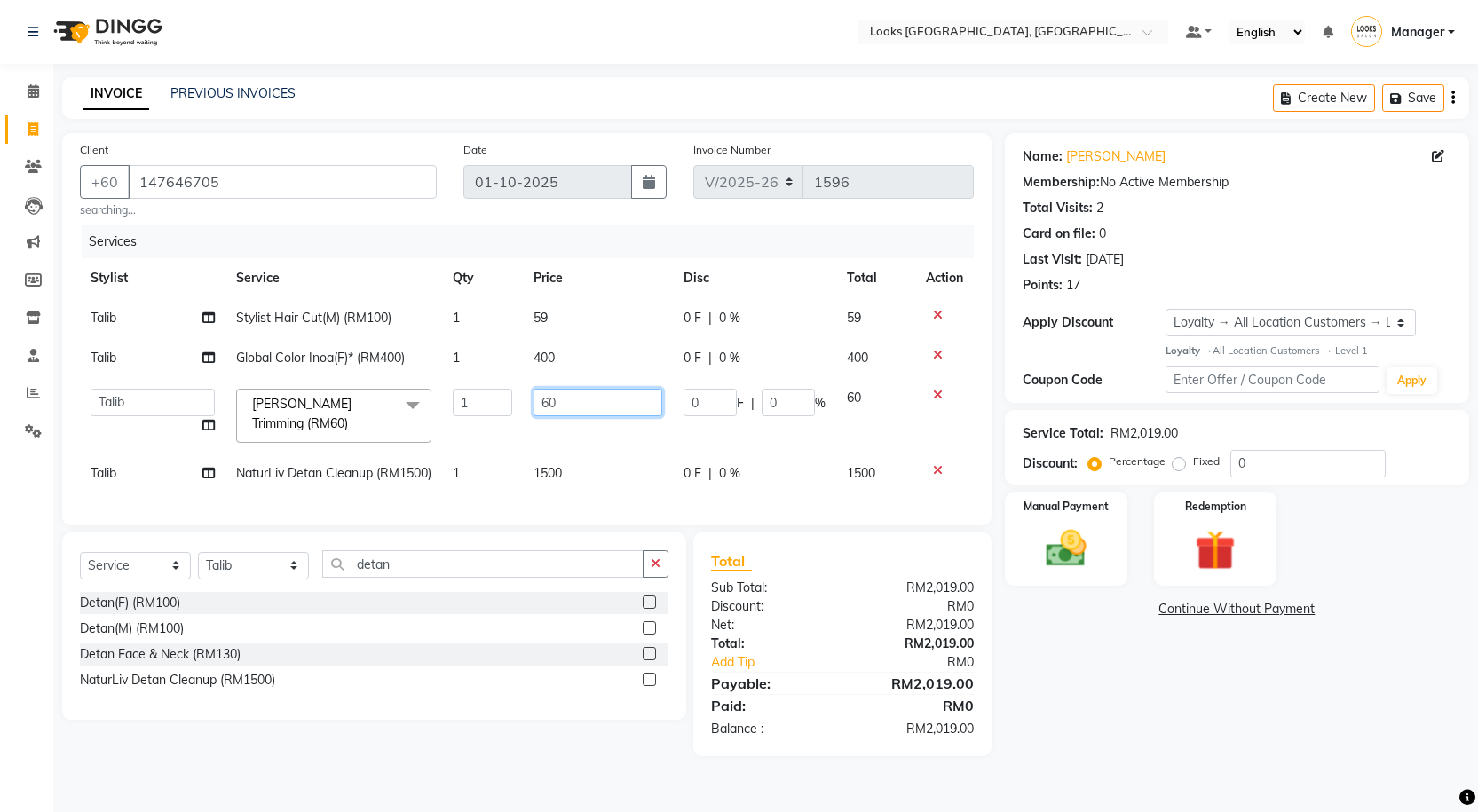
drag, startPoint x: 577, startPoint y: 402, endPoint x: 533, endPoint y: 394, distance: 44.7
click at [533, 394] on td "60" at bounding box center [597, 415] width 150 height 76
type input "39"
click at [1152, 660] on div "Name: Gaurav K Membership: No Active Membership Total Visits: 2 Card on file: 0…" at bounding box center [1243, 445] width 477 height 623
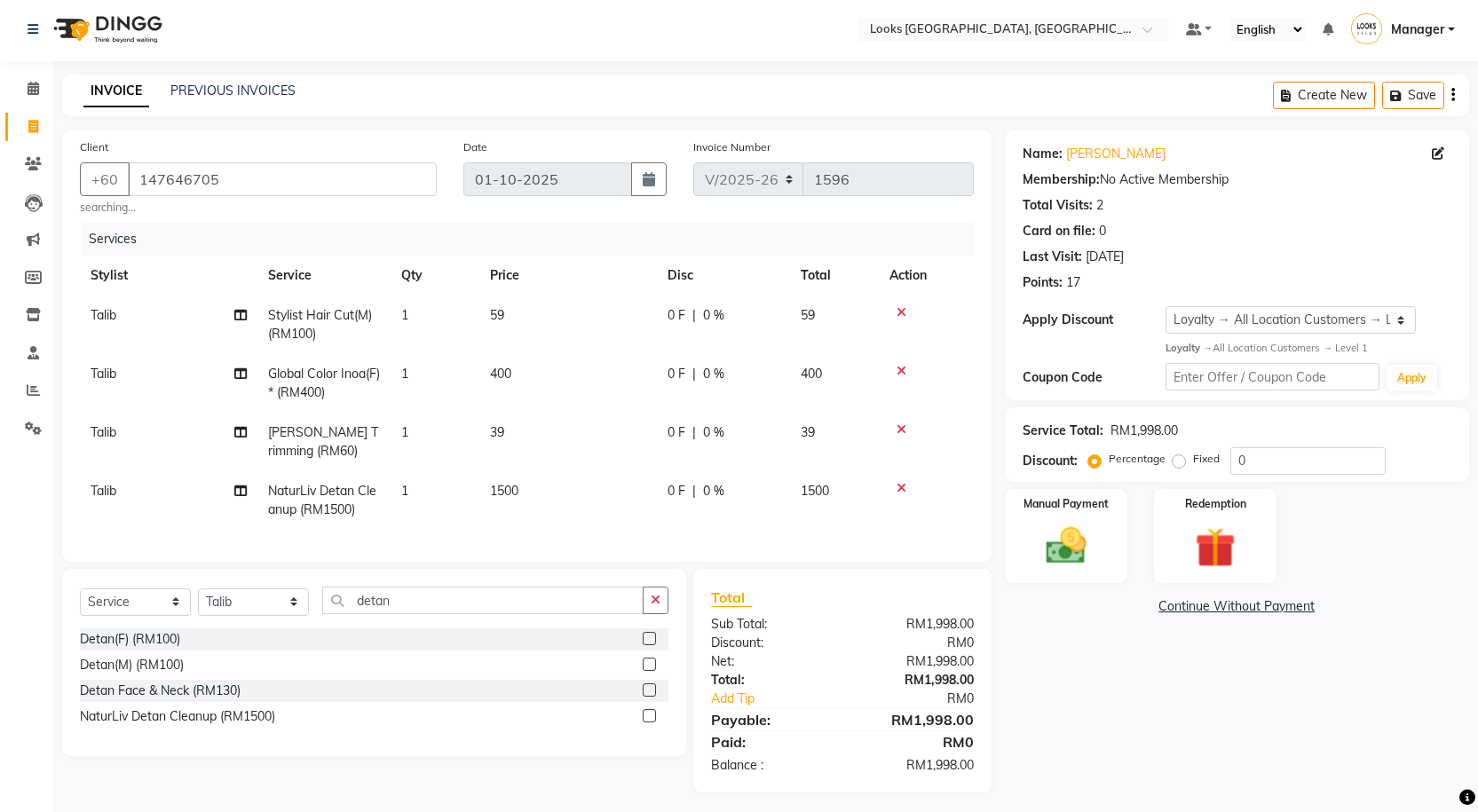
click at [529, 376] on td "400" at bounding box center [568, 383] width 178 height 59
select select "75537"
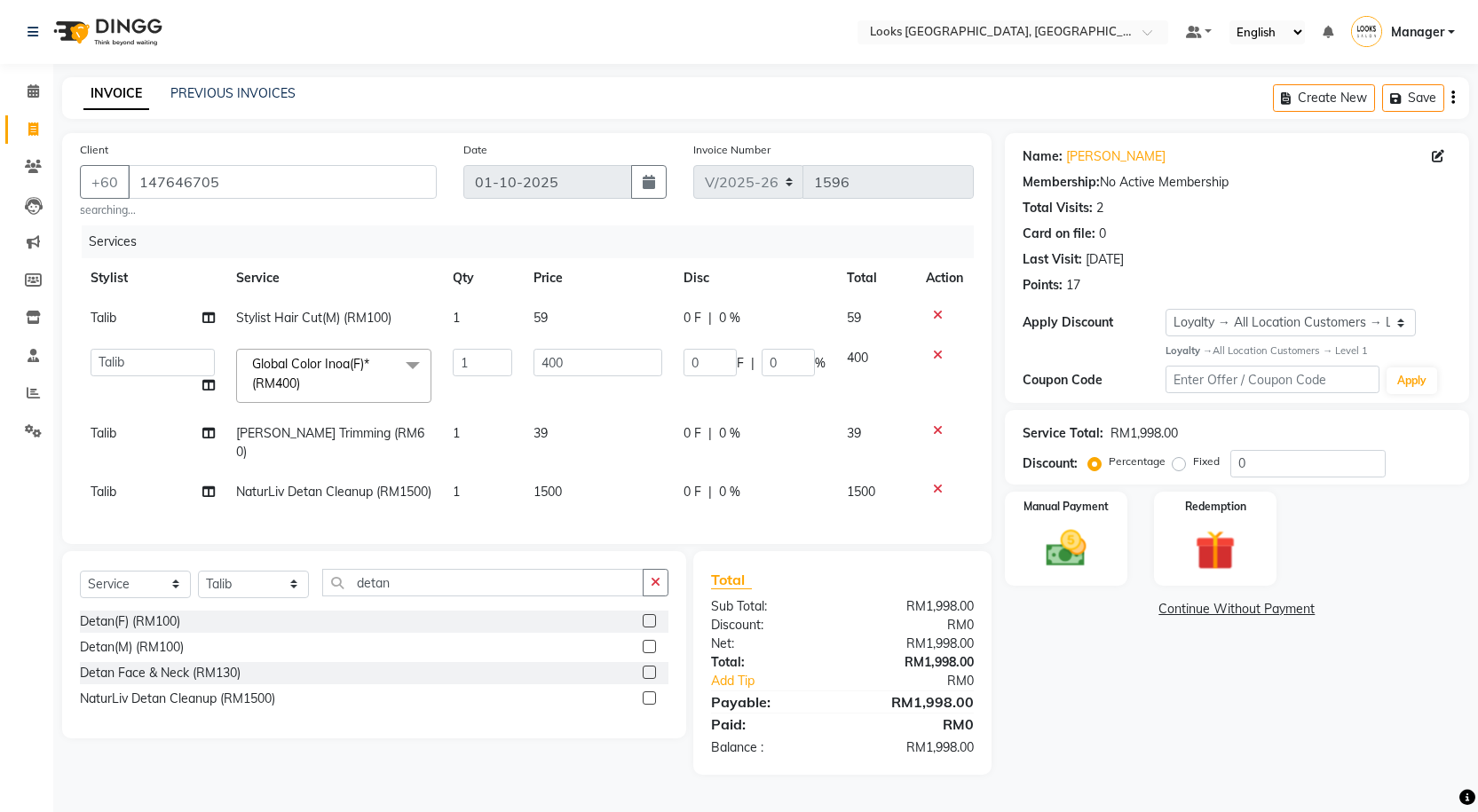
click at [561, 446] on td "39" at bounding box center [597, 443] width 150 height 59
select select "75537"
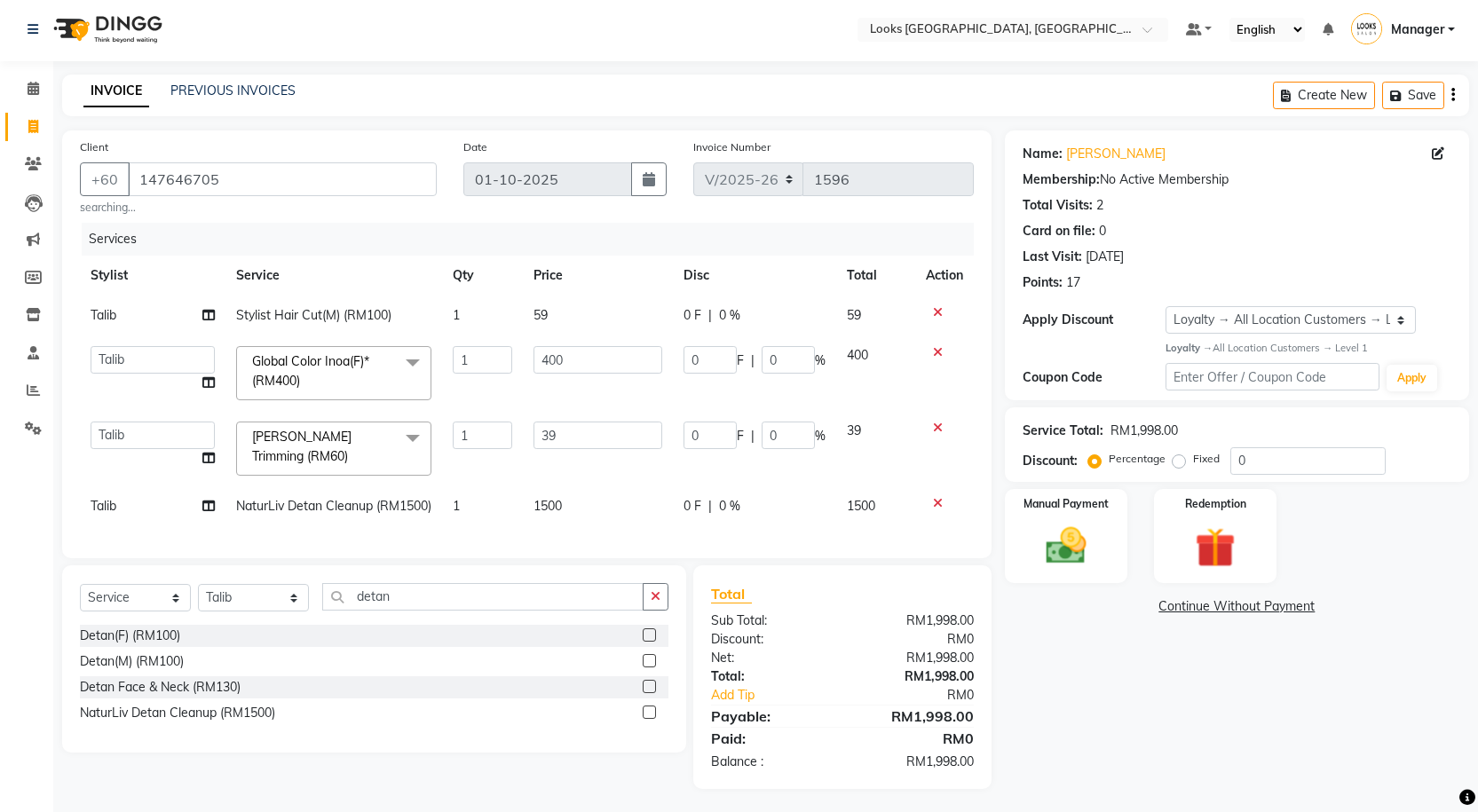
click at [586, 517] on td "1500" at bounding box center [597, 506] width 150 height 40
select select "75537"
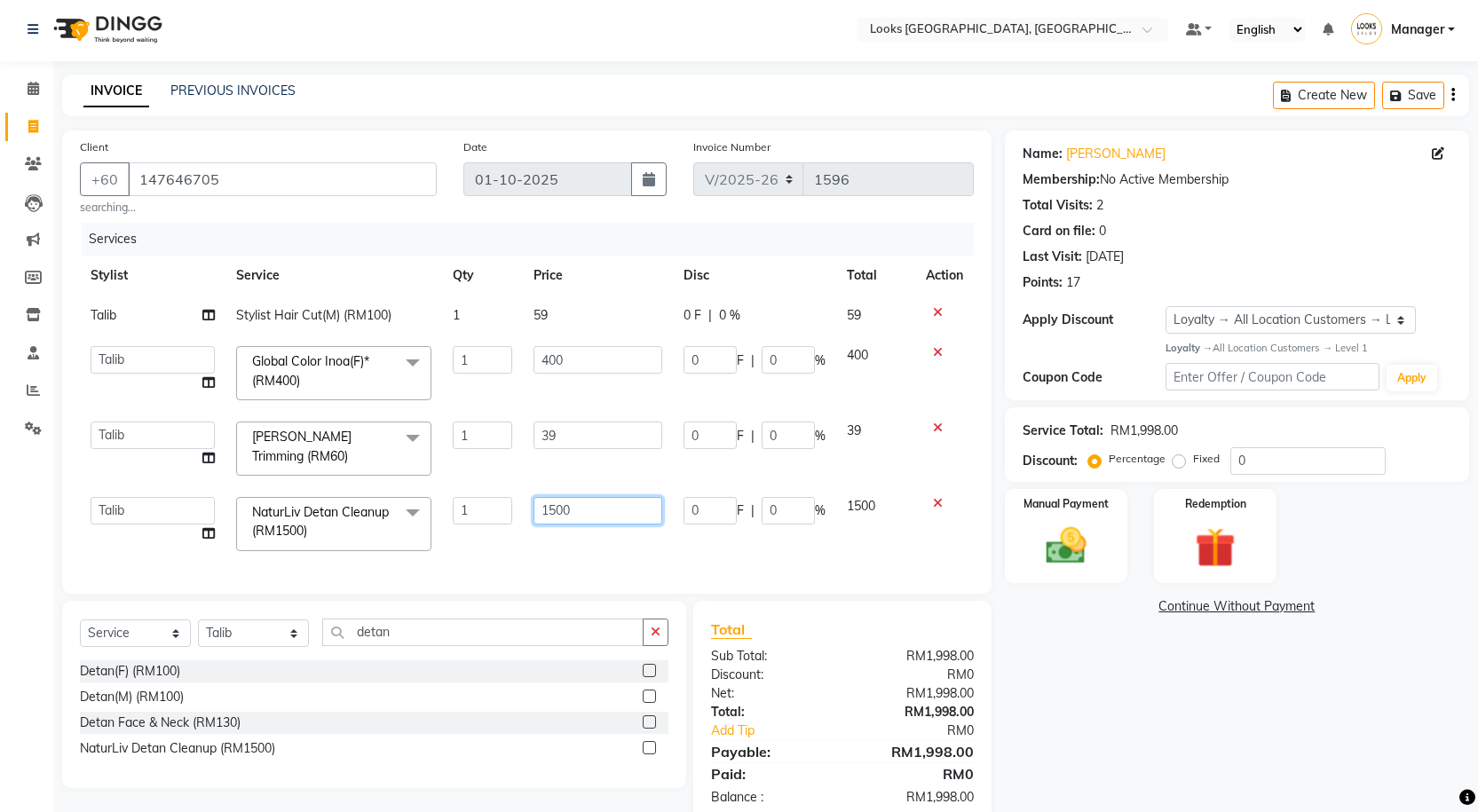
drag, startPoint x: 559, startPoint y: 508, endPoint x: 541, endPoint y: 508, distance: 18.0
click at [541, 508] on input "1500" at bounding box center [598, 510] width 129 height 27
type input "79"
click at [1039, 640] on div "Name: Gaurav K Membership: No Active Membership Total Visits: 2 Card on file: 0…" at bounding box center [1243, 477] width 477 height 694
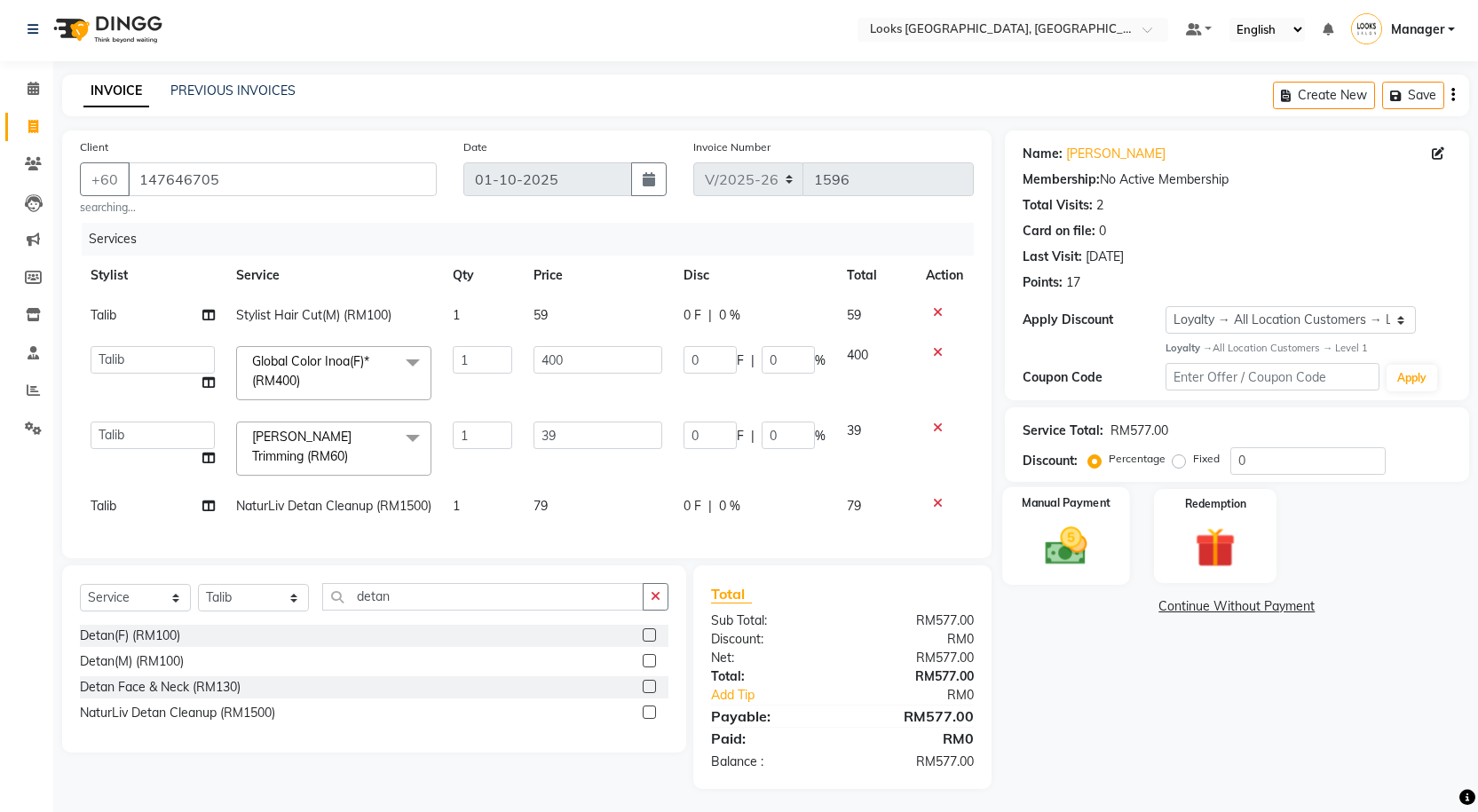
click at [1070, 536] on img at bounding box center [1066, 545] width 68 height 48
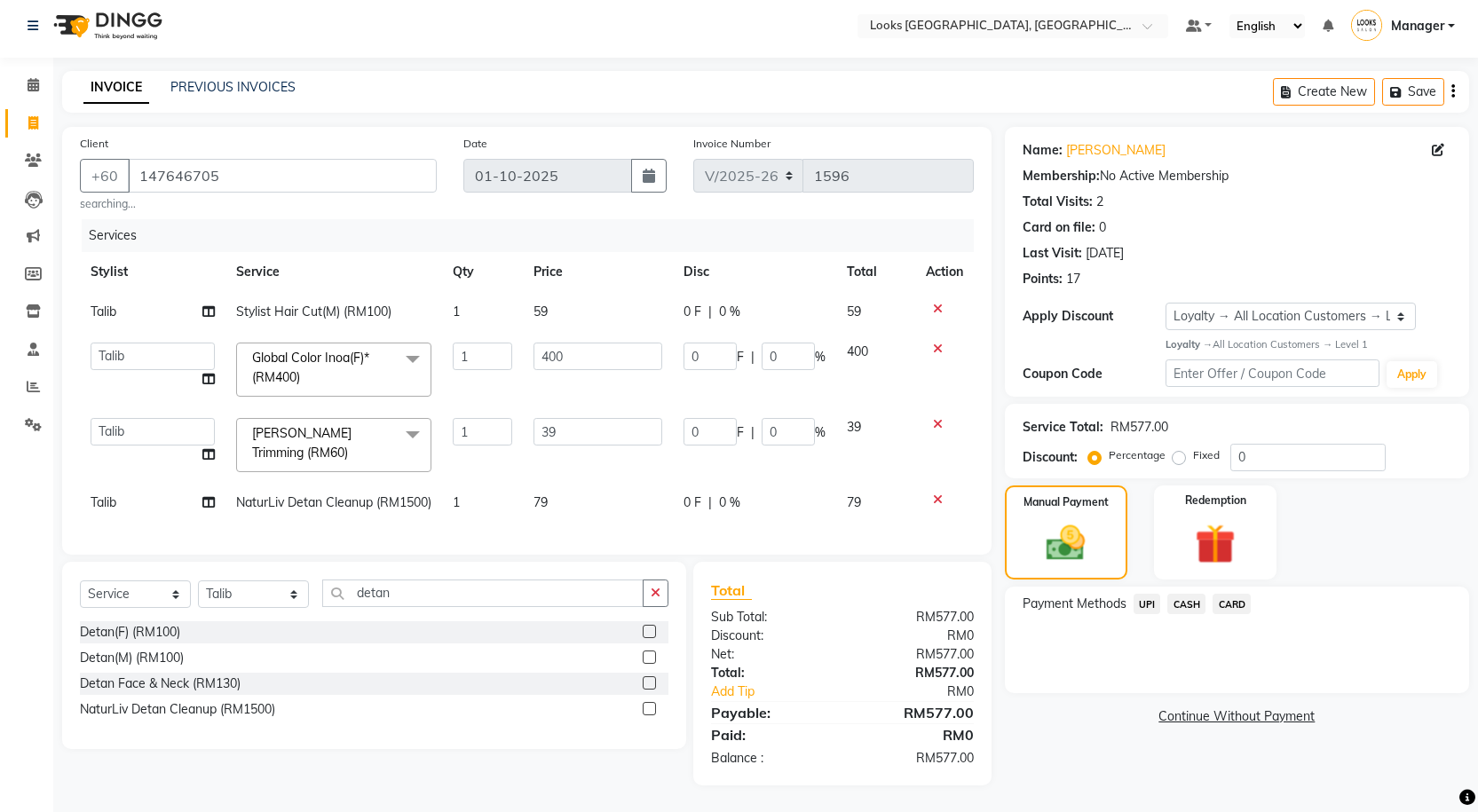
scroll to position [38, 0]
drag, startPoint x: 1244, startPoint y: 547, endPoint x: 1247, endPoint y: 583, distance: 36.1
click at [1246, 557] on div "Name: Gaurav K Membership: No Active Membership Total Visits: 2 Card on file: 0…" at bounding box center [1243, 456] width 477 height 659
click at [1248, 593] on div "CARD" at bounding box center [1228, 605] width 45 height 24
click at [1248, 593] on span "CARD" at bounding box center [1232, 604] width 38 height 21
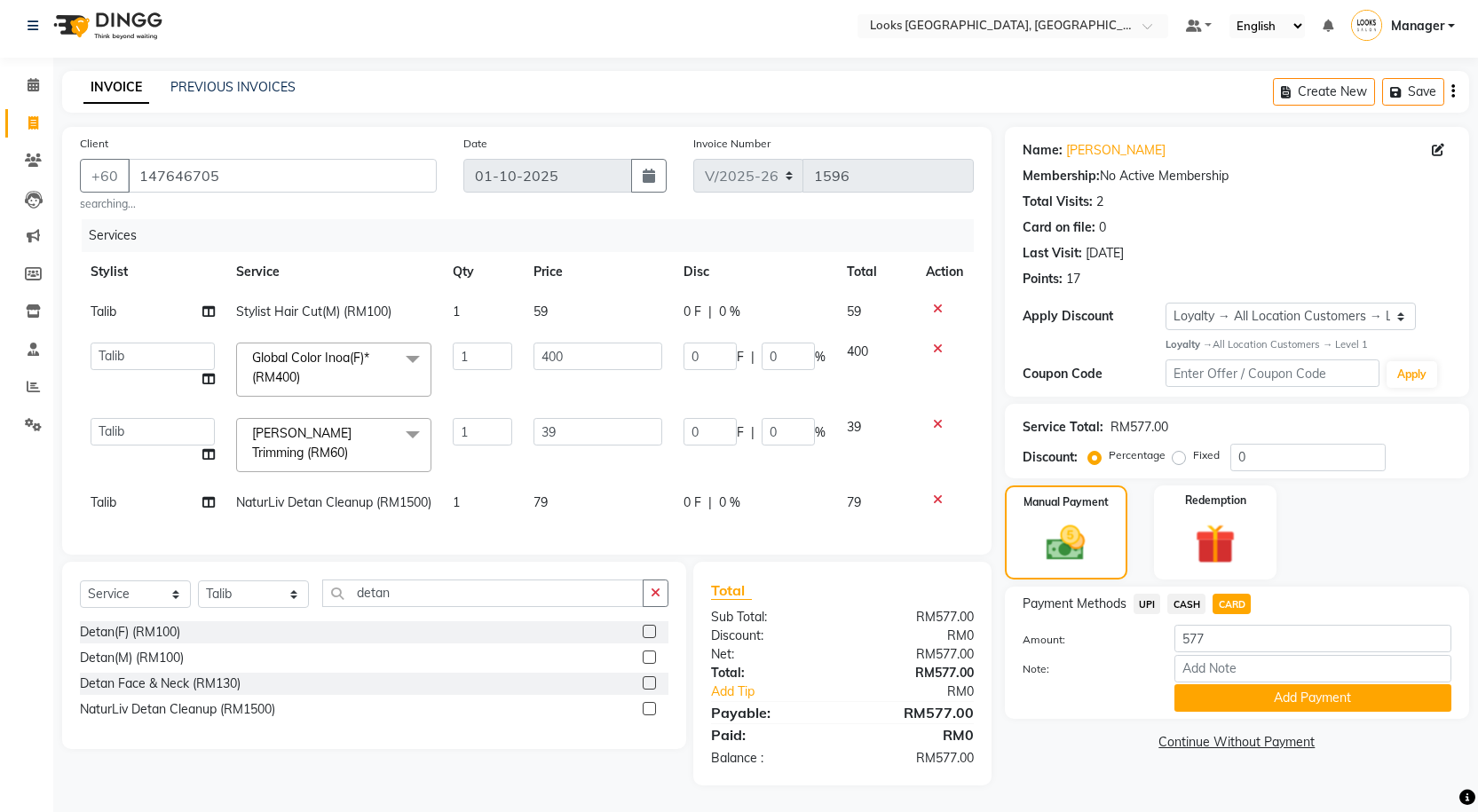
click at [586, 483] on td "79" at bounding box center [597, 503] width 150 height 40
select select "75537"
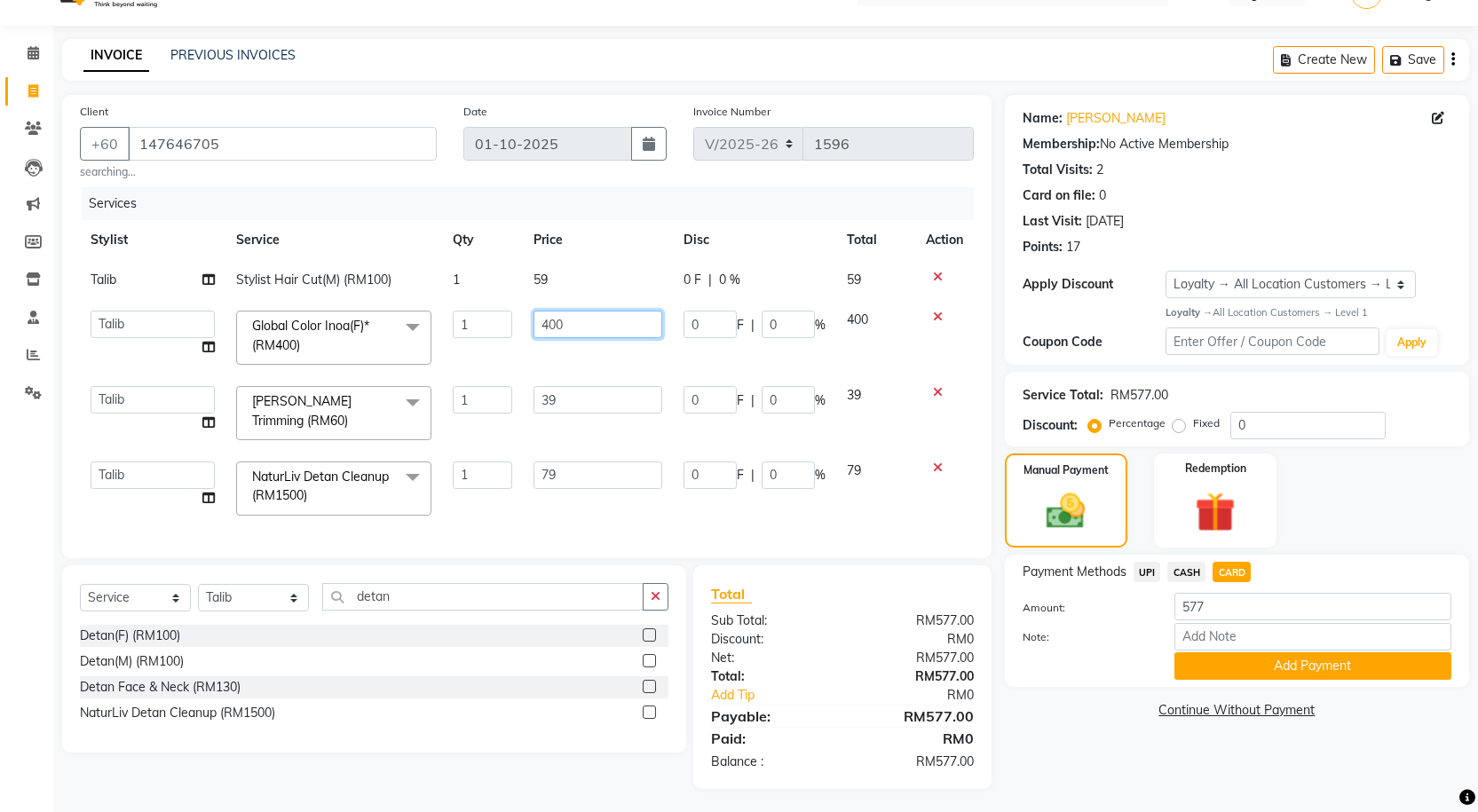
click at [579, 333] on input "400" at bounding box center [598, 324] width 129 height 27
type input "4"
type input "181"
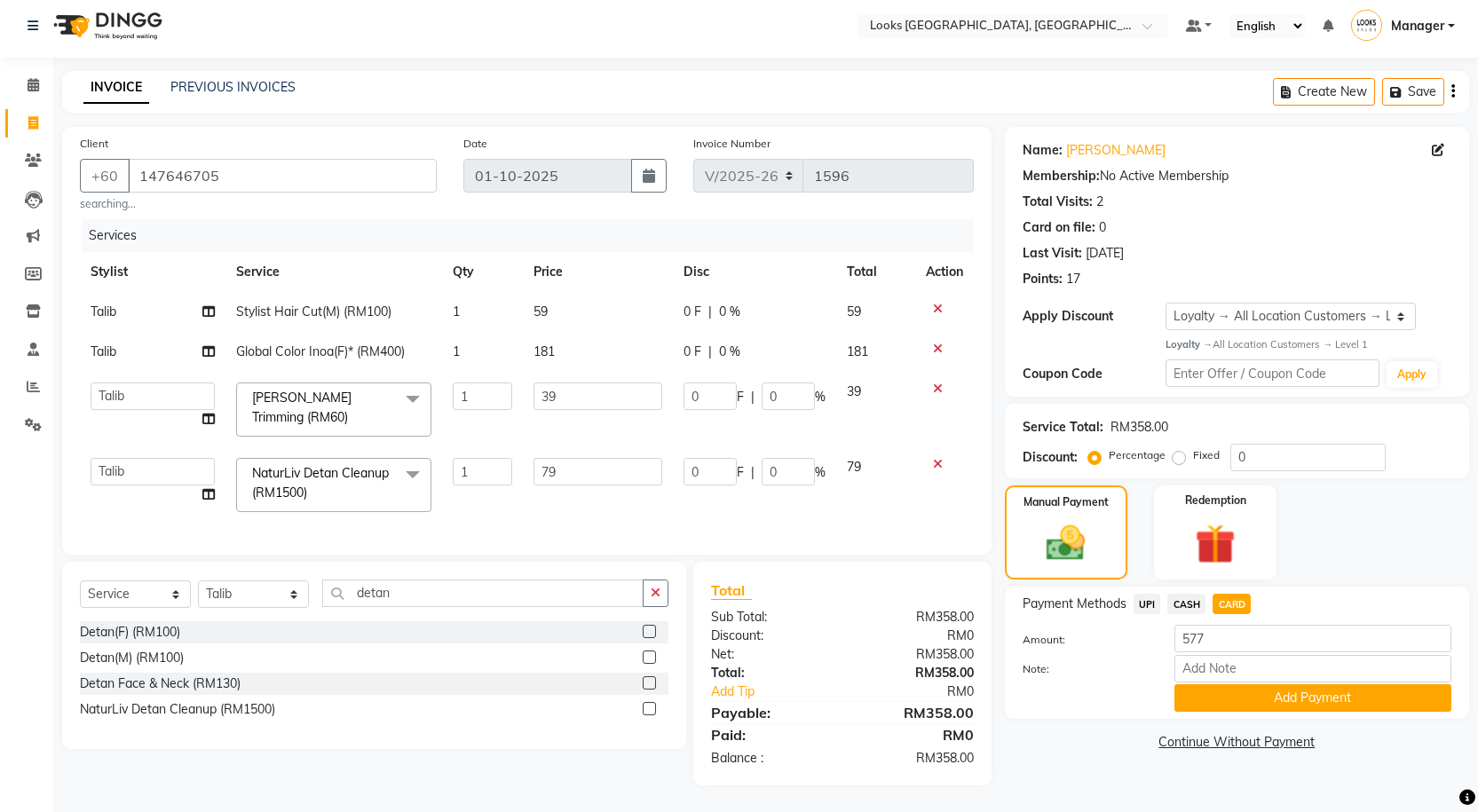
click at [1028, 708] on div "Name: Gaurav K Membership: No Active Membership Total Visits: 2 Card on file: 0…" at bounding box center [1243, 456] width 477 height 659
drag, startPoint x: 1238, startPoint y: 668, endPoint x: 1222, endPoint y: 647, distance: 26.4
click at [1238, 668] on input "Note:" at bounding box center [1312, 668] width 277 height 27
type input "1037"
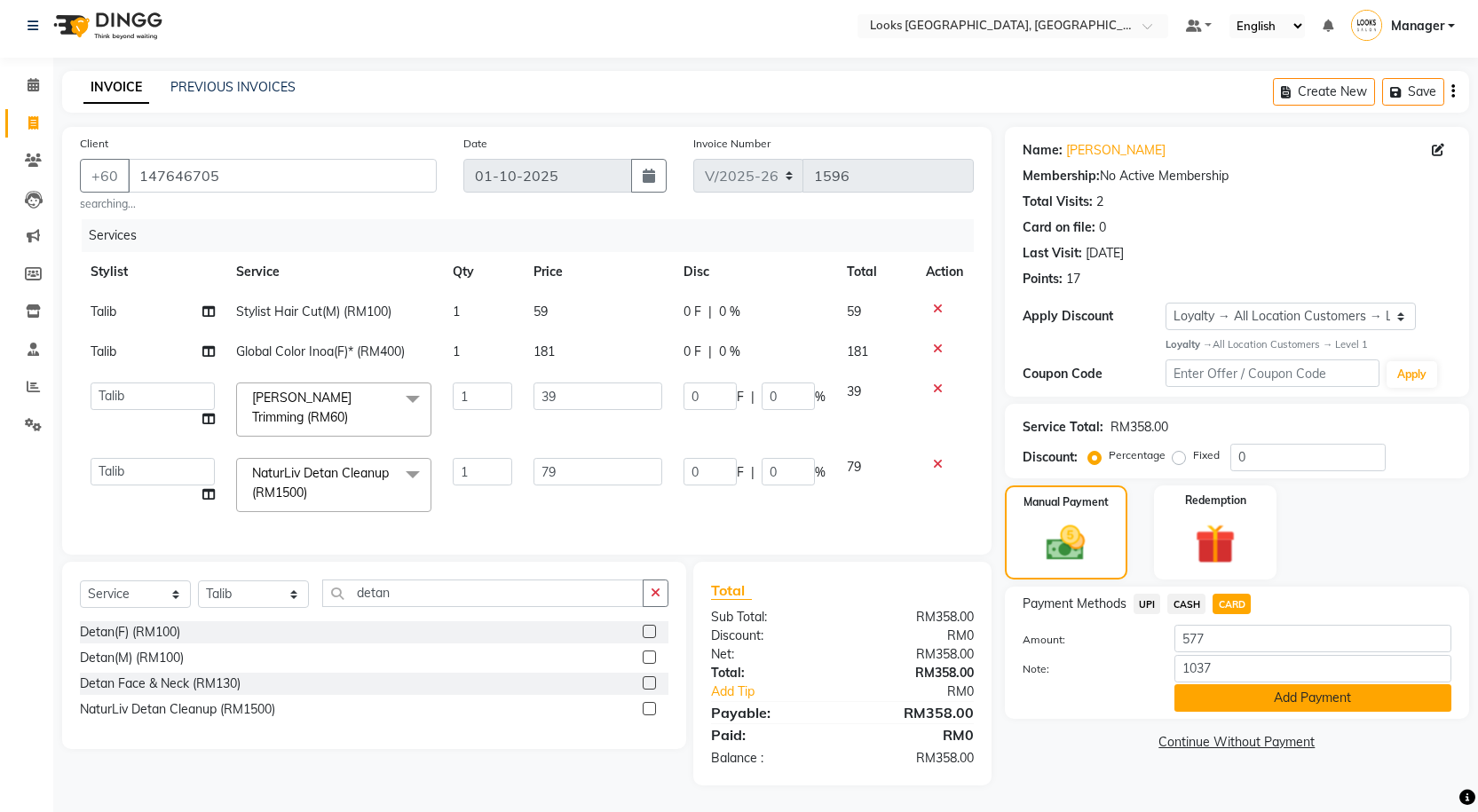
click at [1261, 690] on button "Add Payment" at bounding box center [1312, 697] width 277 height 27
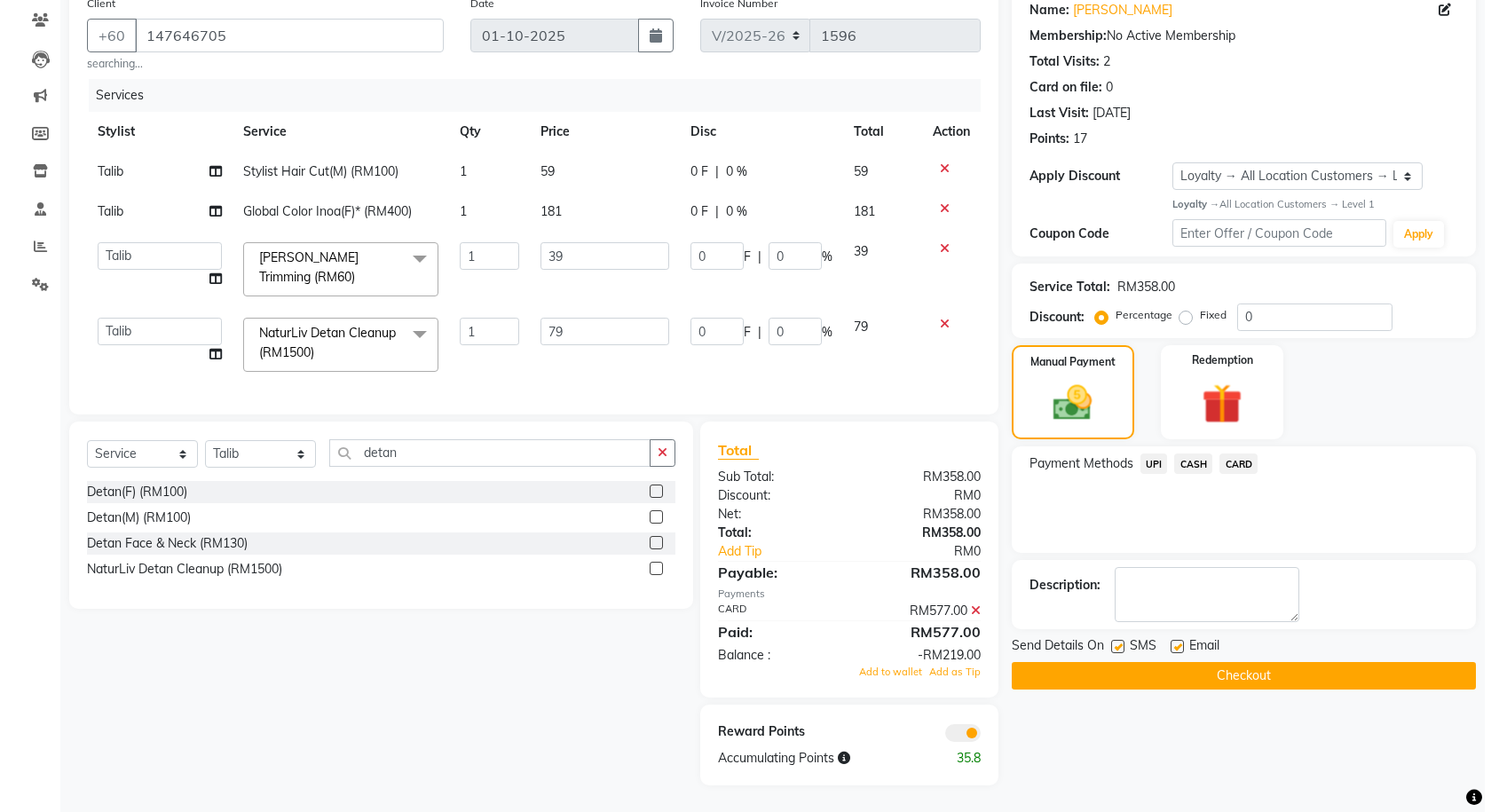
scroll to position [160, 0]
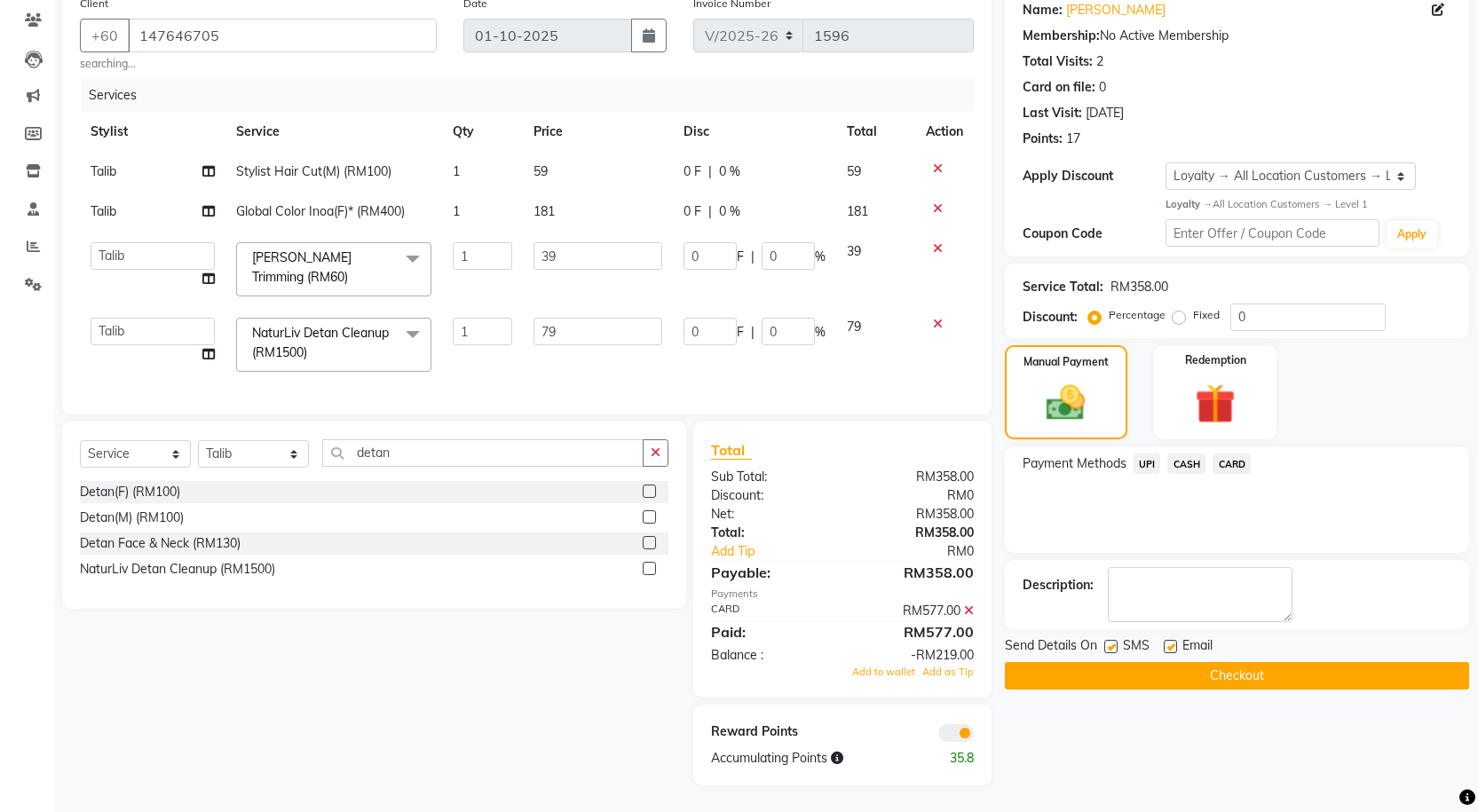
click at [948, 733] on span at bounding box center [956, 733] width 36 height 18
click at [974, 735] on input "checkbox" at bounding box center [974, 735] width 0 height 0
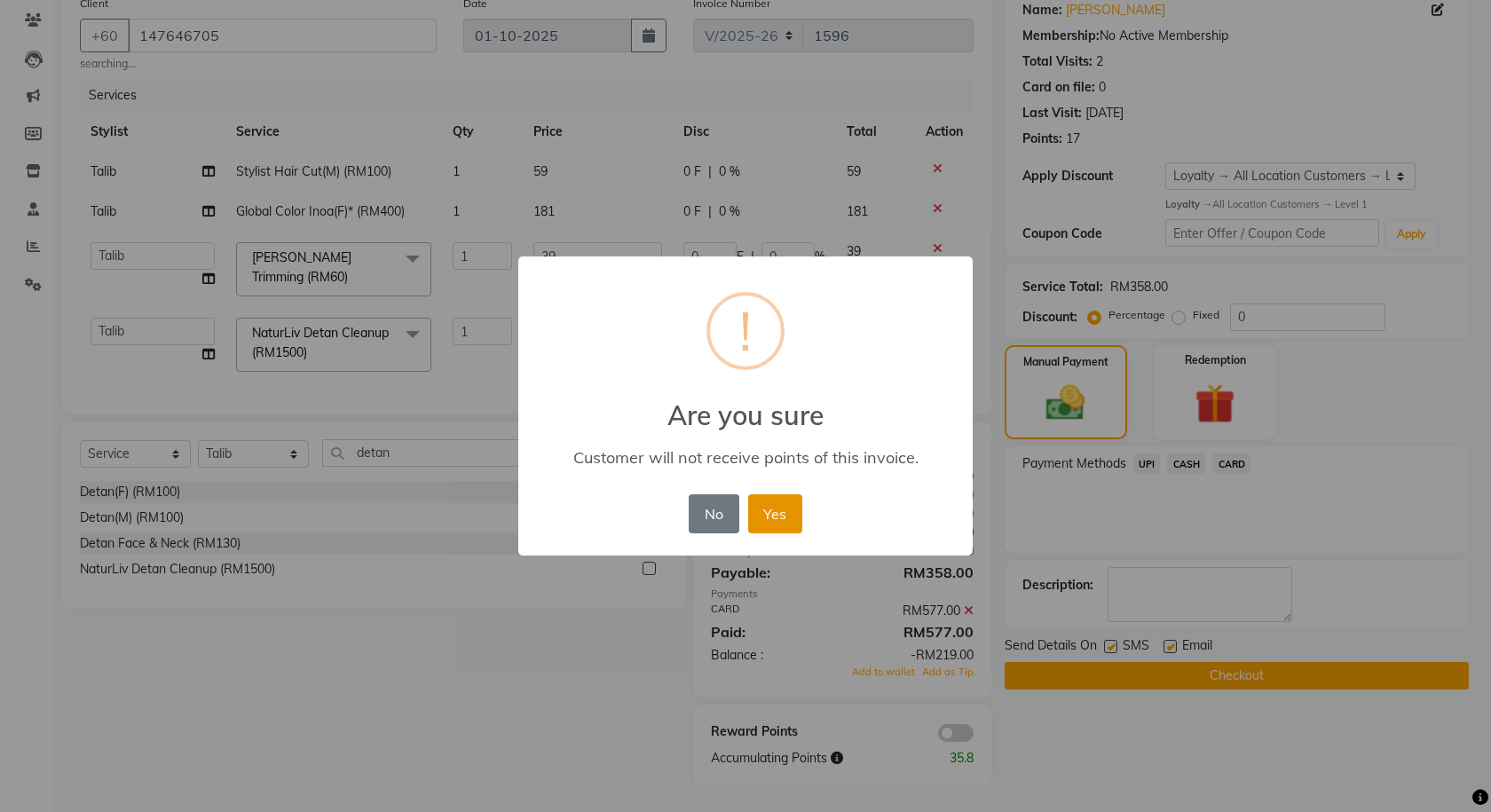
click at [770, 512] on button "Yes" at bounding box center [774, 513] width 54 height 39
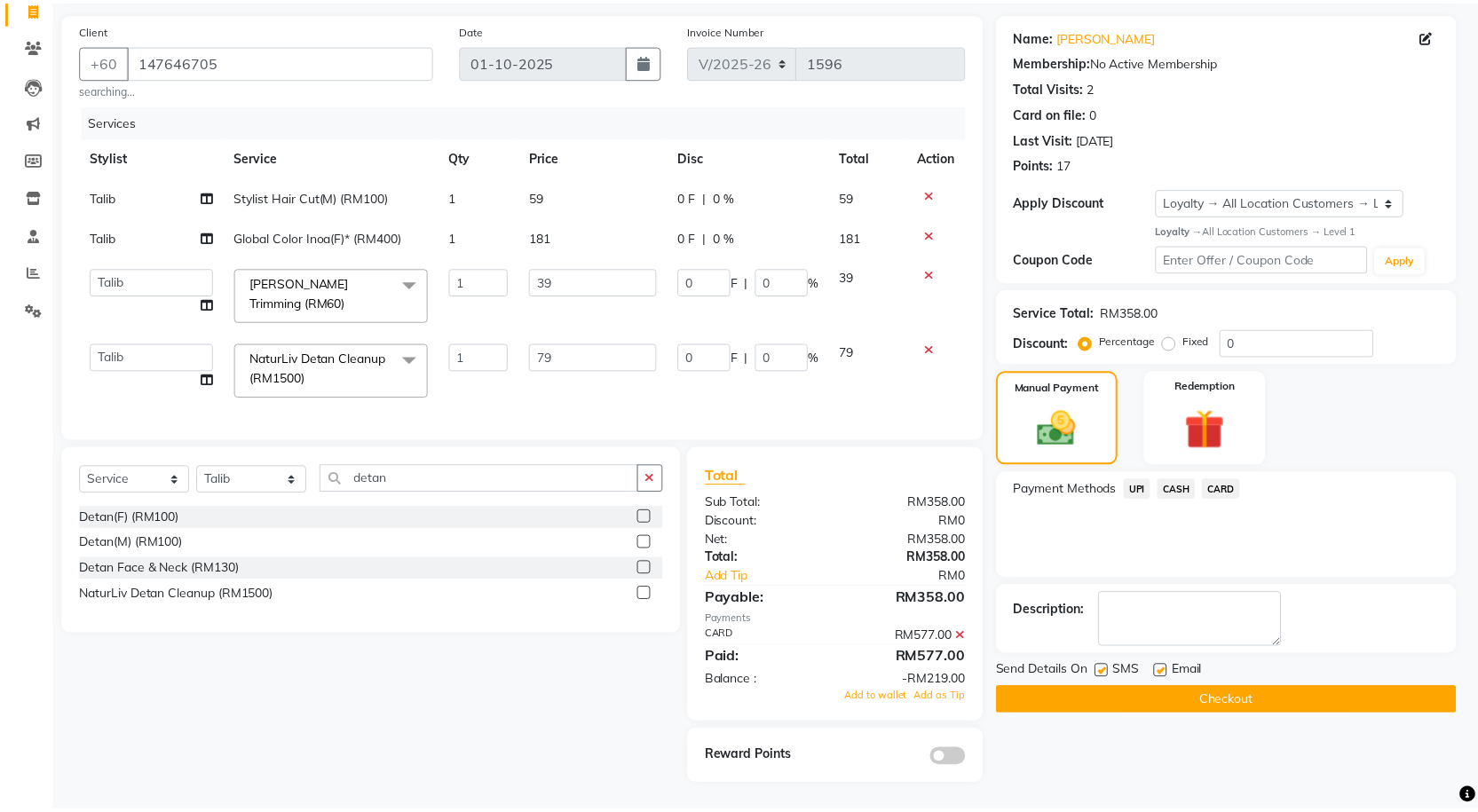
scroll to position [134, 0]
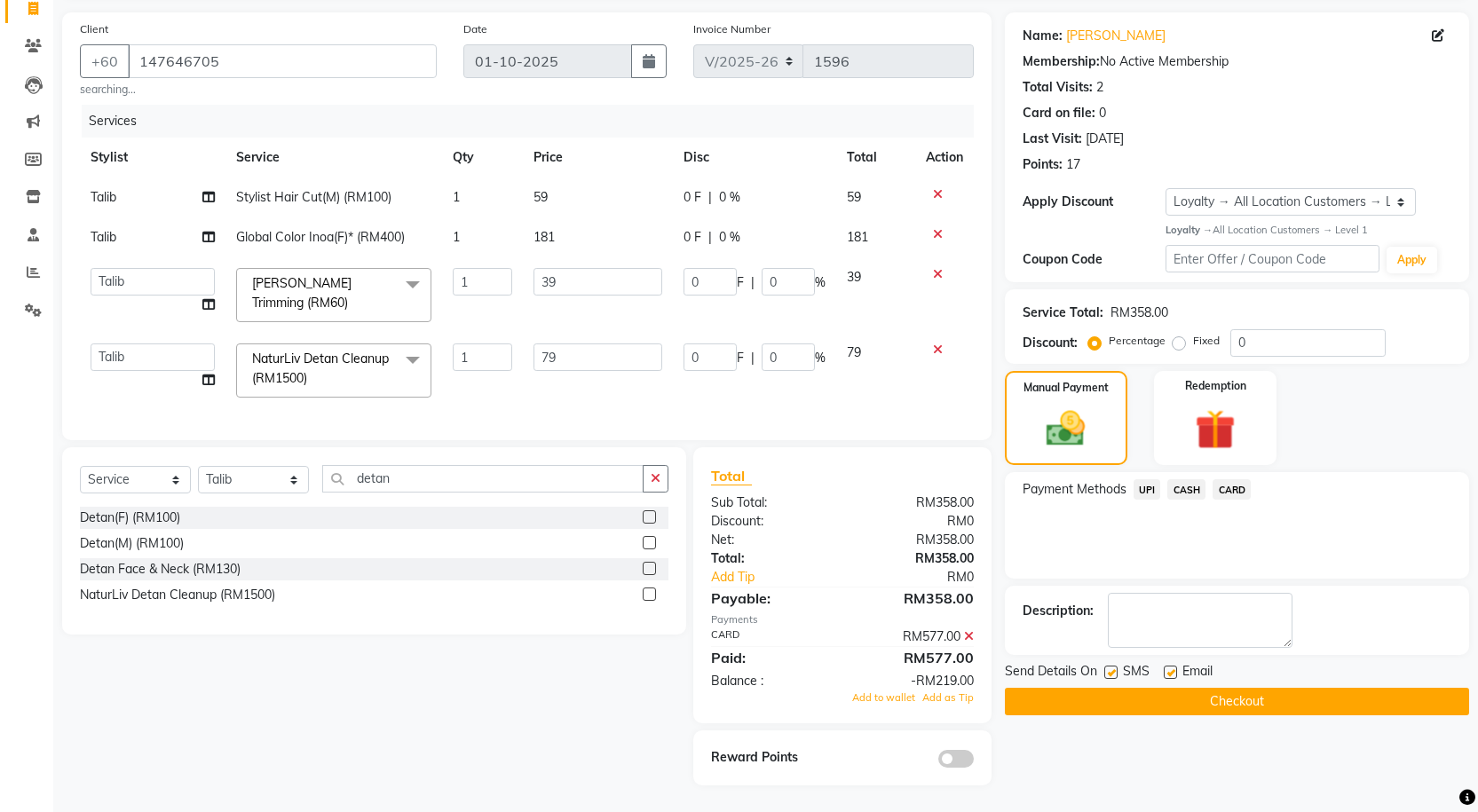
click at [1104, 690] on button "Checkout" at bounding box center [1237, 701] width 464 height 27
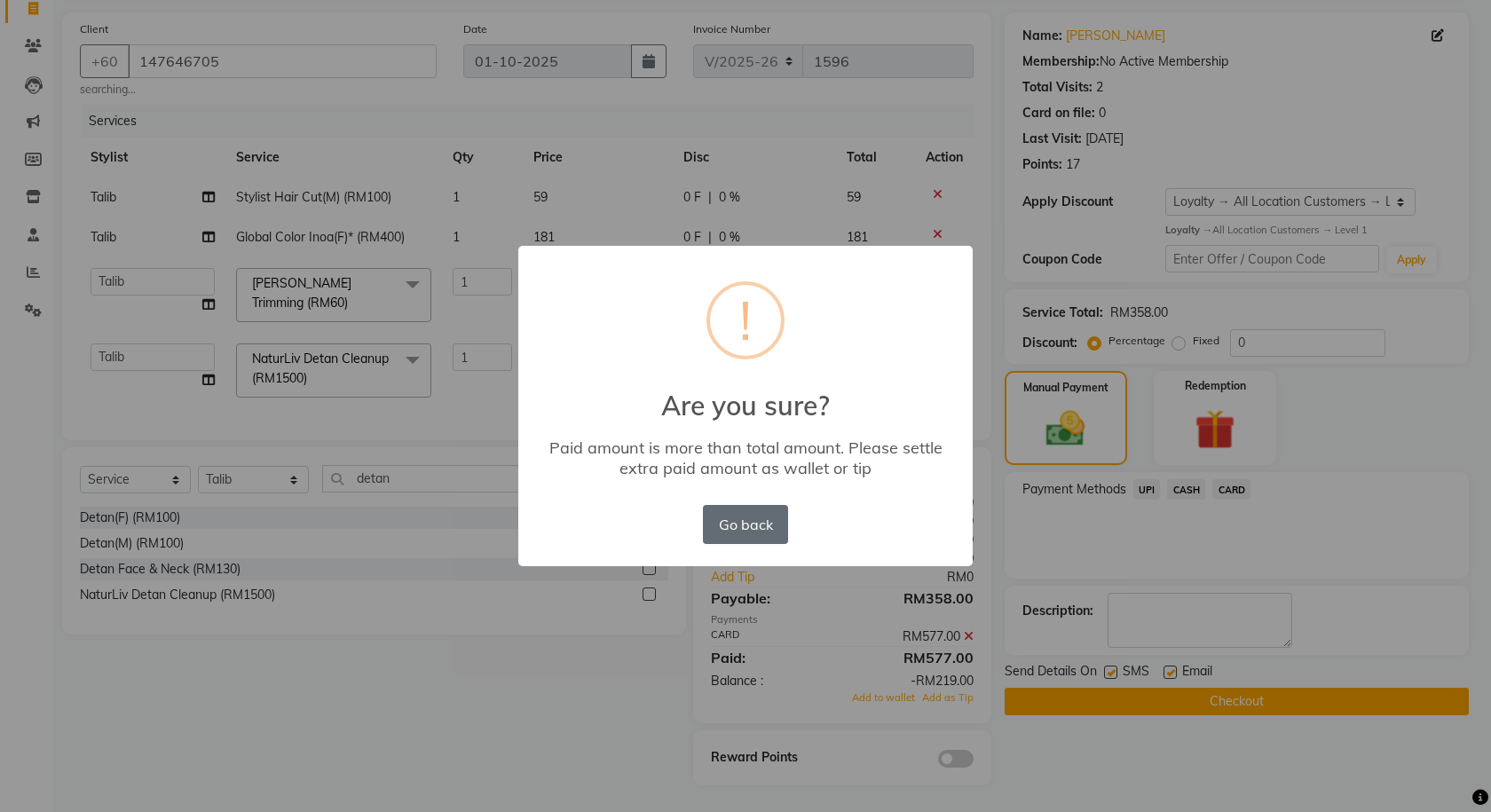
click at [768, 515] on button "Go back" at bounding box center [746, 524] width 85 height 39
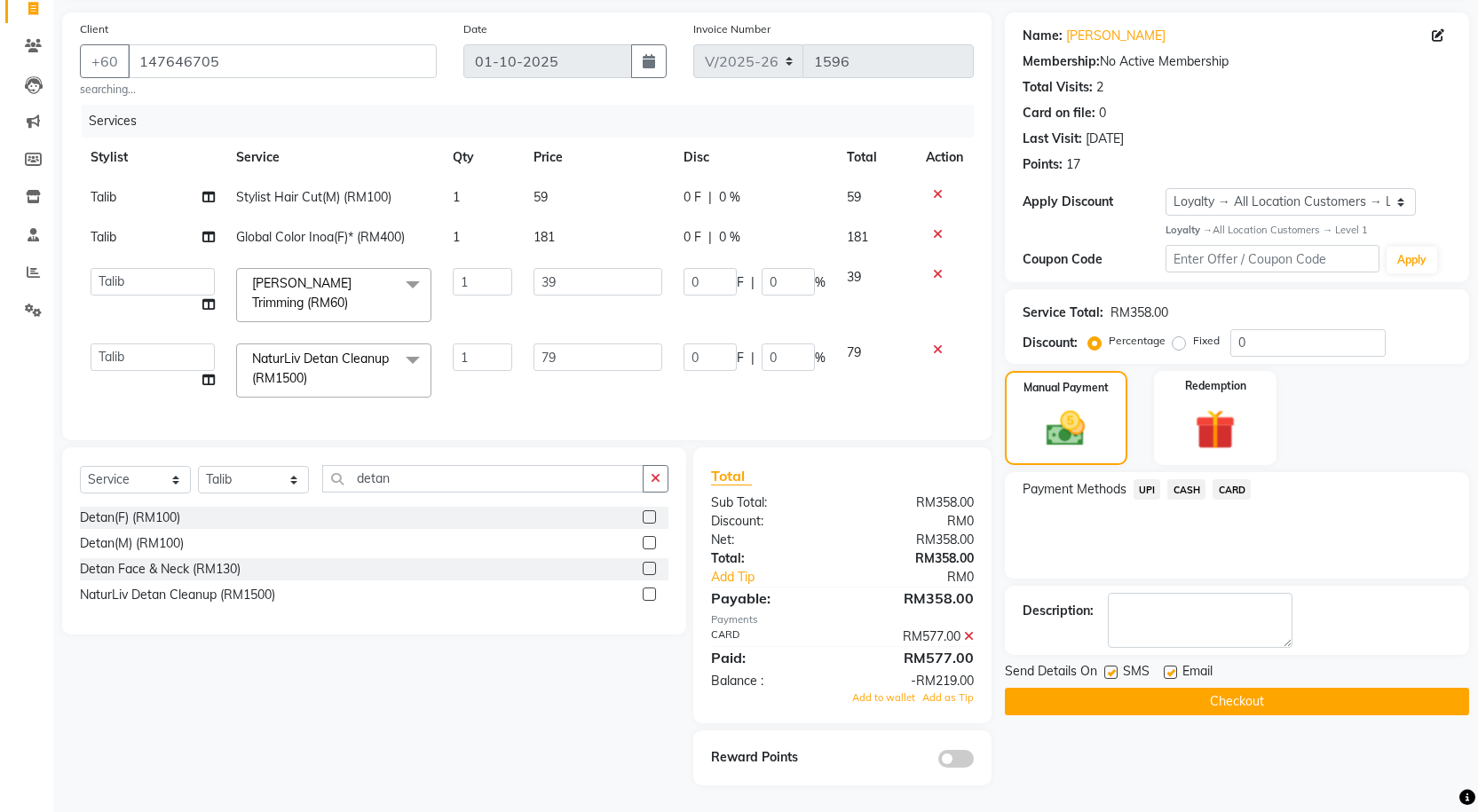
click at [969, 634] on icon at bounding box center [969, 636] width 9 height 12
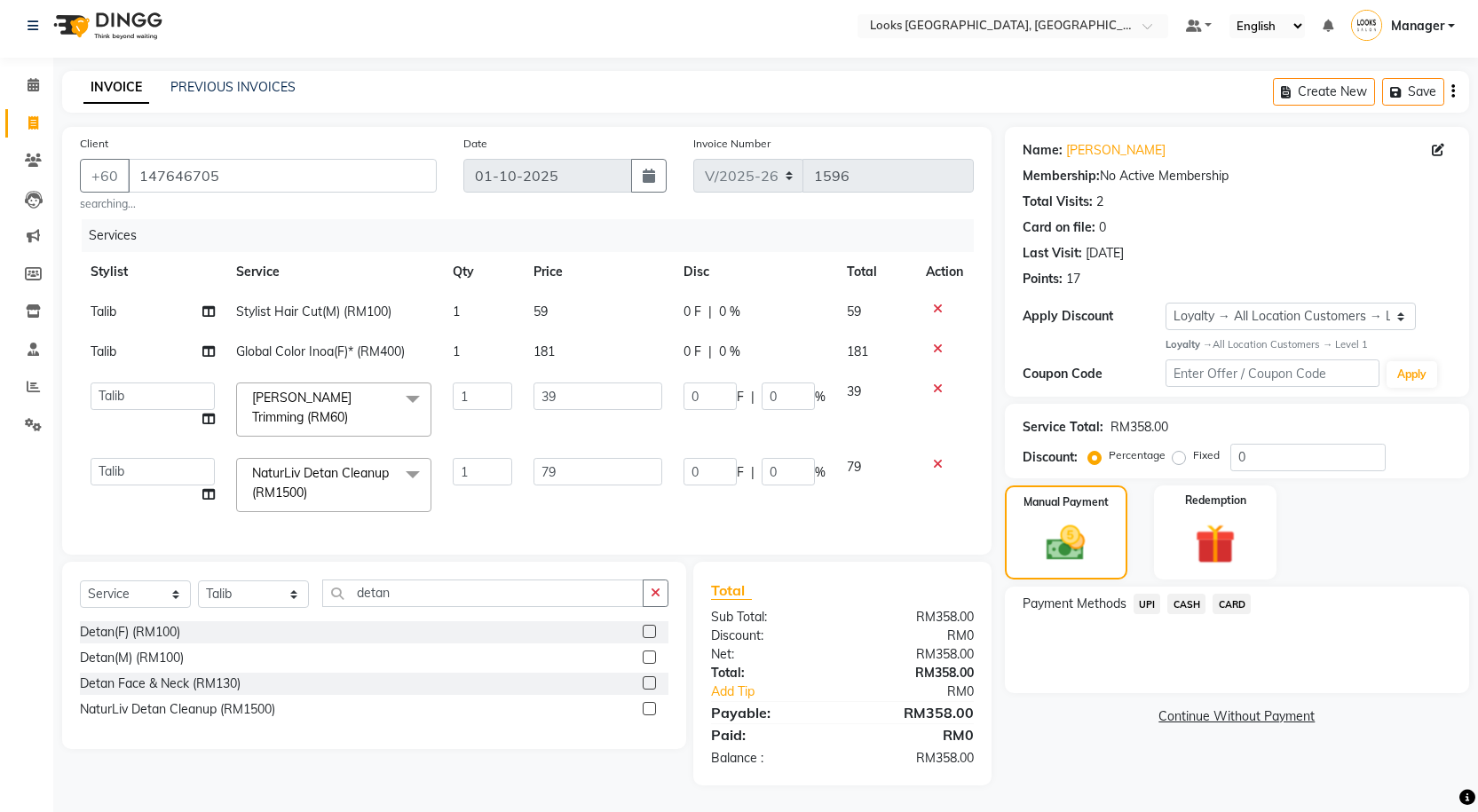
click at [1230, 594] on span "CARD" at bounding box center [1232, 604] width 38 height 21
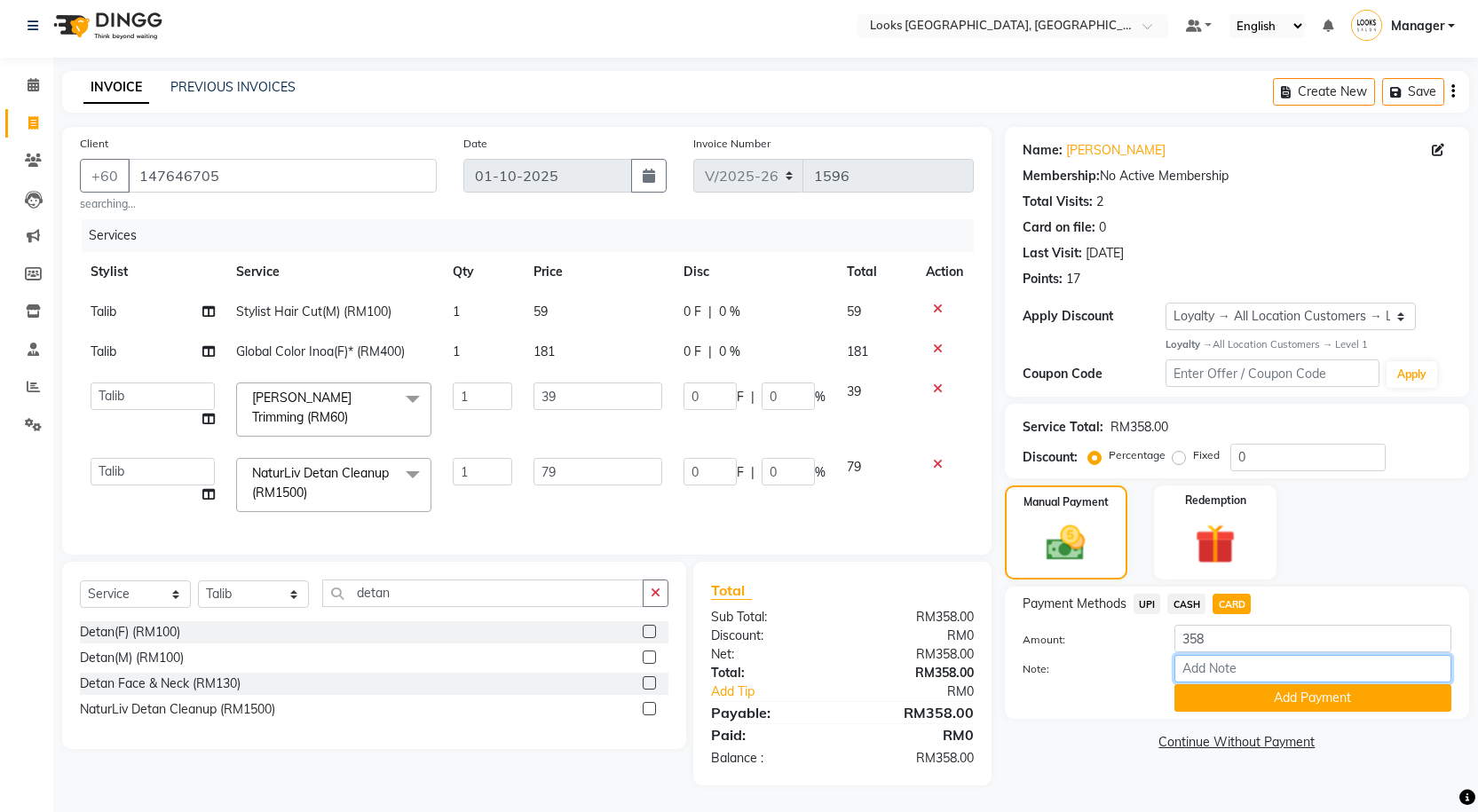
click at [1219, 660] on input "Note:" at bounding box center [1312, 668] width 277 height 27
click at [1246, 664] on input "1037" at bounding box center [1312, 668] width 277 height 27
type input "1037"
click at [1241, 684] on button "Add Payment" at bounding box center [1312, 697] width 277 height 27
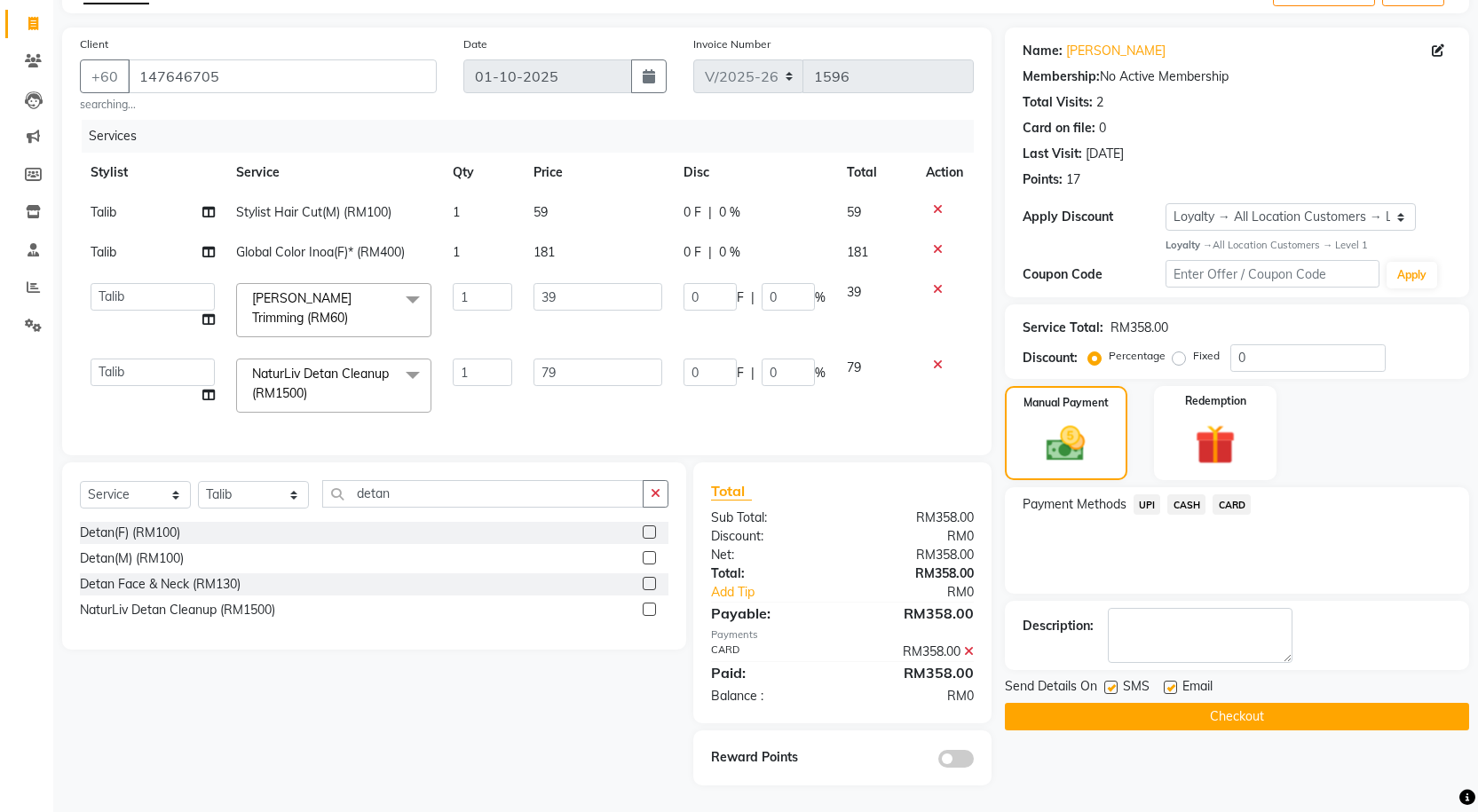
scroll to position [119, 0]
click at [1123, 703] on button "Checkout" at bounding box center [1237, 716] width 464 height 27
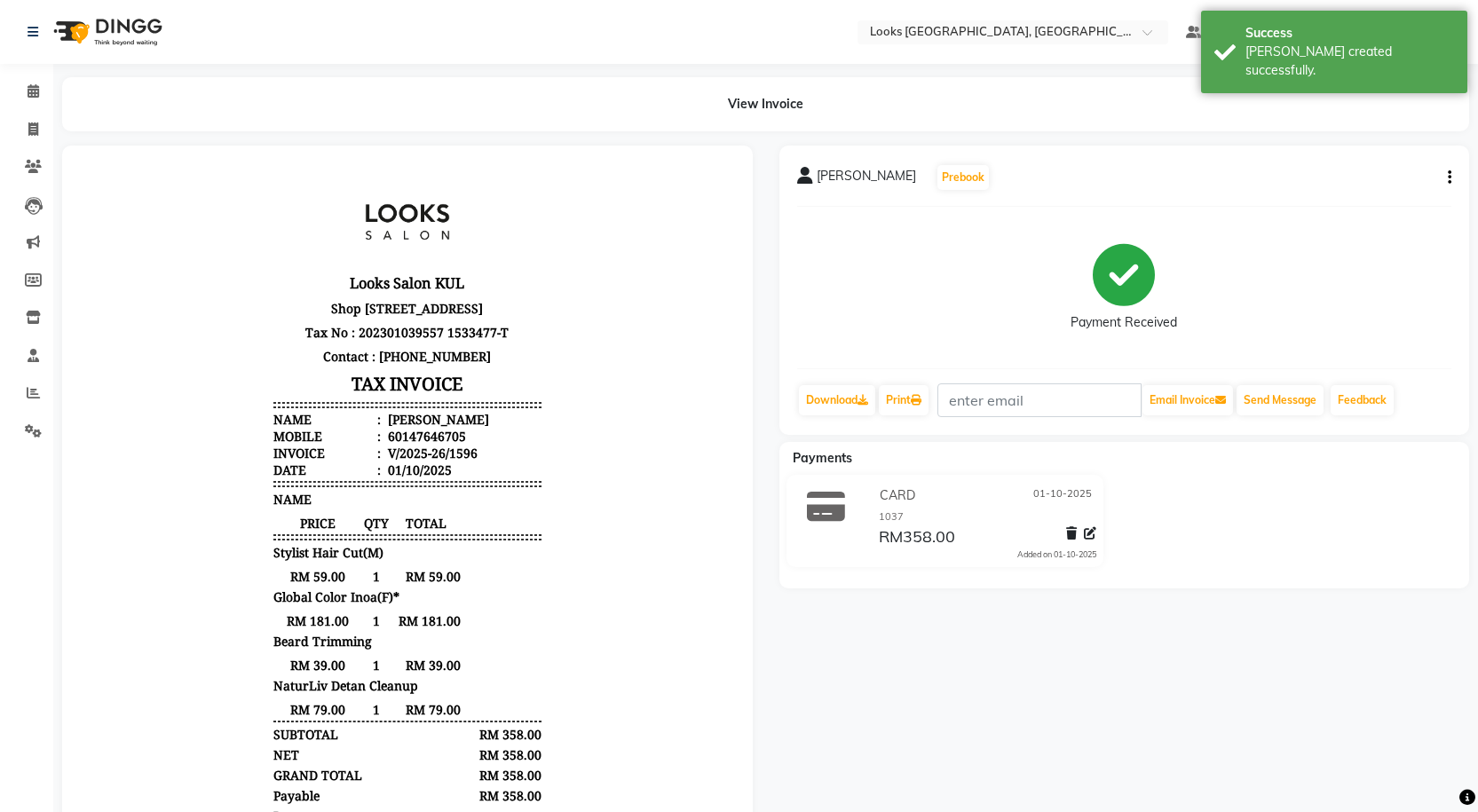
click at [936, 394] on div "Download Print Email Invoice Send Message Feedback" at bounding box center [1125, 400] width 655 height 34
click at [921, 399] on icon at bounding box center [916, 399] width 10 height 10
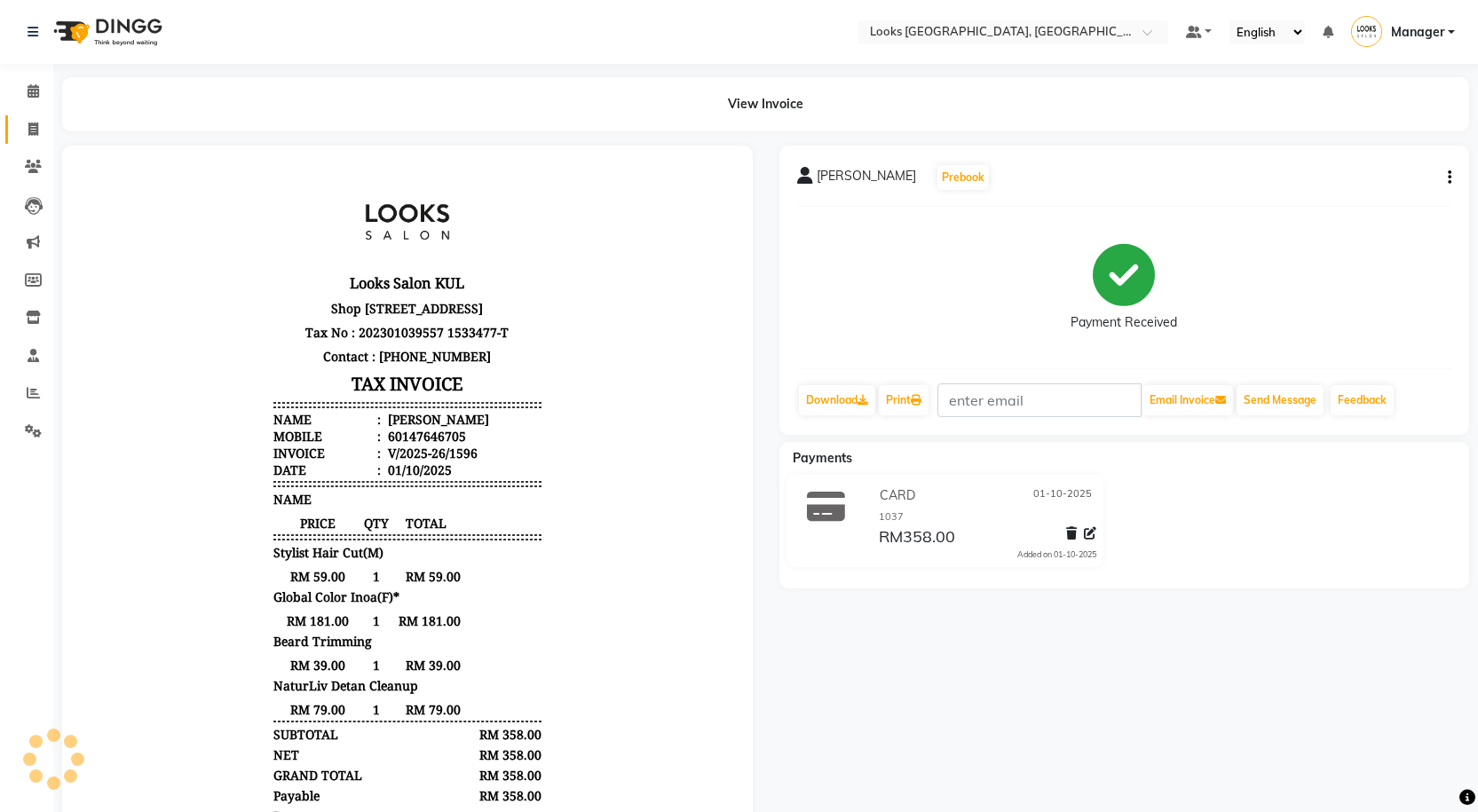
click at [26, 134] on span at bounding box center [33, 131] width 31 height 21
select select "service"
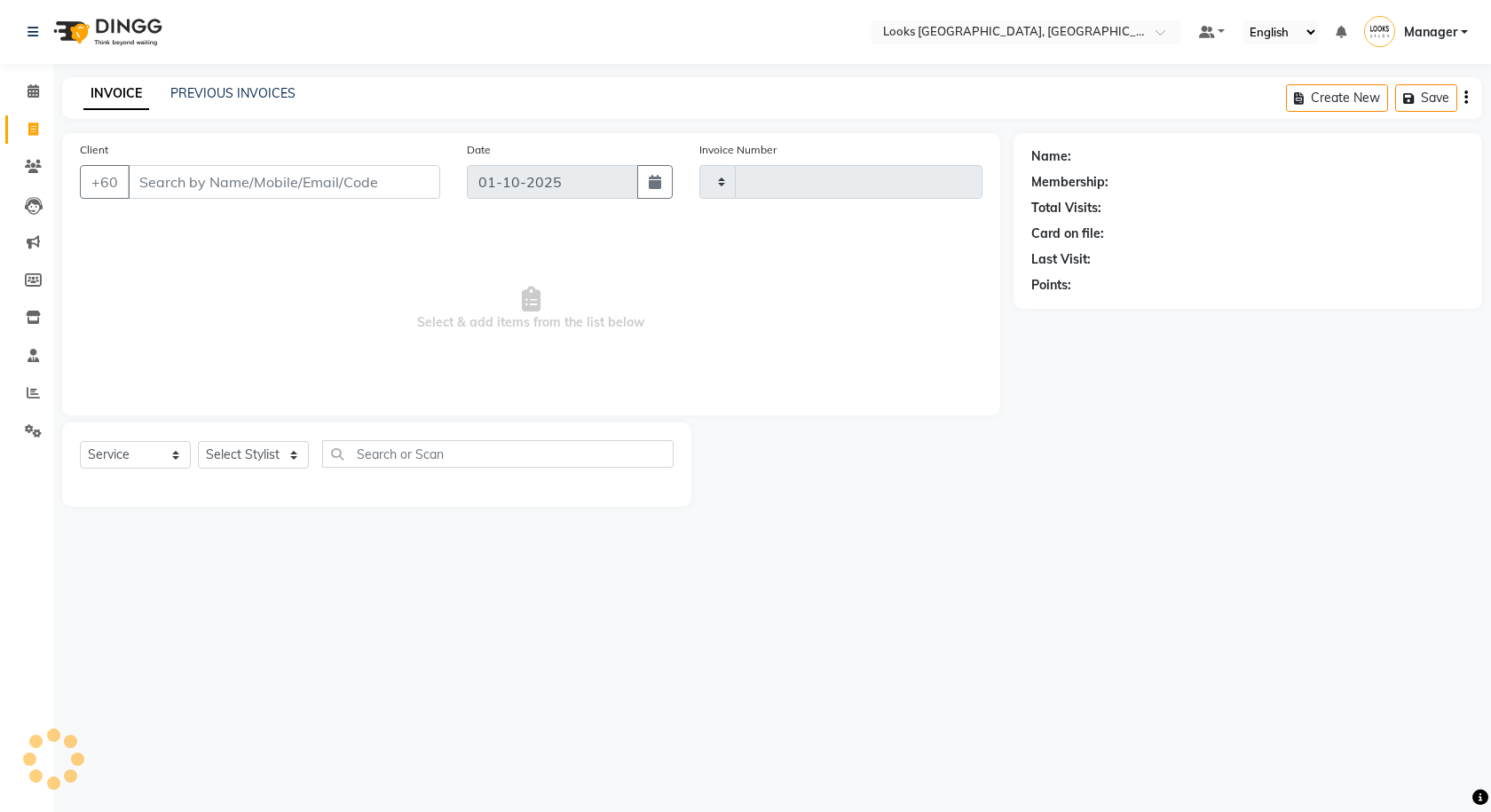
click at [180, 107] on div "INVOICE PREVIOUS INVOICES Create New Save" at bounding box center [772, 98] width 1420 height 42
click at [195, 109] on div "INVOICE PREVIOUS INVOICES Create New Save" at bounding box center [772, 98] width 1420 height 42
click at [200, 97] on link "PREVIOUS INVOICES" at bounding box center [233, 93] width 125 height 16
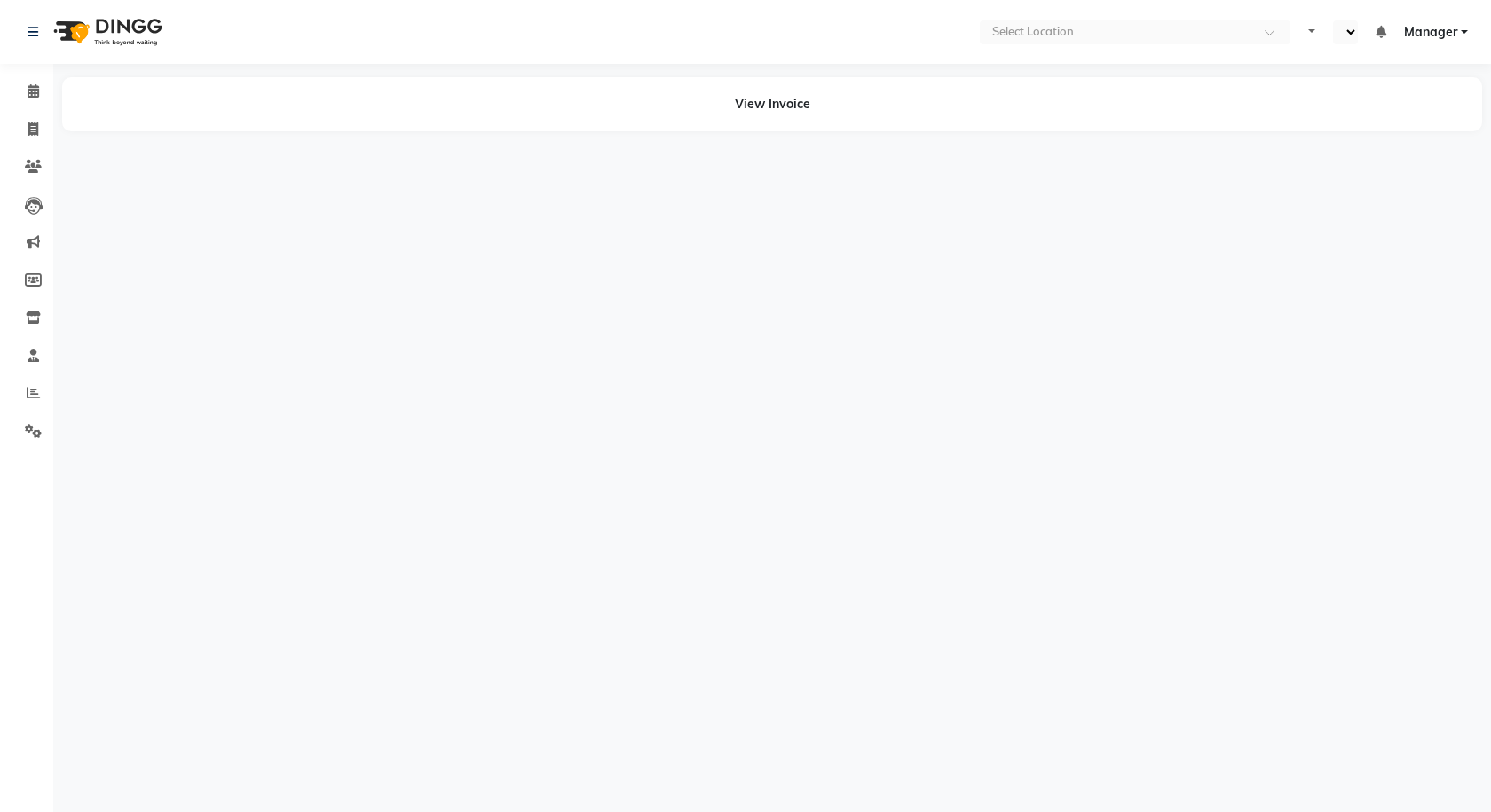
select select "en"
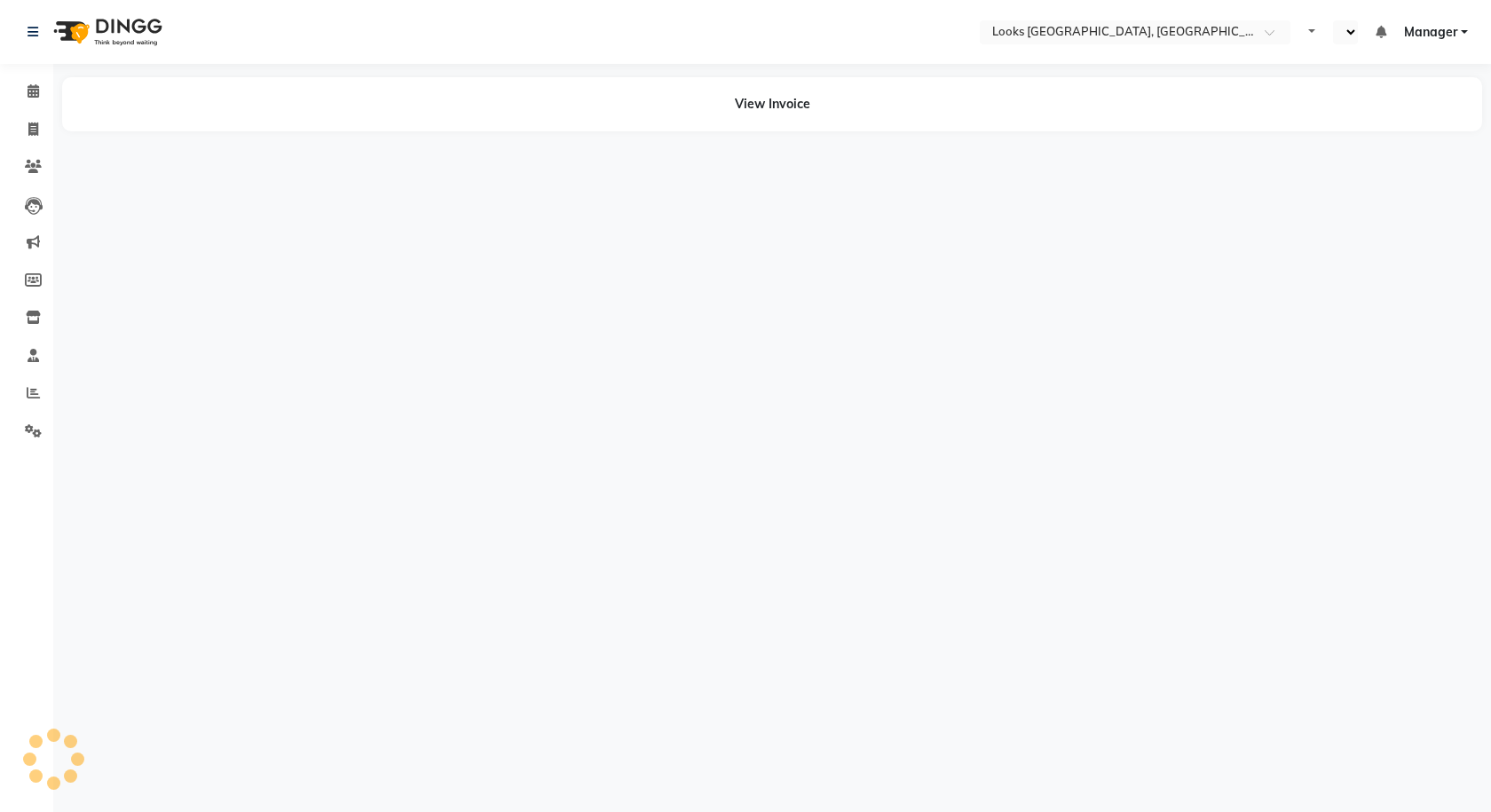
select select "en"
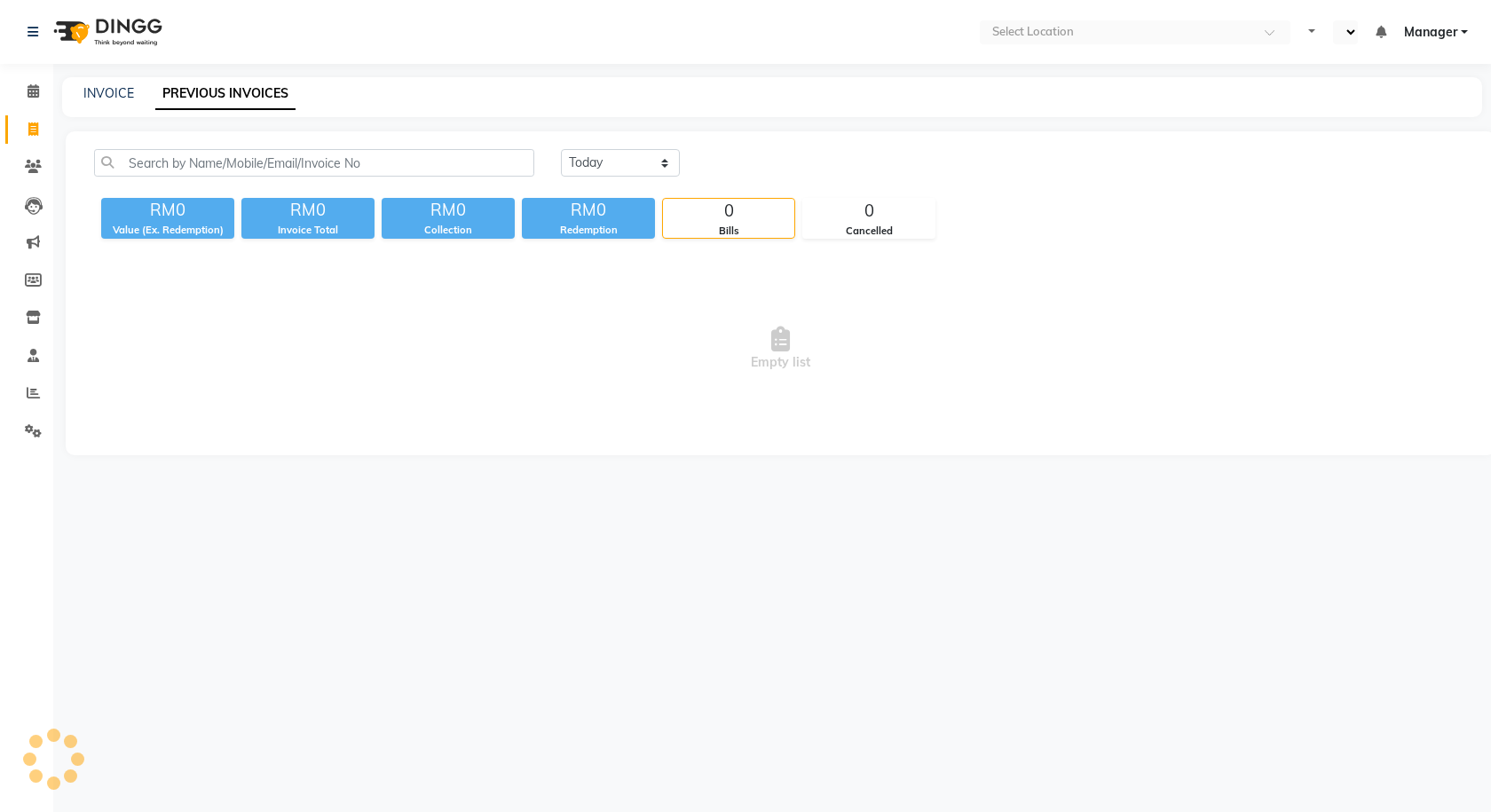
select select "en"
